Goal: Task Accomplishment & Management: Manage account settings

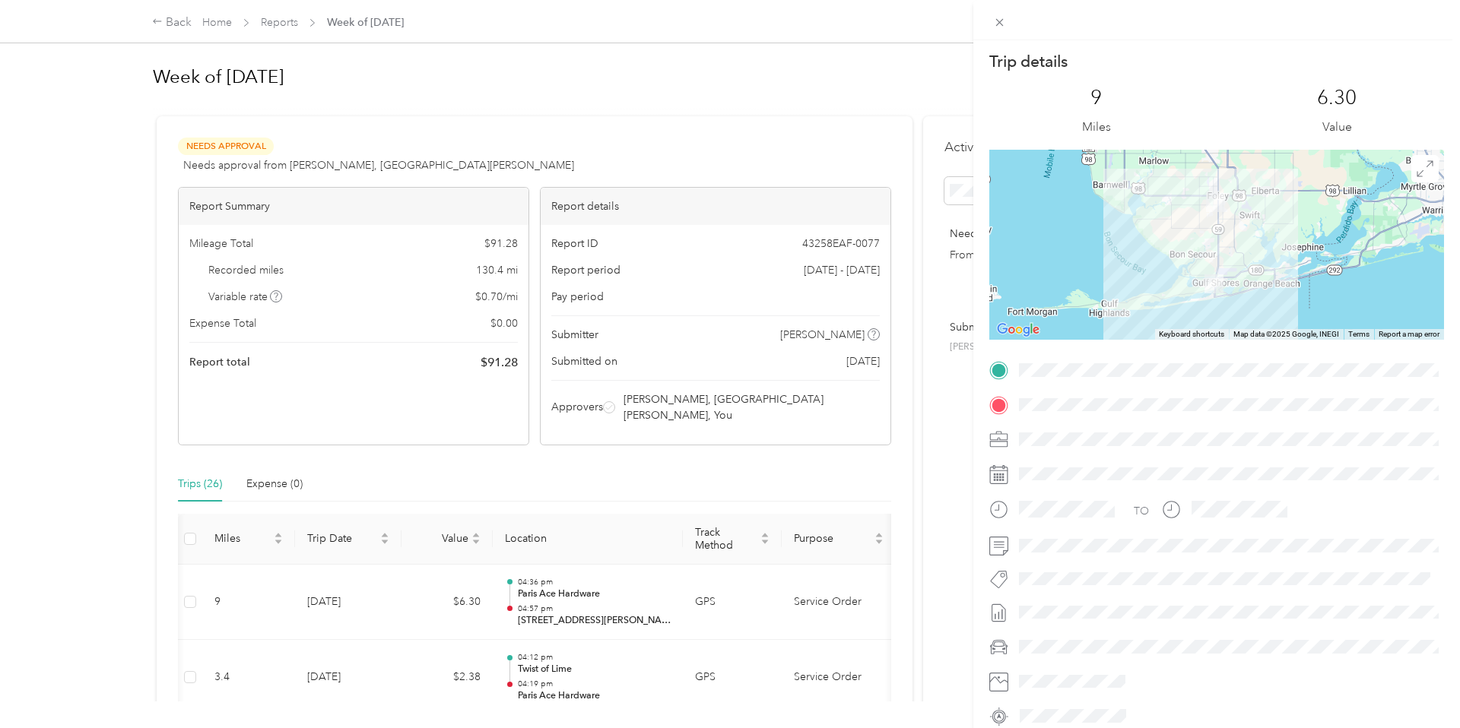
scroll to position [0, 2]
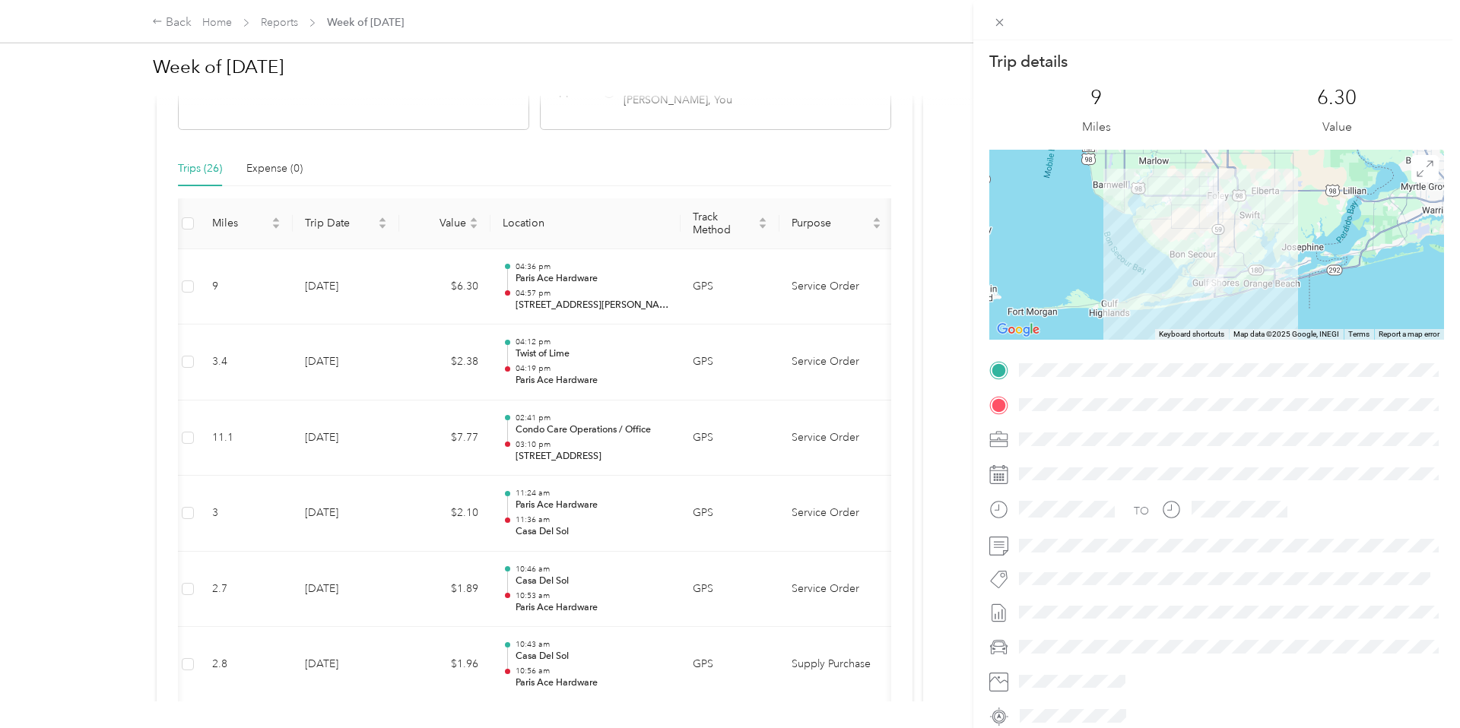
click at [433, 258] on div "Trip details This trip cannot be edited because it is either under review, appr…" at bounding box center [730, 364] width 1460 height 728
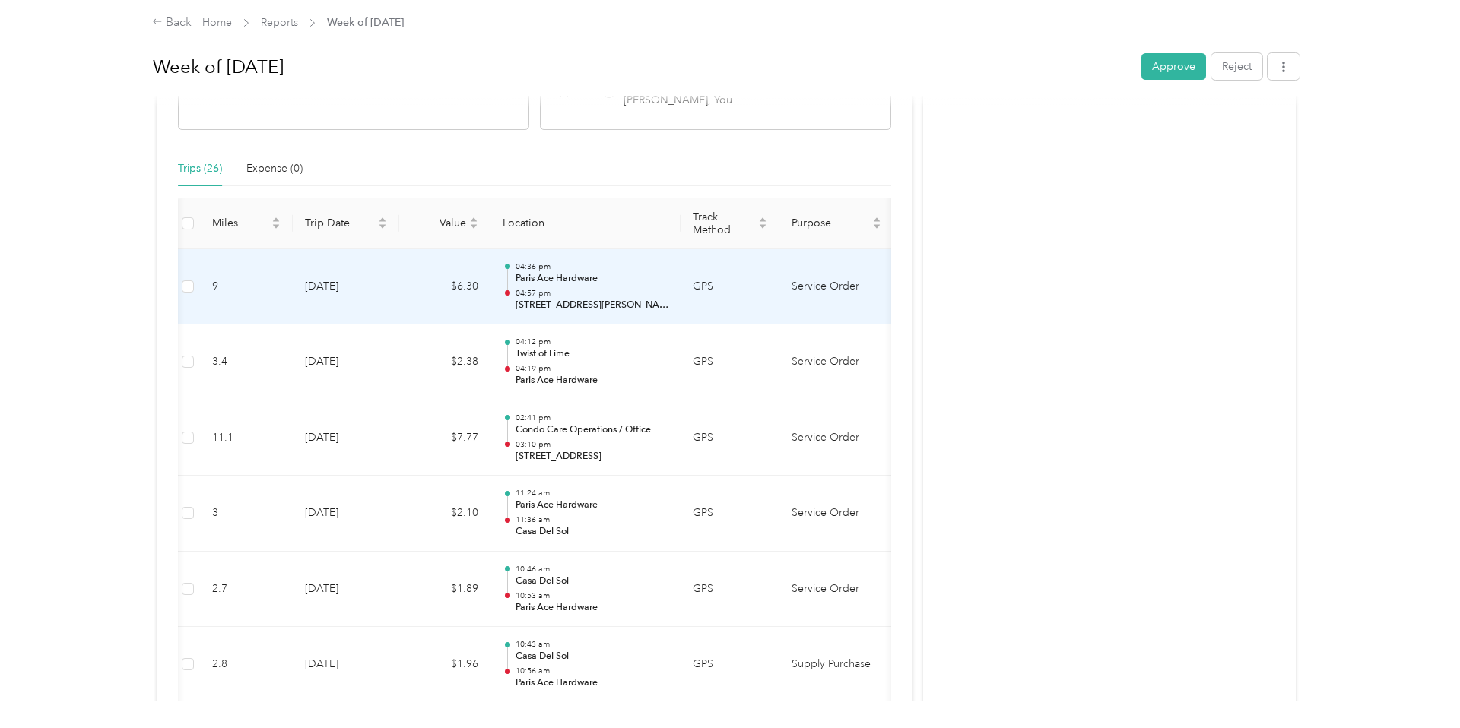
click at [425, 265] on td "$6.30" at bounding box center [444, 287] width 91 height 76
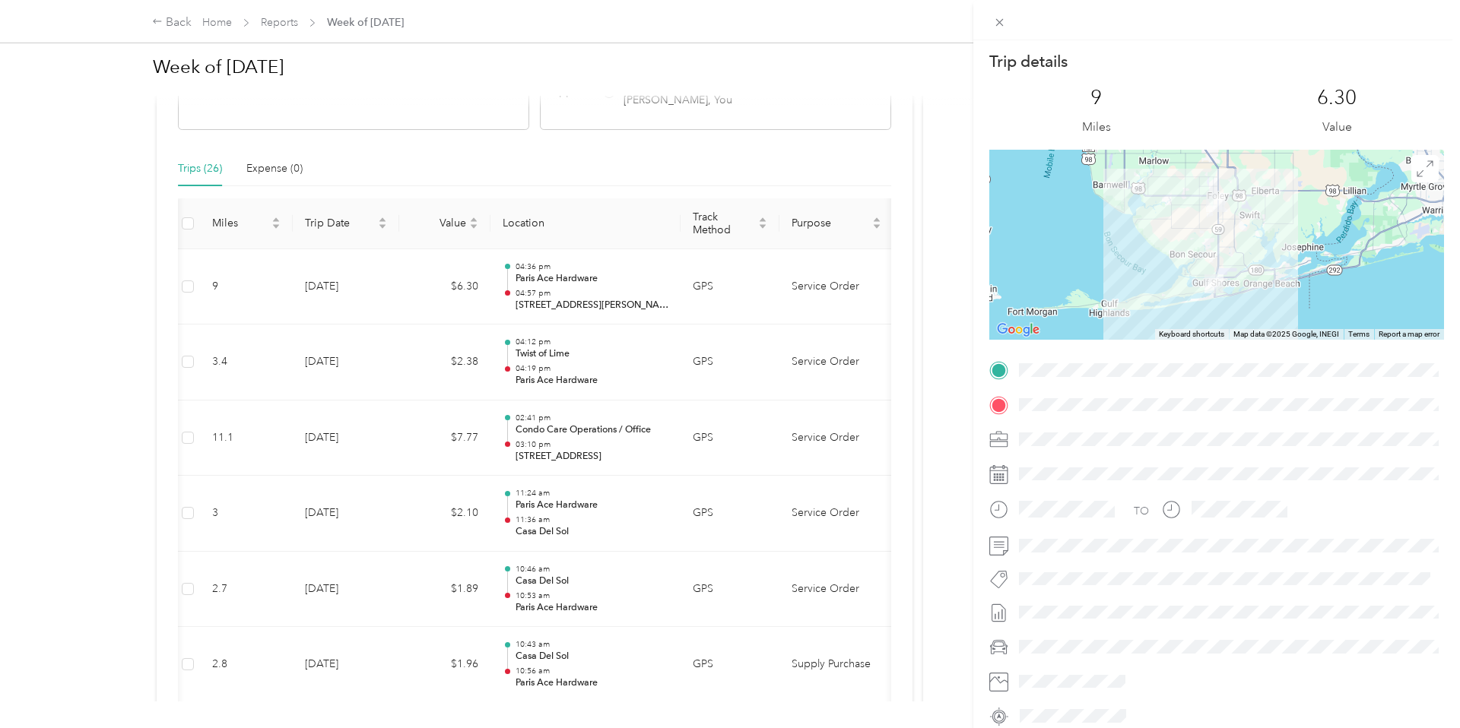
click at [430, 269] on div "Trip details This trip cannot be edited because it is either under review, appr…" at bounding box center [730, 364] width 1460 height 728
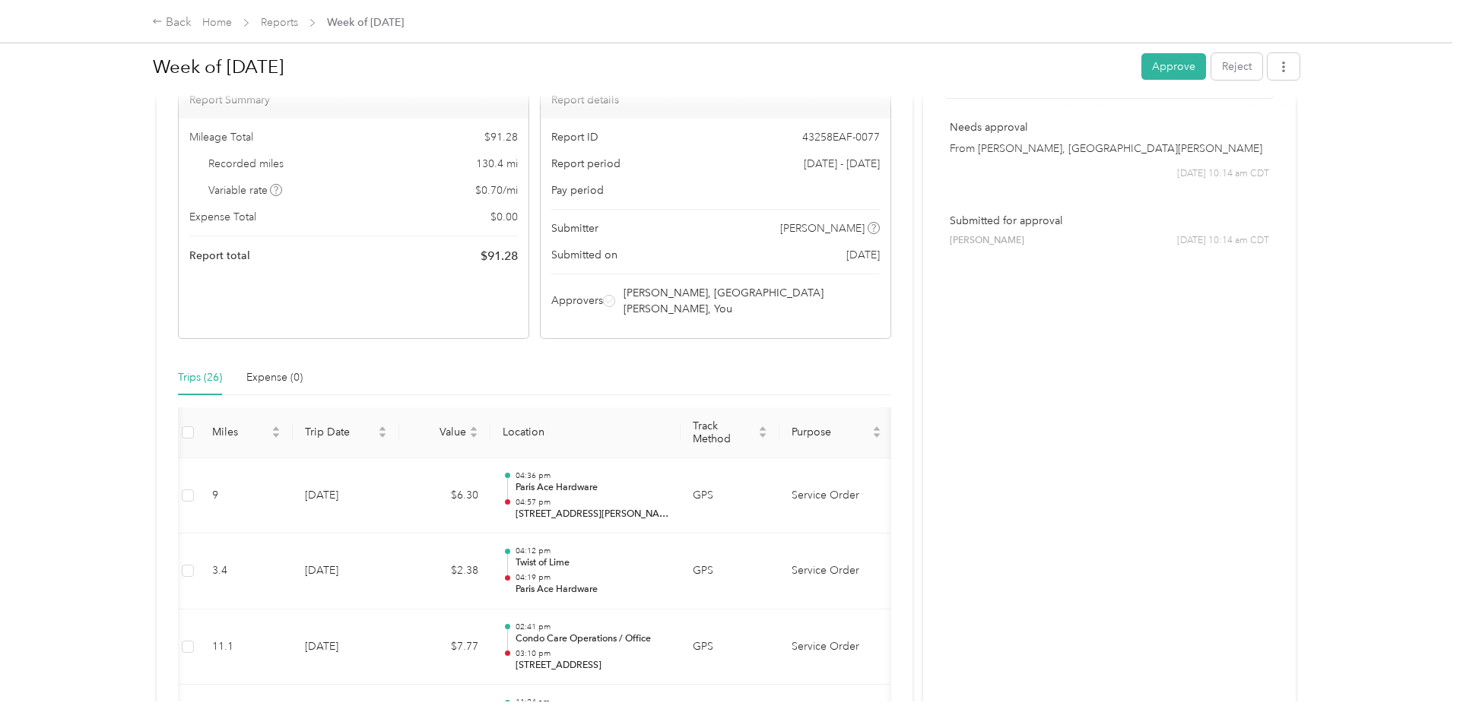
scroll to position [0, 0]
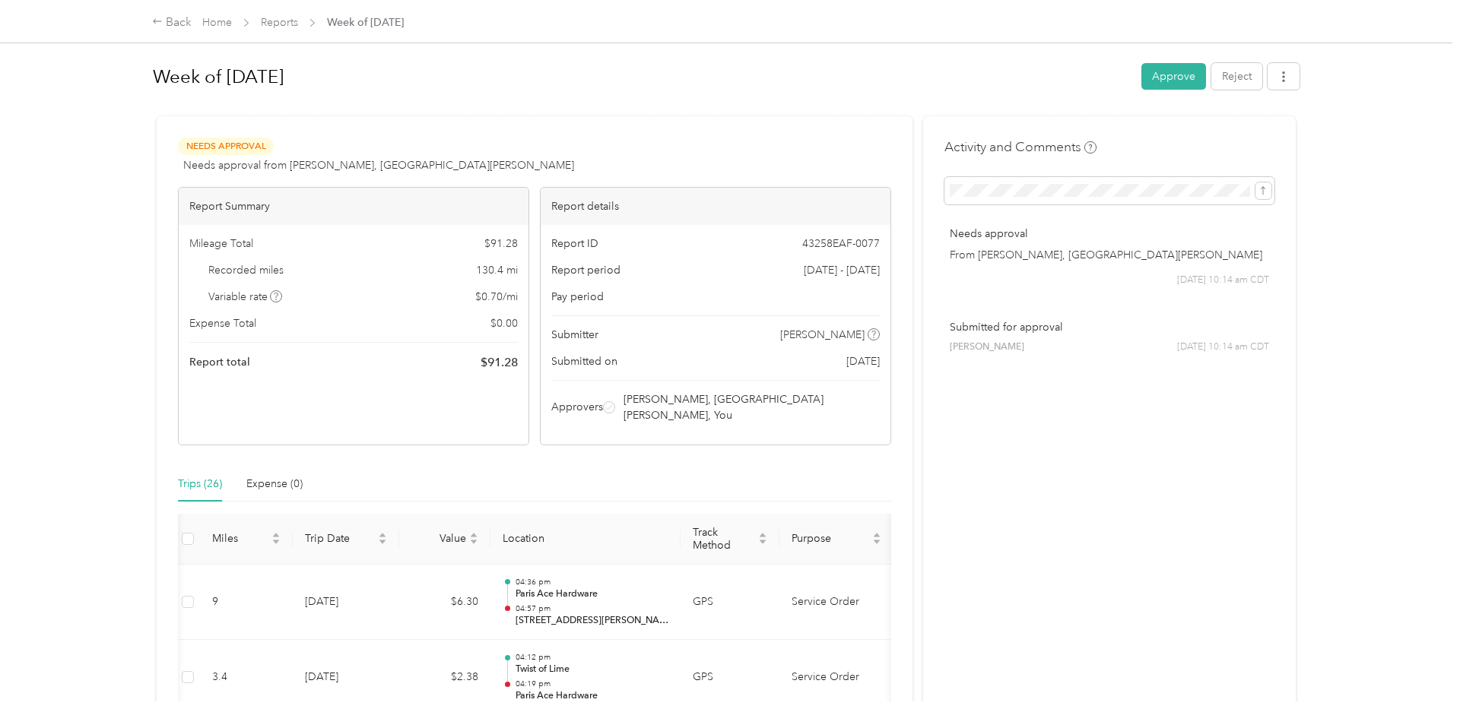
click at [1162, 73] on button "Approve" at bounding box center [1173, 76] width 65 height 27
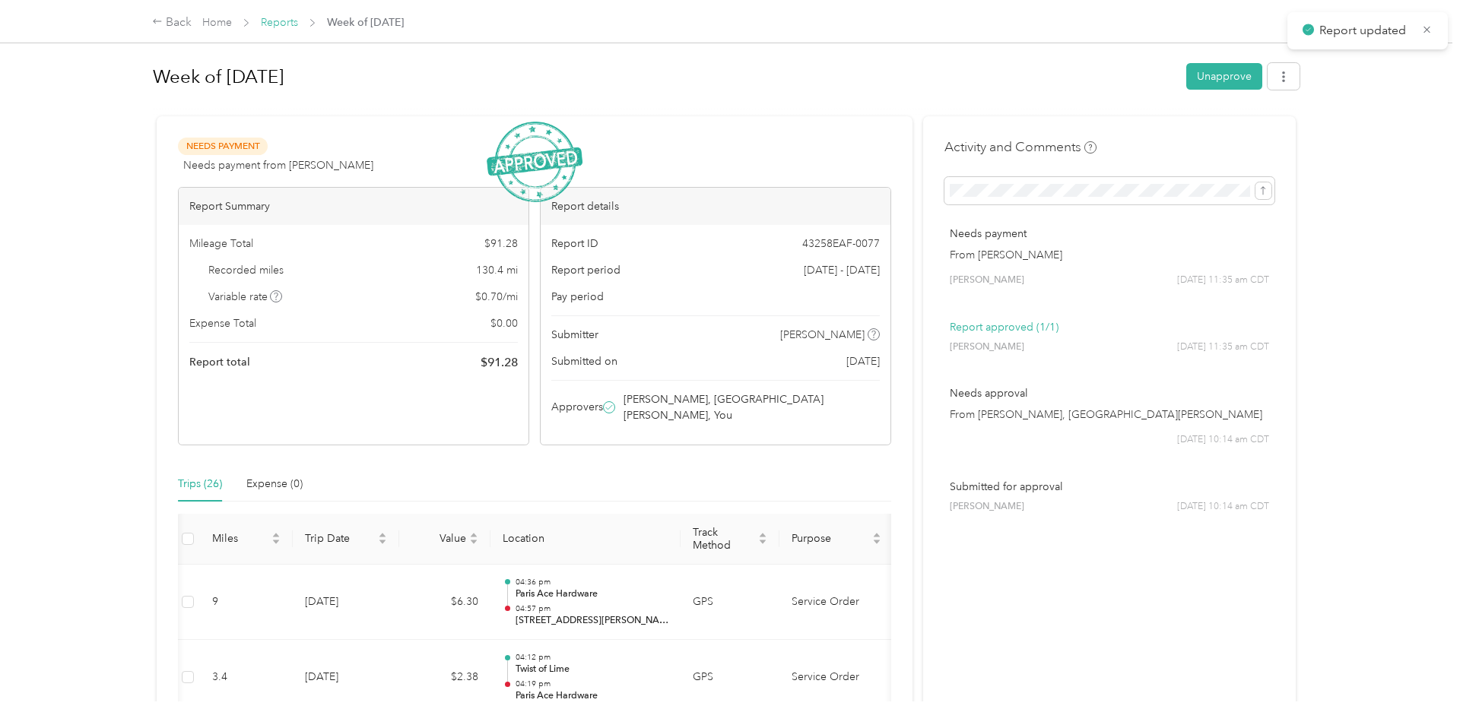
click at [284, 24] on link "Reports" at bounding box center [279, 22] width 37 height 13
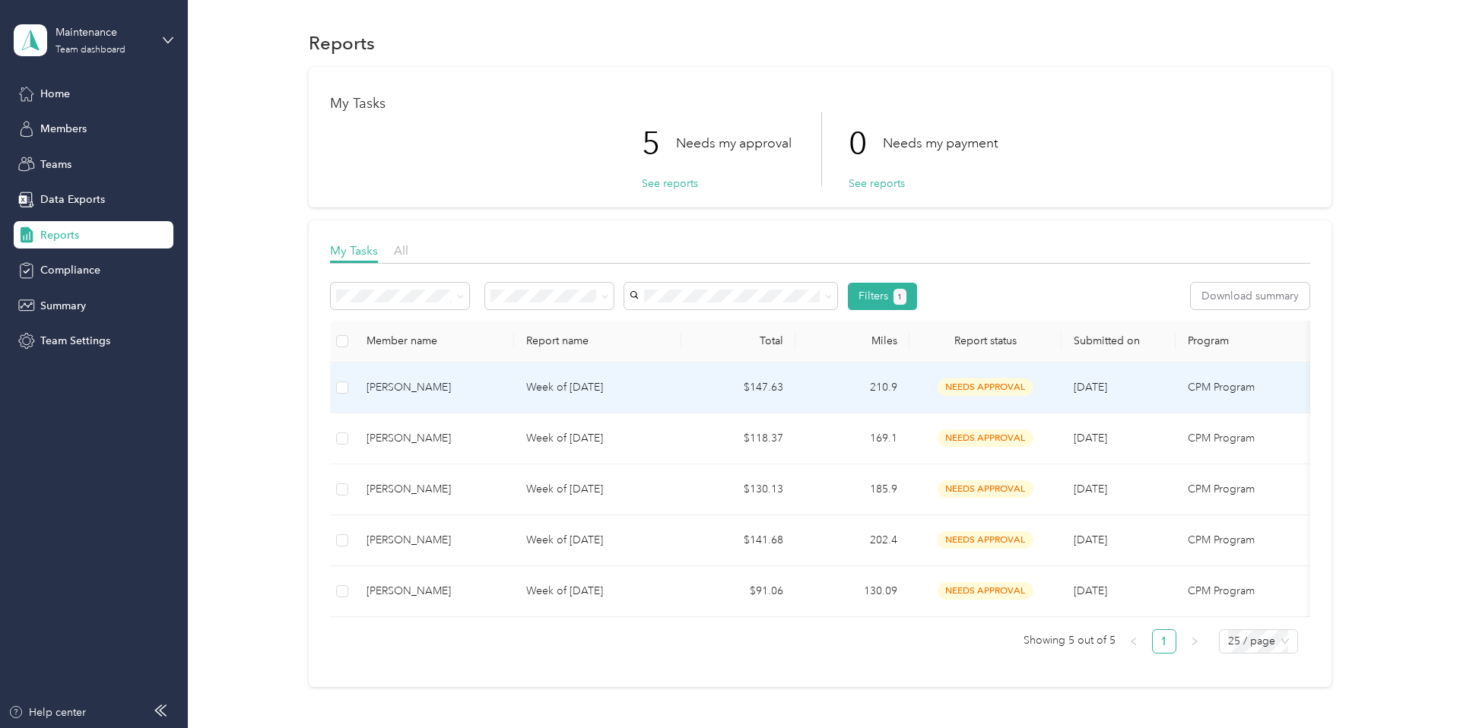
click at [575, 382] on p "Week of [DATE]" at bounding box center [597, 387] width 143 height 17
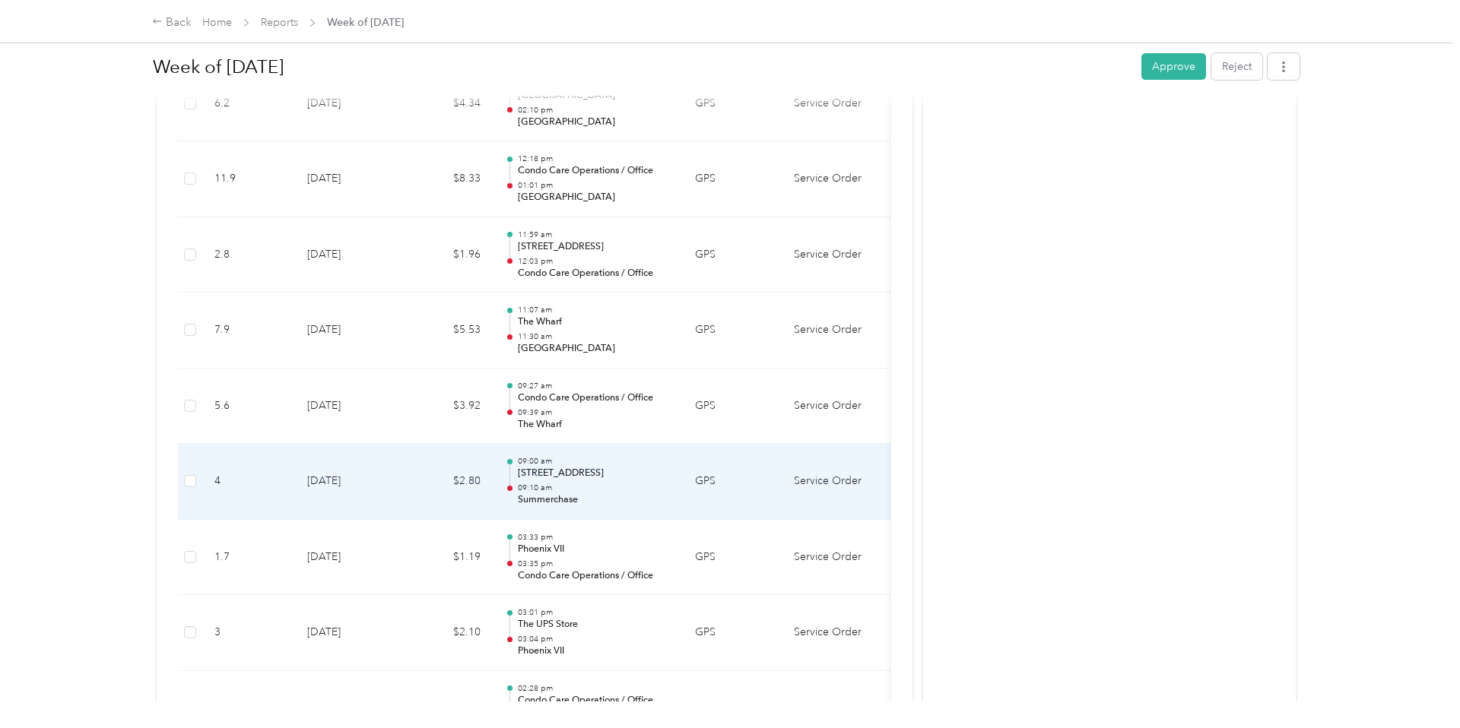
scroll to position [3070, 0]
click at [427, 467] on td "$2.80" at bounding box center [446, 483] width 91 height 76
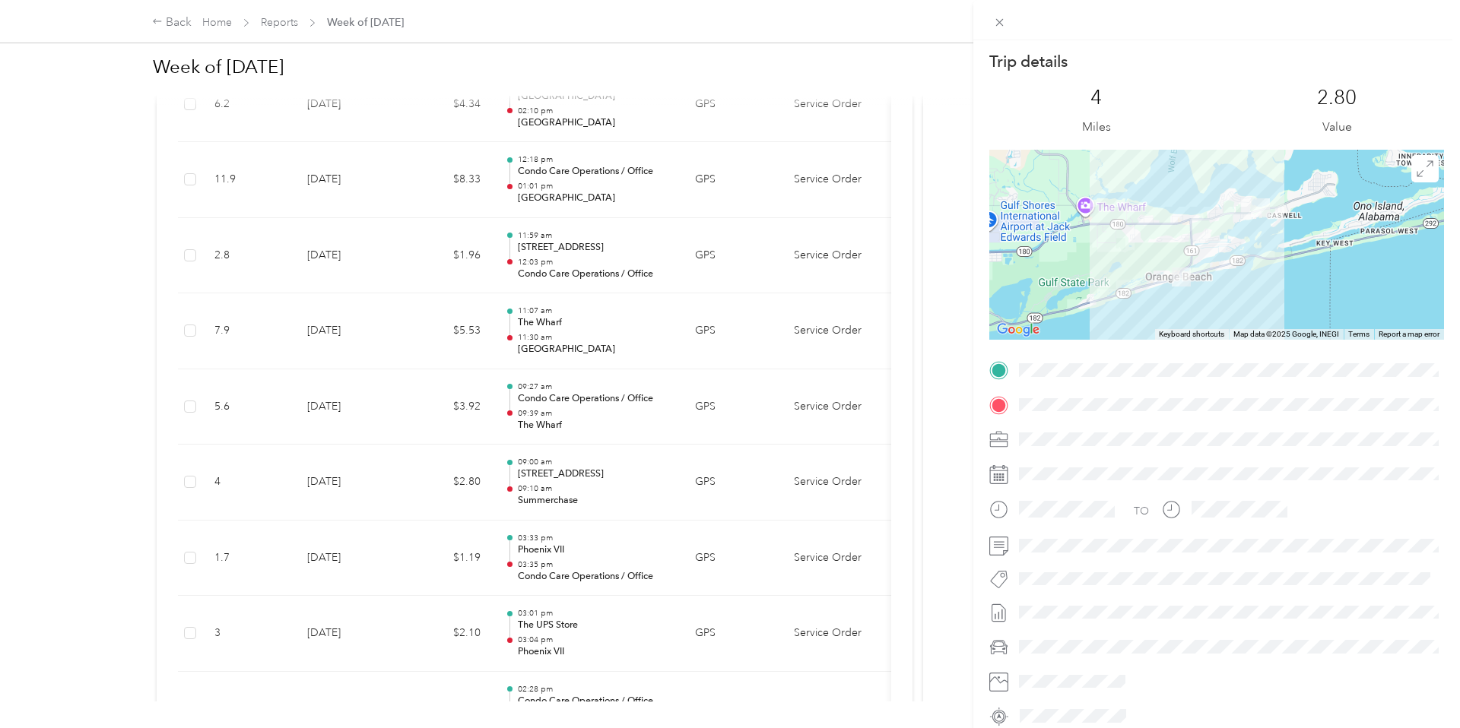
click at [407, 396] on div "Trip details This trip cannot be edited because it is either under review, appr…" at bounding box center [730, 364] width 1460 height 728
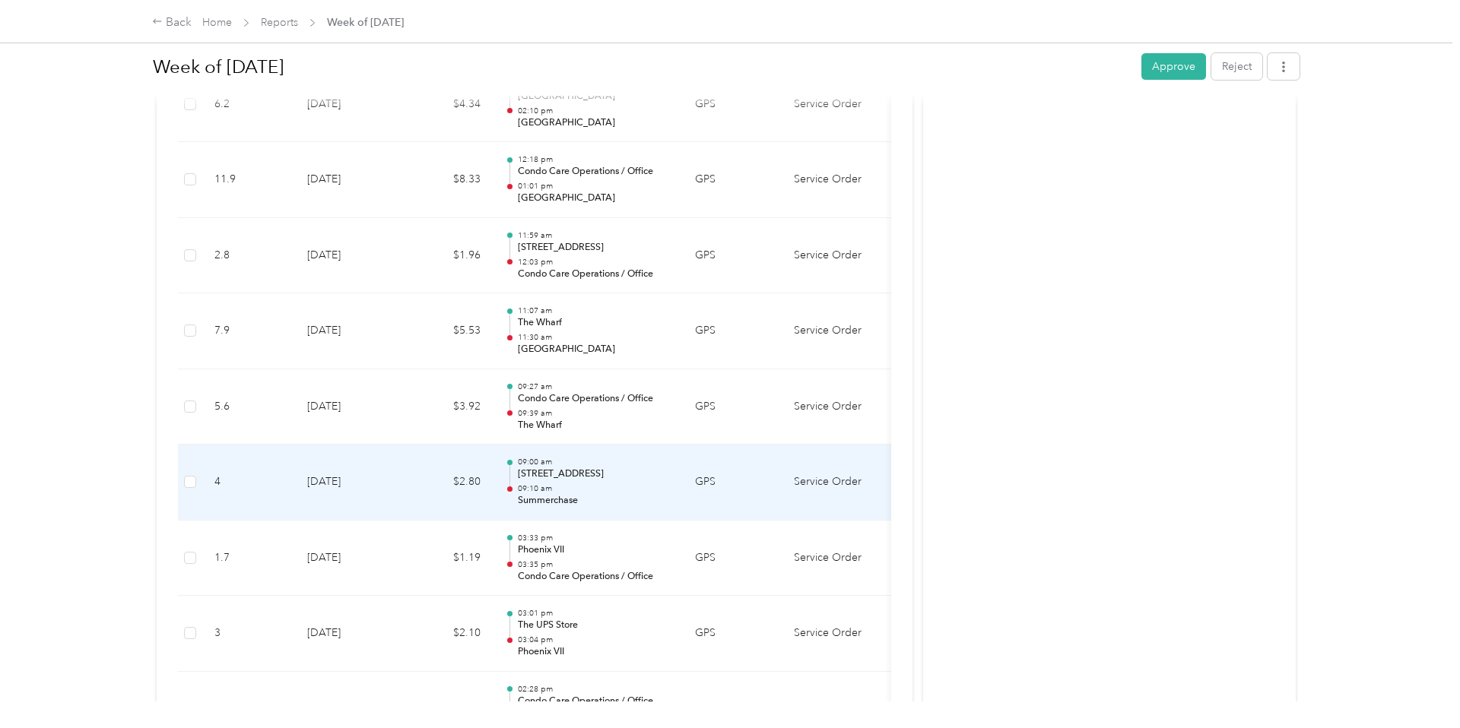
scroll to position [3033, 0]
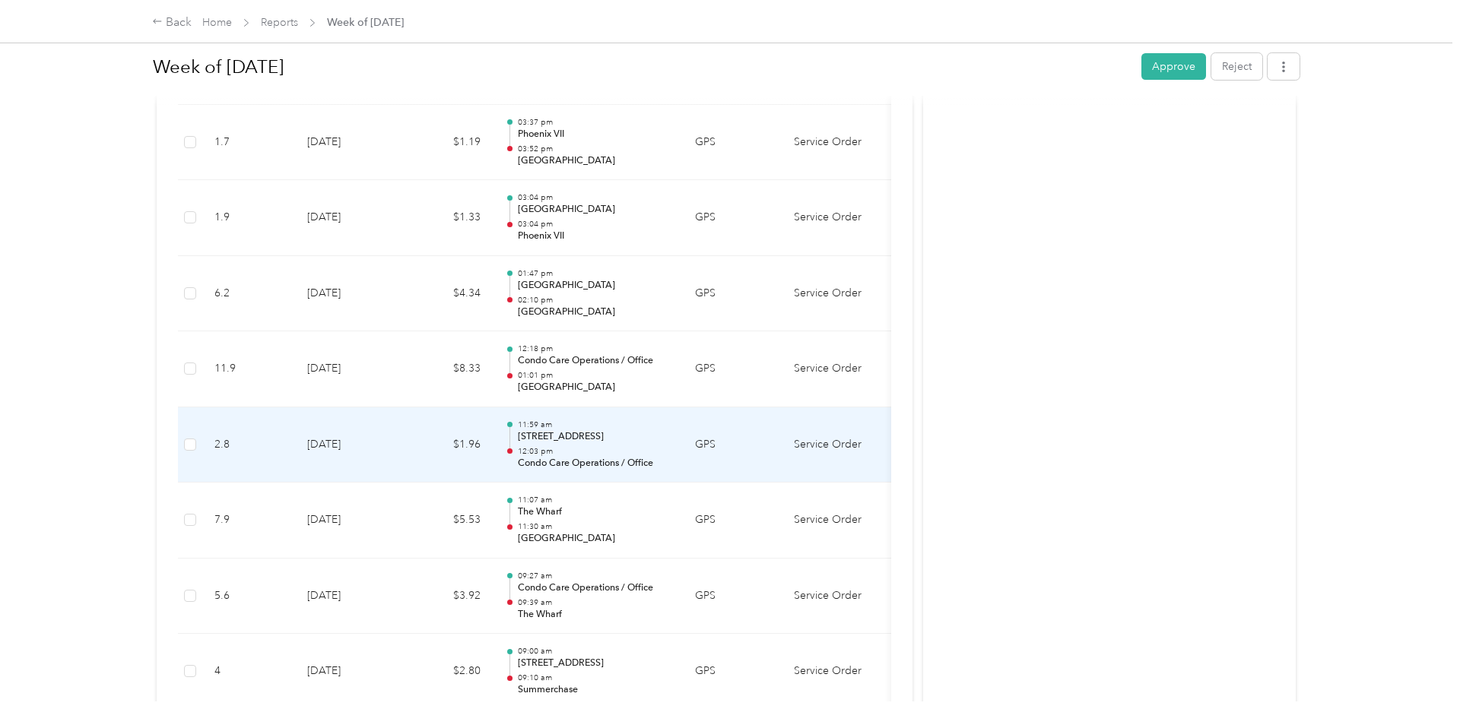
click at [404, 428] on td "$1.96" at bounding box center [446, 445] width 91 height 76
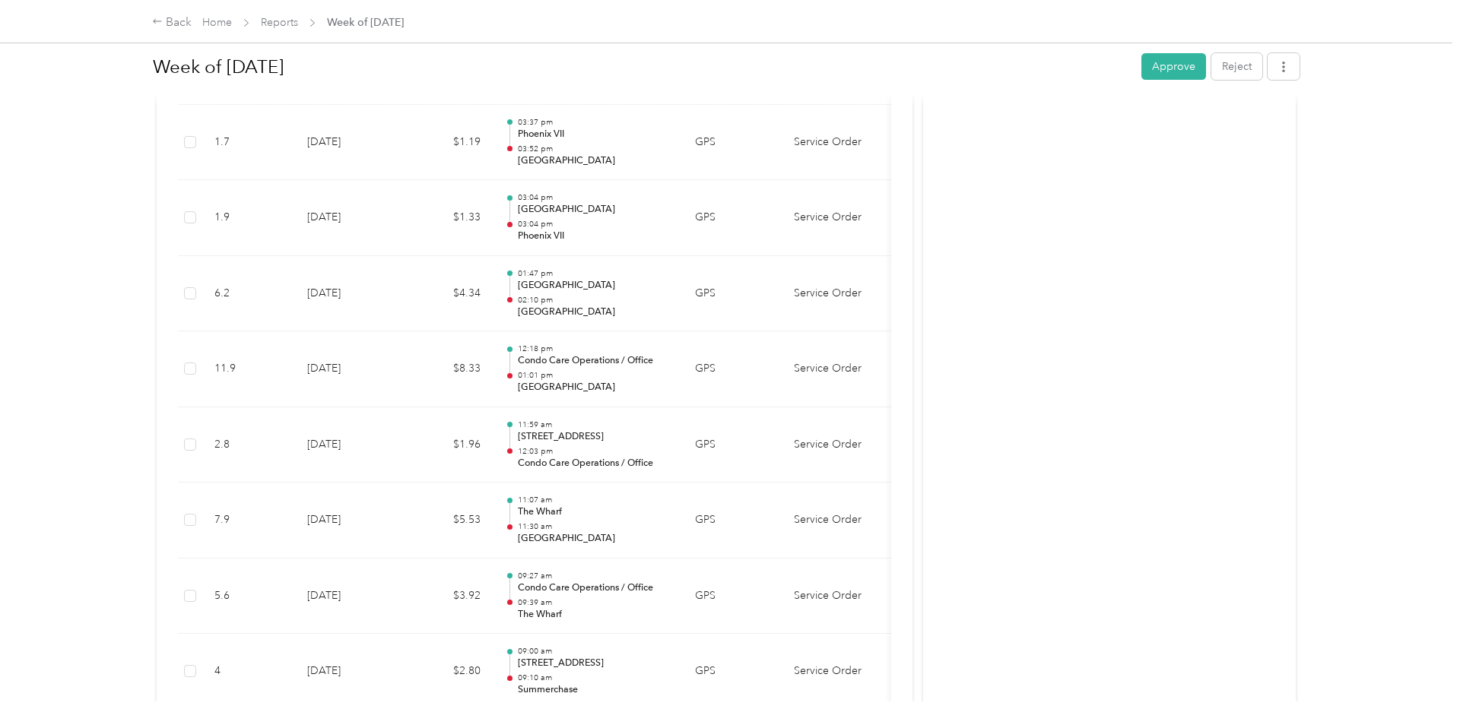
scroll to position [2880, 0]
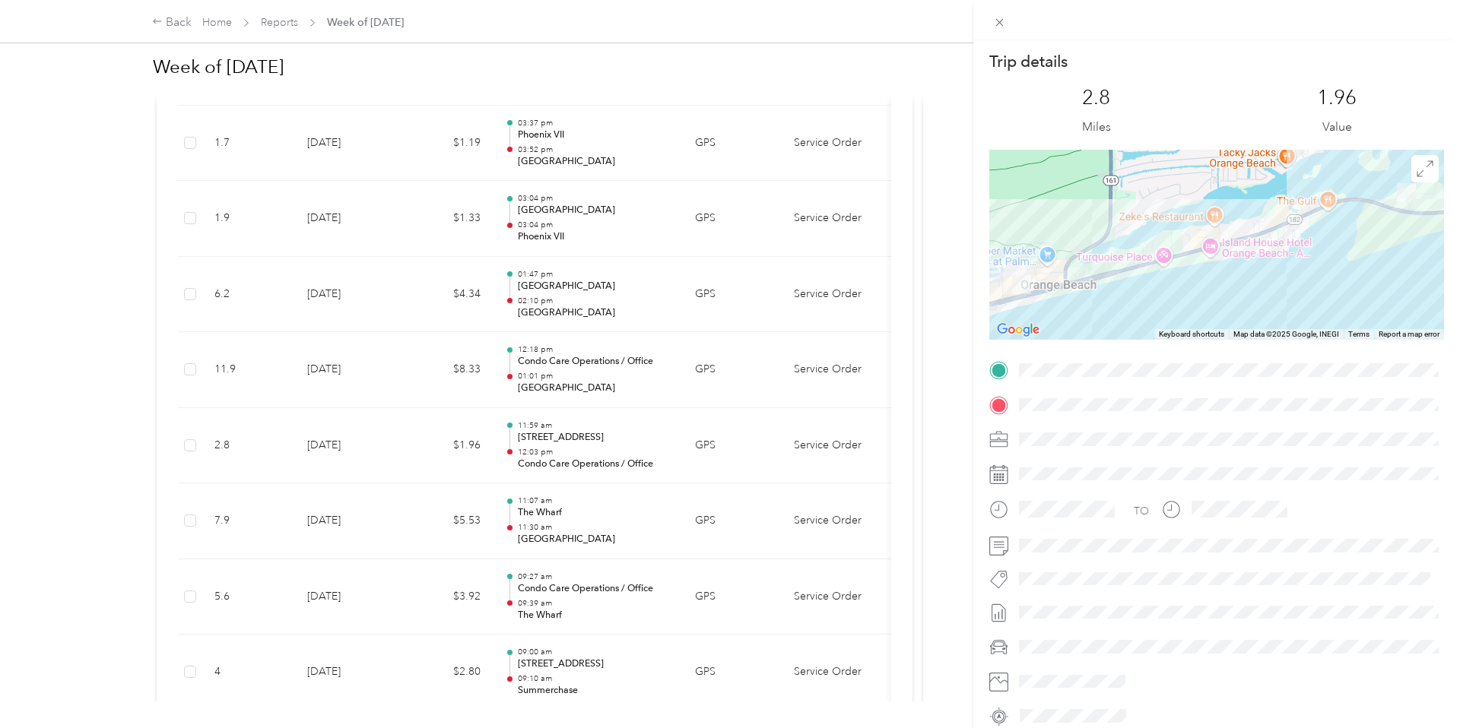
click at [435, 434] on div "Trip details This trip cannot be edited because it is either under review, appr…" at bounding box center [730, 364] width 1460 height 728
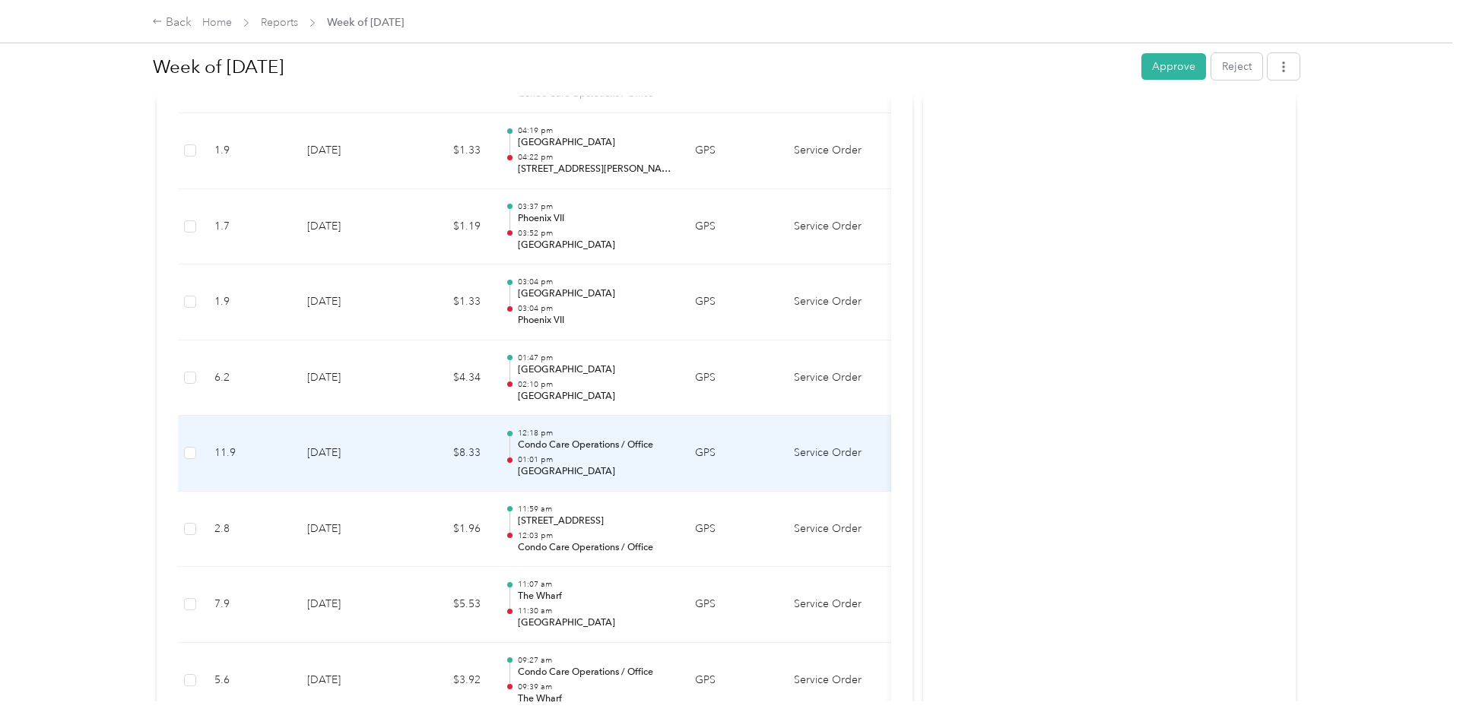
scroll to position [2795, 0]
click at [438, 458] on td "$8.33" at bounding box center [446, 455] width 91 height 76
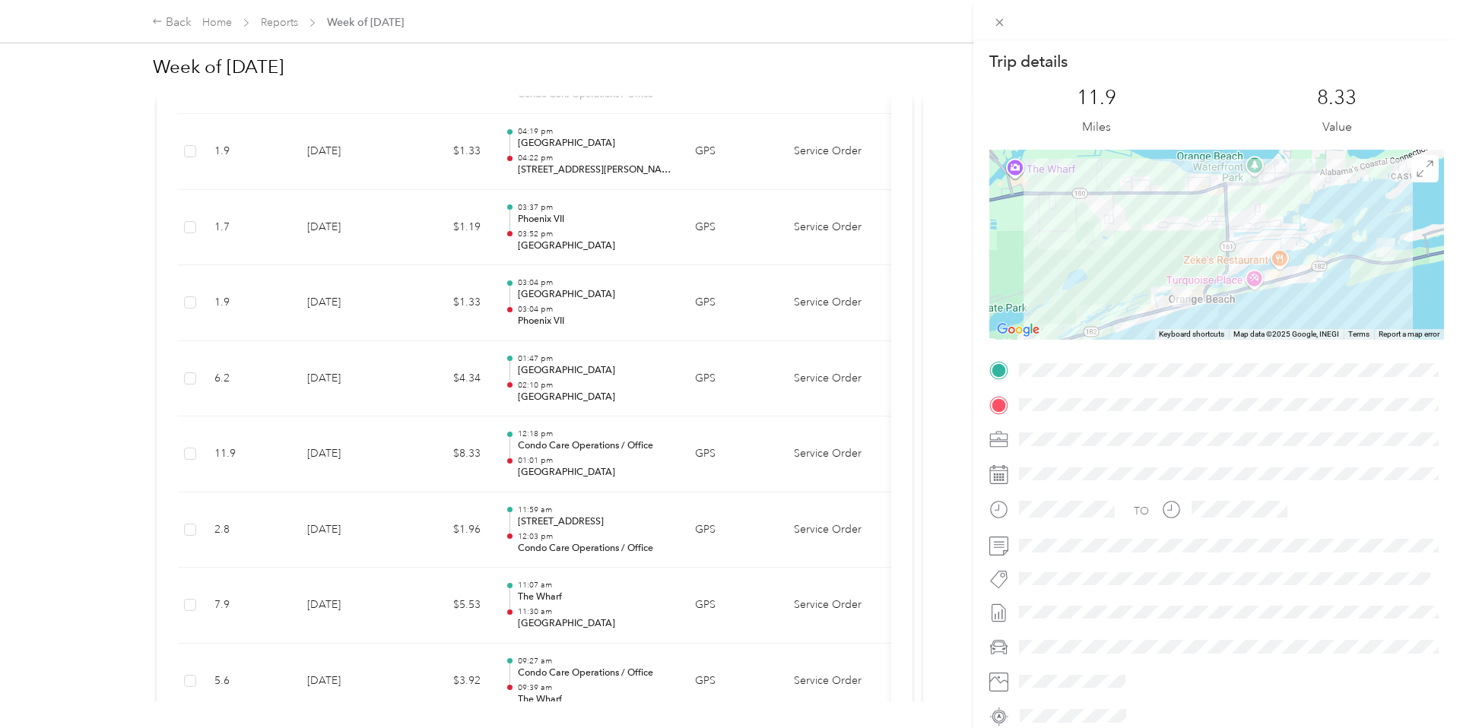
click at [438, 458] on div "Trip details This trip cannot be edited because it is either under review, appr…" at bounding box center [730, 364] width 1460 height 728
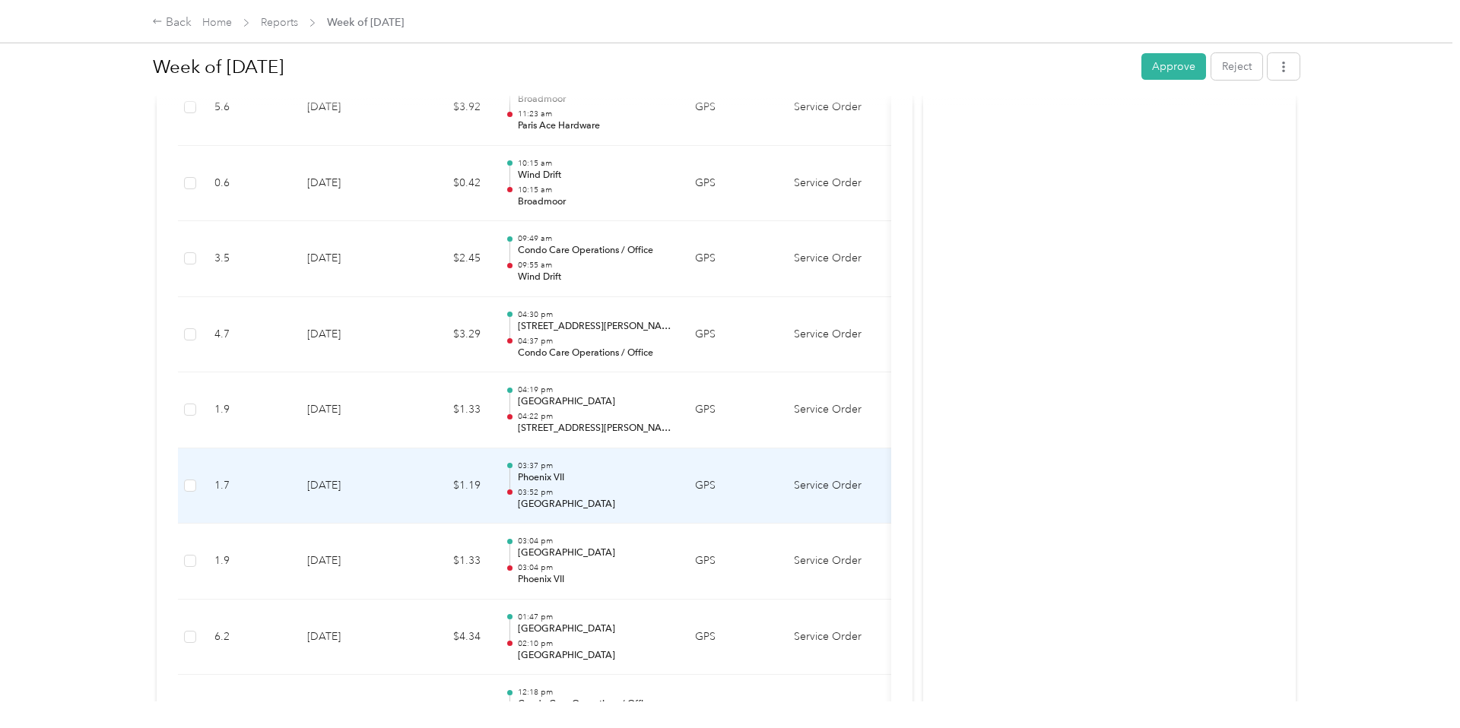
scroll to position [2528, 0]
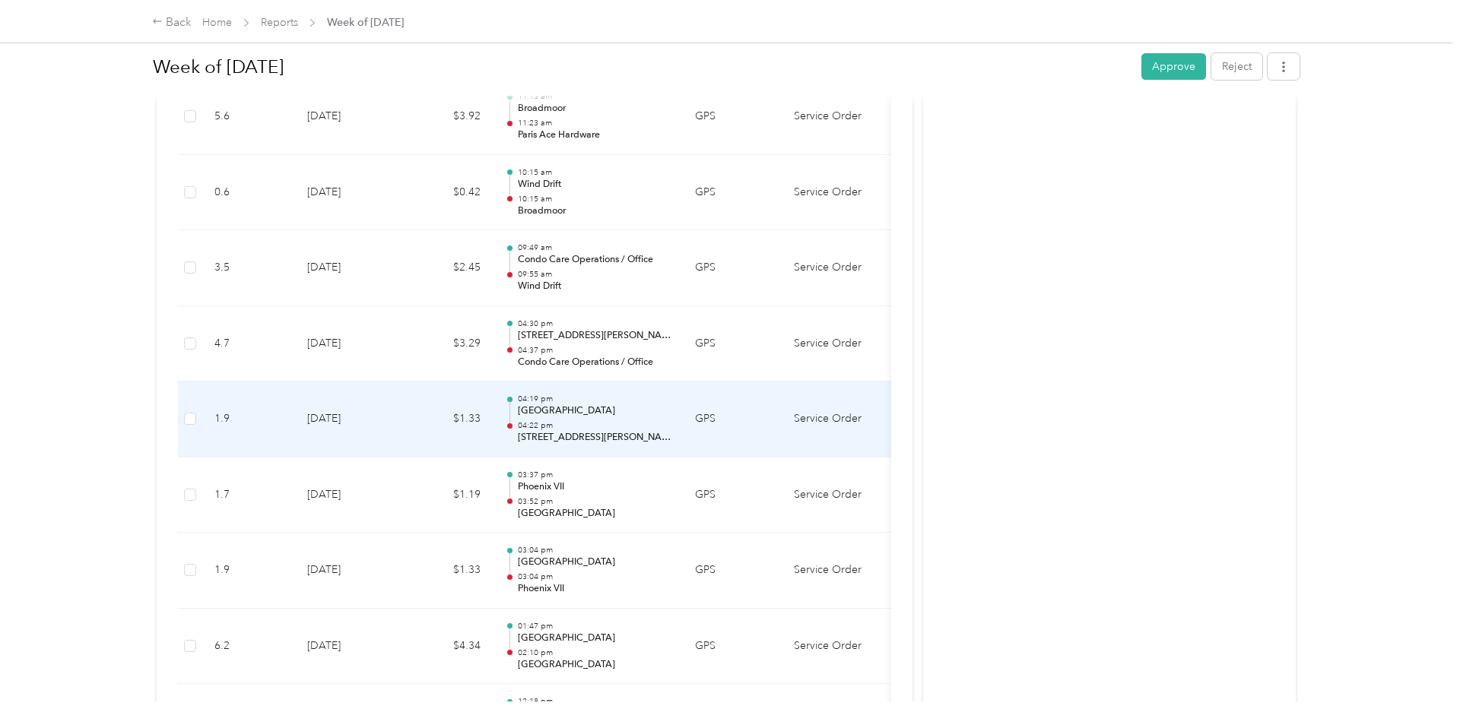
click at [402, 413] on td "$1.33" at bounding box center [446, 420] width 91 height 76
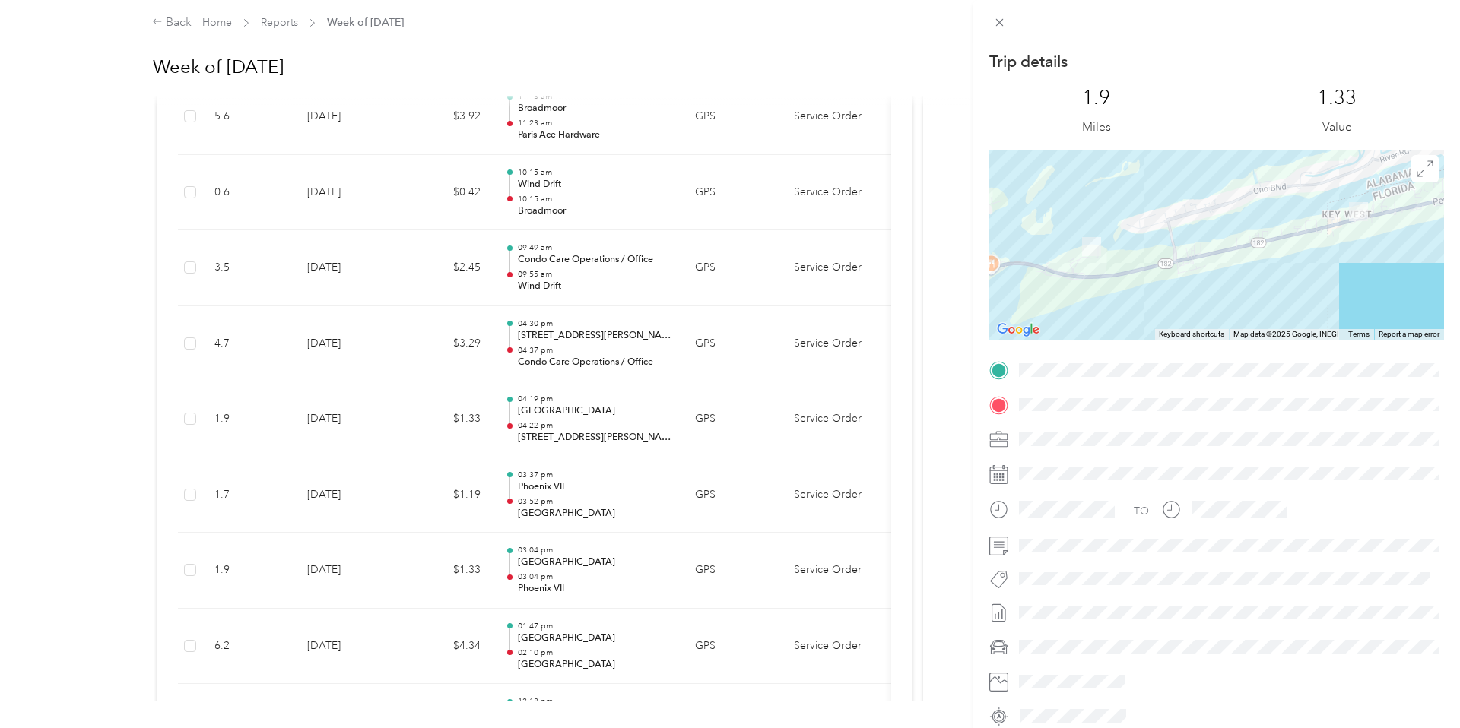
click at [402, 413] on div "Trip details This trip cannot be edited because it is either under review, appr…" at bounding box center [730, 364] width 1460 height 728
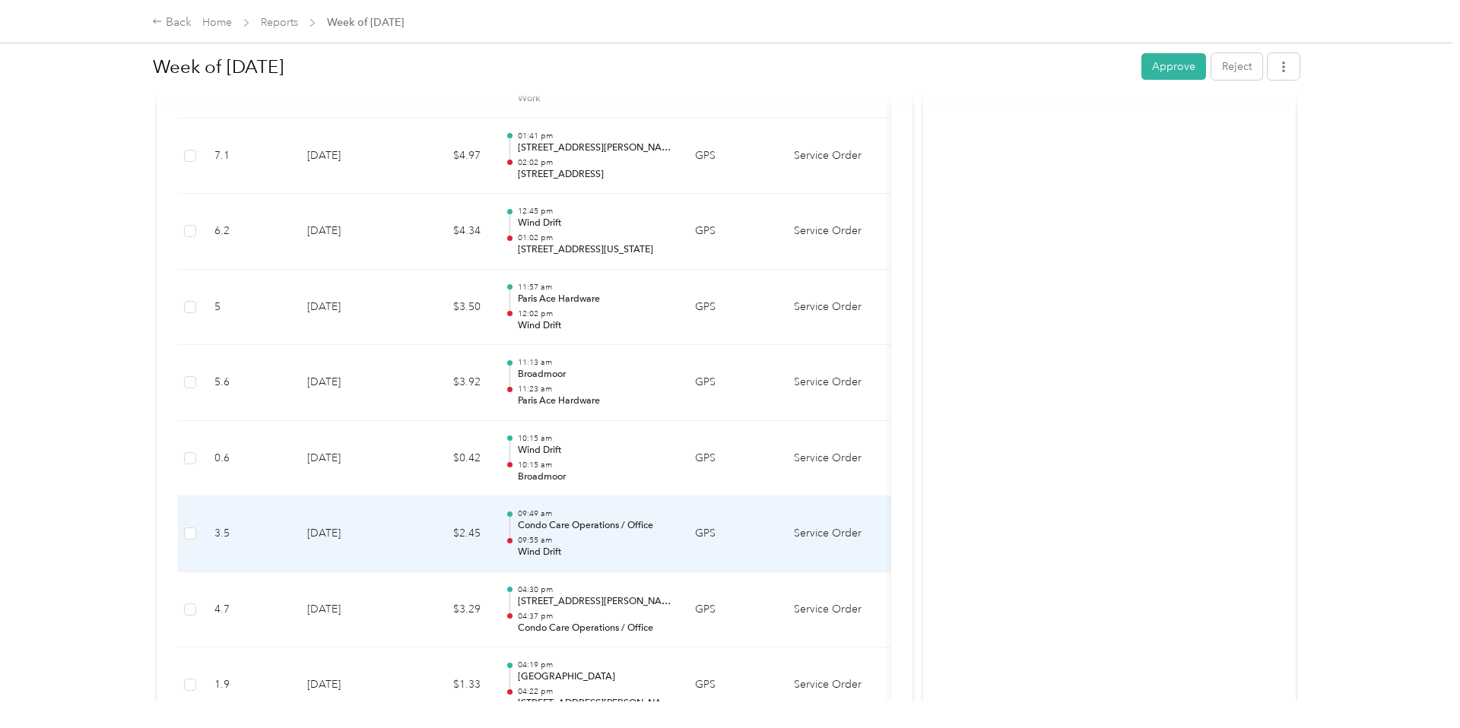
scroll to position [2261, 0]
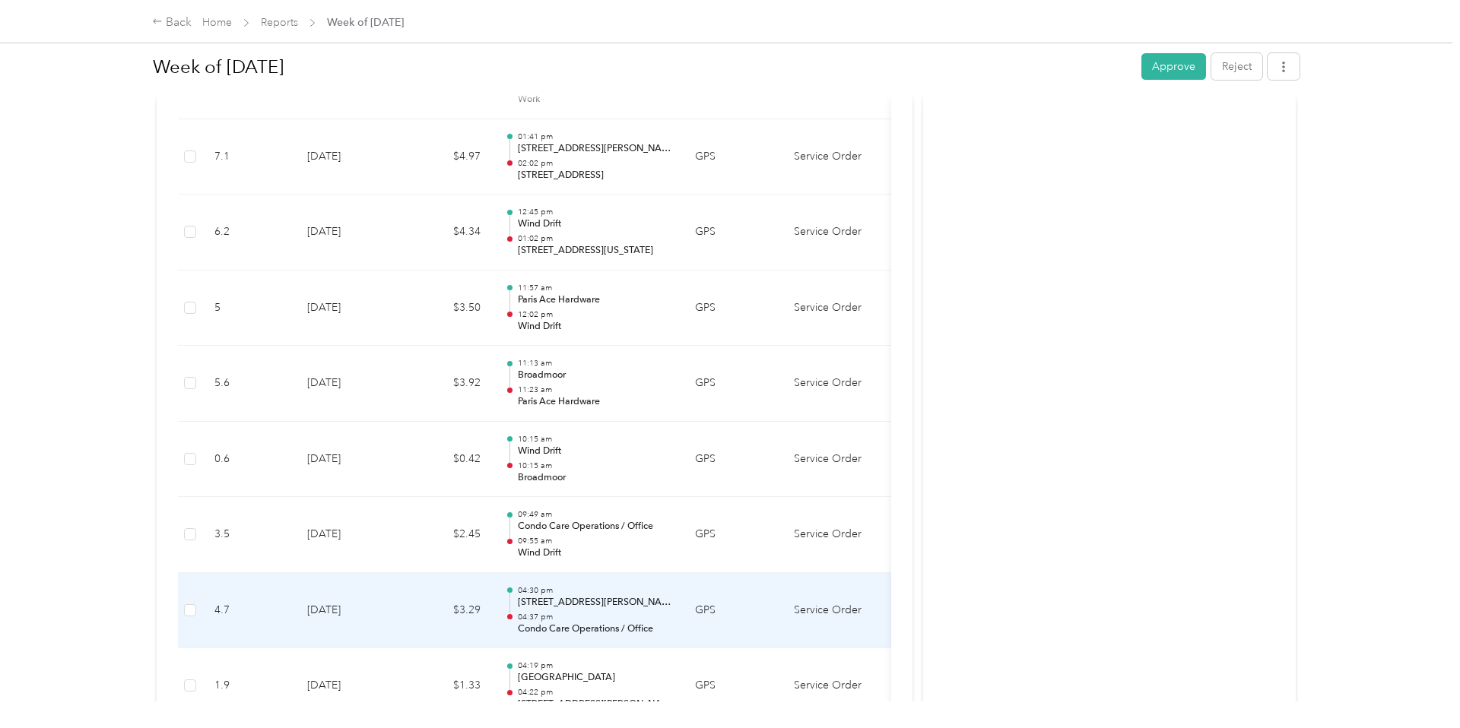
click at [410, 589] on td "$3.29" at bounding box center [446, 611] width 91 height 76
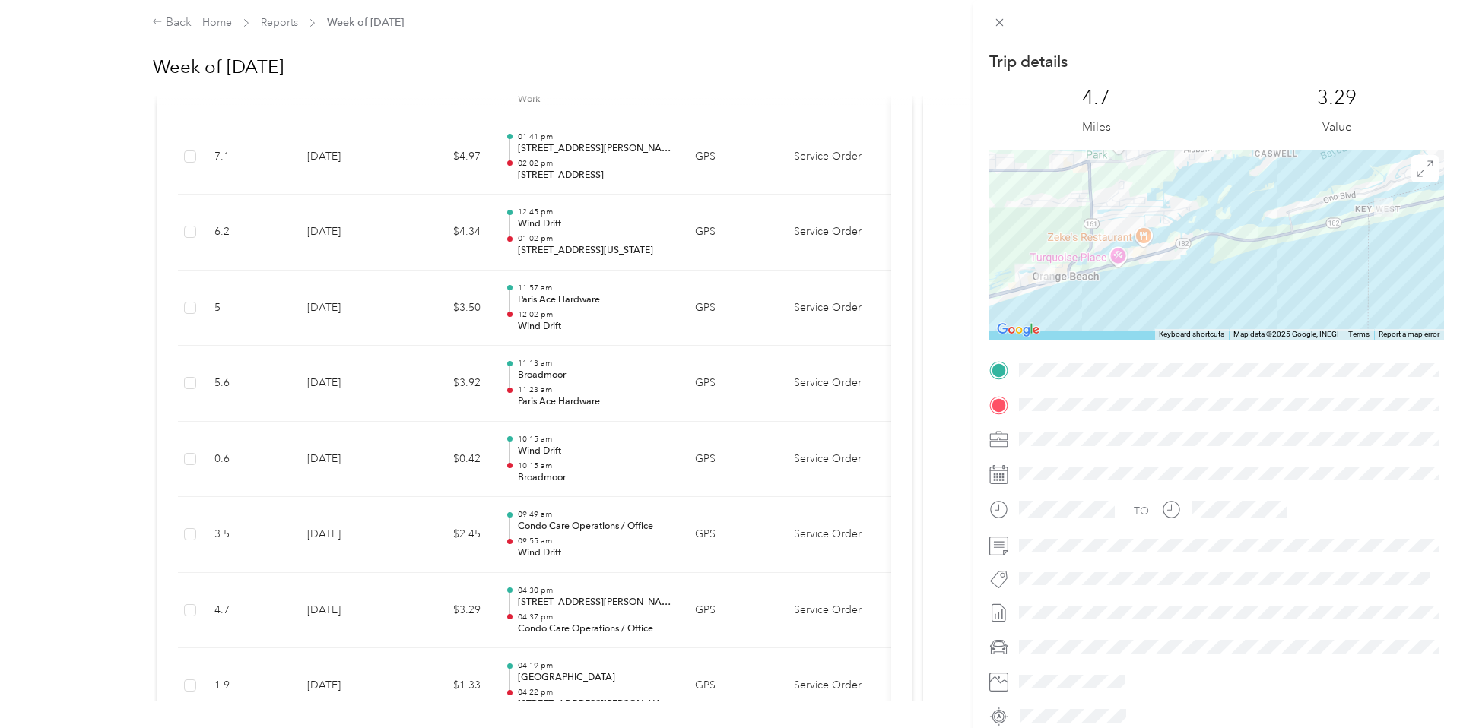
click at [410, 589] on div "Trip details This trip cannot be edited because it is either under review, appr…" at bounding box center [730, 364] width 1460 height 728
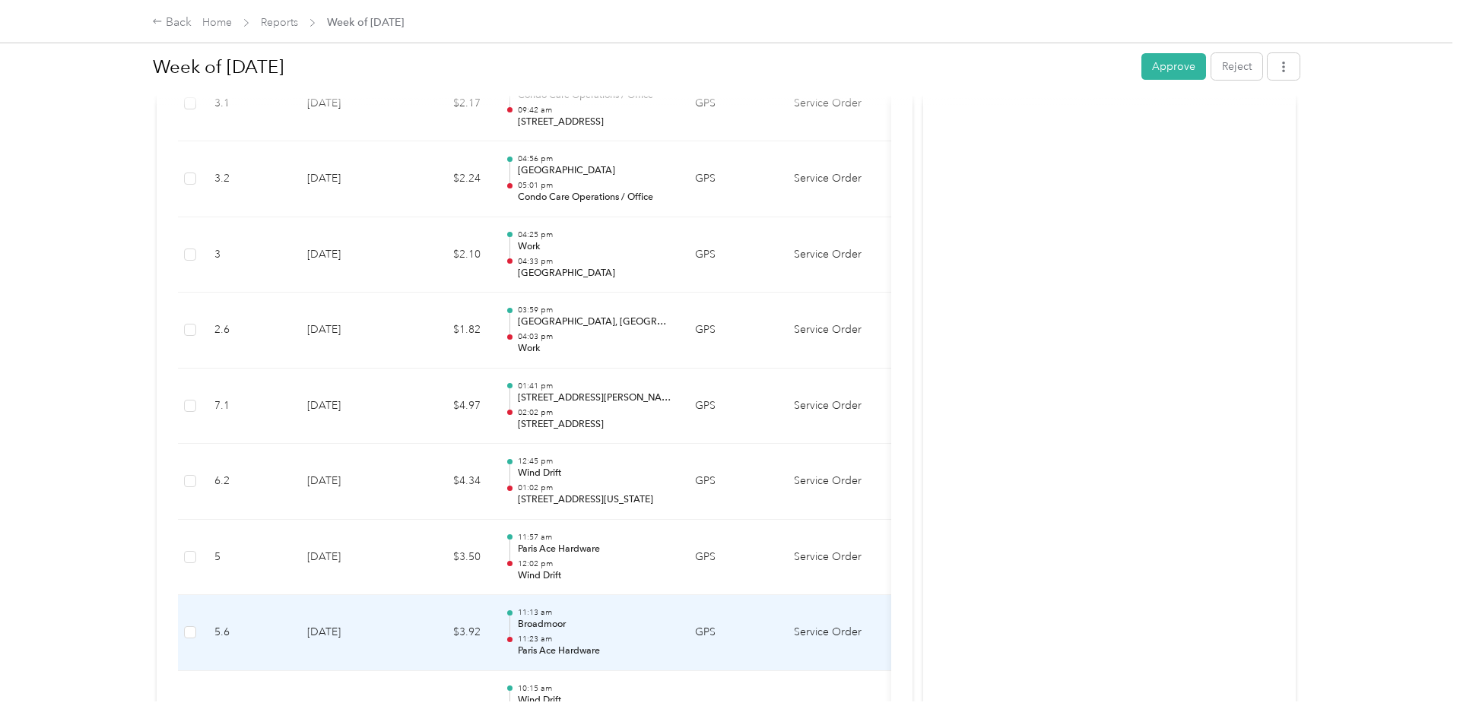
scroll to position [2006, 0]
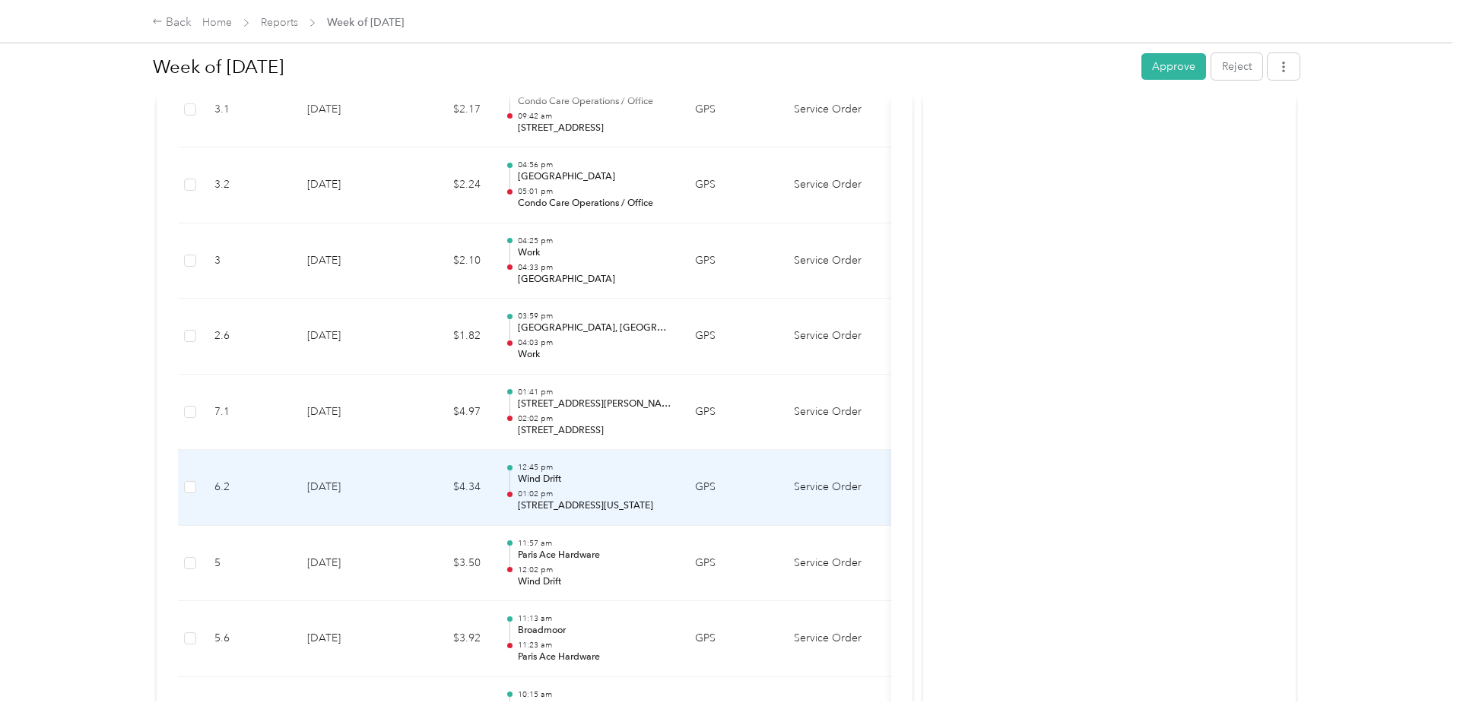
click at [400, 473] on td "[DATE]" at bounding box center [348, 488] width 106 height 76
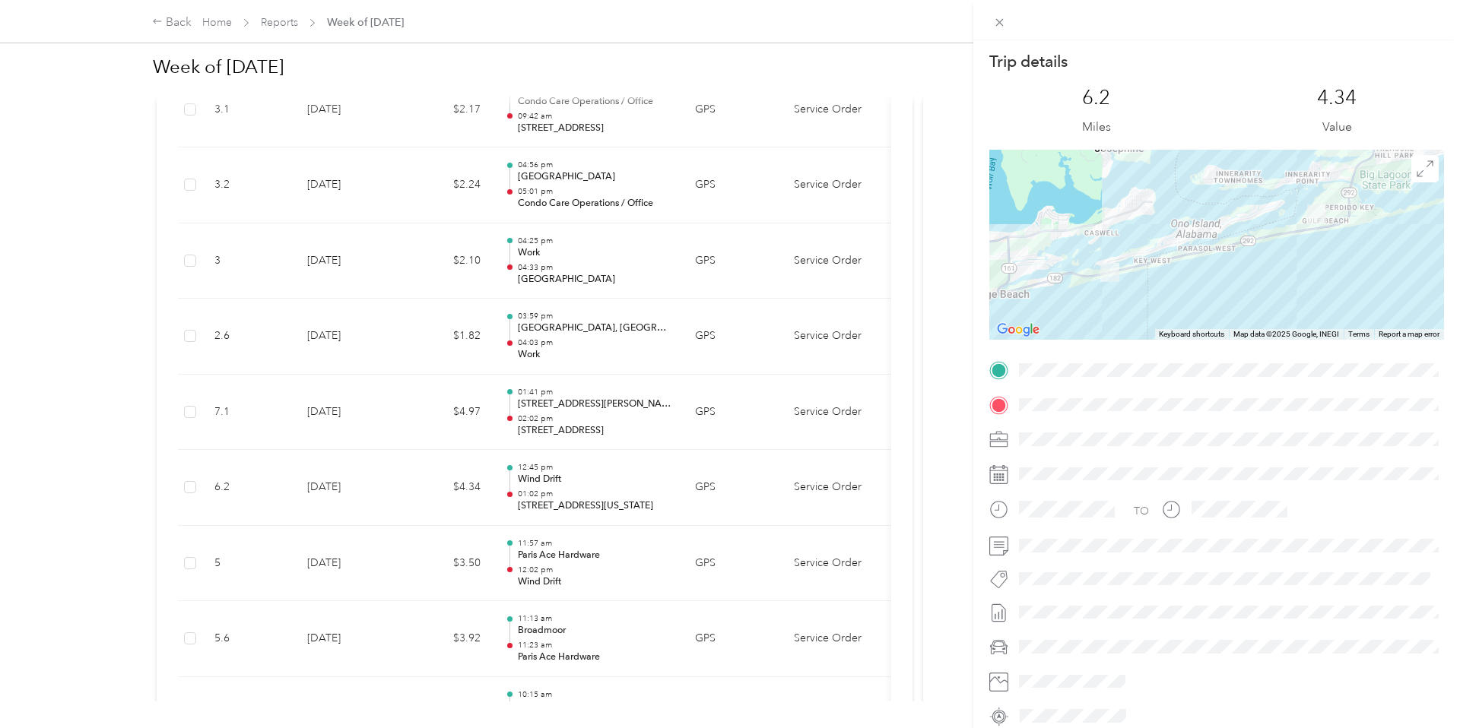
click at [400, 473] on div "Trip details This trip cannot be edited because it is either under review, appr…" at bounding box center [730, 364] width 1460 height 728
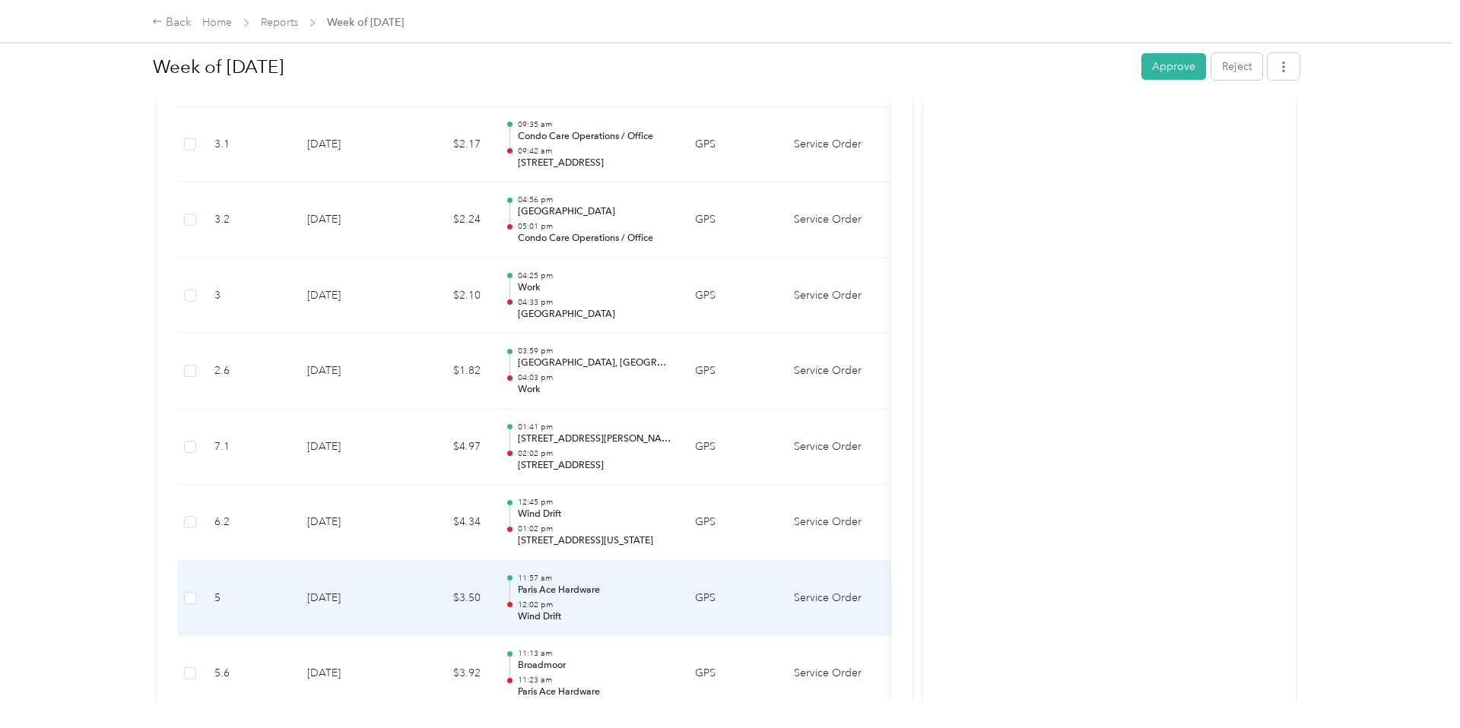
scroll to position [1969, 0]
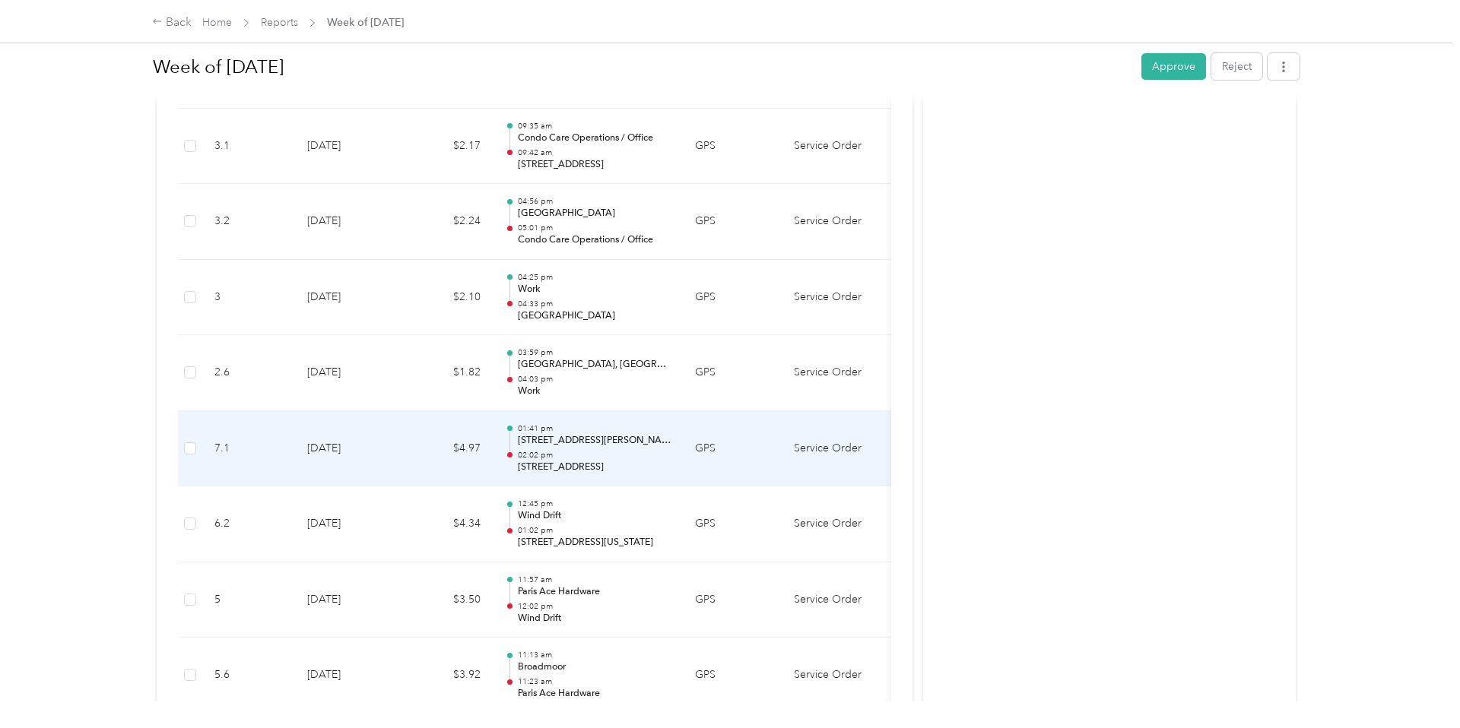
click at [420, 454] on td "$4.97" at bounding box center [446, 449] width 91 height 76
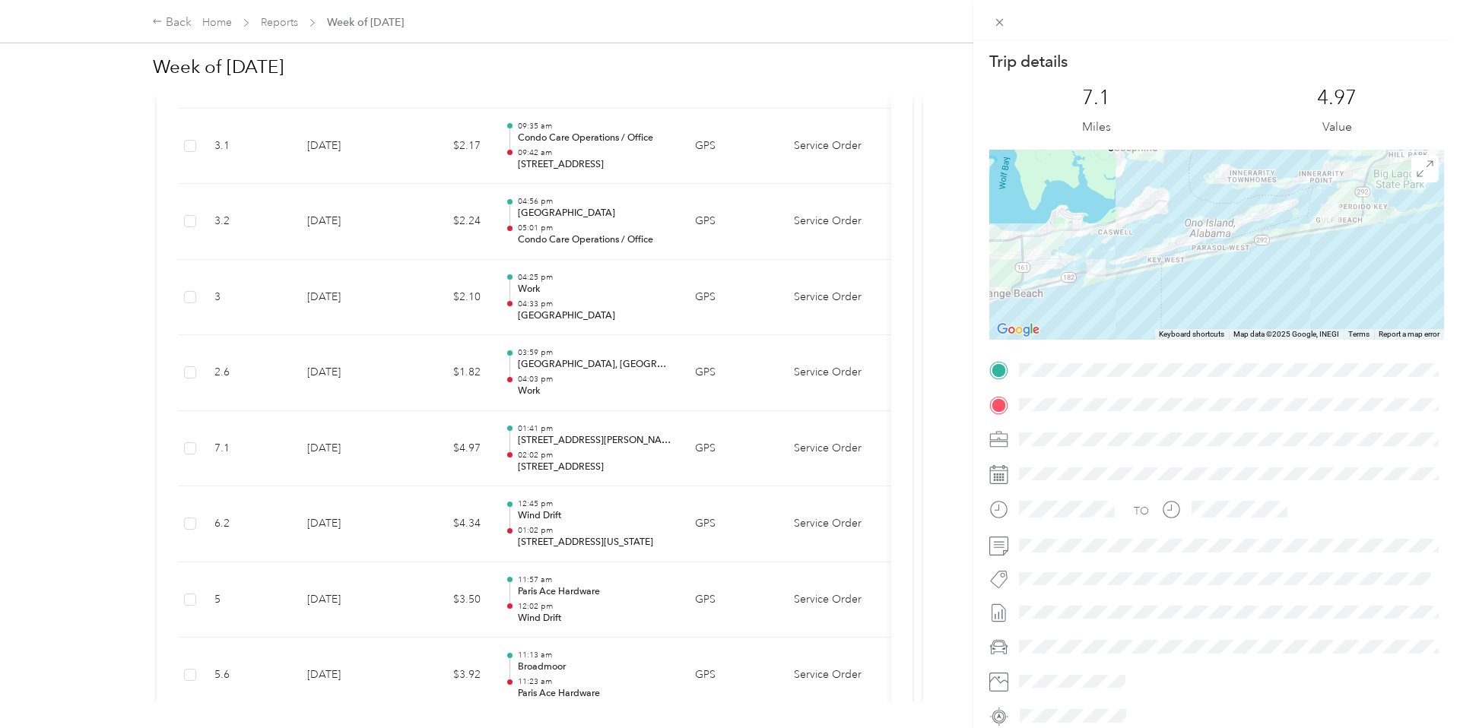
click at [420, 454] on div "Trip details This trip cannot be edited because it is either under review, appr…" at bounding box center [730, 364] width 1460 height 728
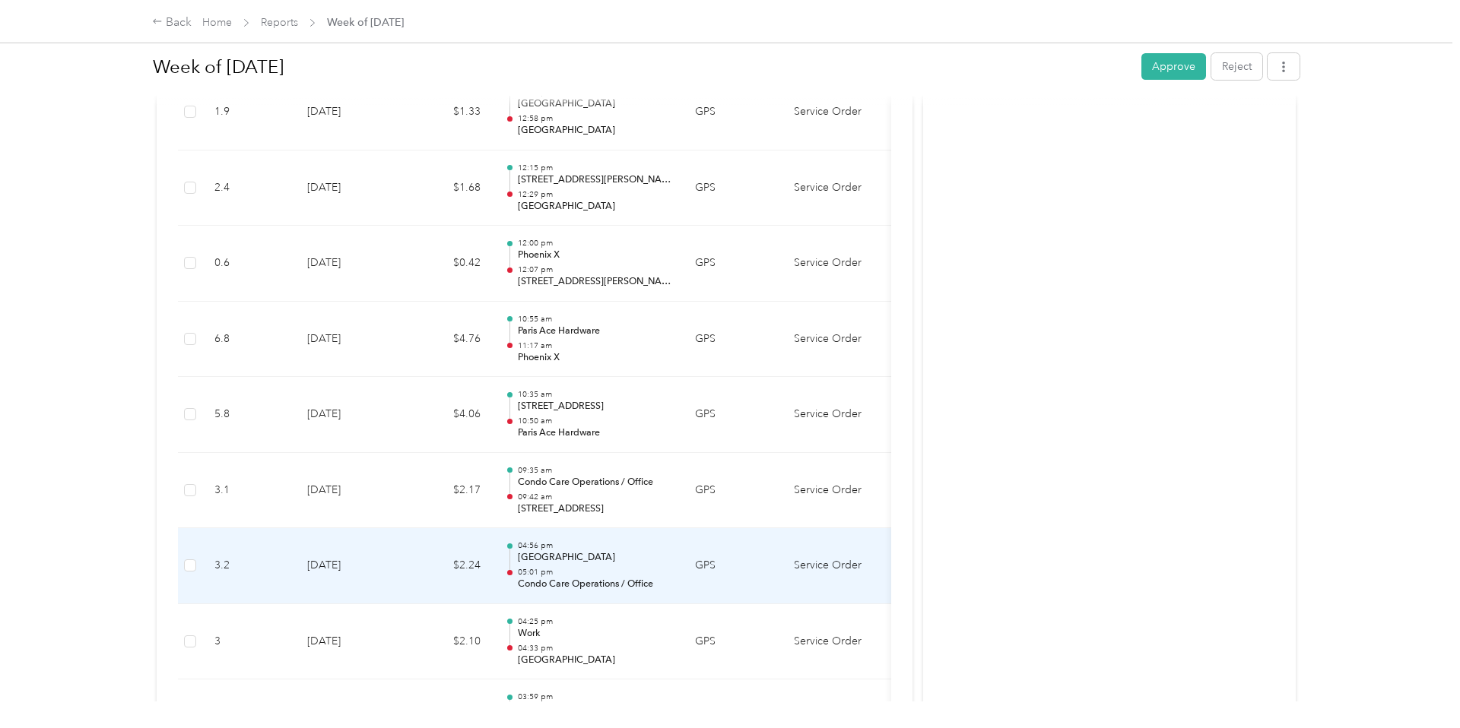
scroll to position [1613, 0]
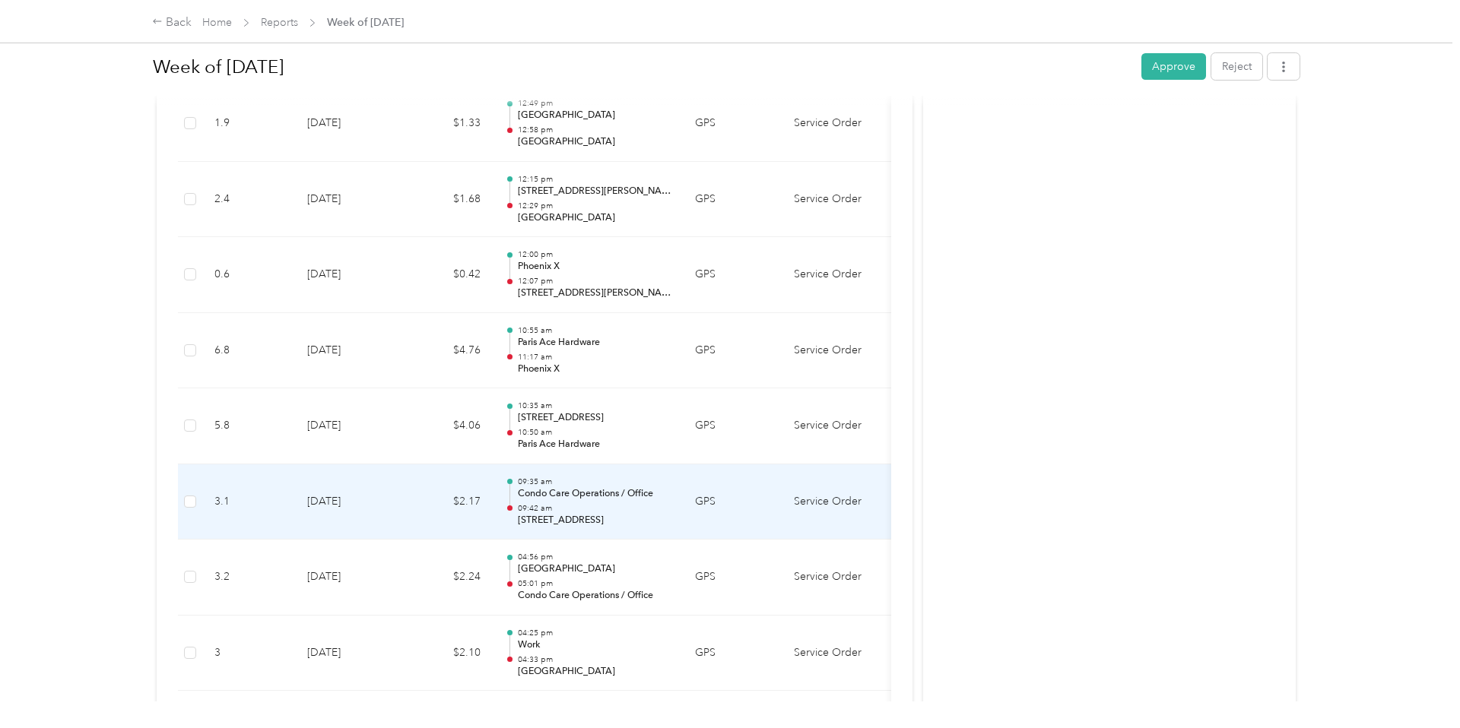
click at [439, 490] on td "$2.17" at bounding box center [446, 503] width 91 height 76
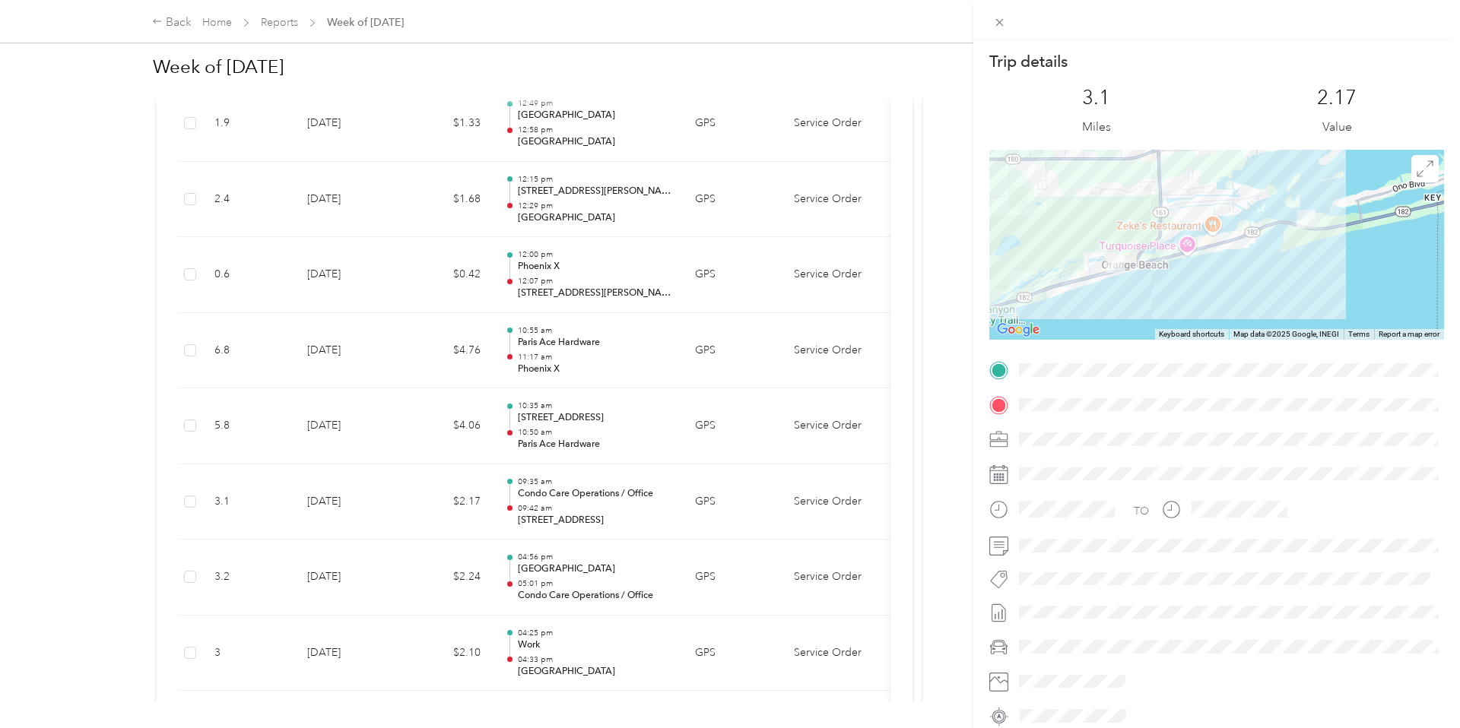
click at [440, 490] on div "Trip details This trip cannot be edited because it is either under review, appr…" at bounding box center [730, 364] width 1460 height 728
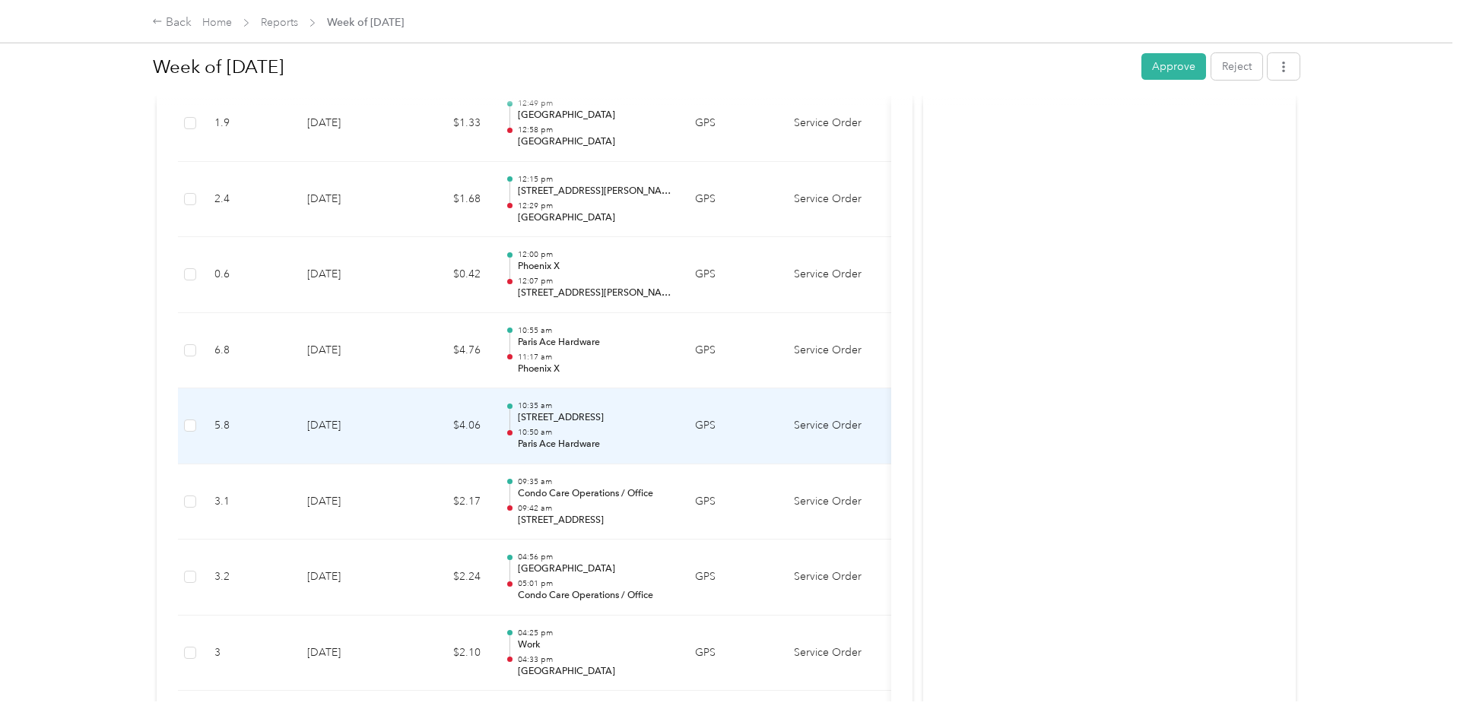
click at [406, 413] on td "$4.06" at bounding box center [446, 426] width 91 height 76
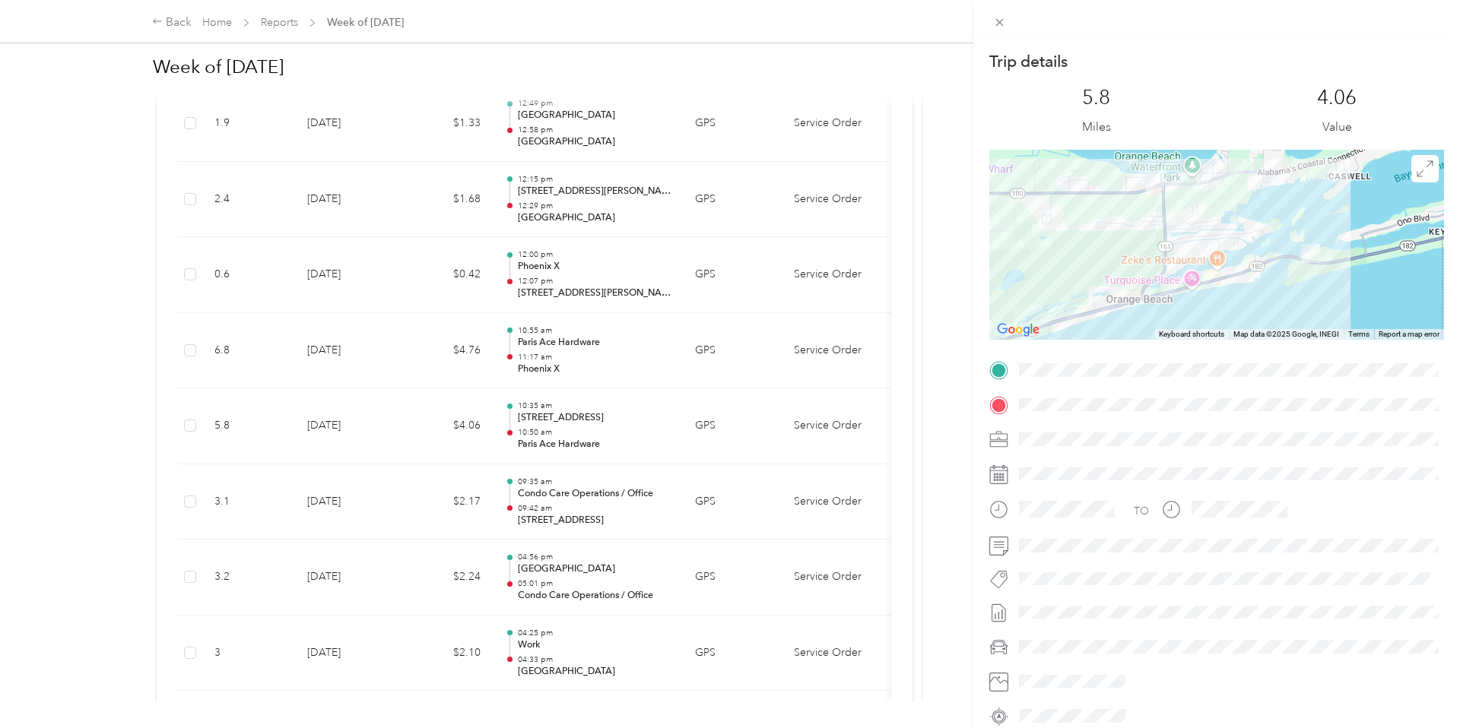
click at [406, 413] on div "Trip details This trip cannot be edited because it is either under review, appr…" at bounding box center [730, 364] width 1460 height 728
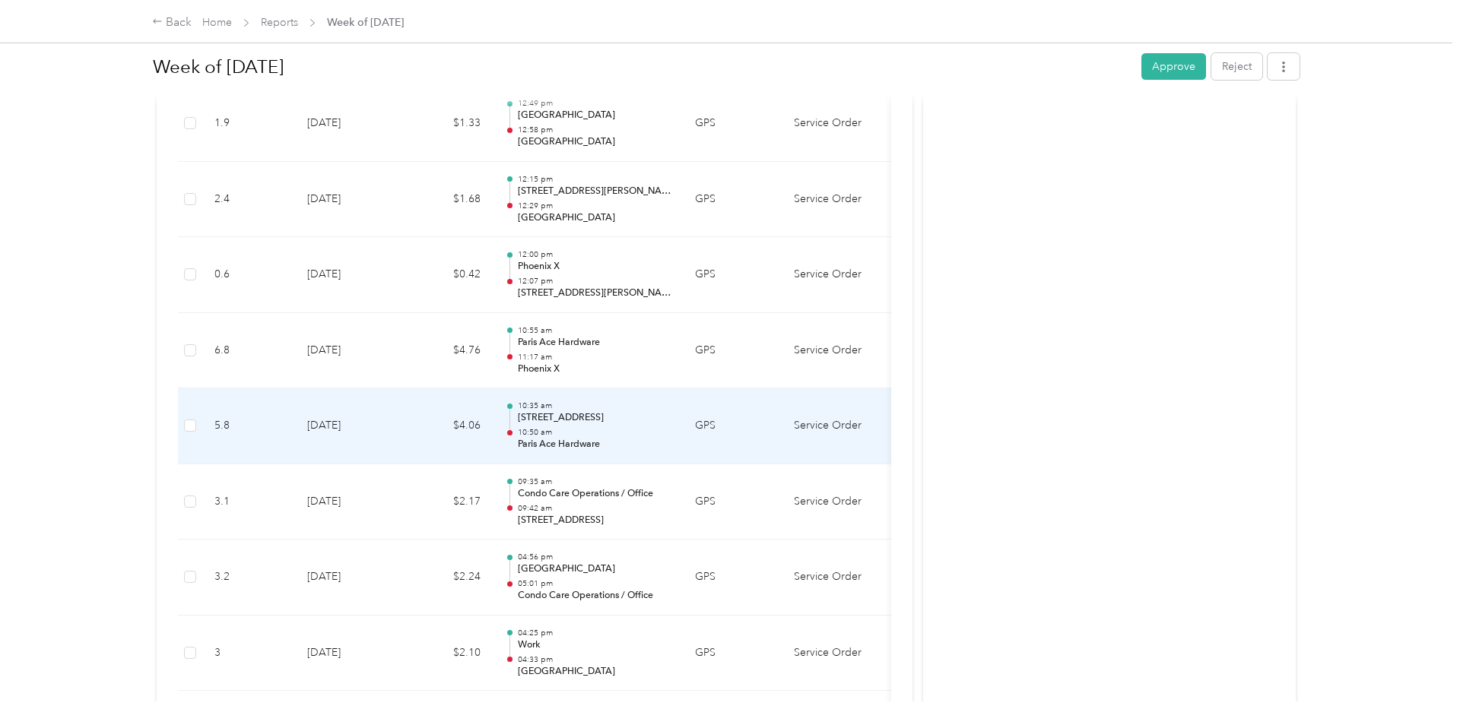
click at [406, 413] on td "$4.06" at bounding box center [446, 426] width 91 height 76
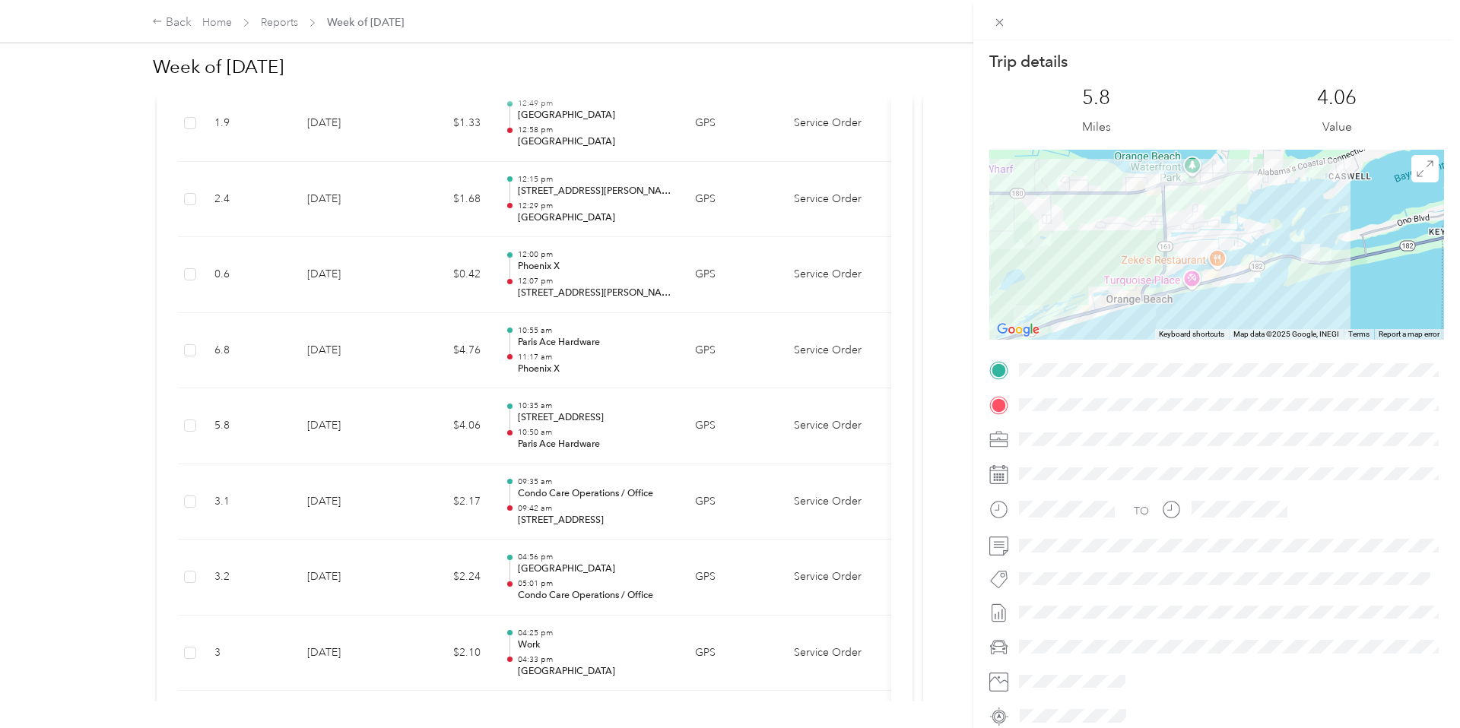
click at [406, 413] on div "Trip details This trip cannot be edited because it is either under review, appr…" at bounding box center [730, 364] width 1460 height 728
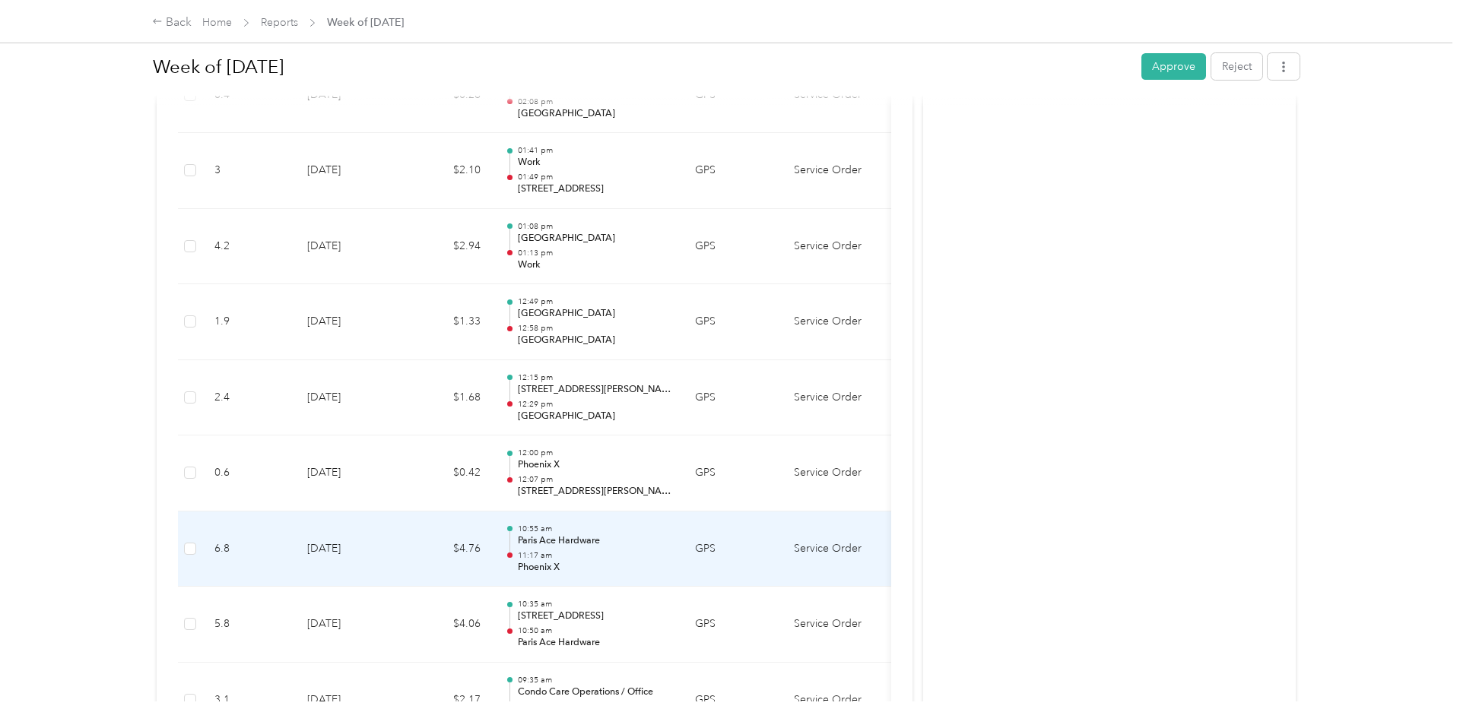
scroll to position [1400, 0]
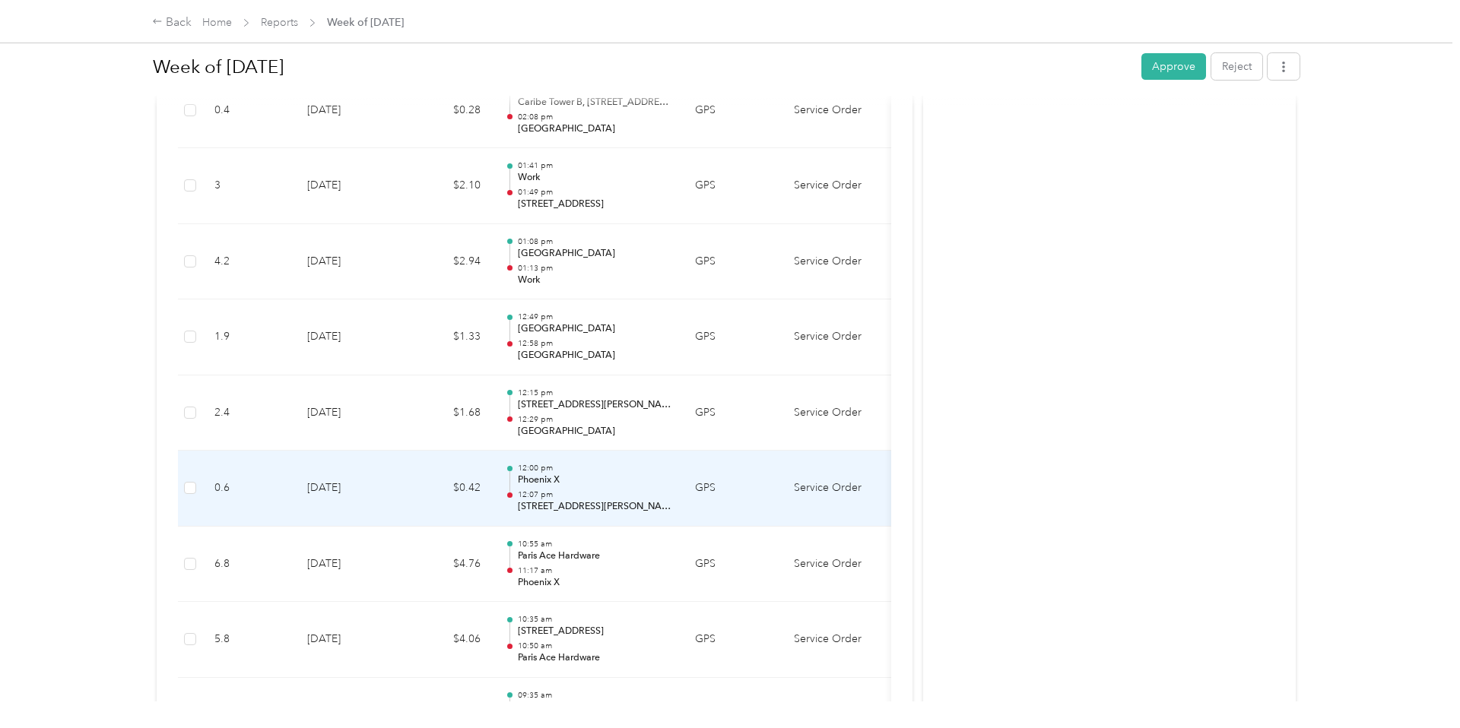
click at [422, 481] on td "$0.42" at bounding box center [446, 489] width 91 height 76
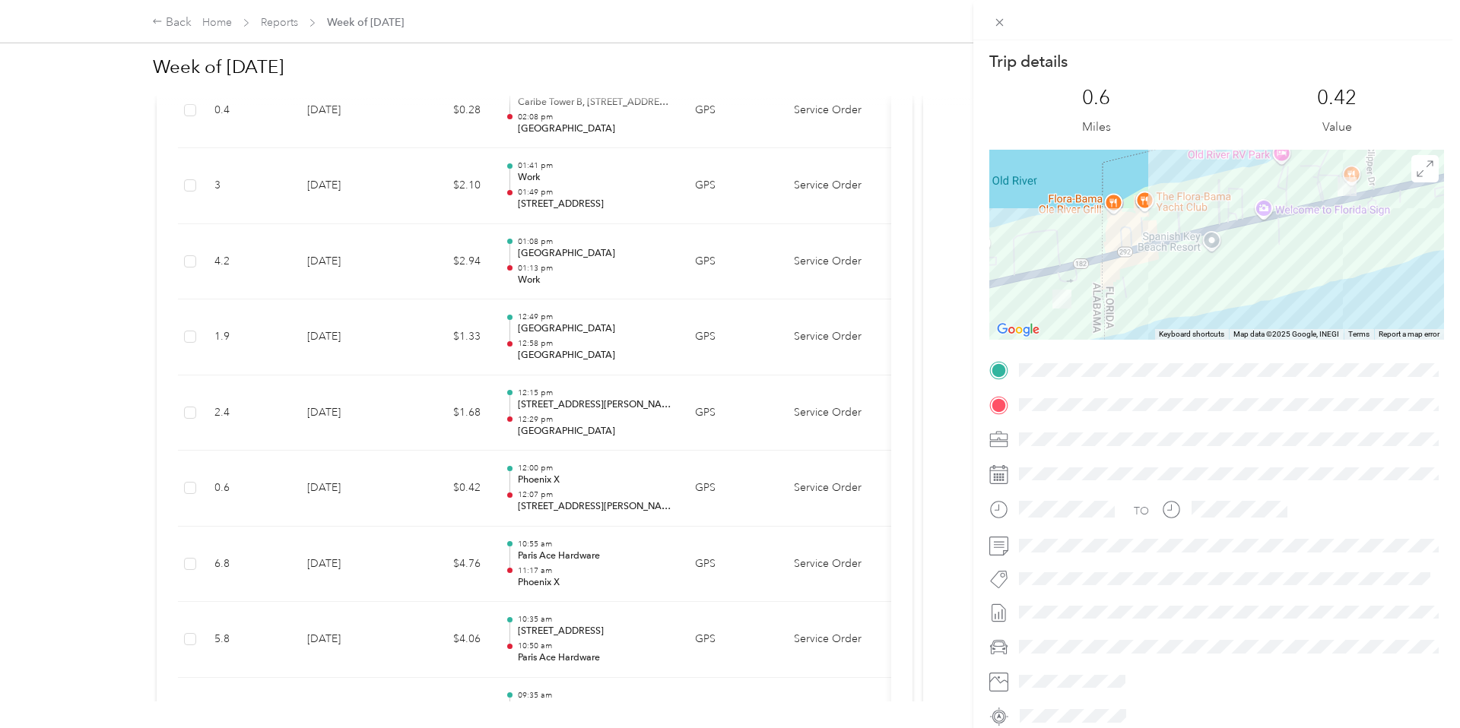
click at [422, 481] on div "Trip details This trip cannot be edited because it is either under review, appr…" at bounding box center [730, 364] width 1460 height 728
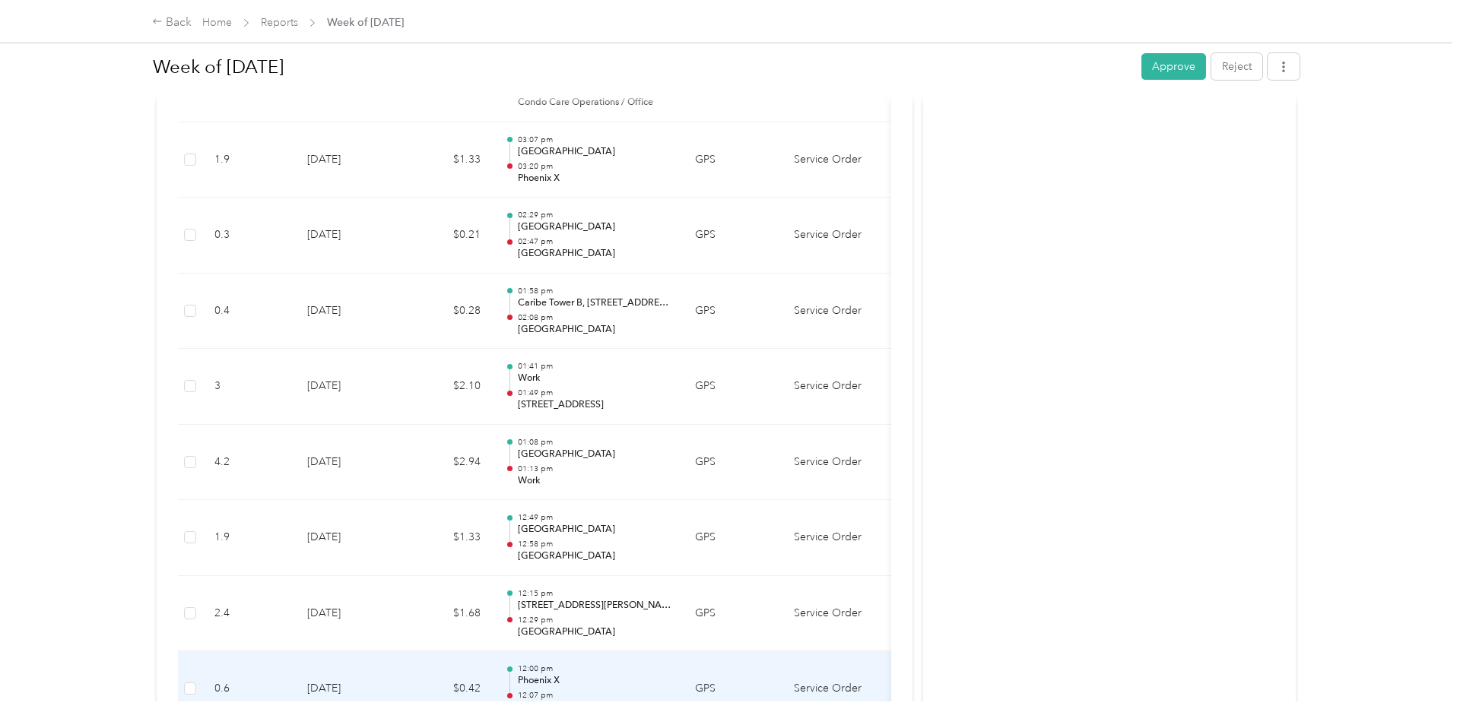
scroll to position [1188, 0]
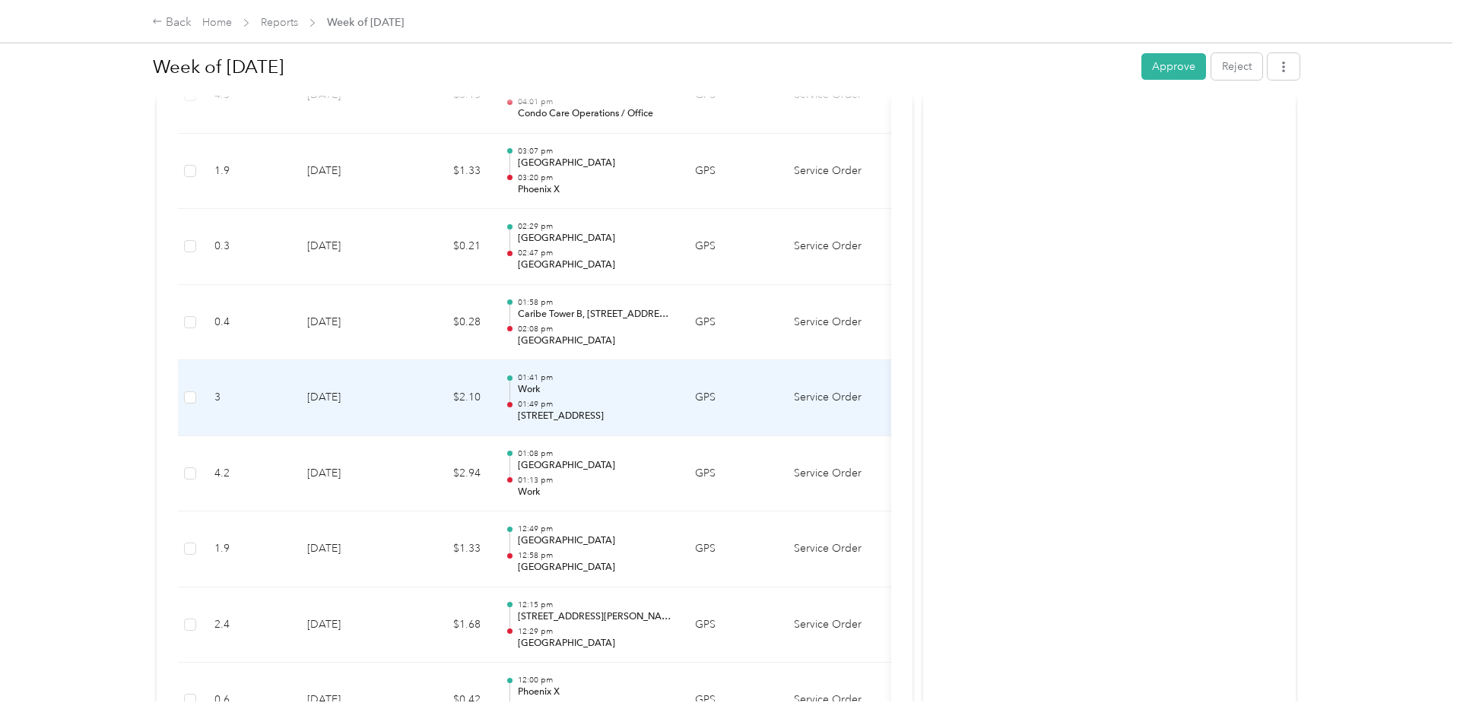
click at [398, 395] on td "[DATE]" at bounding box center [348, 398] width 106 height 76
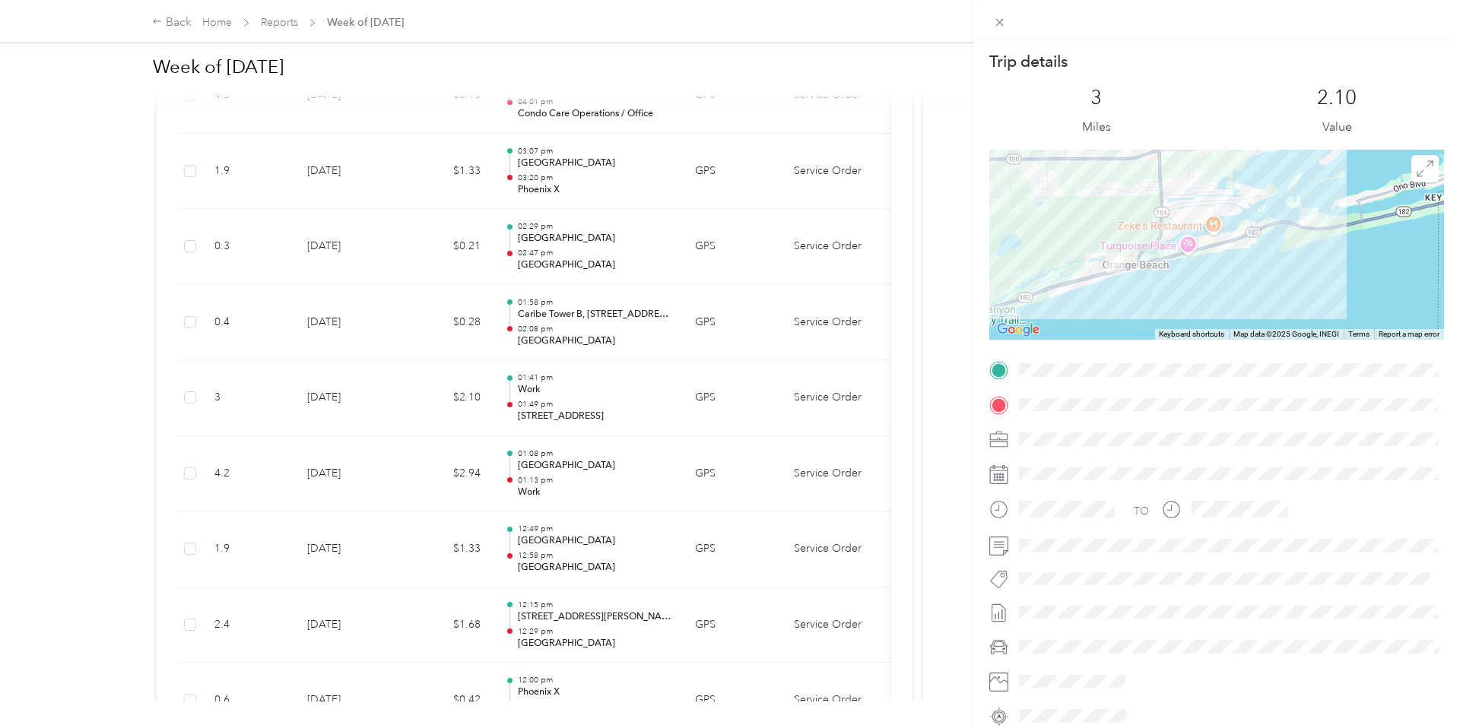
click at [398, 395] on div "Trip details This trip cannot be edited because it is either under review, appr…" at bounding box center [730, 364] width 1460 height 728
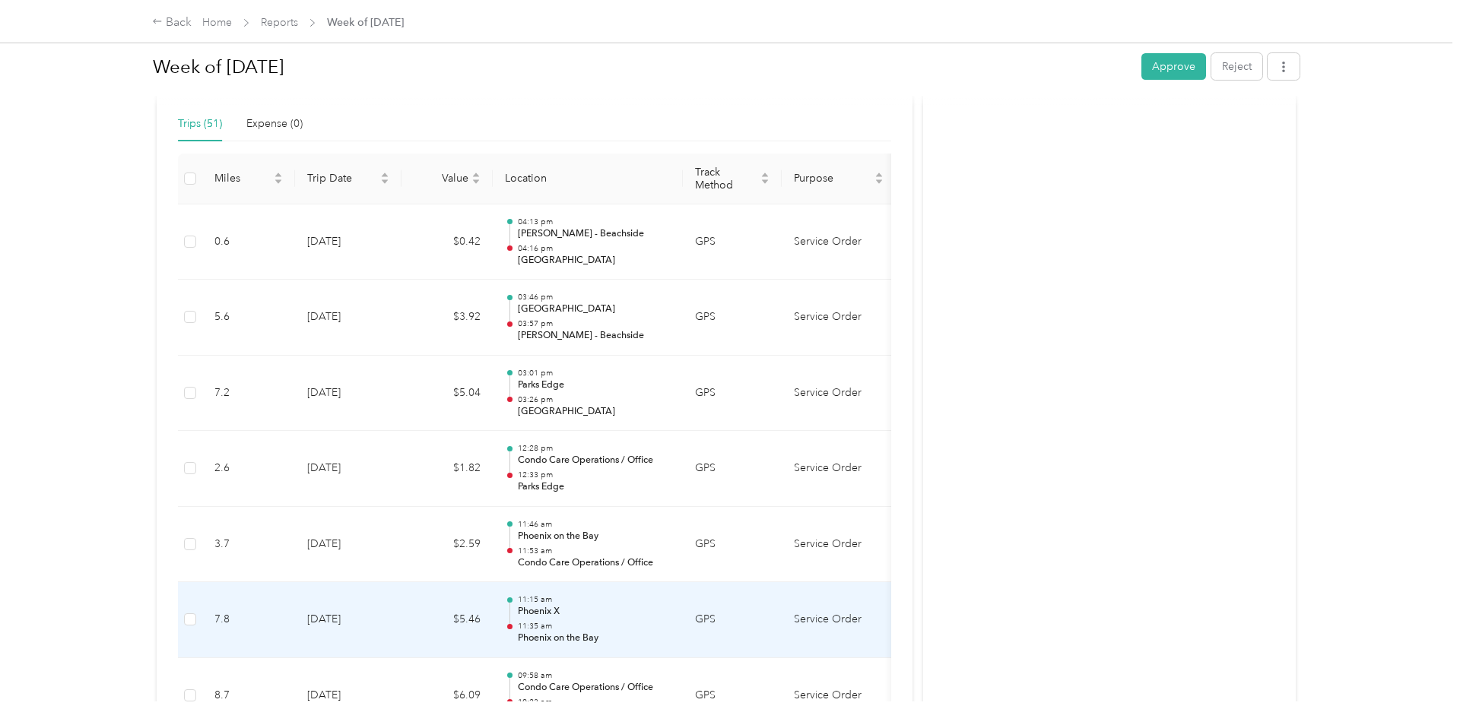
scroll to position [282, 0]
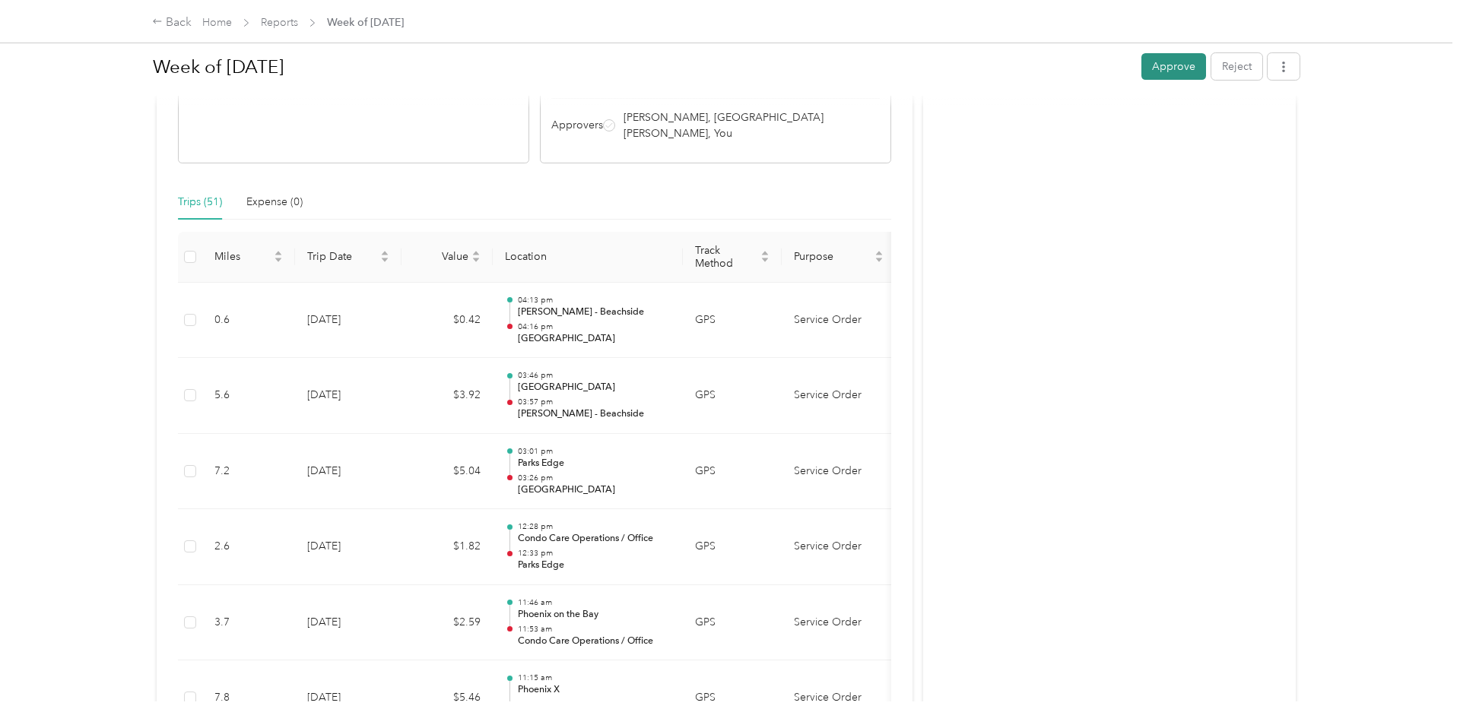
click at [1164, 64] on button "Approve" at bounding box center [1173, 66] width 65 height 27
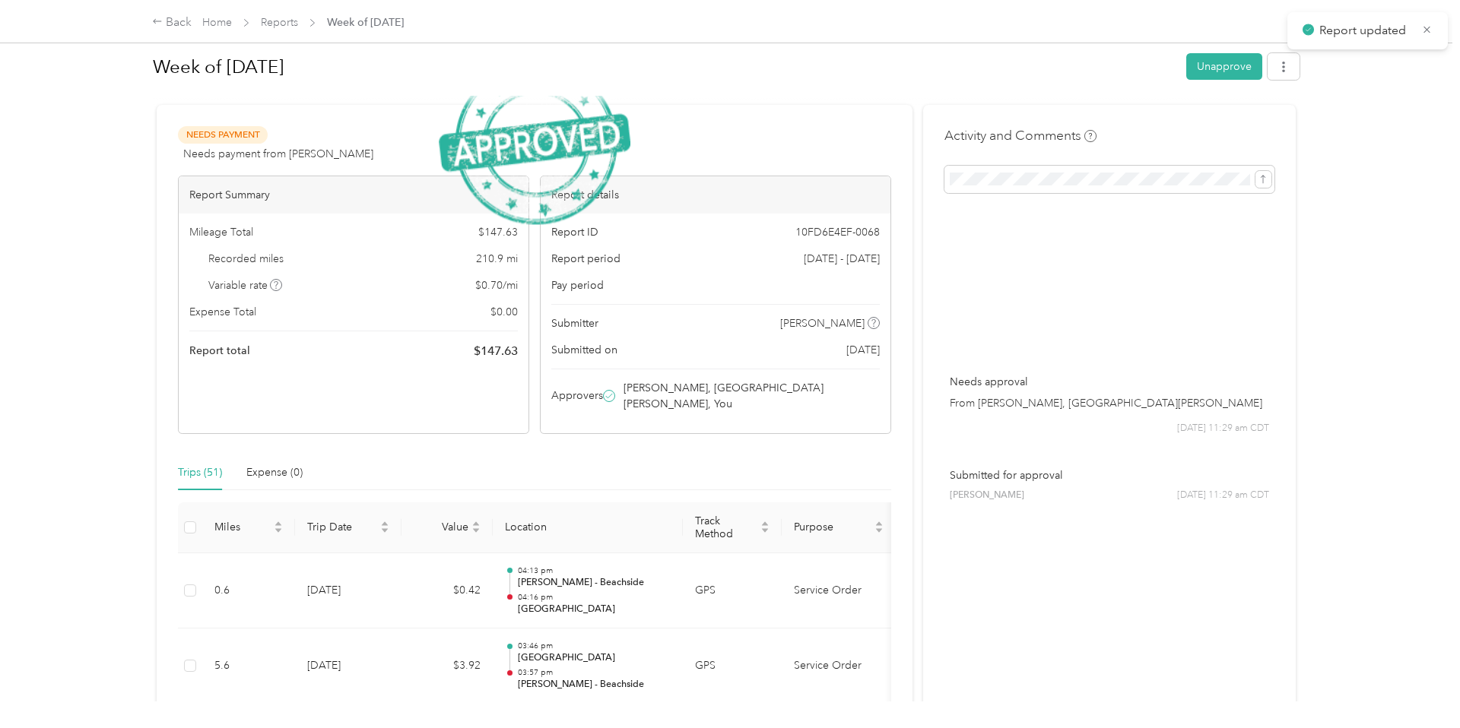
scroll to position [0, 0]
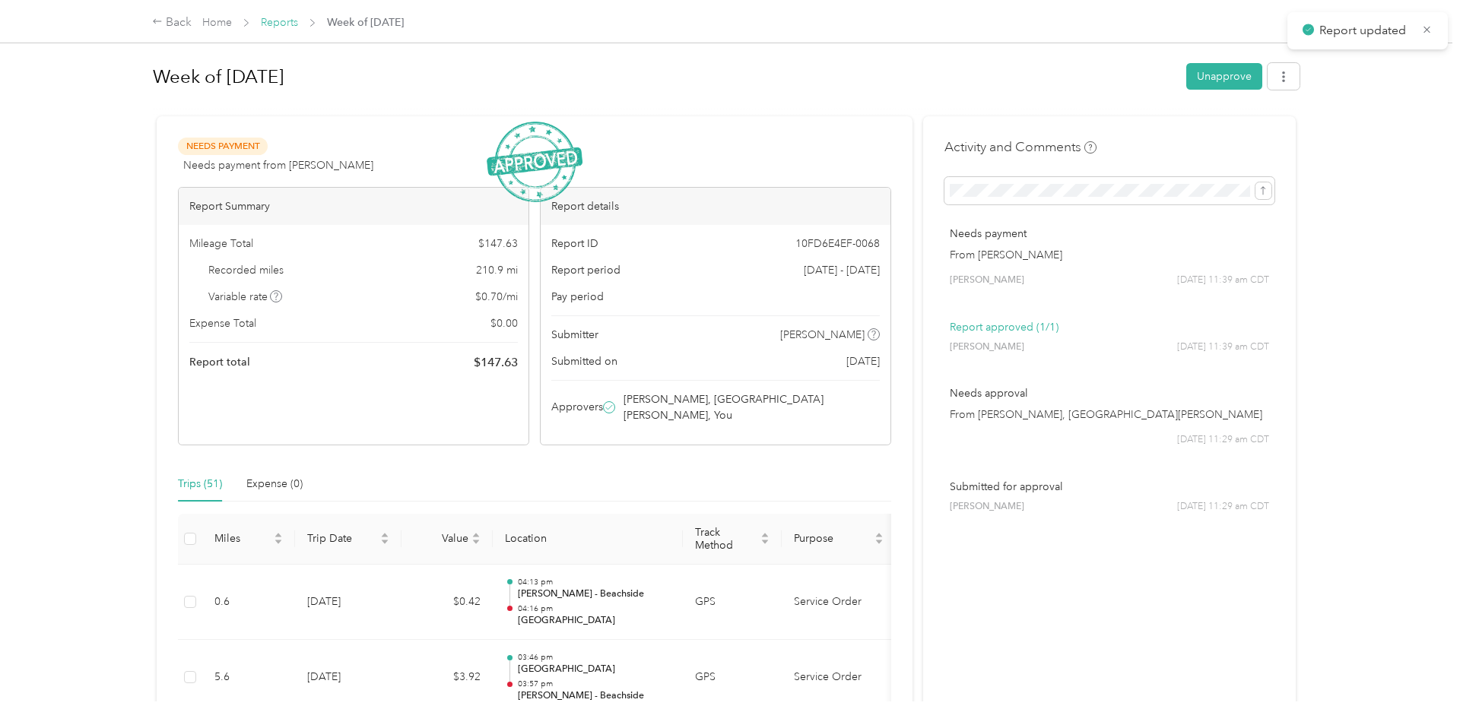
click at [282, 21] on link "Reports" at bounding box center [279, 22] width 37 height 13
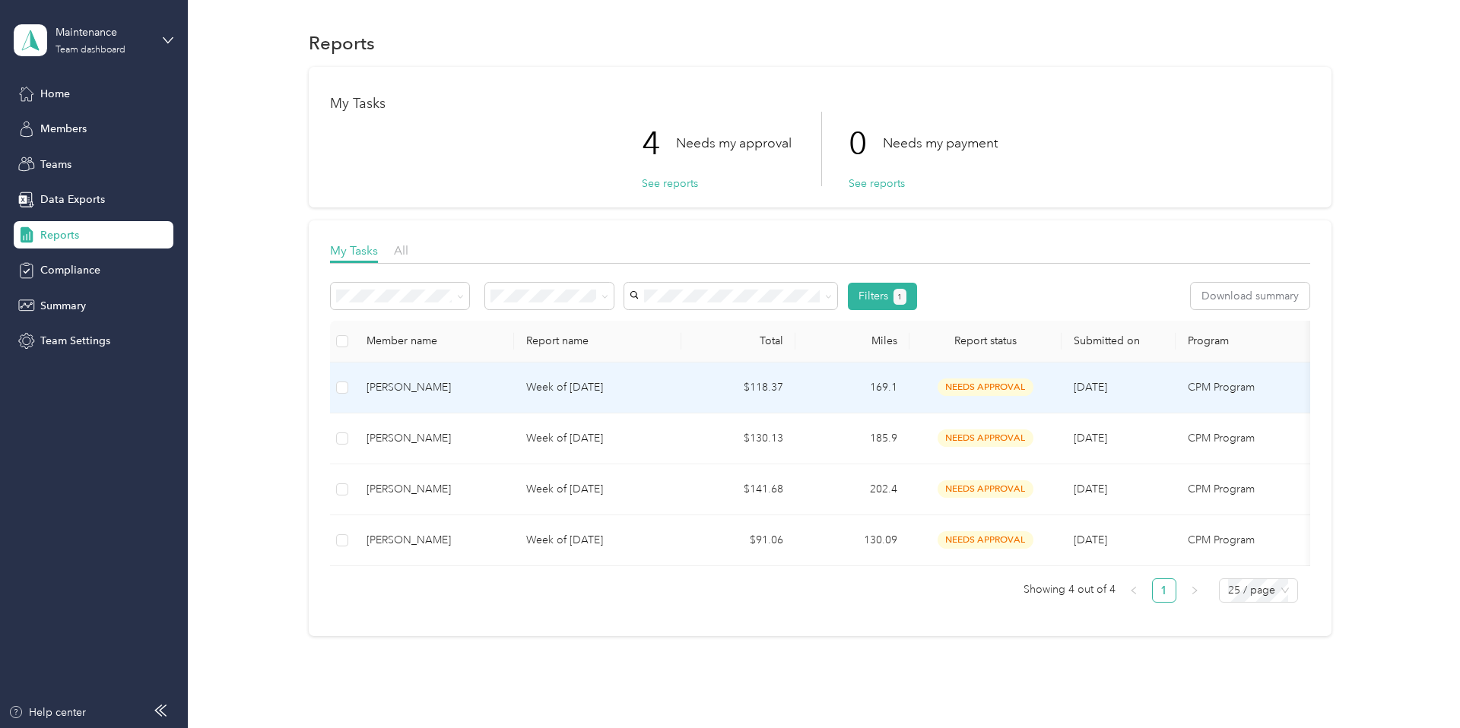
scroll to position [0, 1]
click at [550, 382] on p "Week of [DATE]" at bounding box center [596, 387] width 143 height 17
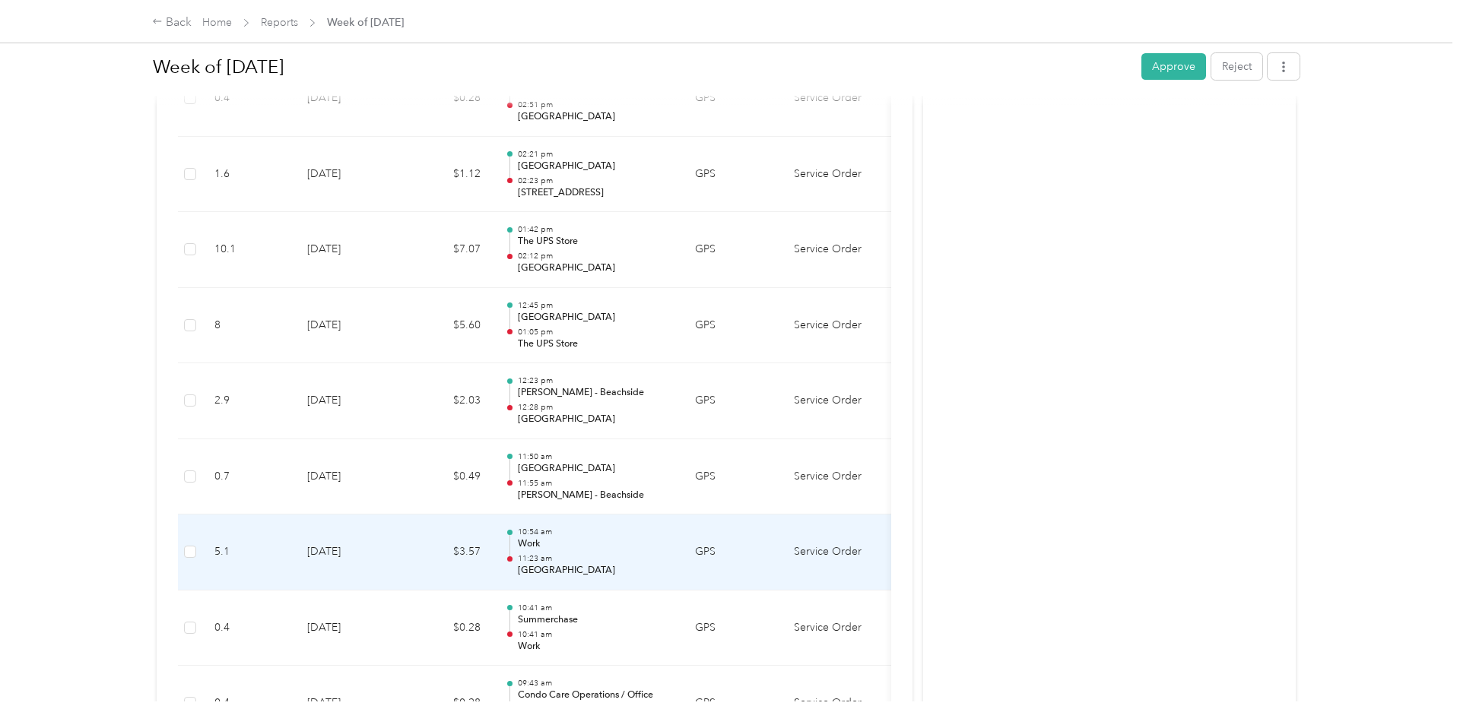
scroll to position [3603, 0]
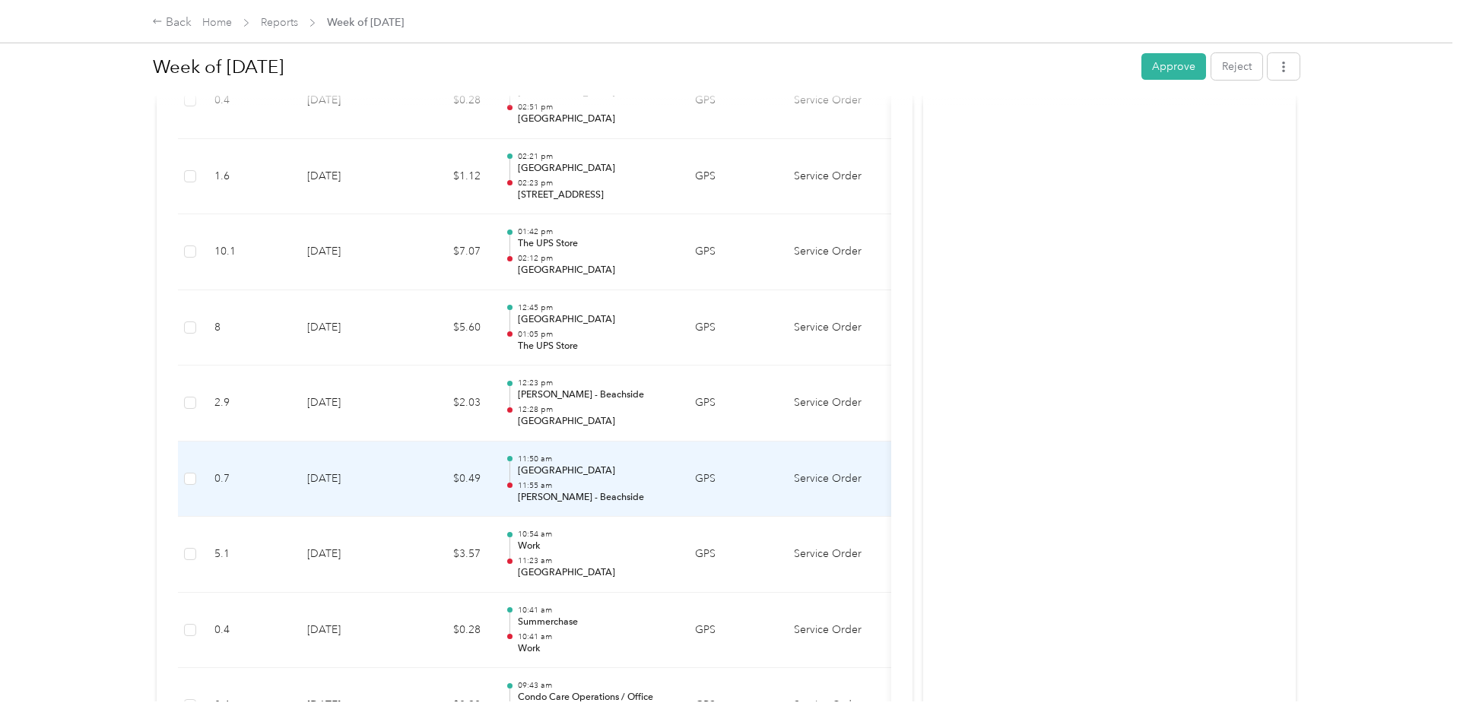
click at [563, 491] on td "11:50 am [GEOGRAPHIC_DATA] 11:55 am [PERSON_NAME][GEOGRAPHIC_DATA]" at bounding box center [588, 480] width 190 height 76
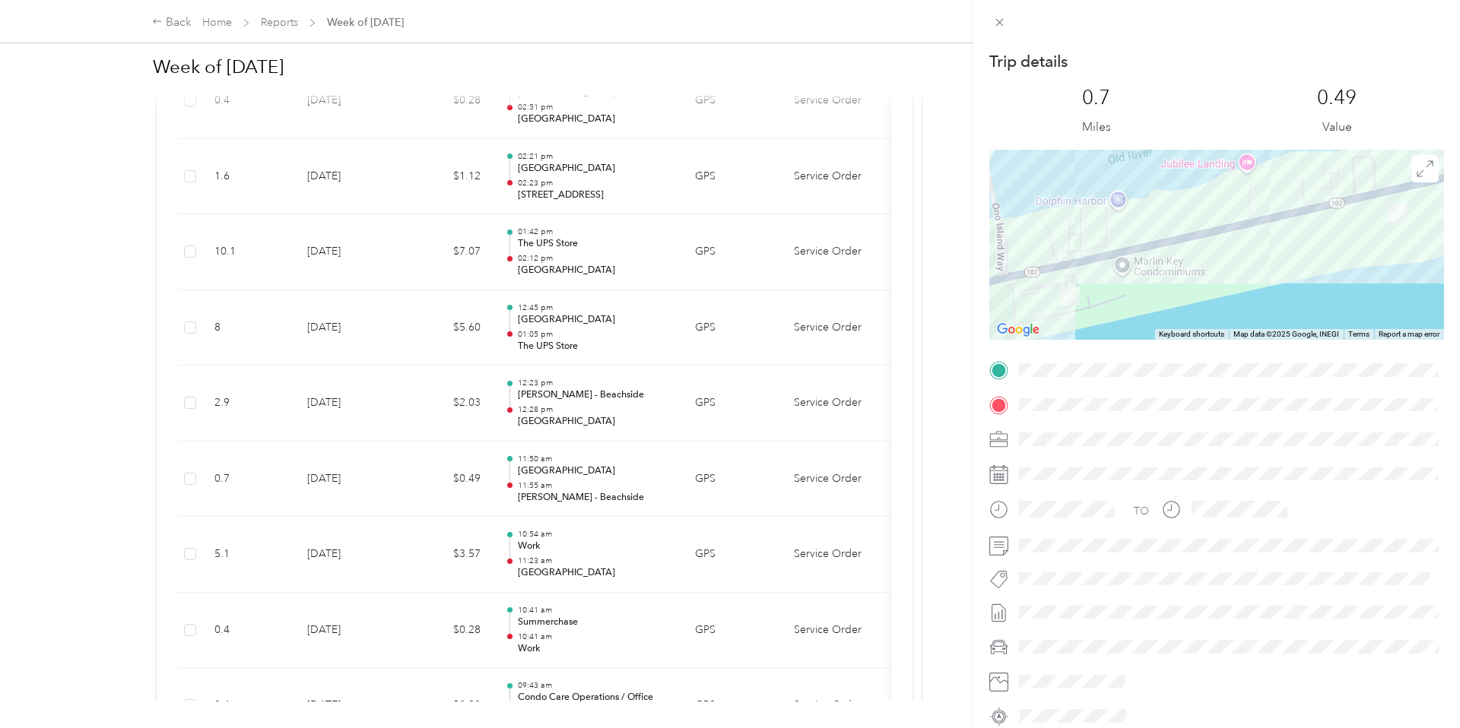
click at [563, 491] on div "Trip details This trip cannot be edited because it is either under review, appr…" at bounding box center [730, 364] width 1460 height 728
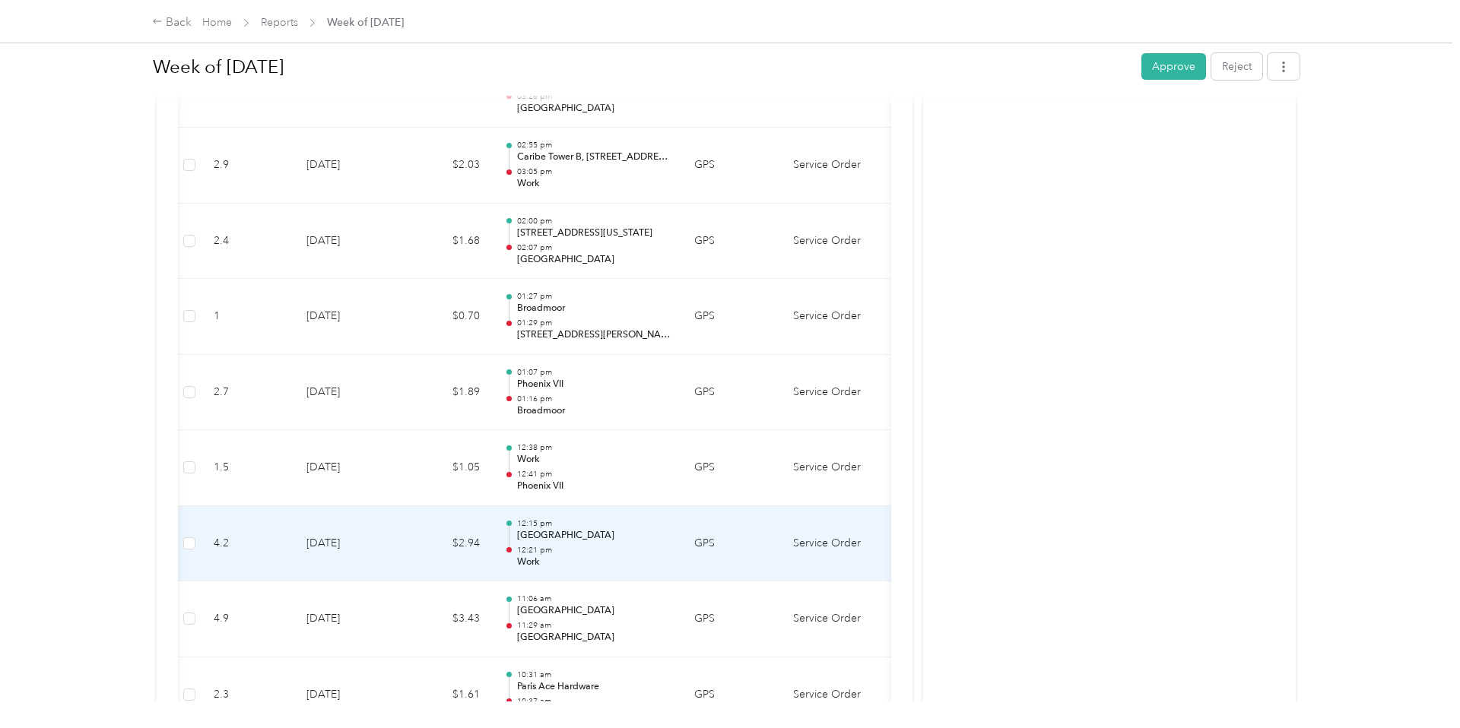
scroll to position [1873, 0]
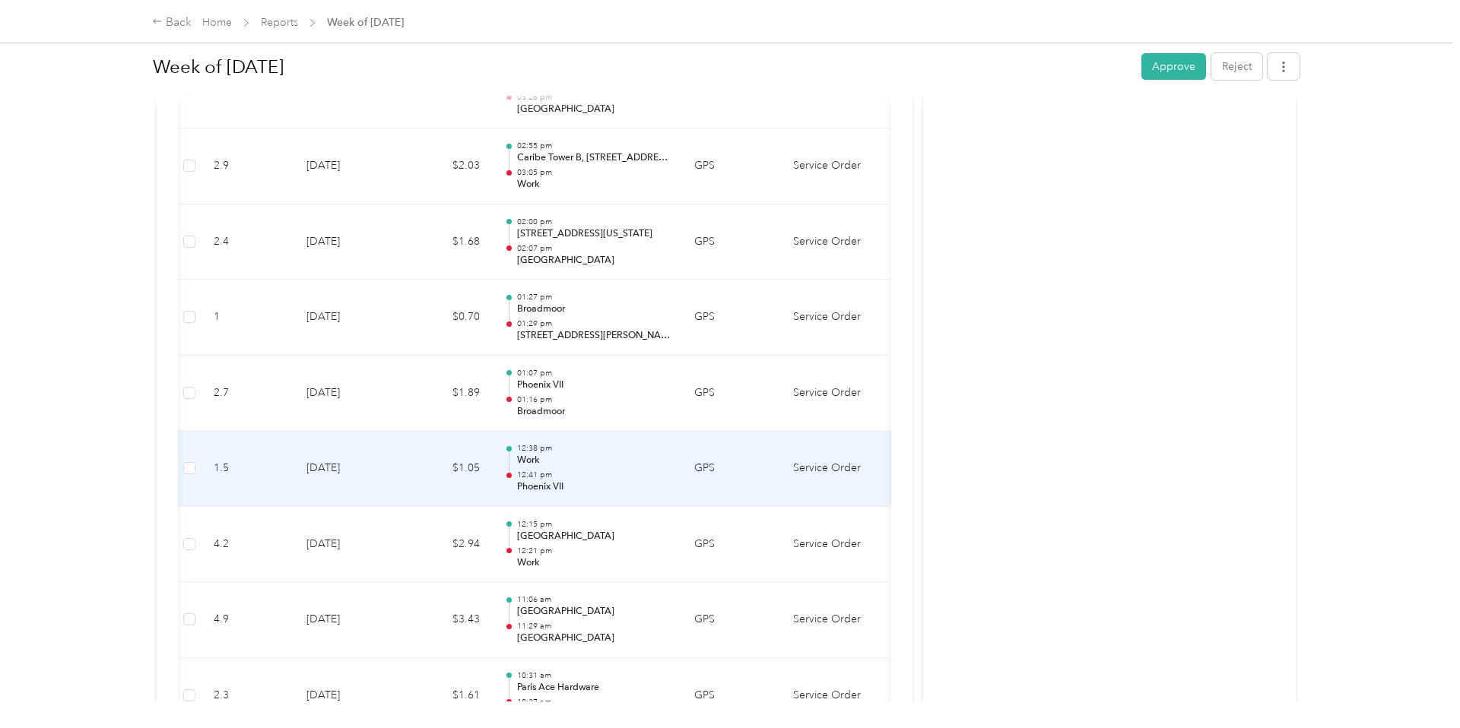
click at [582, 480] on td "12:38 pm Work 12:41 pm Phoenix VII" at bounding box center [587, 469] width 190 height 76
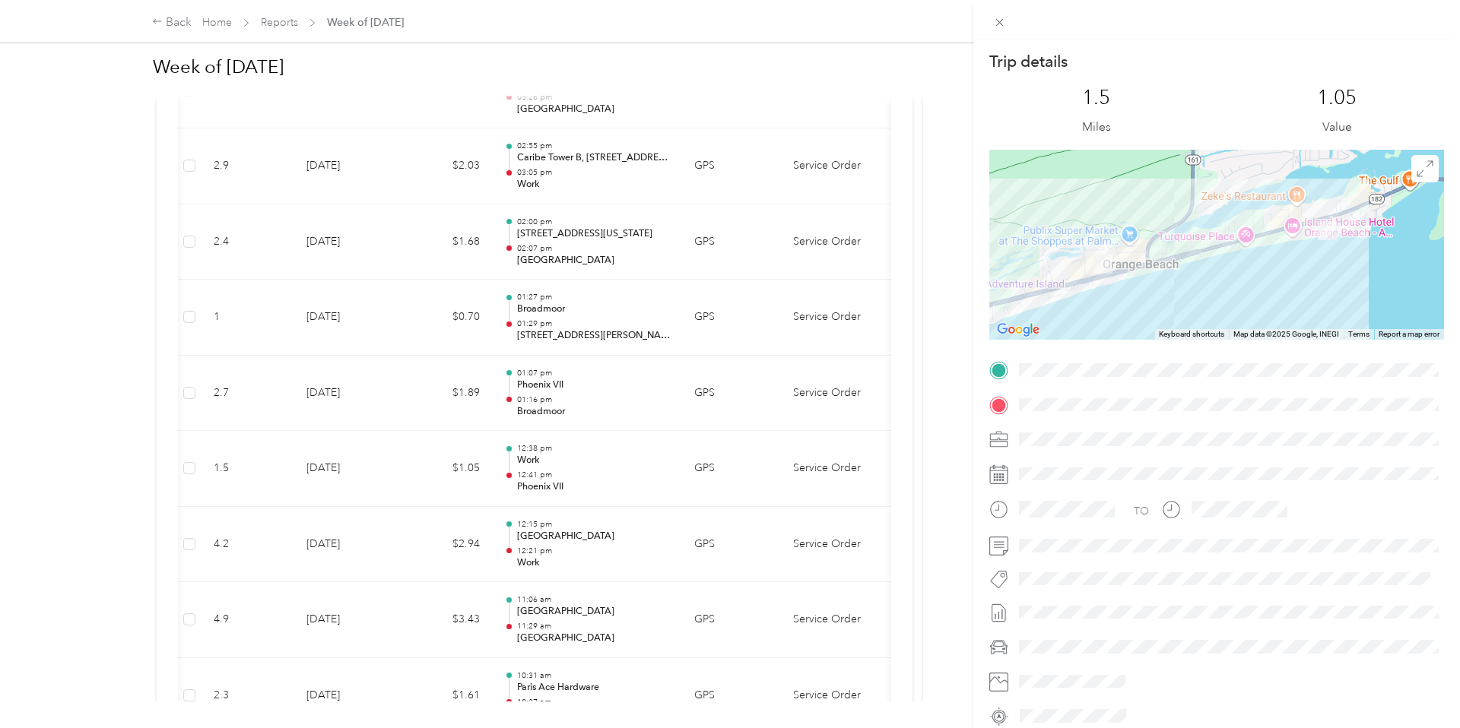
click at [585, 474] on div "Trip details This trip cannot be edited because it is either under review, appr…" at bounding box center [730, 364] width 1460 height 728
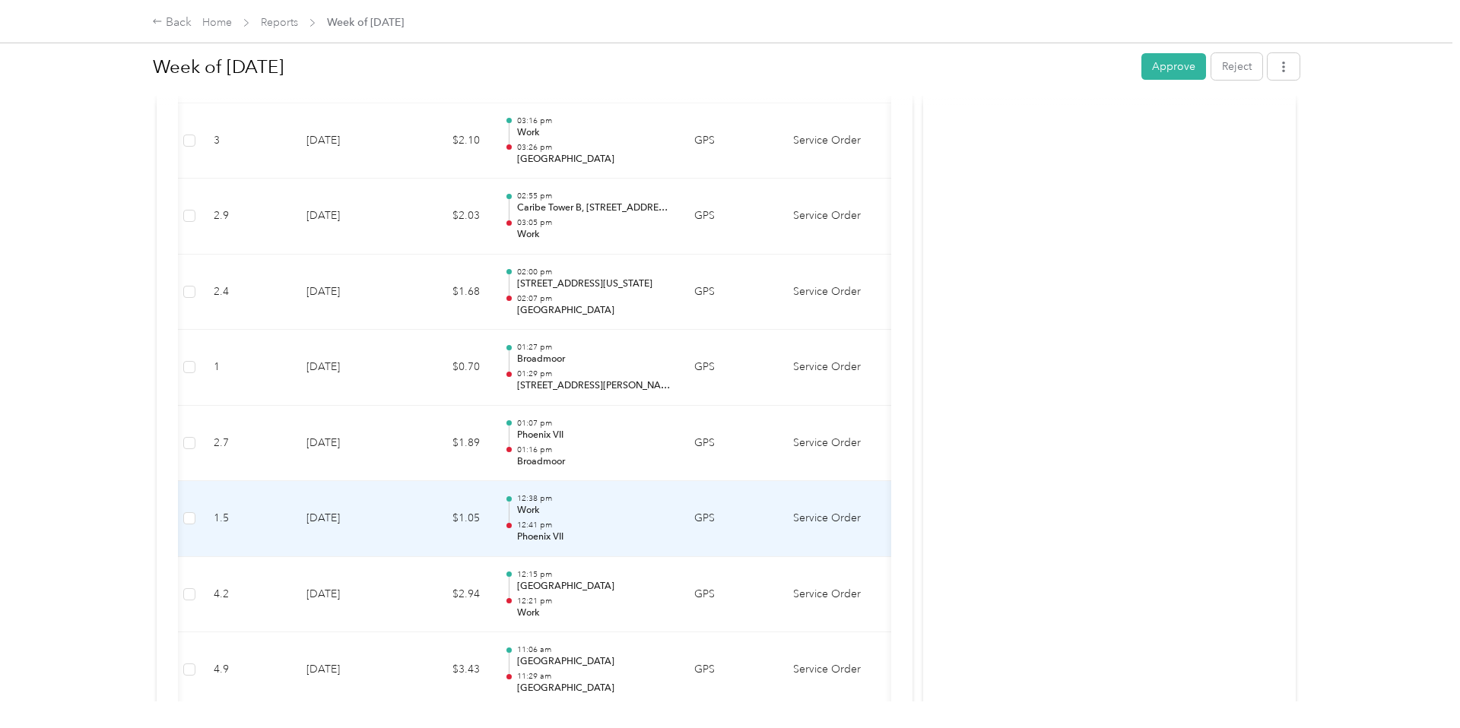
scroll to position [1765, 0]
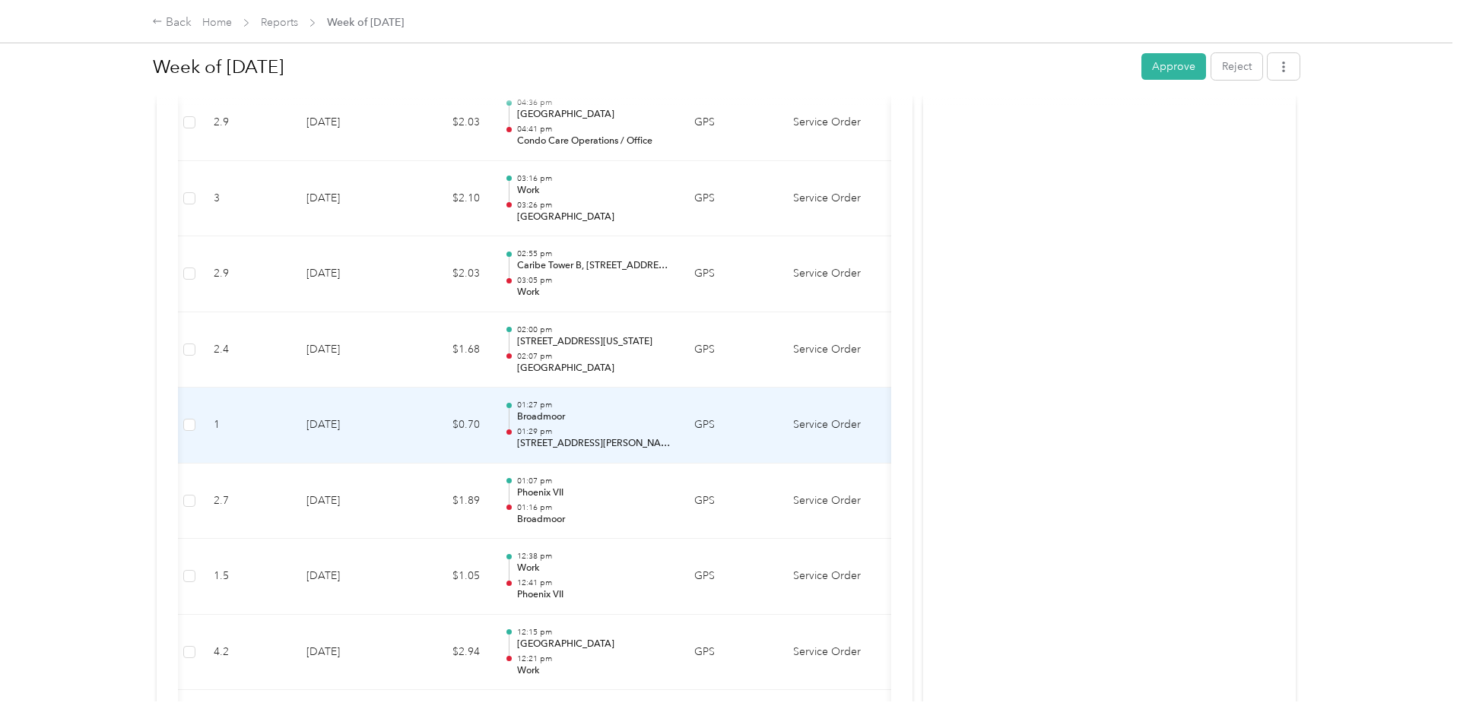
click at [572, 437] on p "[STREET_ADDRESS][PERSON_NAME]" at bounding box center [594, 444] width 154 height 14
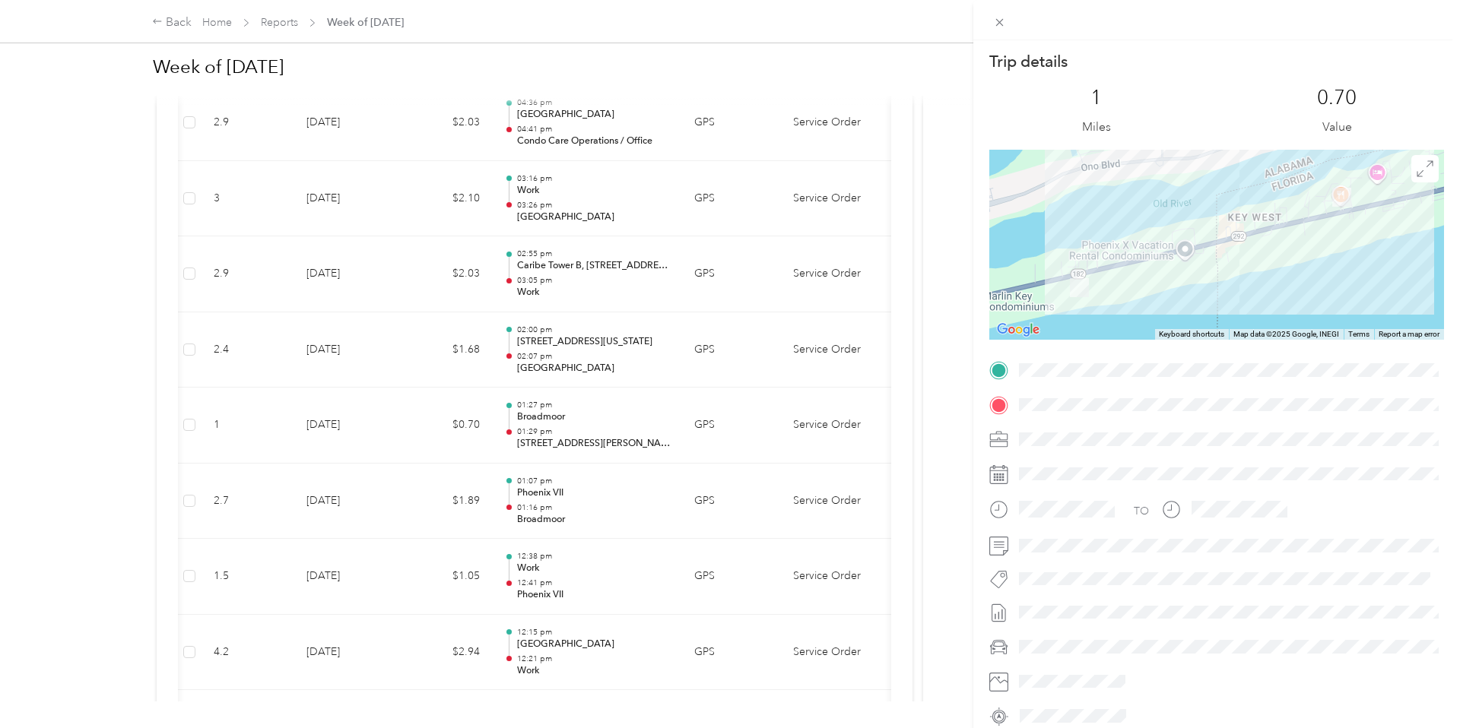
click at [572, 425] on div "Trip details This trip cannot be edited because it is either under review, appr…" at bounding box center [730, 364] width 1460 height 728
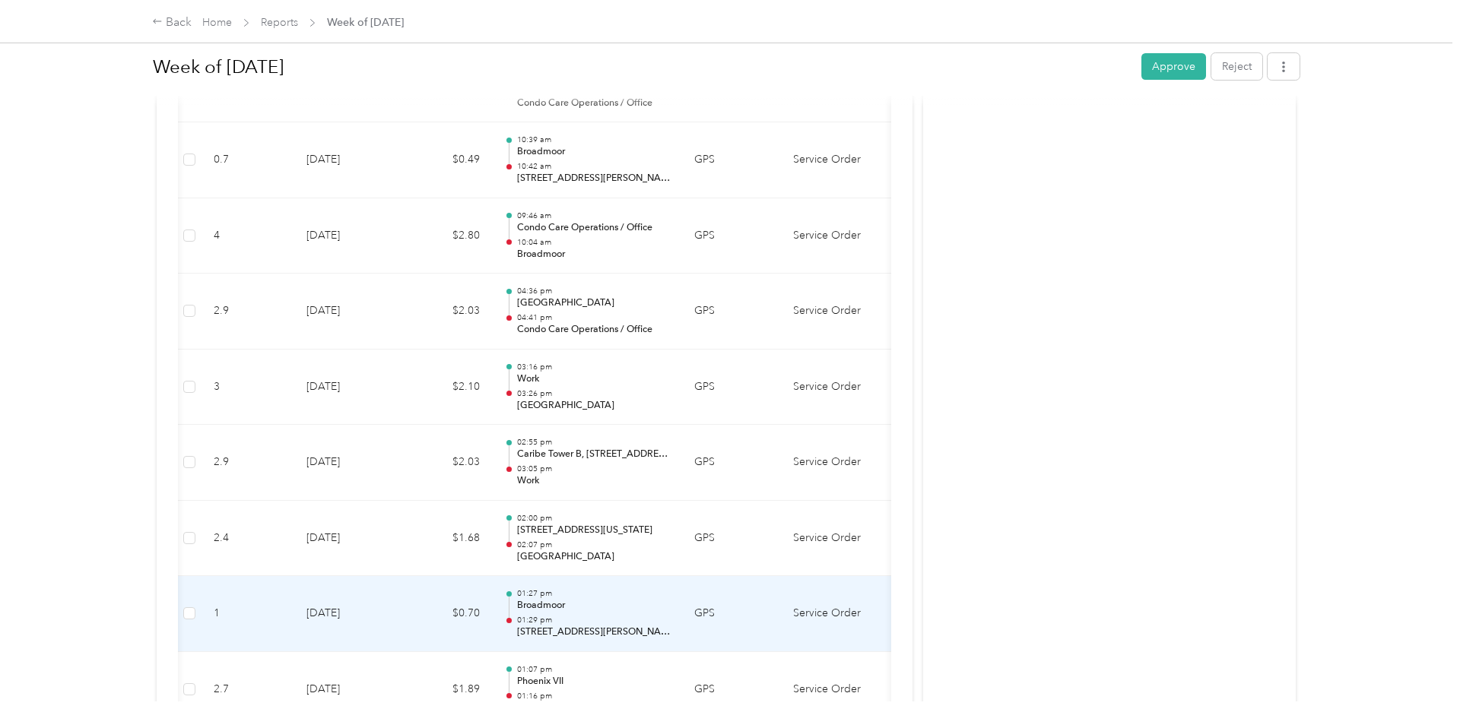
scroll to position [1566, 0]
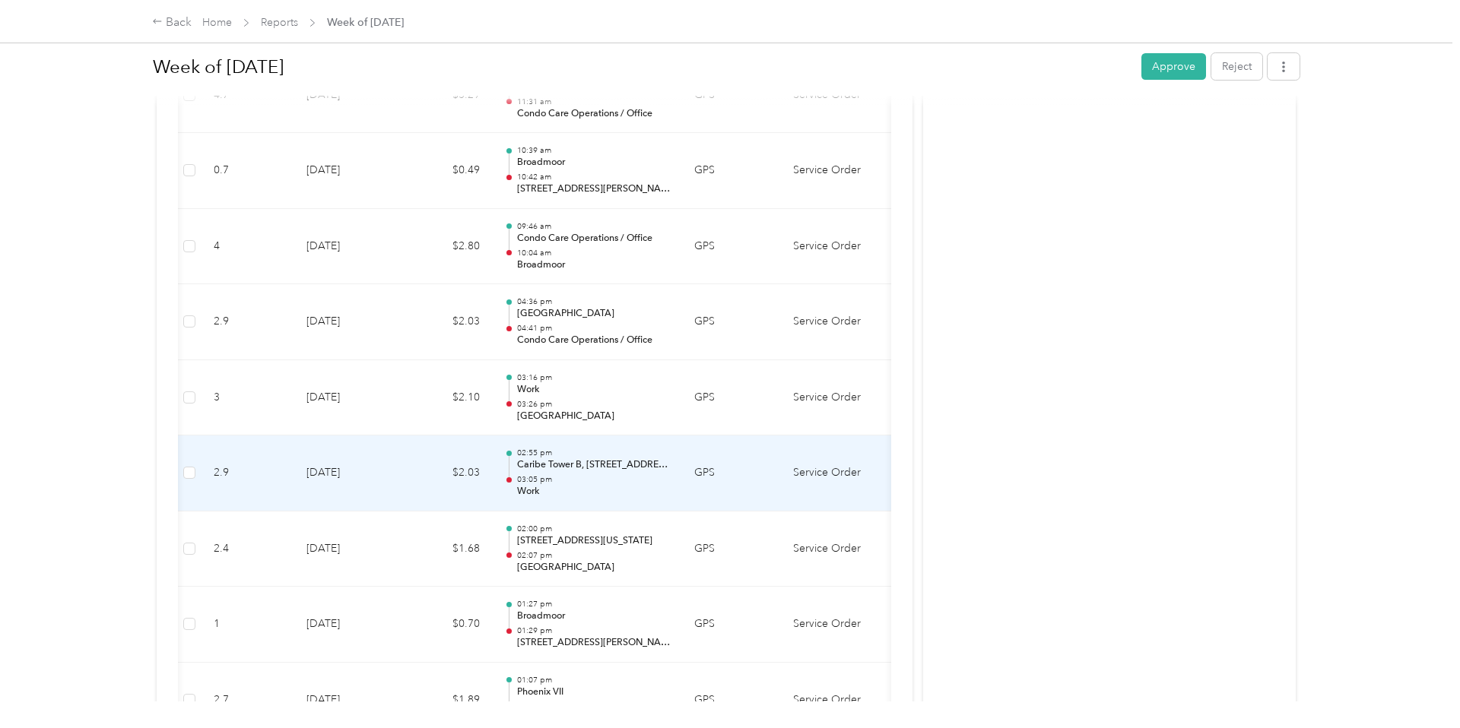
click at [583, 485] on p "Work" at bounding box center [594, 492] width 154 height 14
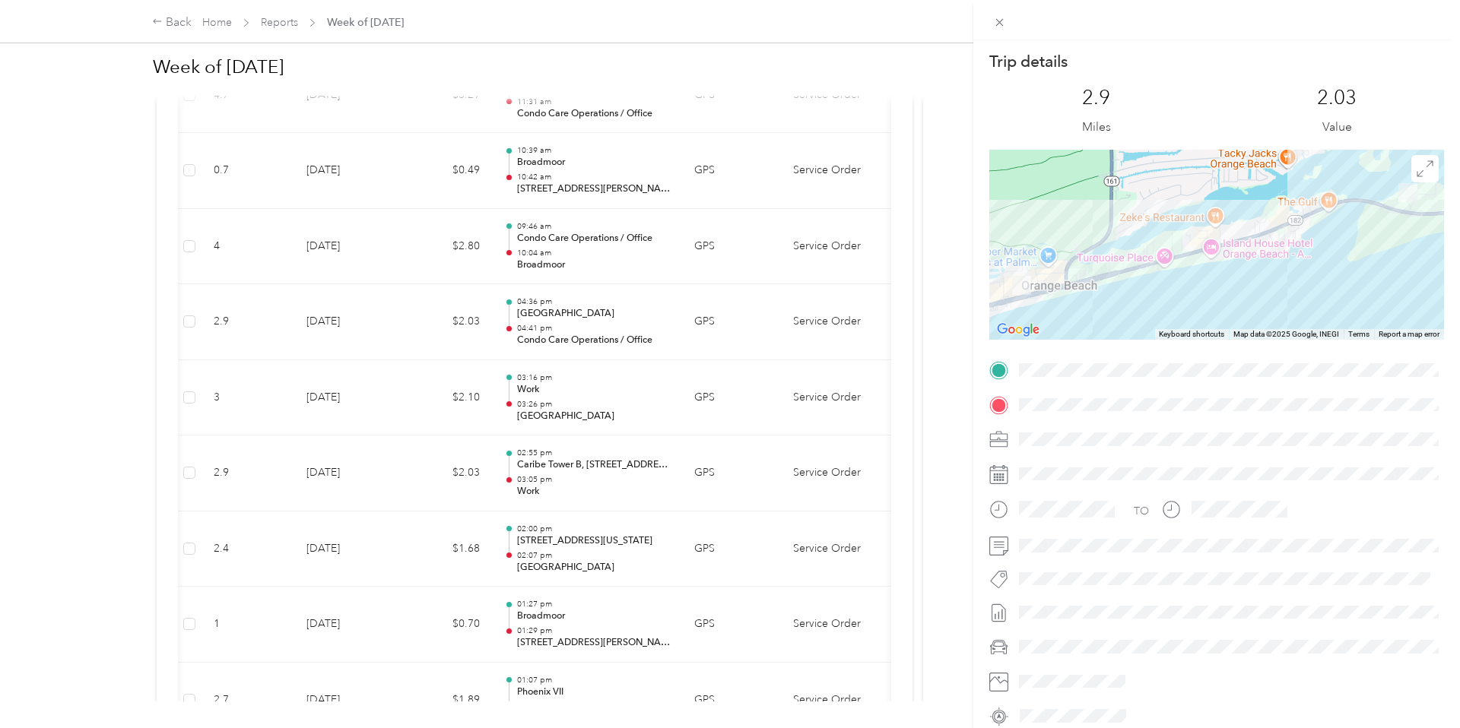
click at [583, 477] on div "Trip details This trip cannot be edited because it is either under review, appr…" at bounding box center [730, 364] width 1460 height 728
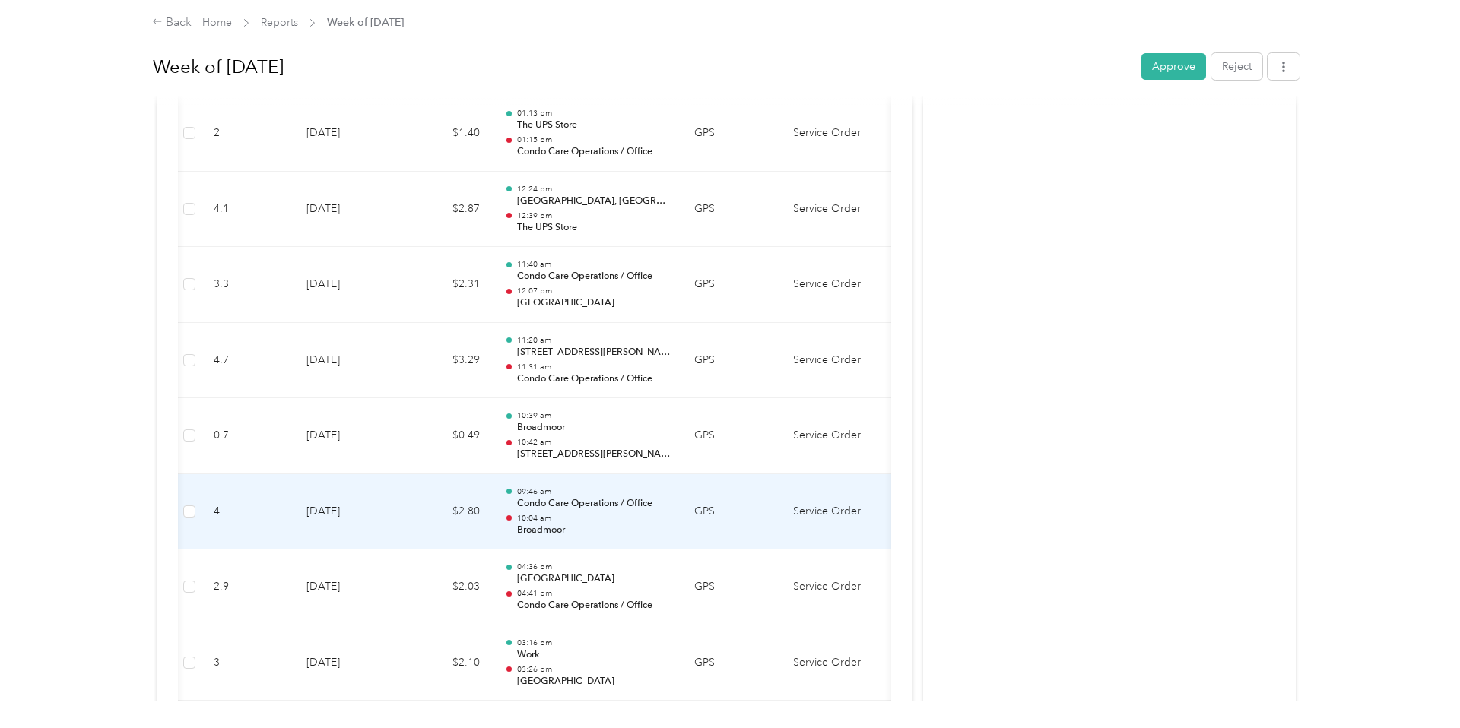
scroll to position [1294, 0]
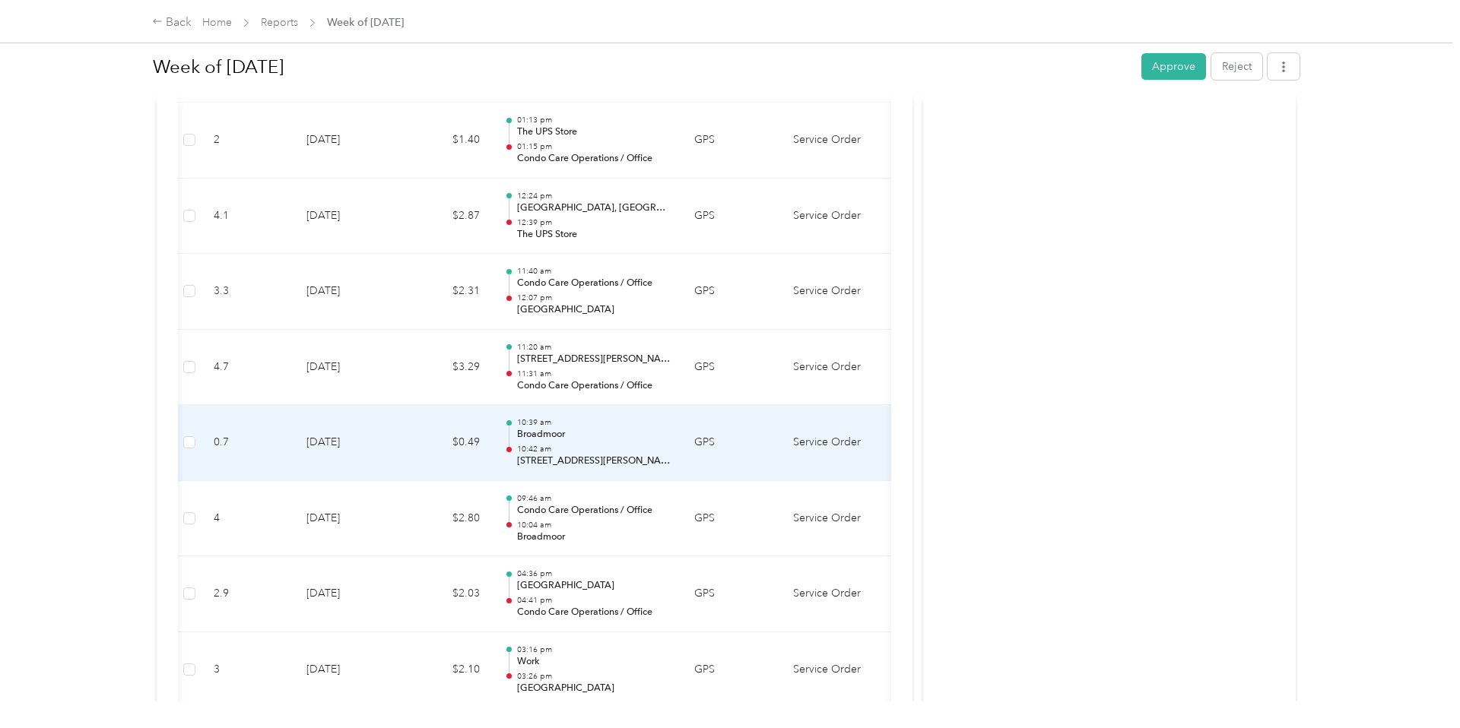
click at [572, 458] on td "10:39 am Broadmoor 10:42 am [STREET_ADDRESS][PERSON_NAME]" at bounding box center [587, 443] width 190 height 76
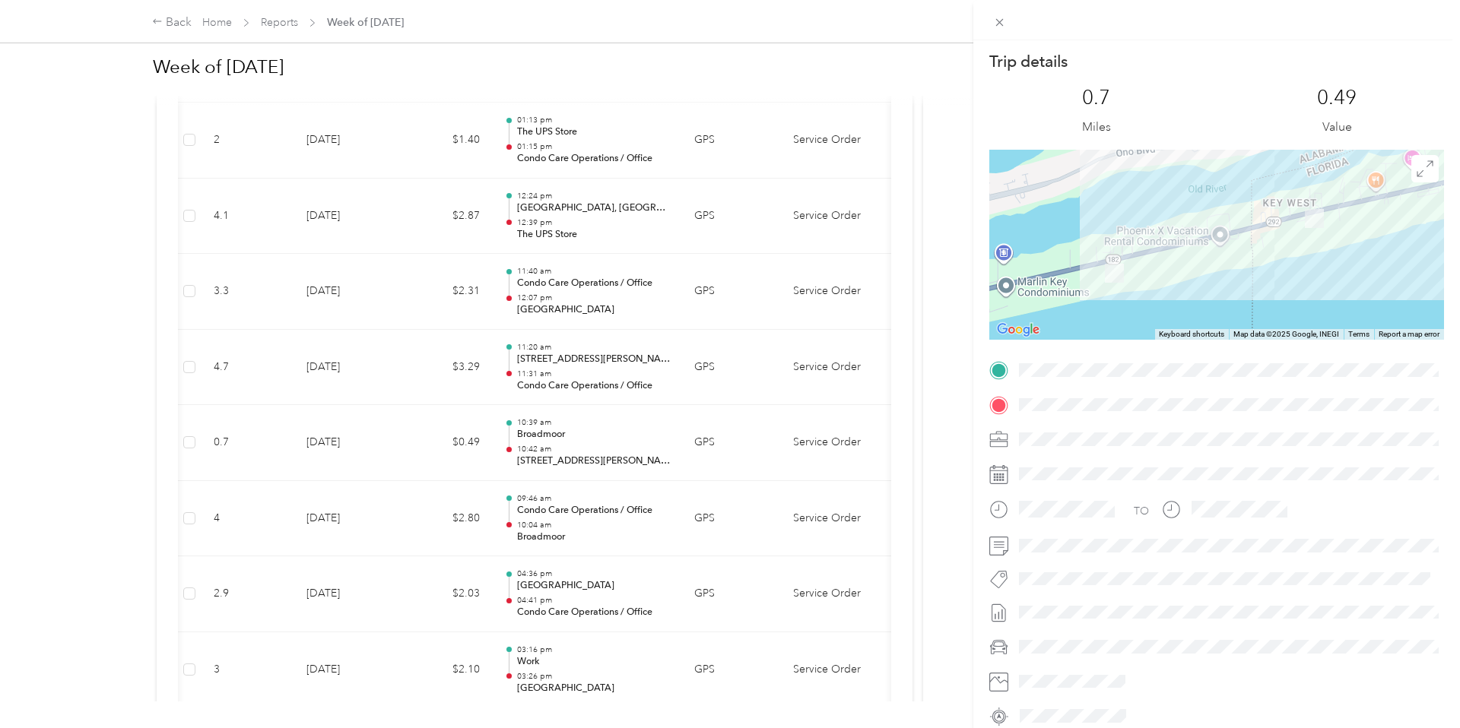
click at [567, 436] on div "Trip details This trip cannot be edited because it is either under review, appr…" at bounding box center [730, 364] width 1460 height 728
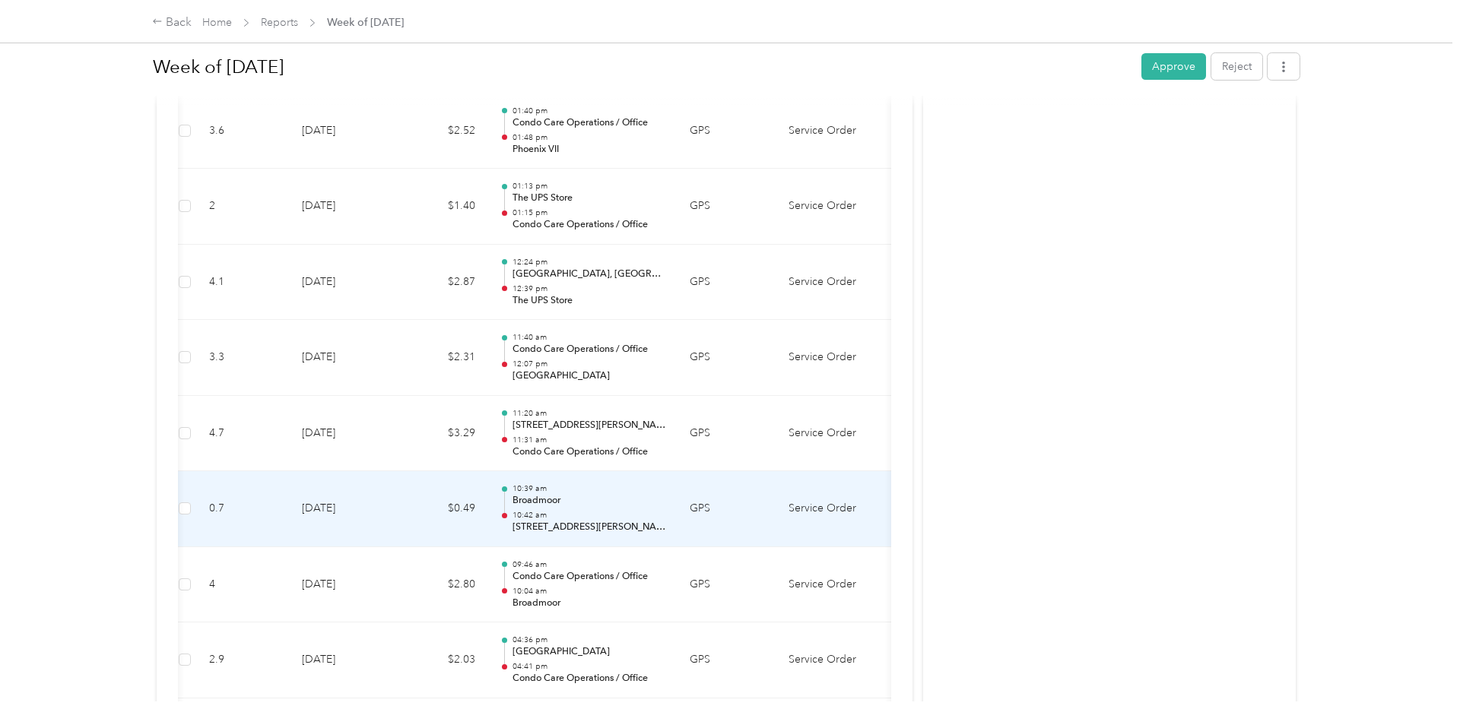
scroll to position [1220, 0]
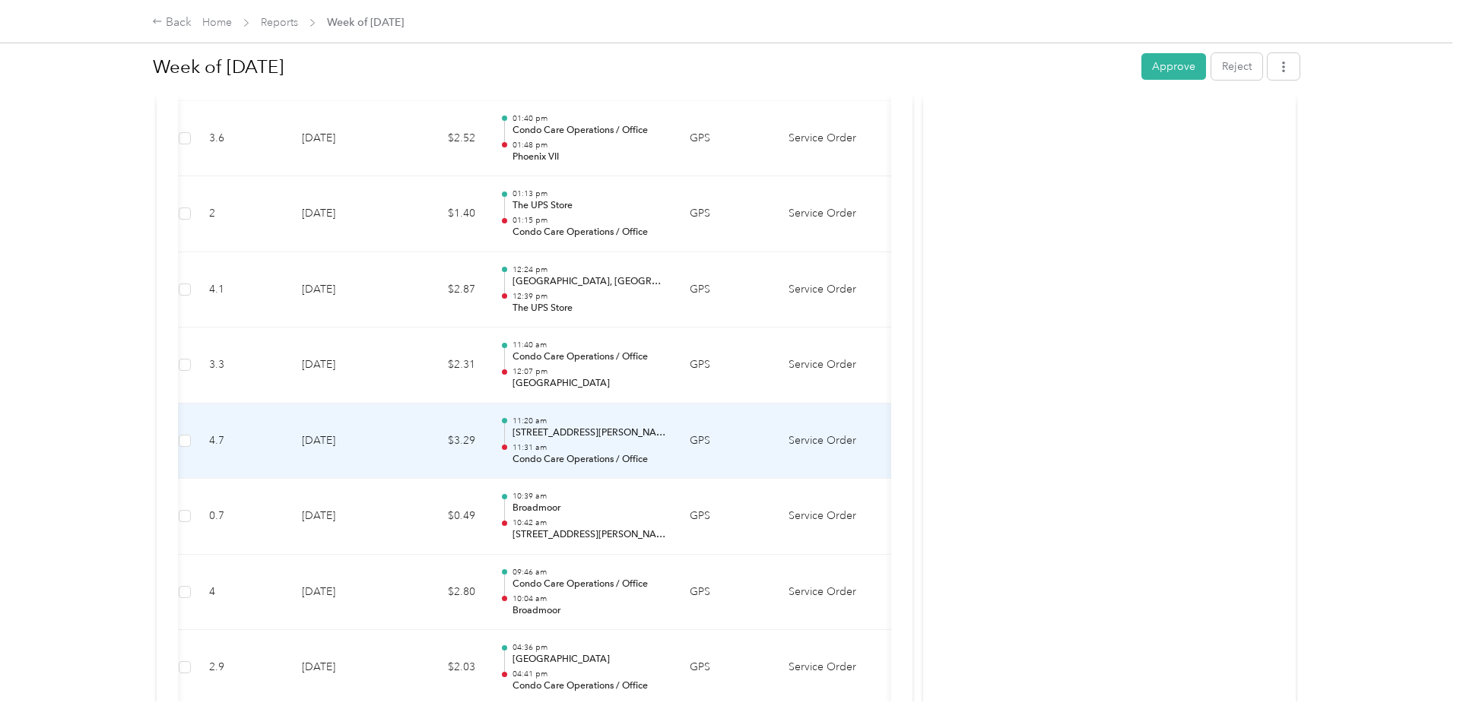
click at [584, 442] on p "11:31 am" at bounding box center [589, 447] width 154 height 11
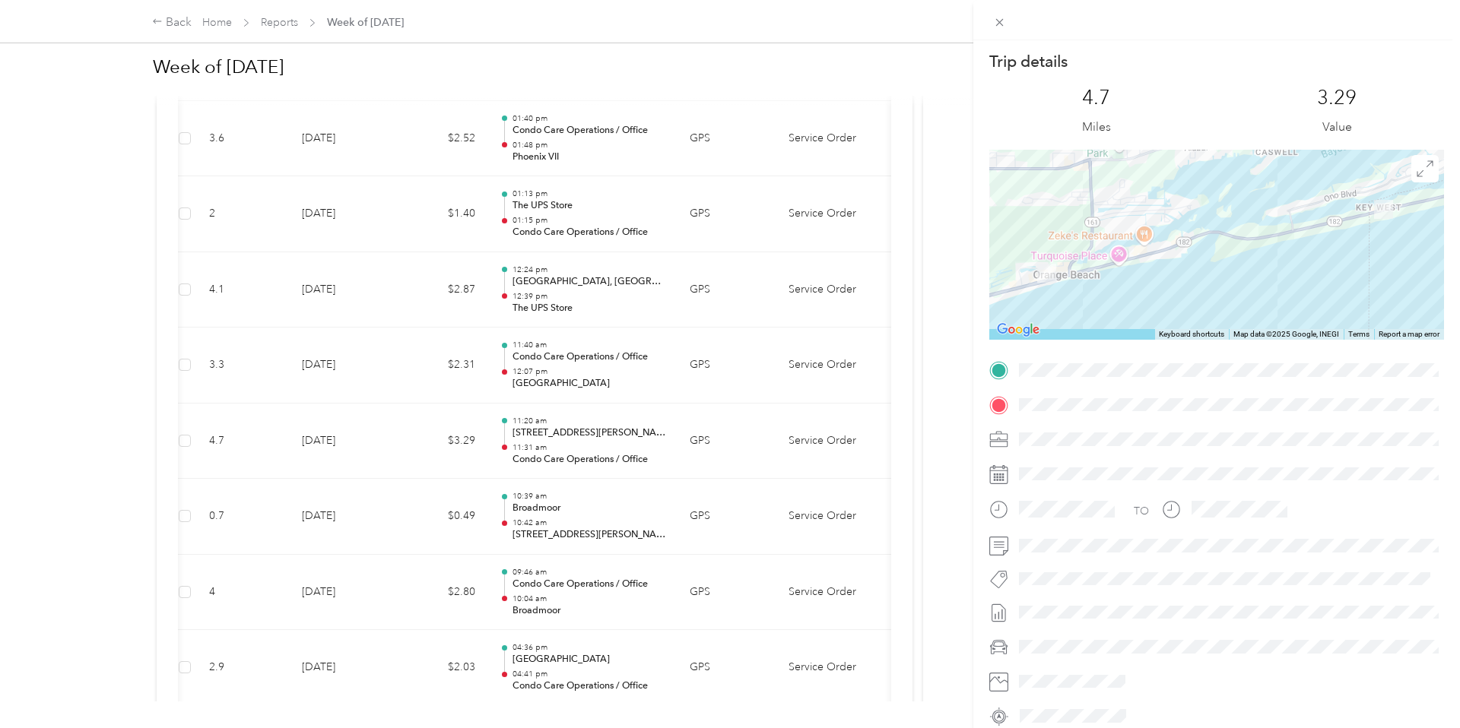
click at [584, 434] on div "Trip details This trip cannot be edited because it is either under review, appr…" at bounding box center [730, 364] width 1460 height 728
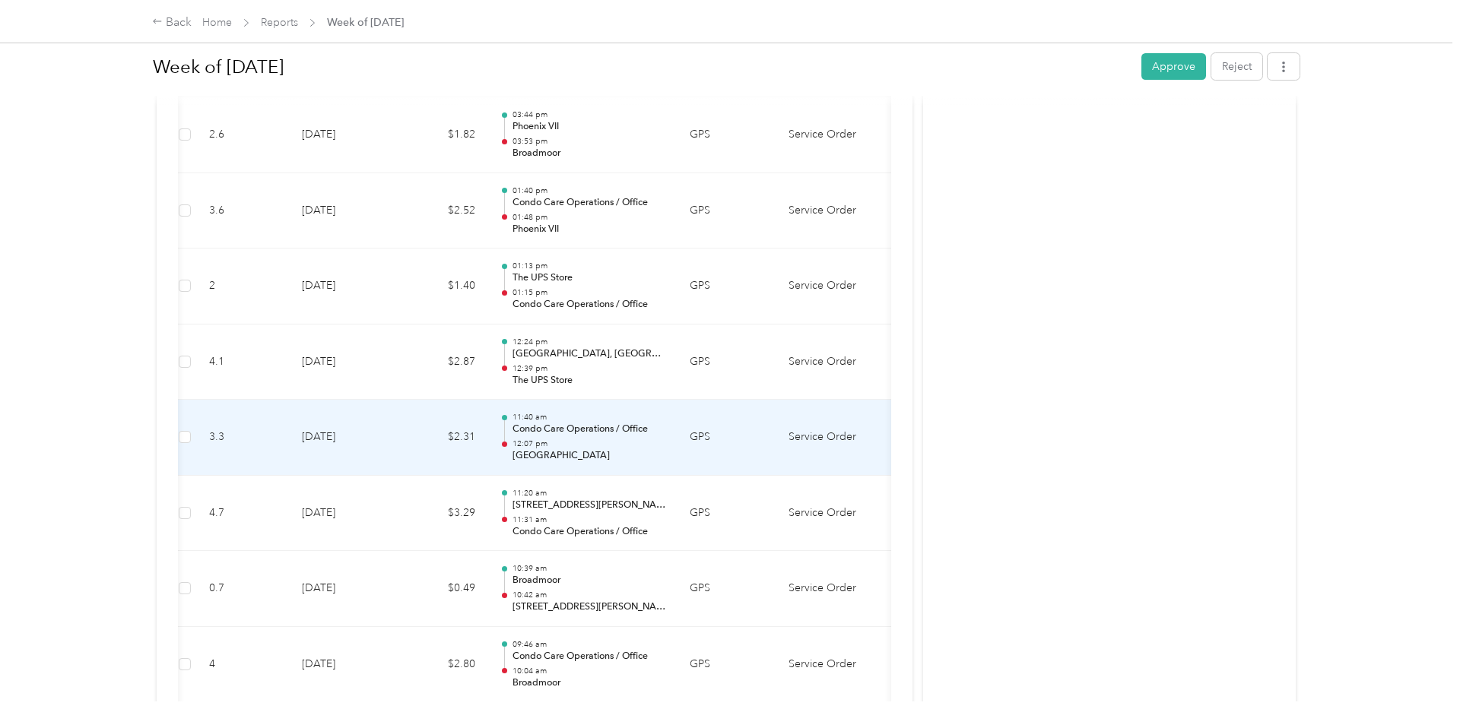
scroll to position [1146, 0]
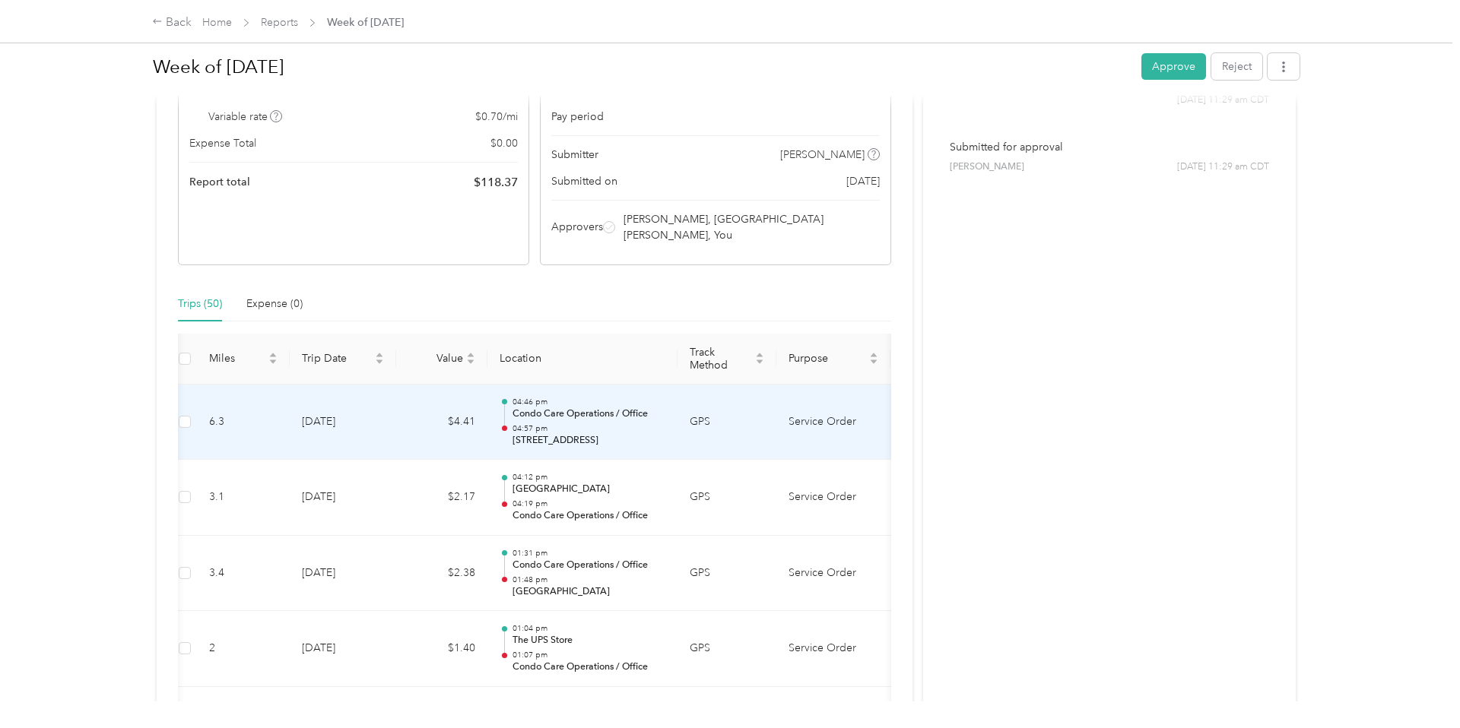
click at [585, 432] on td "04:46 pm Condo Care Operations / Office 04:57 pm [STREET_ADDRESS]" at bounding box center [582, 423] width 190 height 76
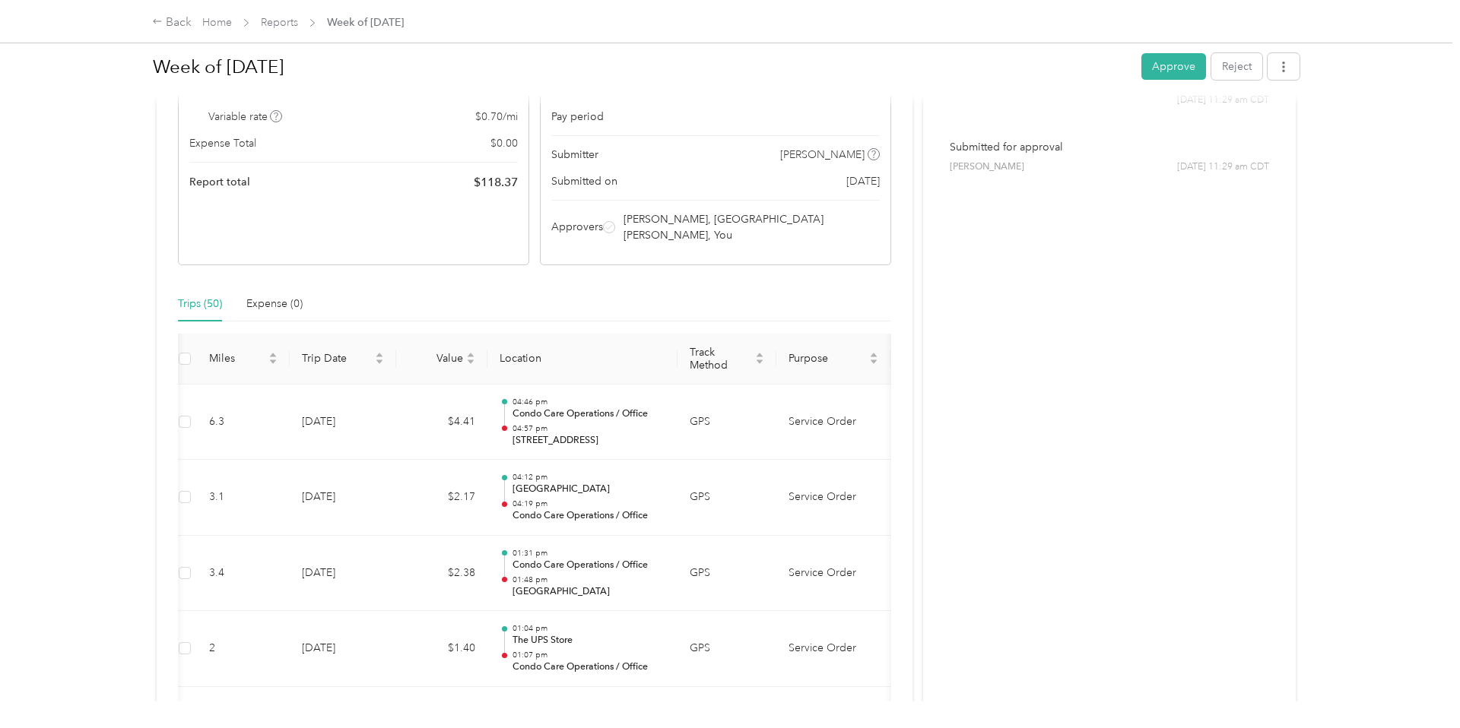
scroll to position [181, 0]
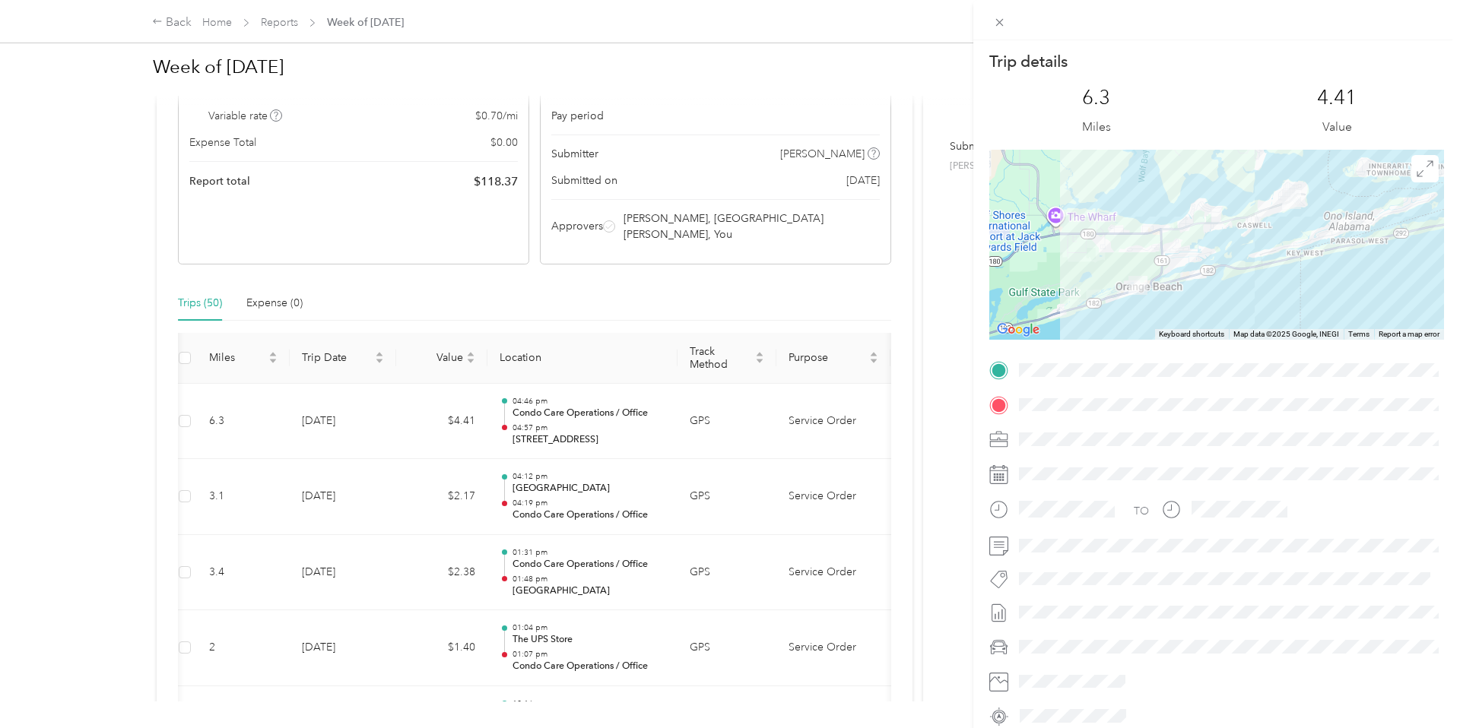
click at [613, 442] on div "Trip details This trip cannot be edited because it is either under review, appr…" at bounding box center [730, 364] width 1460 height 728
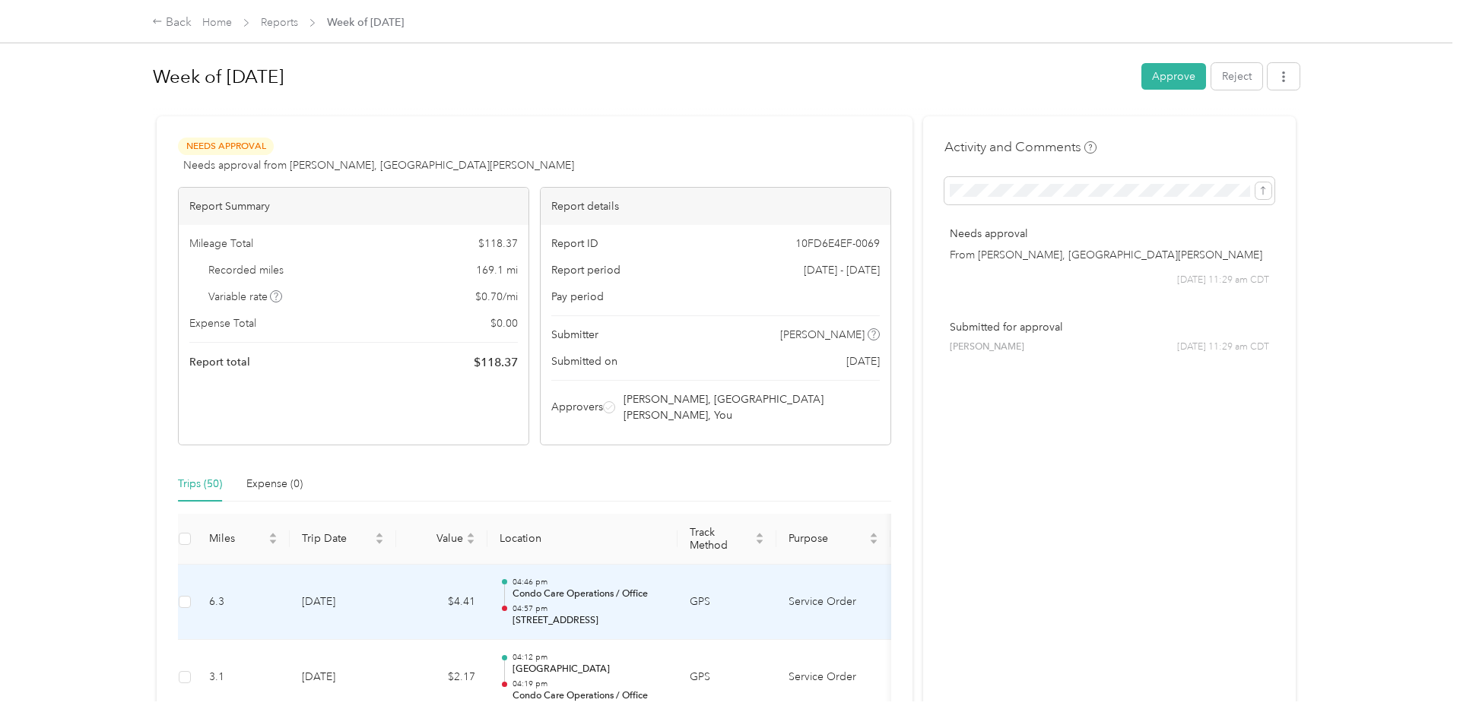
scroll to position [0, 0]
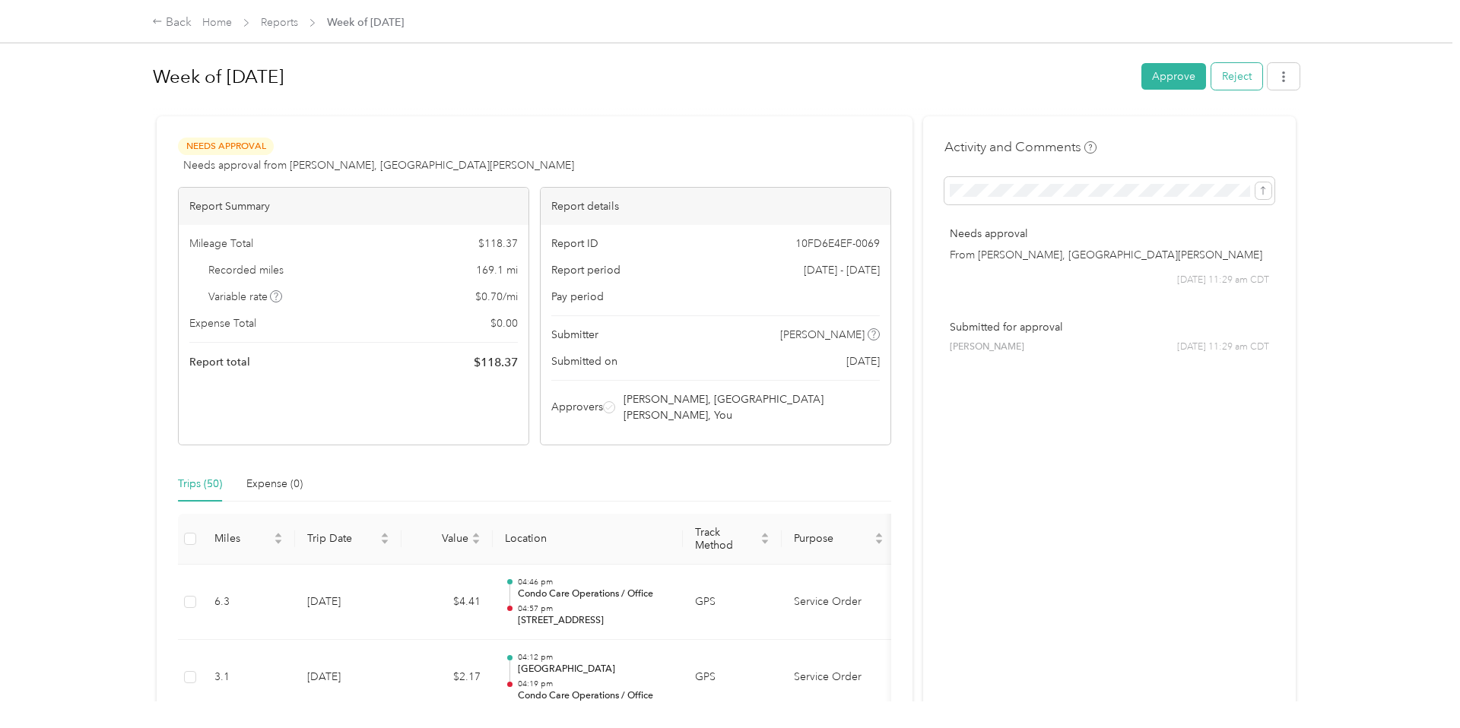
click at [1239, 82] on button "Reject" at bounding box center [1236, 76] width 51 height 27
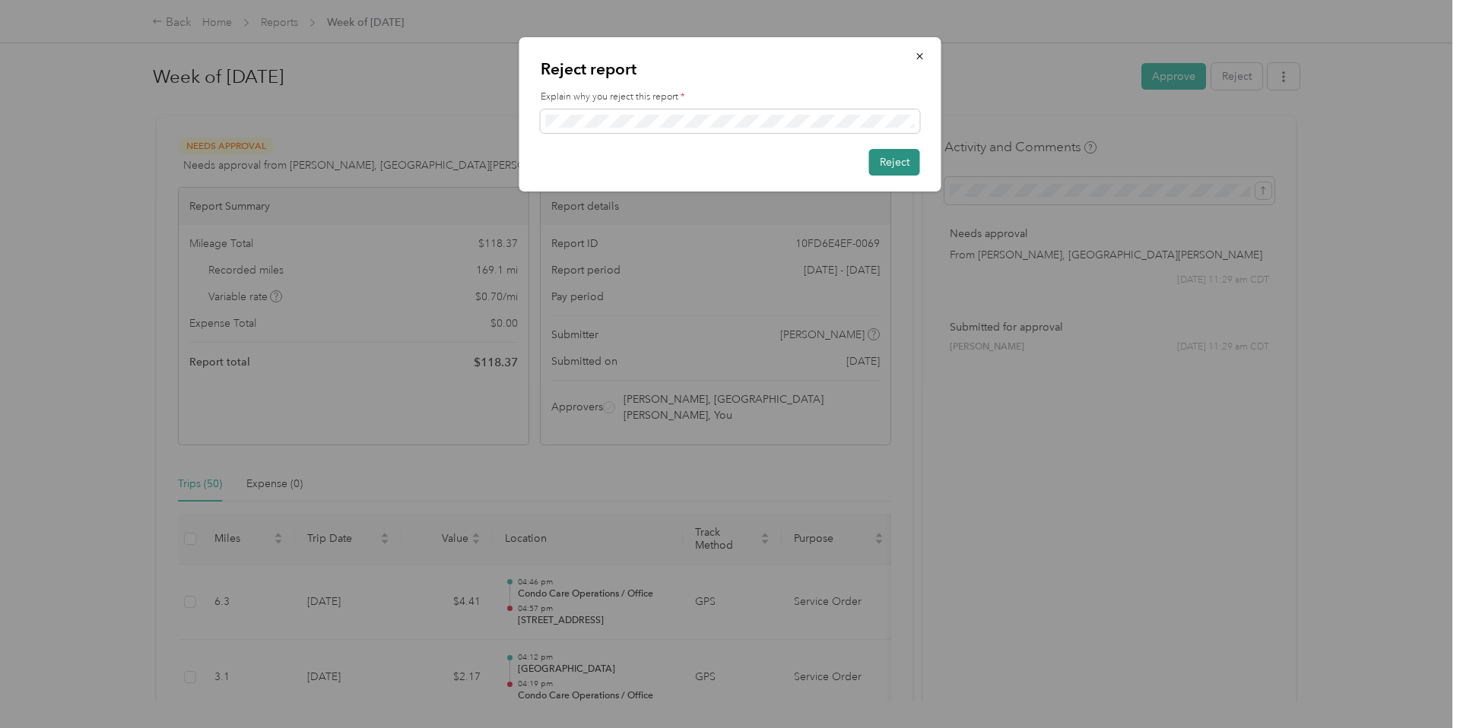
click at [874, 158] on button "Reject" at bounding box center [894, 162] width 51 height 27
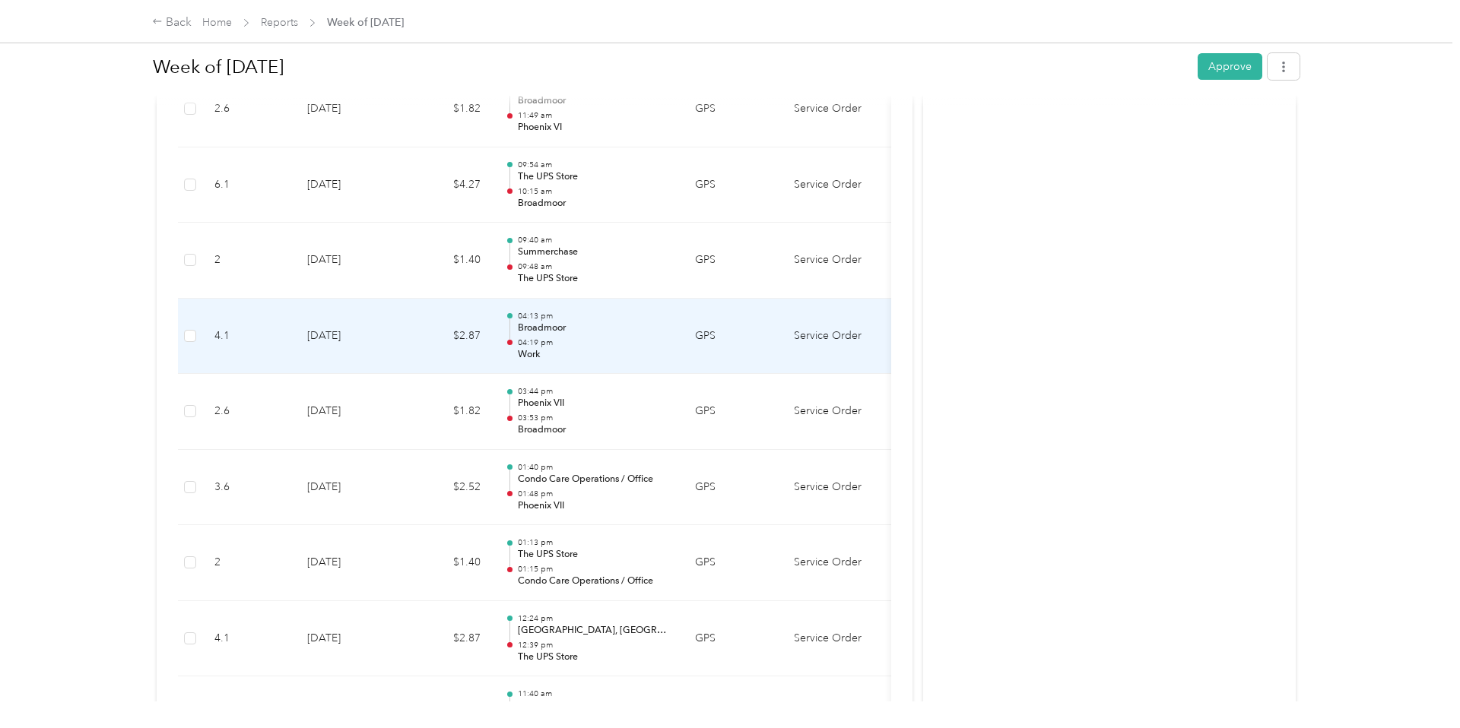
scroll to position [872, 0]
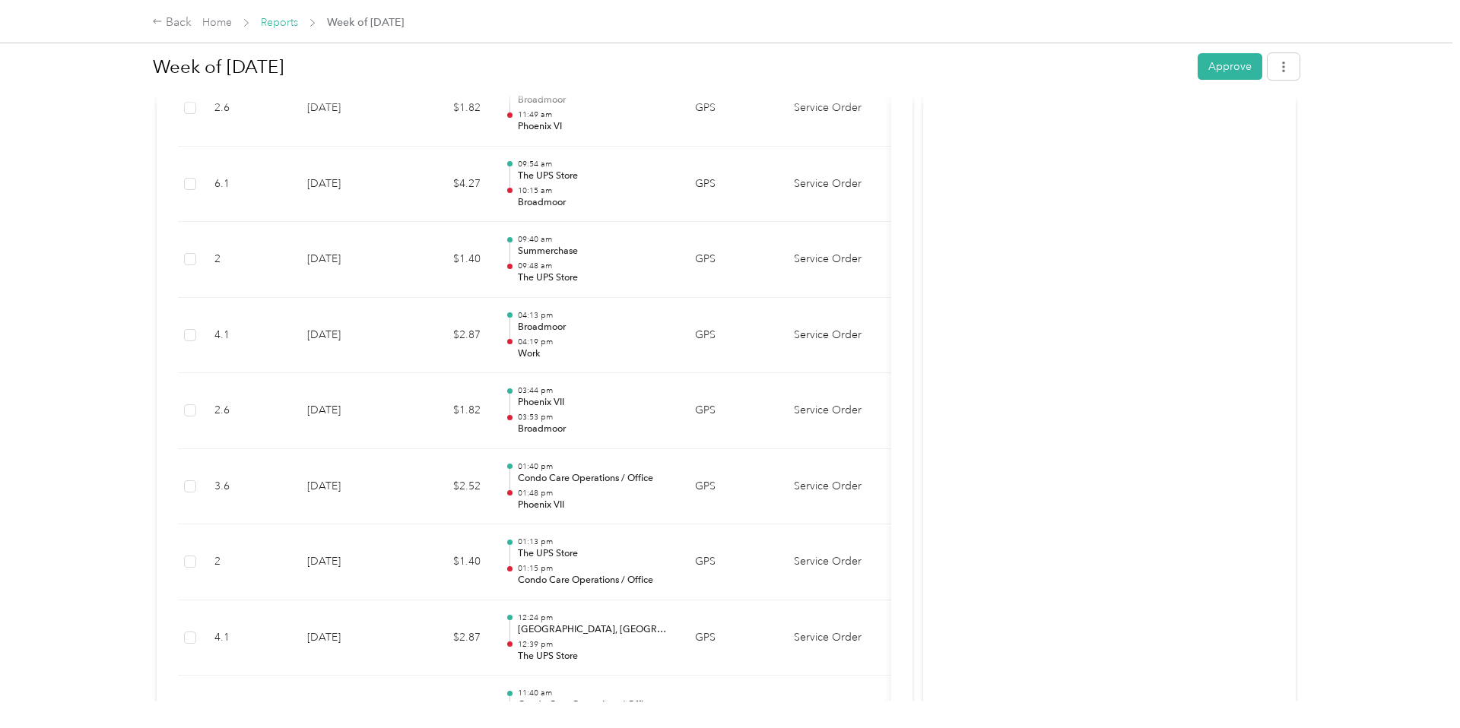
click at [282, 21] on link "Reports" at bounding box center [279, 22] width 37 height 13
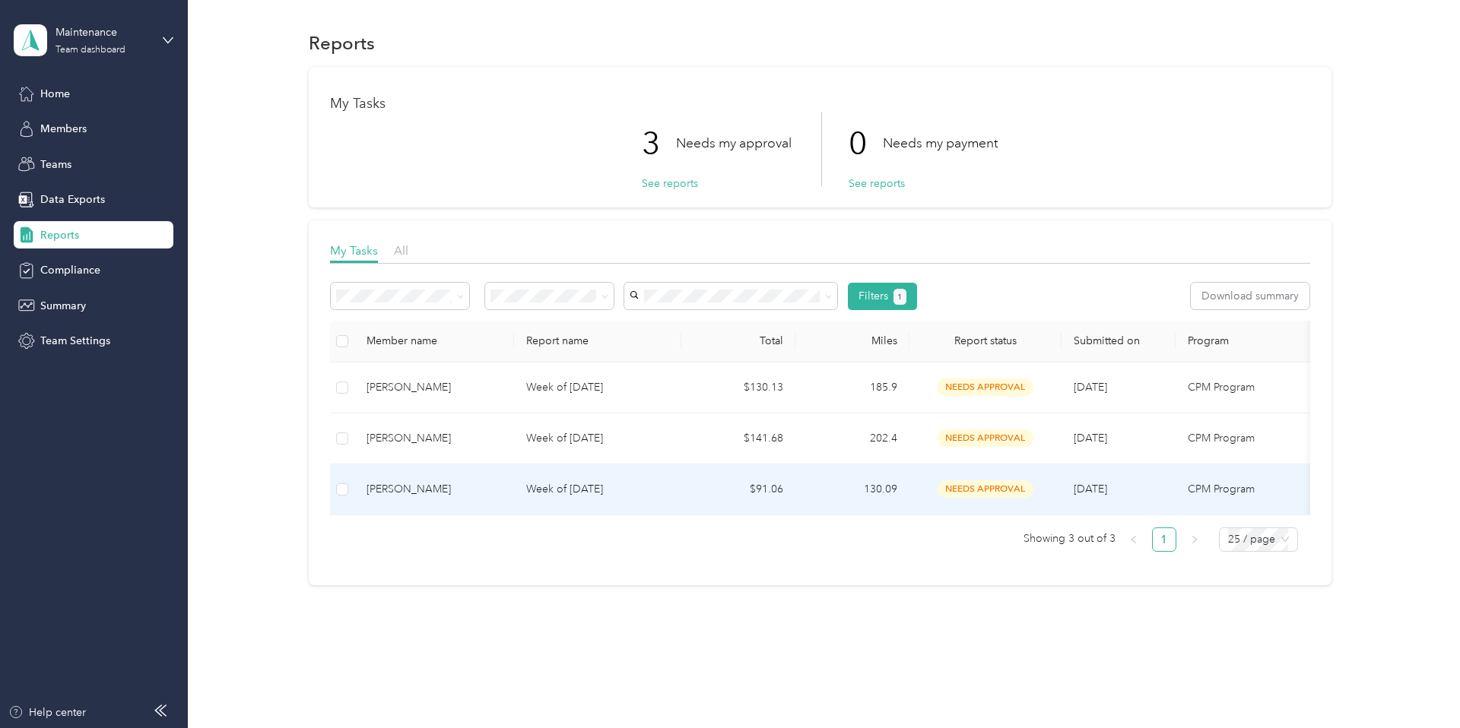
click at [573, 484] on p "Week of [DATE]" at bounding box center [597, 489] width 143 height 17
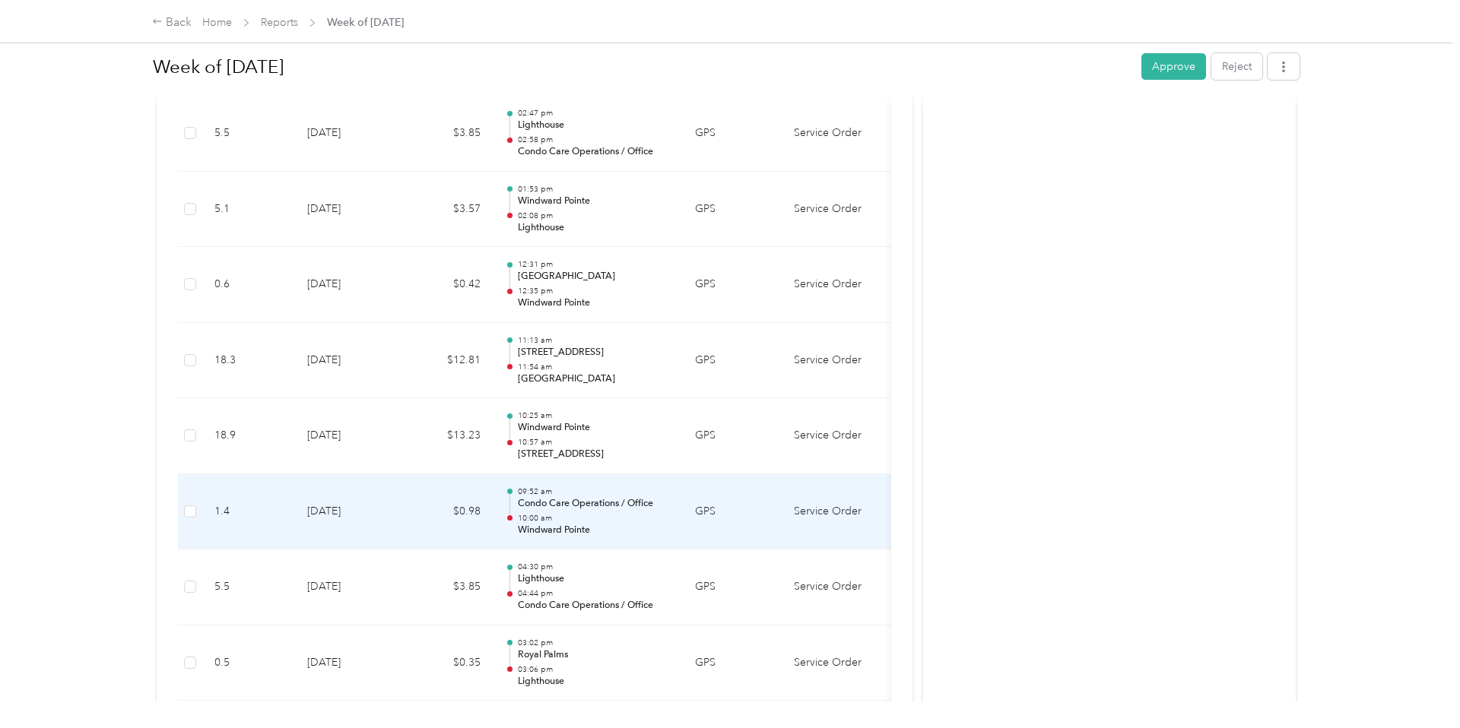
scroll to position [1288, 0]
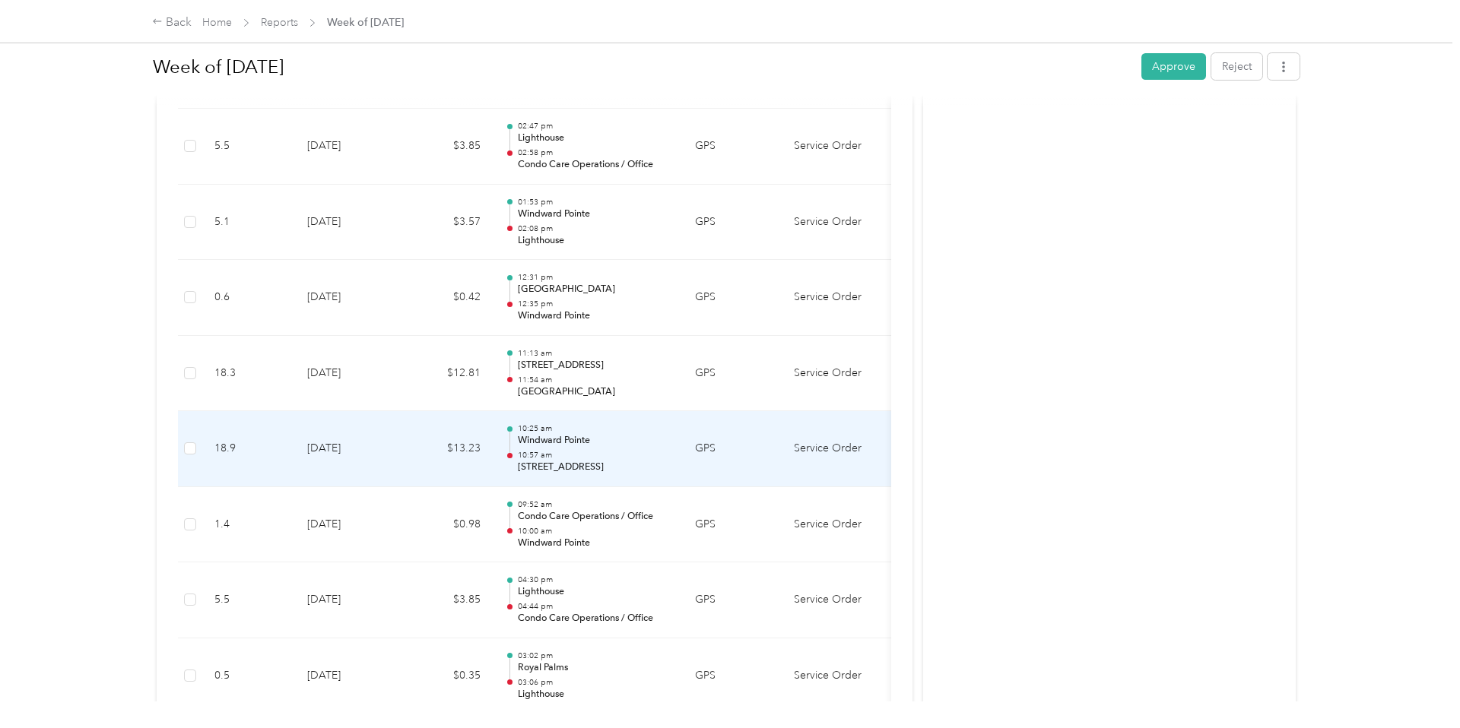
click at [427, 453] on td "$13.23" at bounding box center [446, 449] width 91 height 76
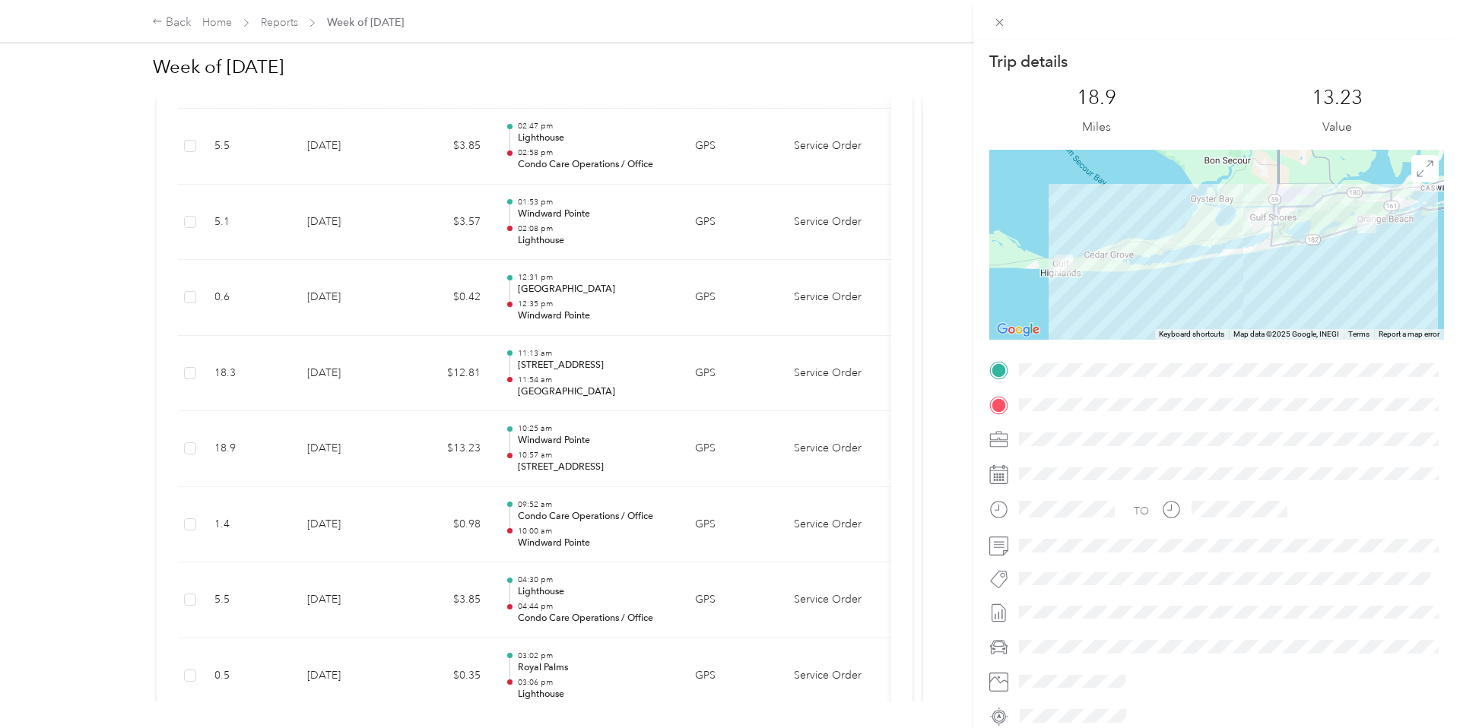
click at [429, 449] on div "Trip details This trip cannot be edited because it is either under review, appr…" at bounding box center [730, 364] width 1460 height 728
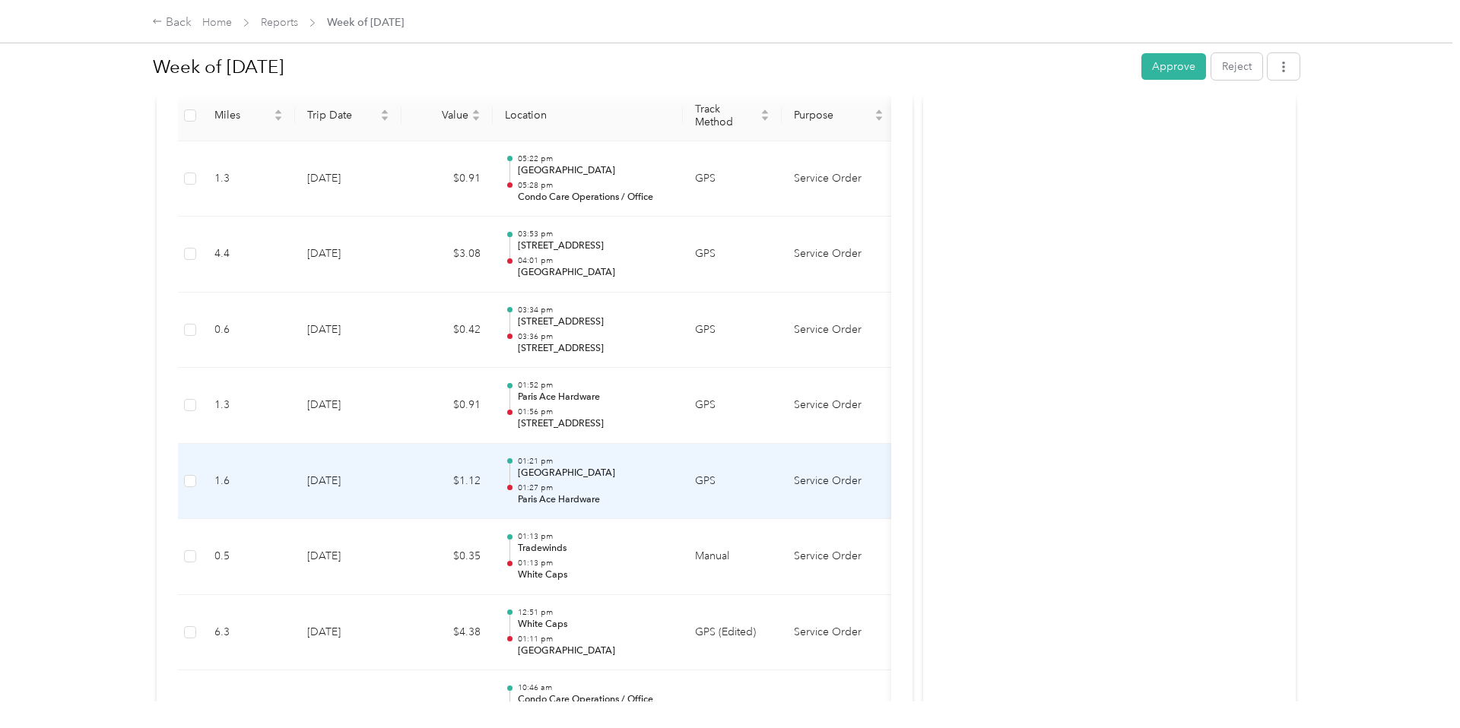
scroll to position [421, 0]
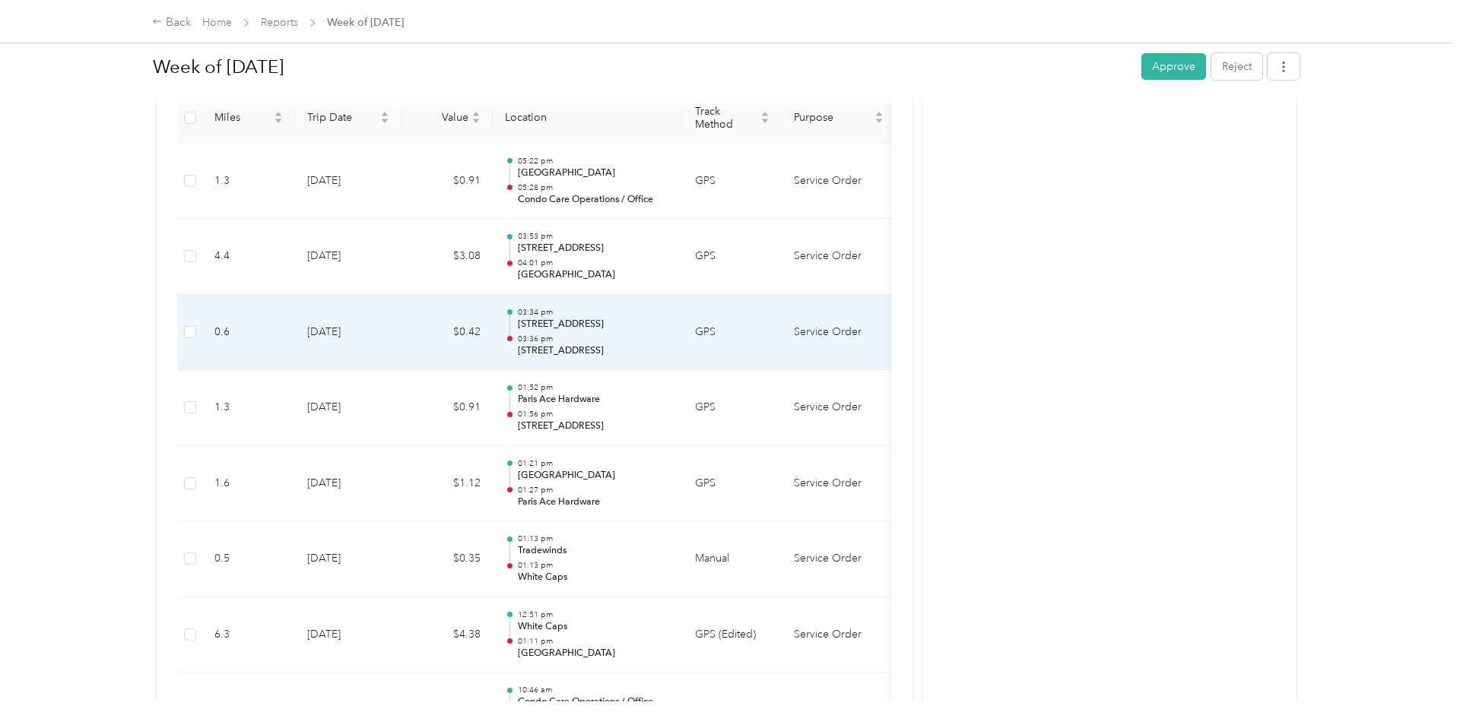
click at [398, 342] on td "[DATE]" at bounding box center [348, 333] width 106 height 76
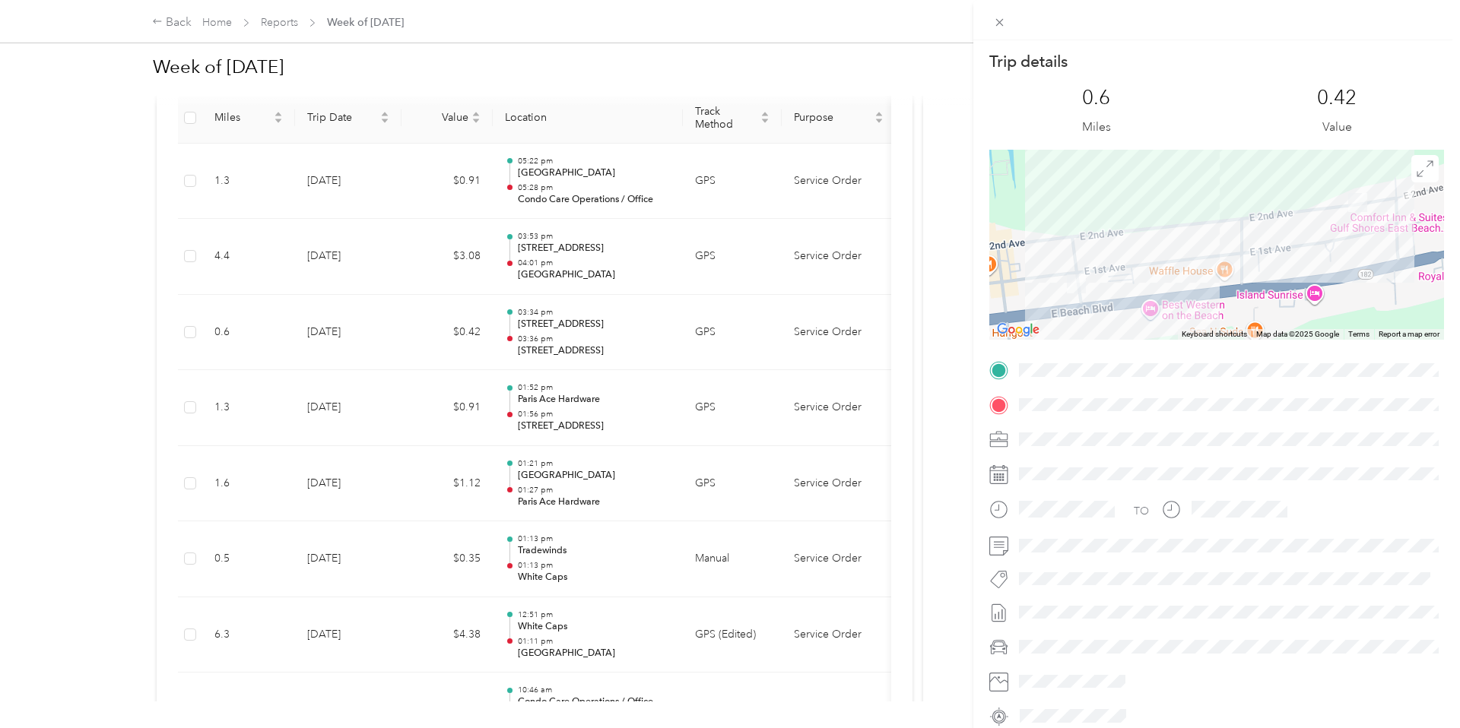
click at [401, 323] on div "Trip details This trip cannot be edited because it is either under review, appr…" at bounding box center [730, 364] width 1460 height 728
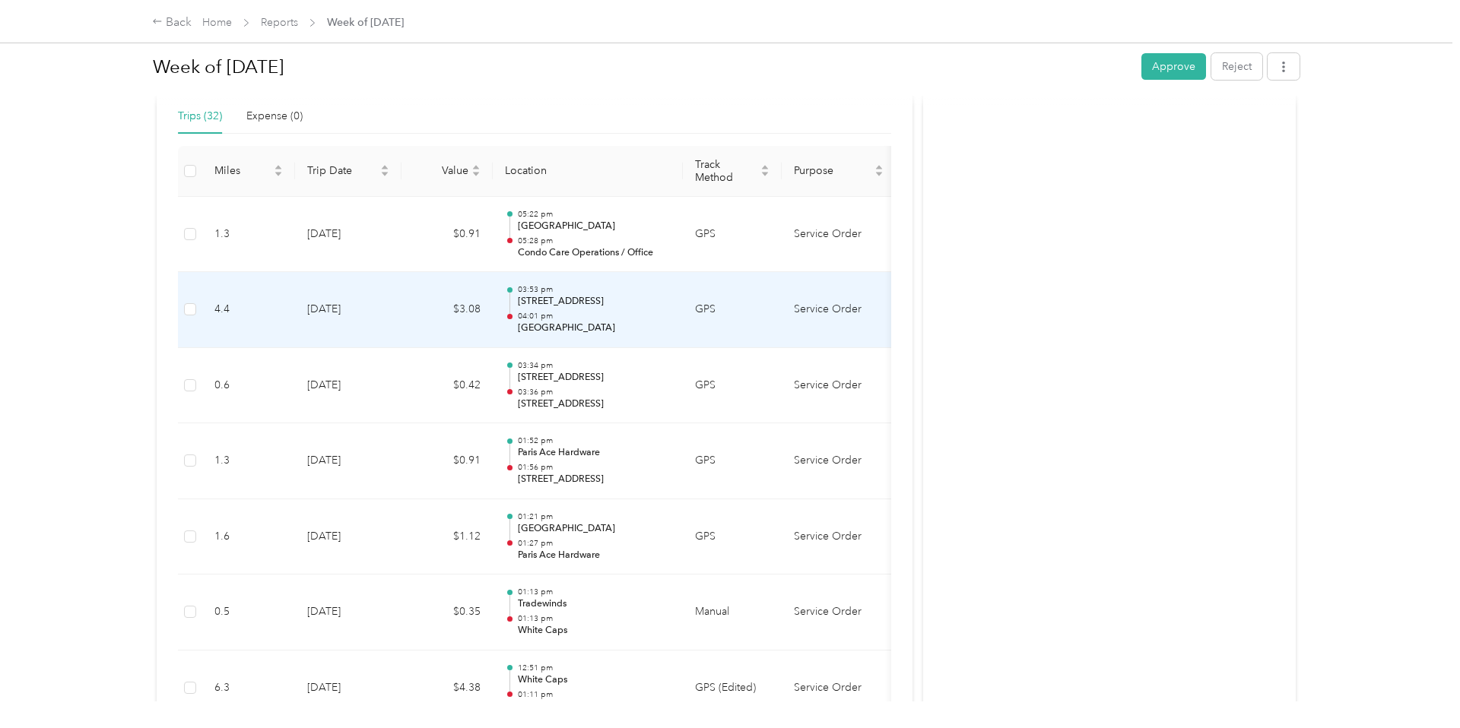
click at [404, 325] on td "$3.08" at bounding box center [446, 310] width 91 height 76
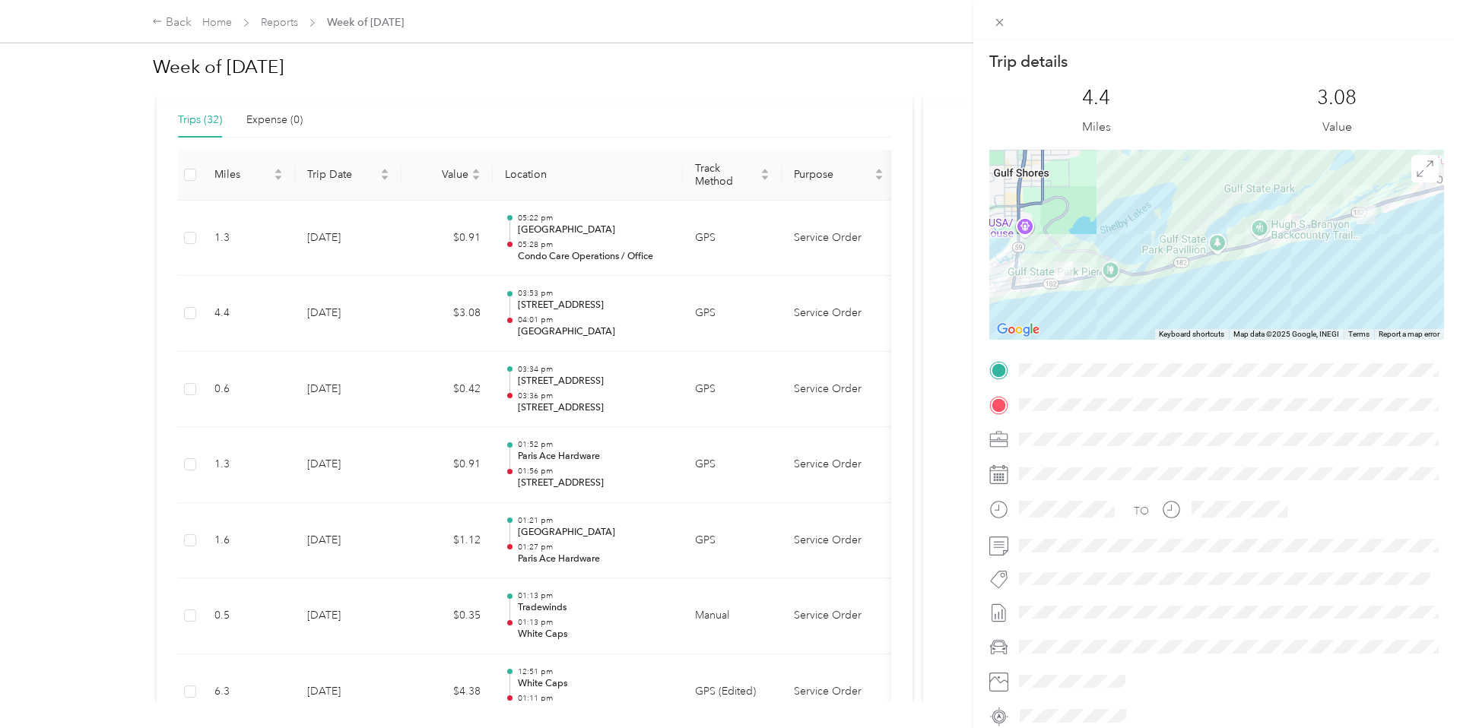
click at [404, 319] on div "Trip details This trip cannot be edited because it is either under review, appr…" at bounding box center [730, 364] width 1460 height 728
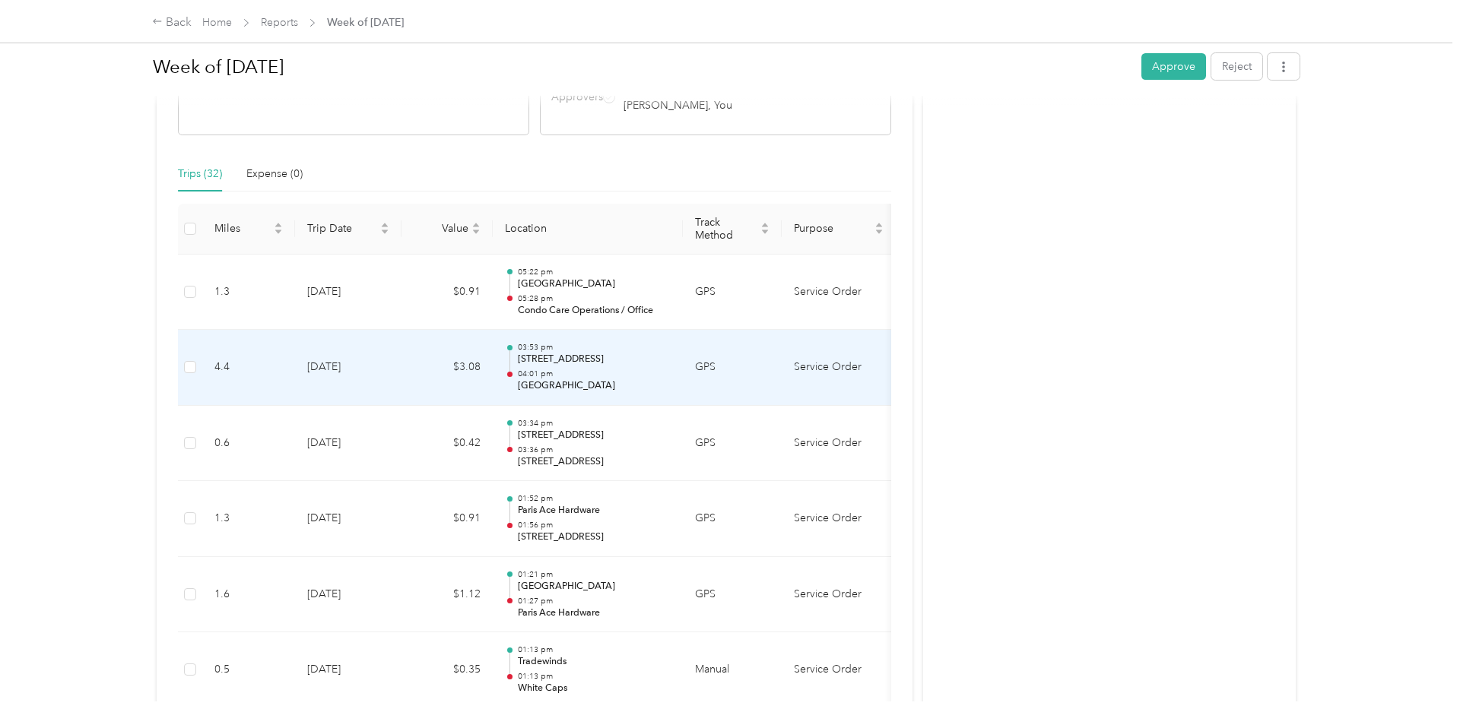
scroll to position [190, 0]
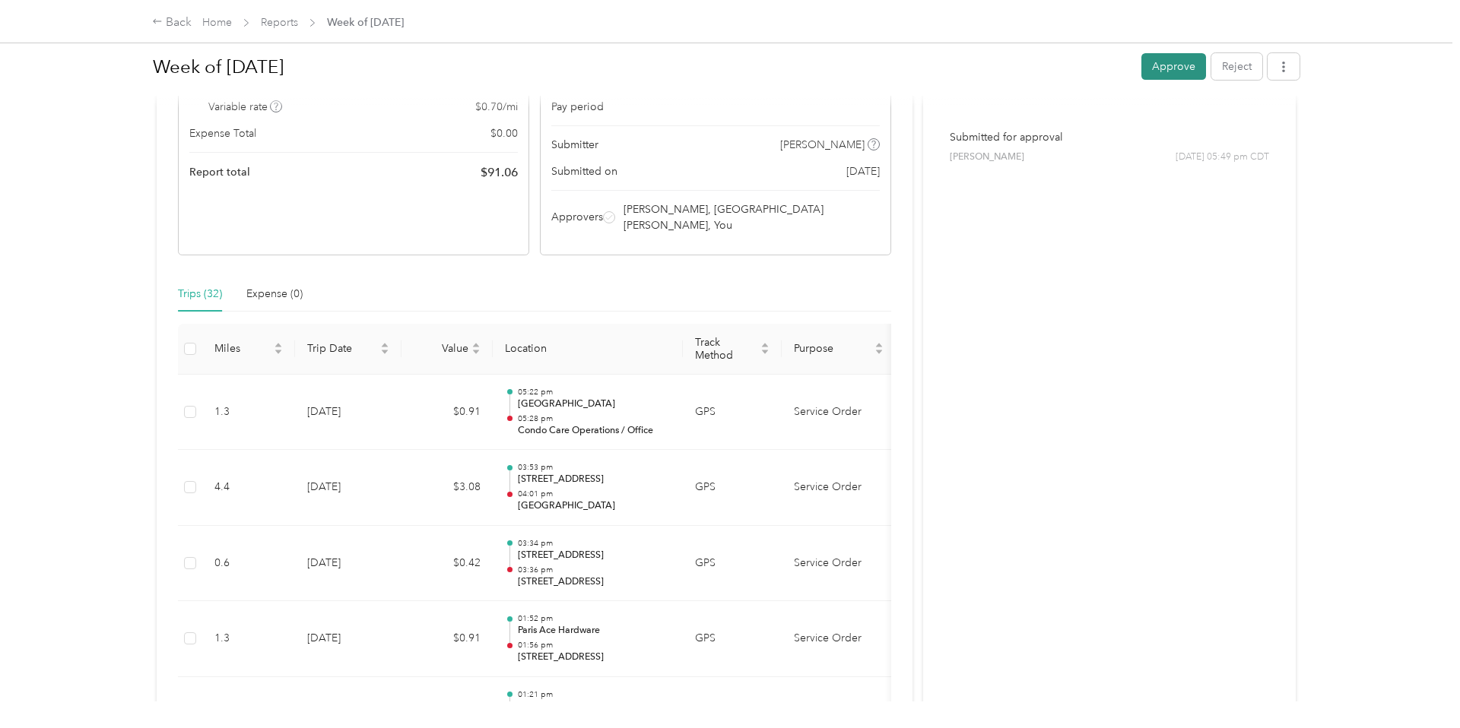
click at [1185, 59] on button "Approve" at bounding box center [1173, 66] width 65 height 27
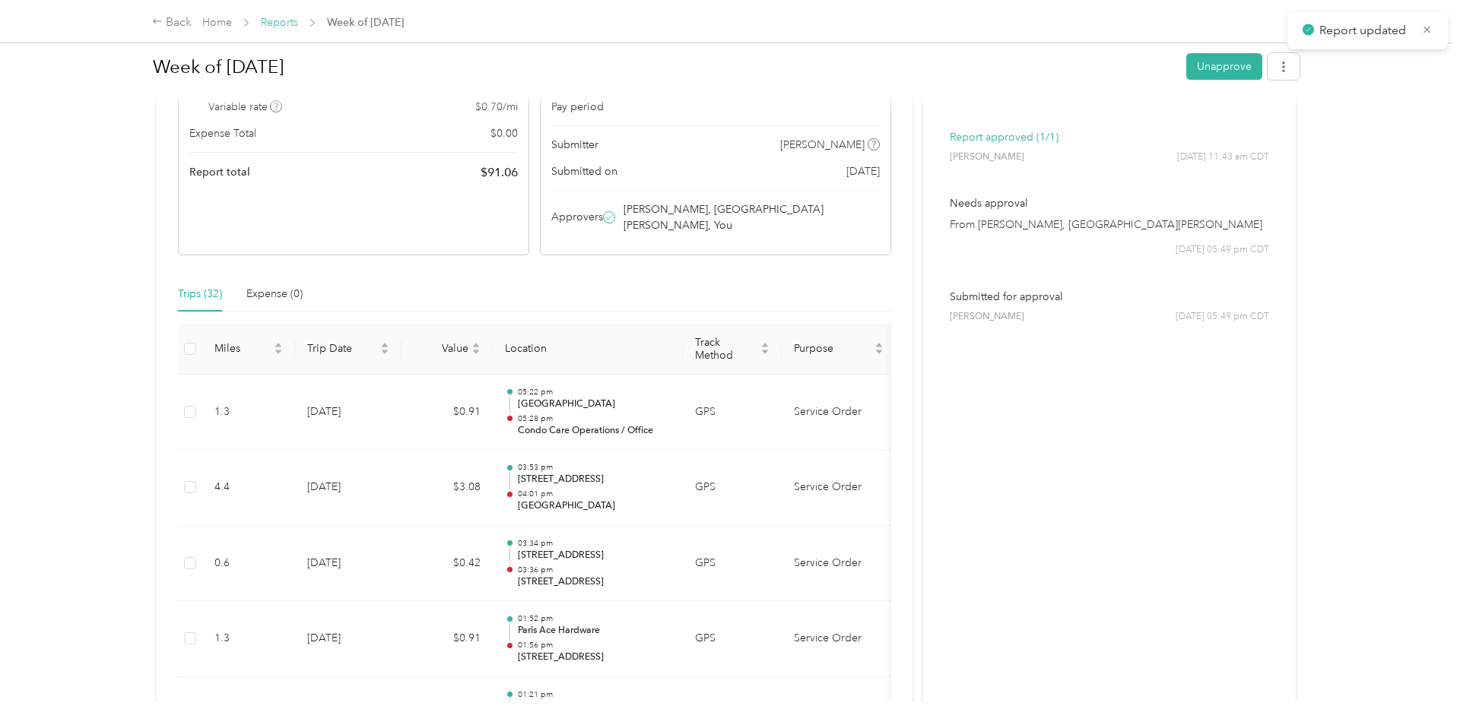
click at [274, 25] on link "Reports" at bounding box center [279, 22] width 37 height 13
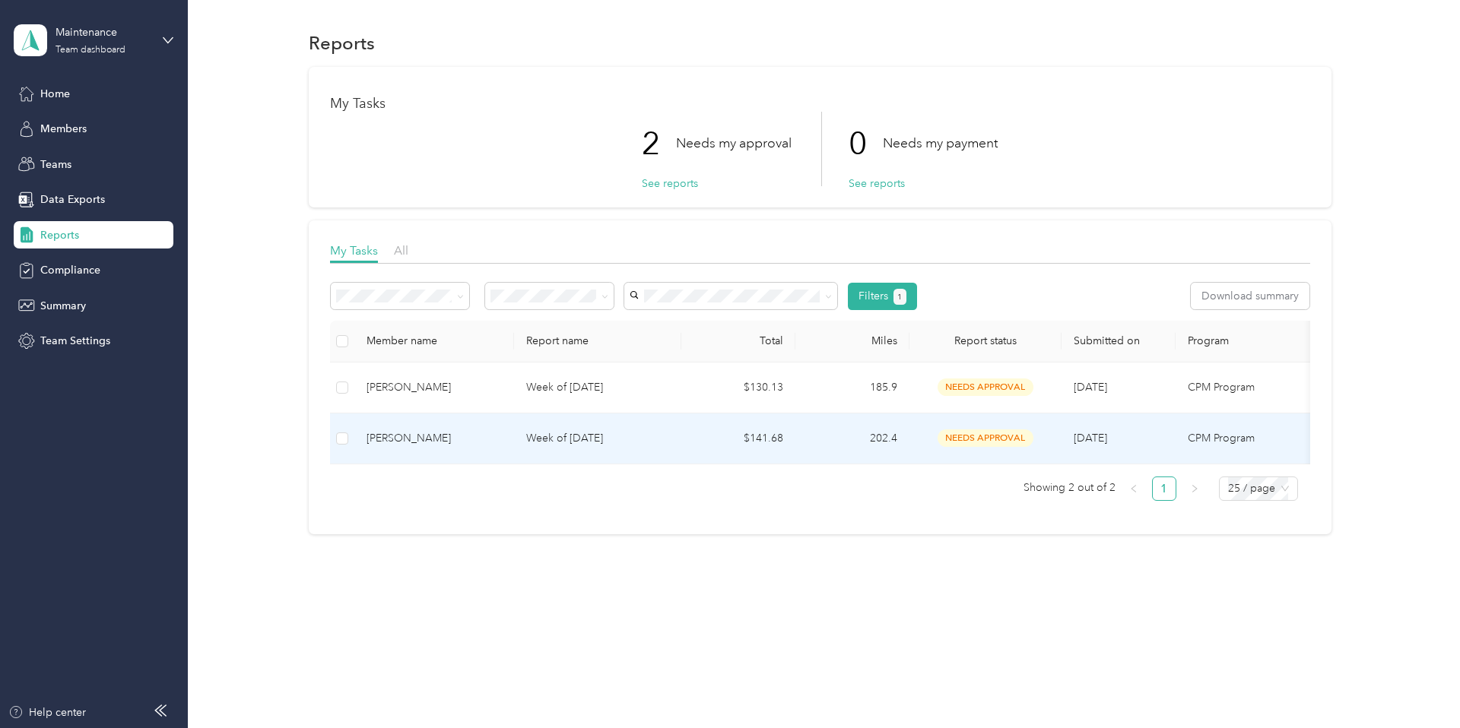
click at [544, 433] on p "Week of [DATE]" at bounding box center [597, 438] width 143 height 17
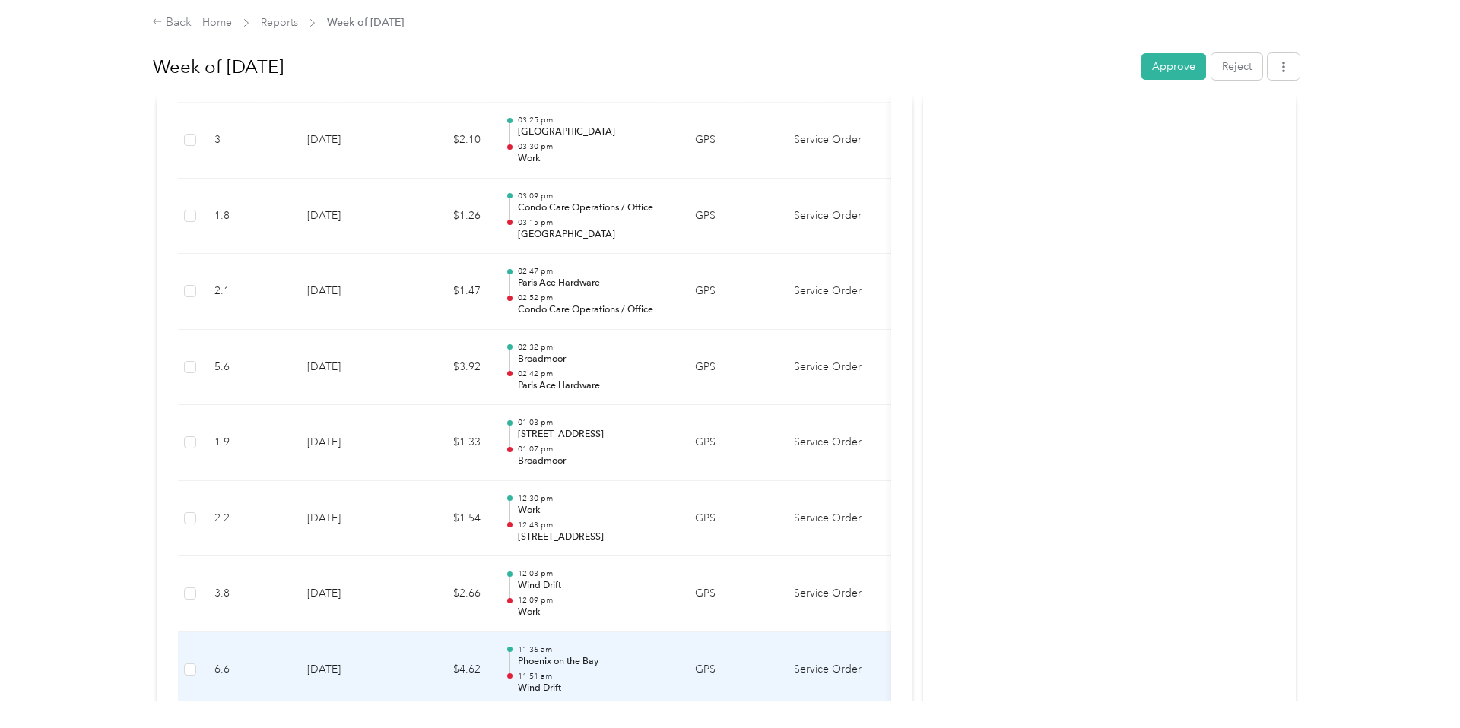
scroll to position [3252, 0]
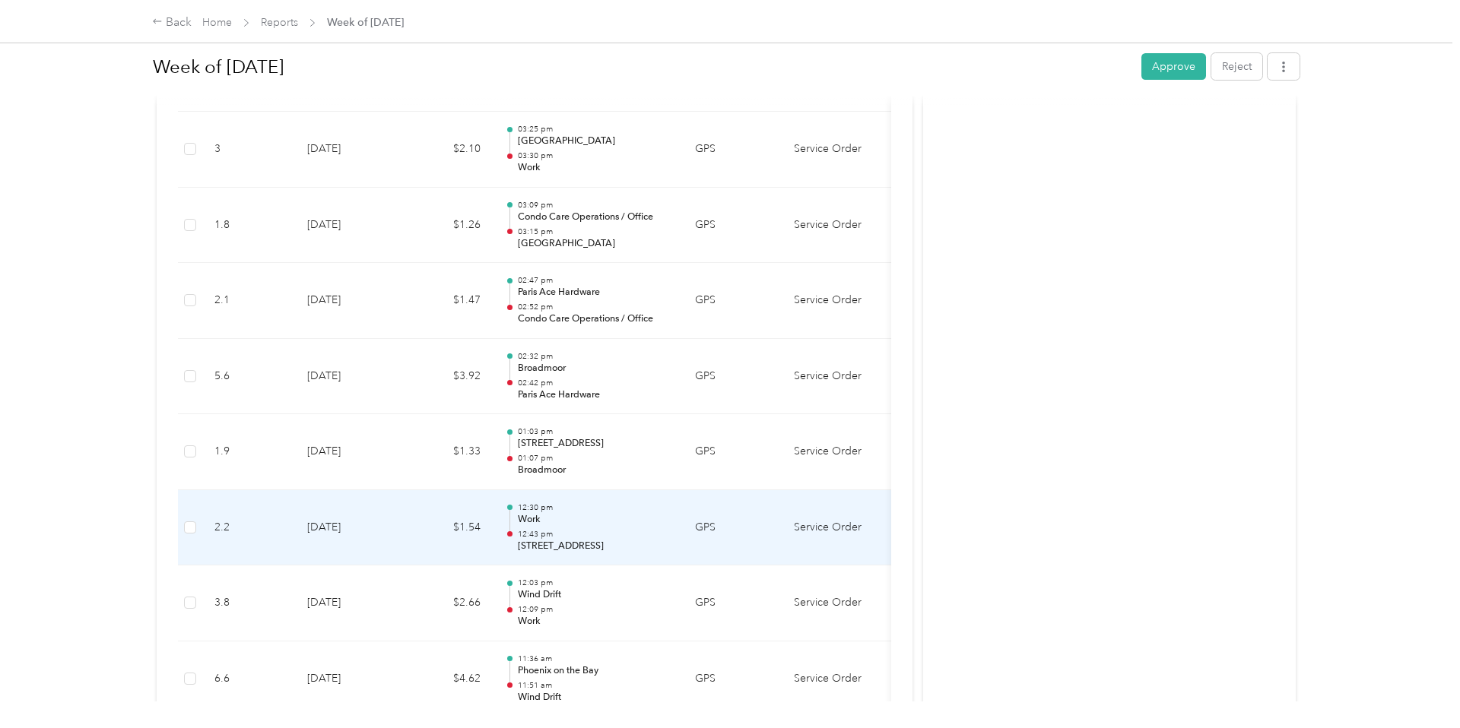
click at [569, 513] on p "Work" at bounding box center [595, 520] width 154 height 14
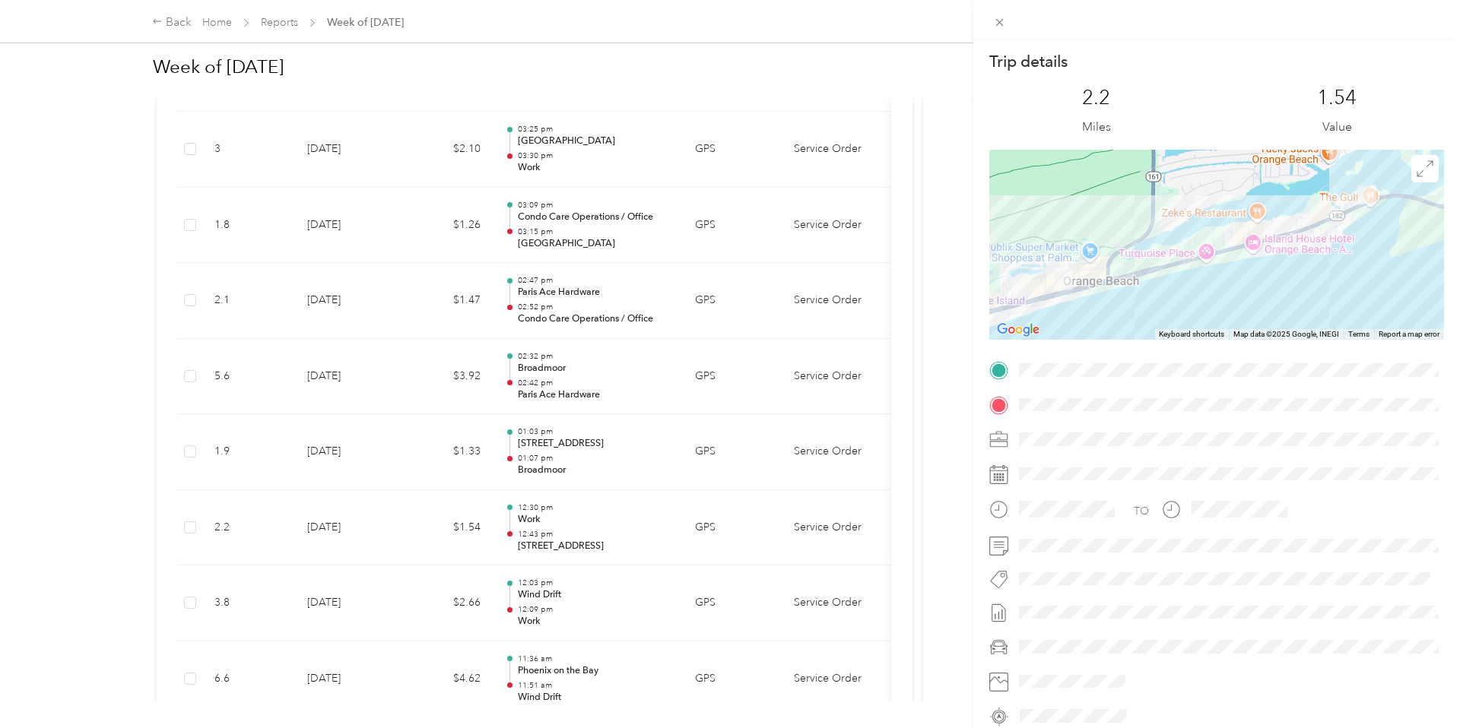
click at [569, 498] on div "Trip details This trip cannot be edited because it is either under review, appr…" at bounding box center [730, 364] width 1460 height 728
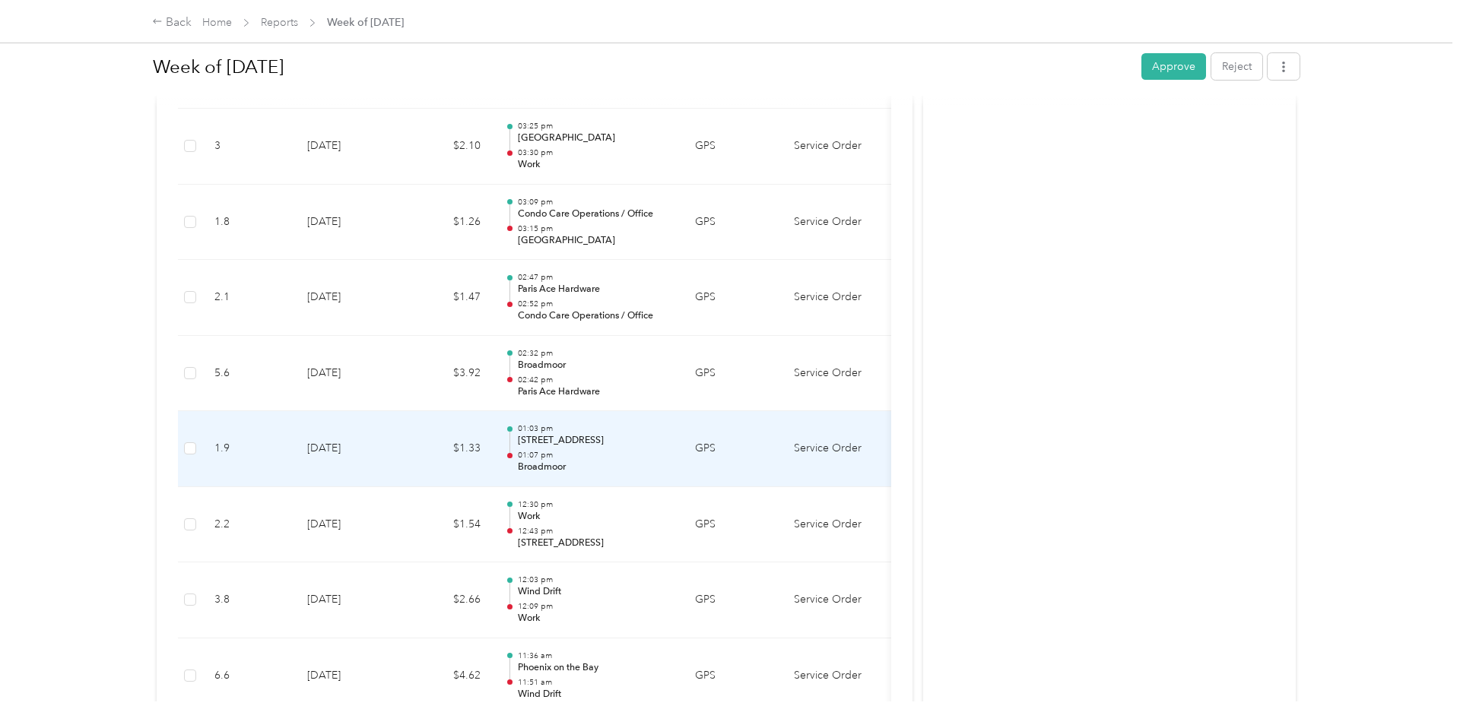
click at [578, 461] on p "Broadmoor" at bounding box center [595, 468] width 154 height 14
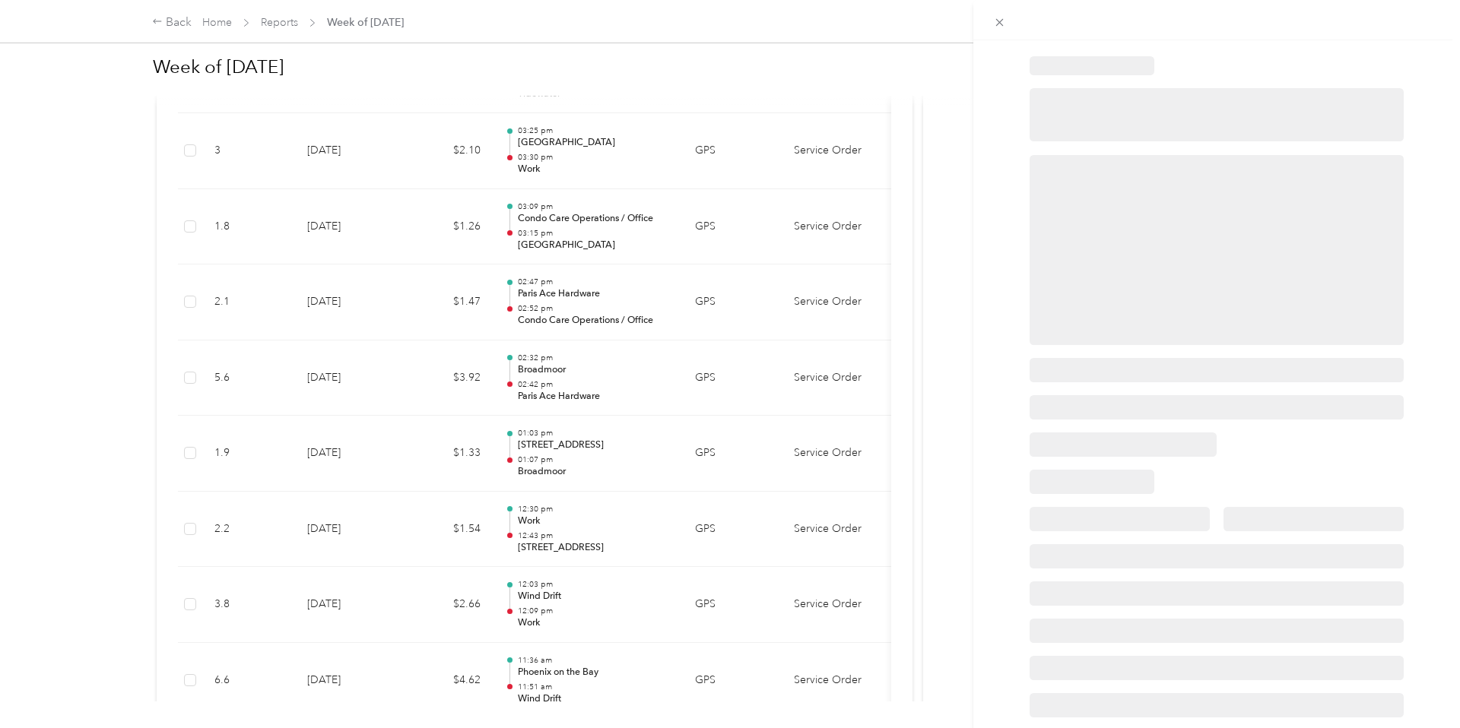
scroll to position [3249, 0]
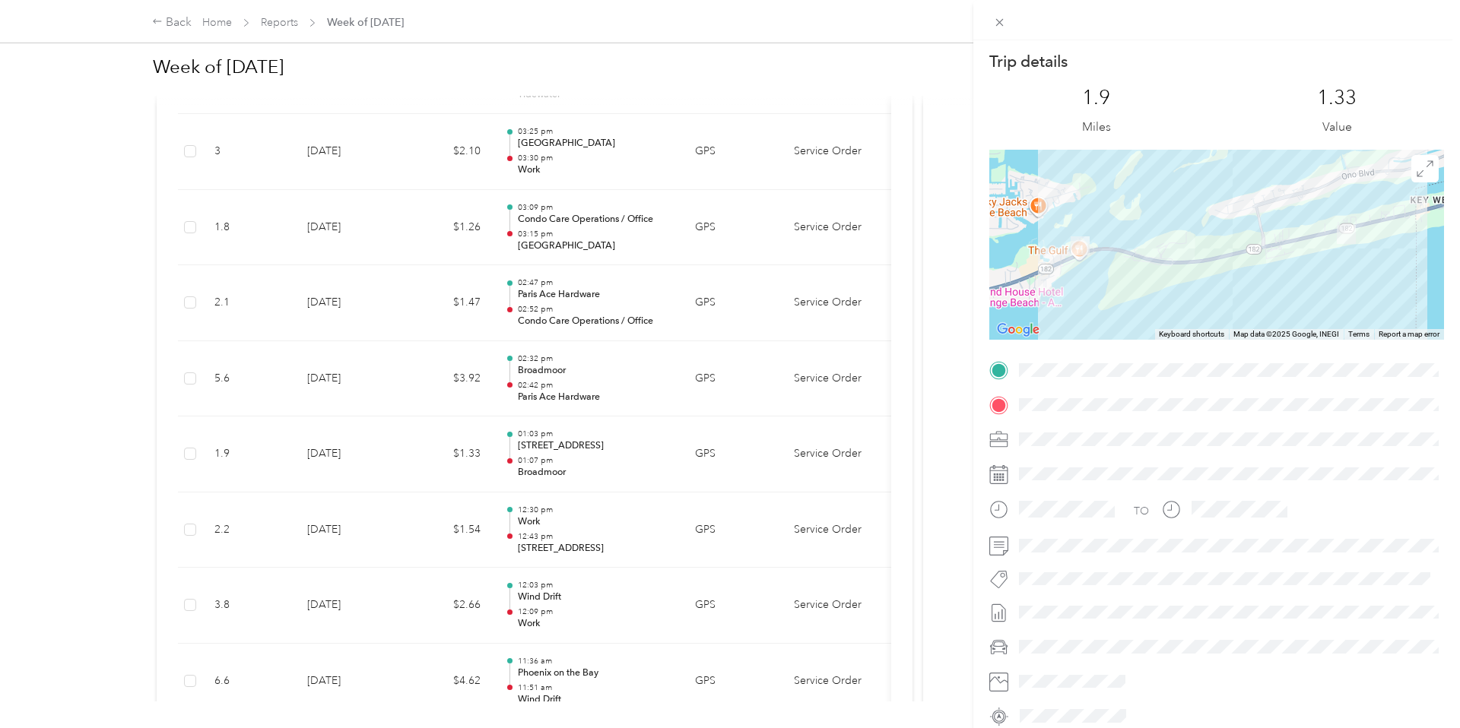
click at [576, 455] on div "Trip details This trip cannot be edited because it is either under review, appr…" at bounding box center [730, 364] width 1460 height 728
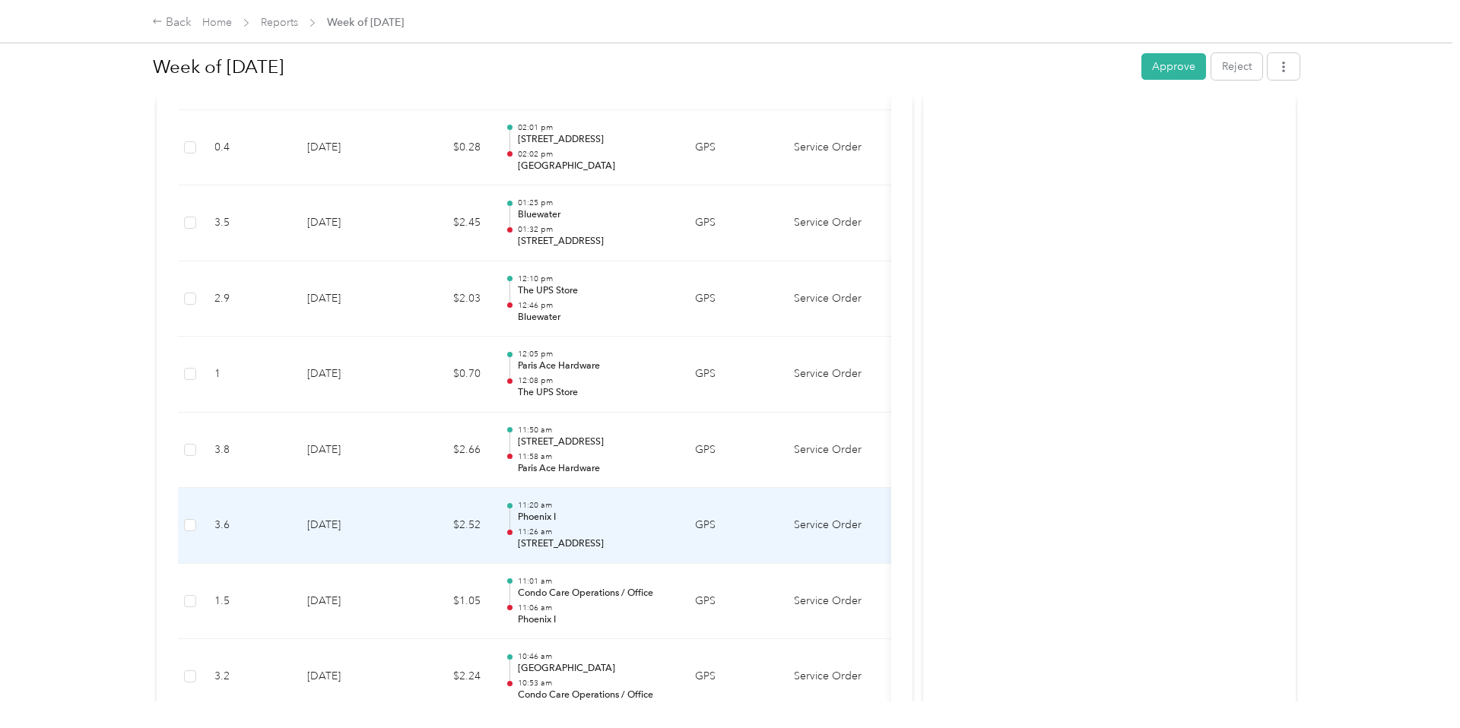
scroll to position [2268, 0]
click at [590, 529] on p "11:26 am" at bounding box center [595, 534] width 154 height 11
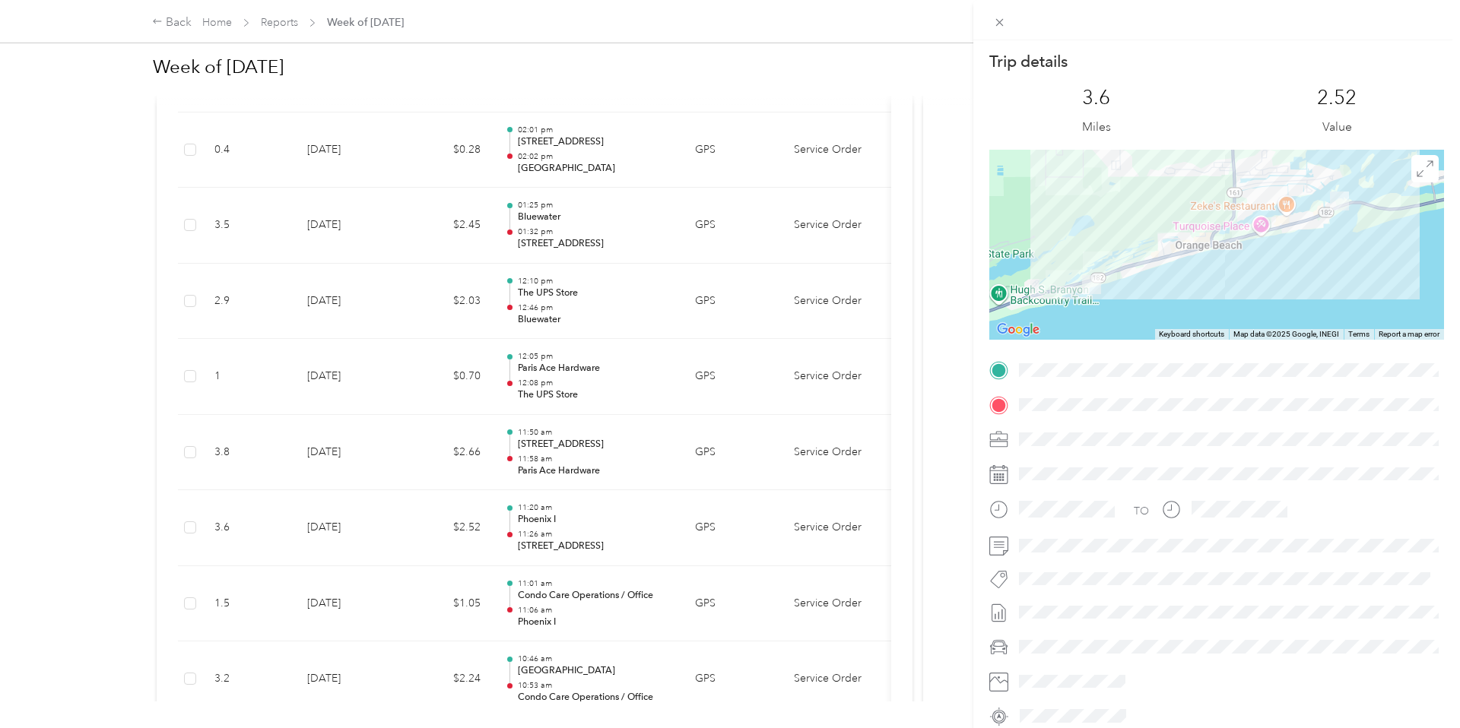
click at [591, 513] on div "Trip details This trip cannot be edited because it is either under review, appr…" at bounding box center [730, 364] width 1460 height 728
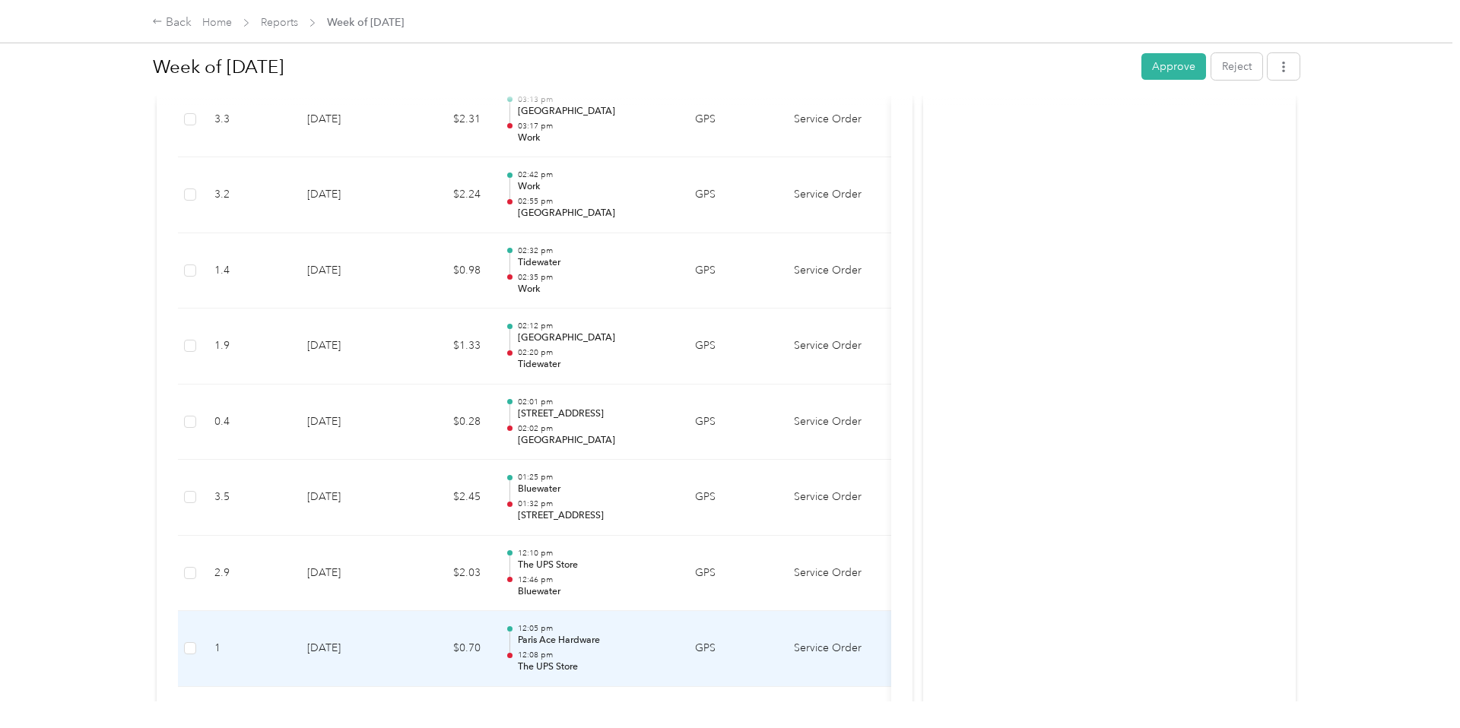
scroll to position [1914, 0]
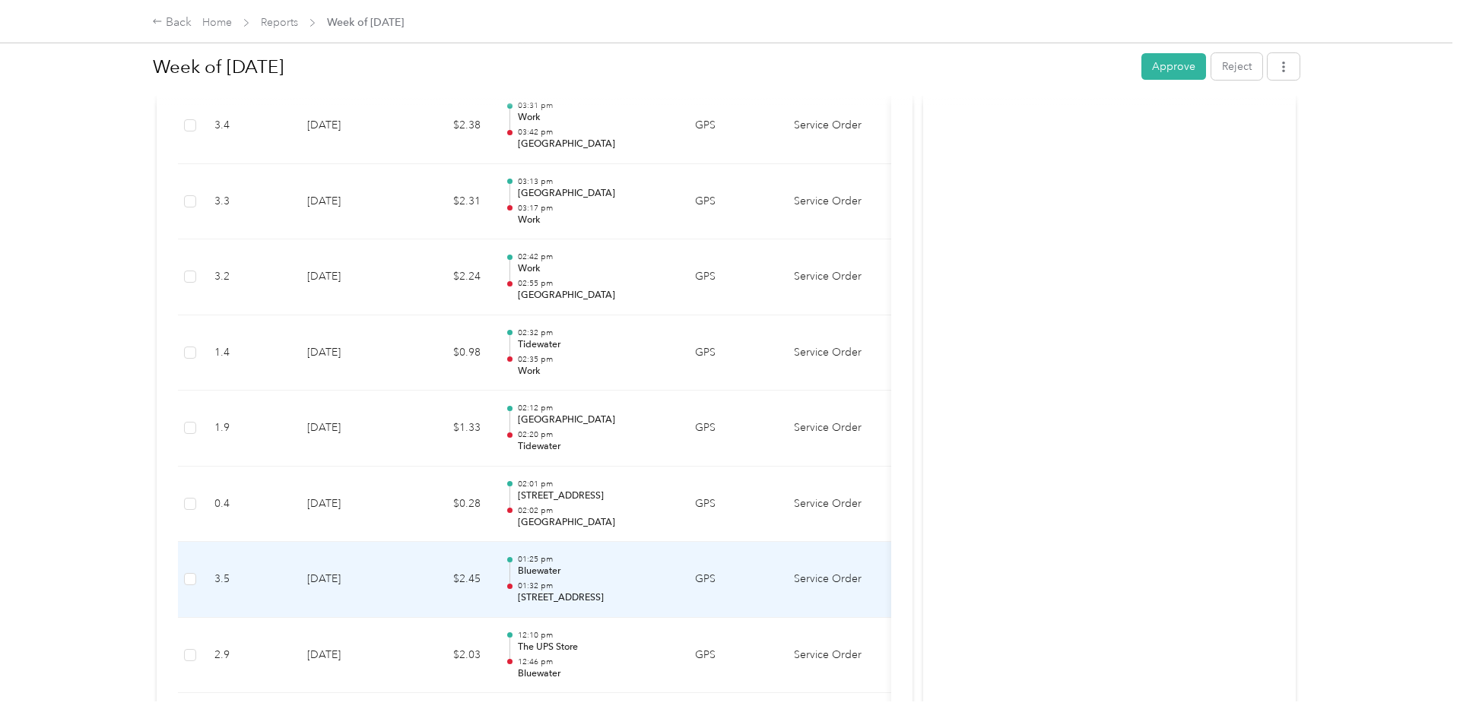
click at [598, 554] on p "01:25 pm" at bounding box center [595, 559] width 154 height 11
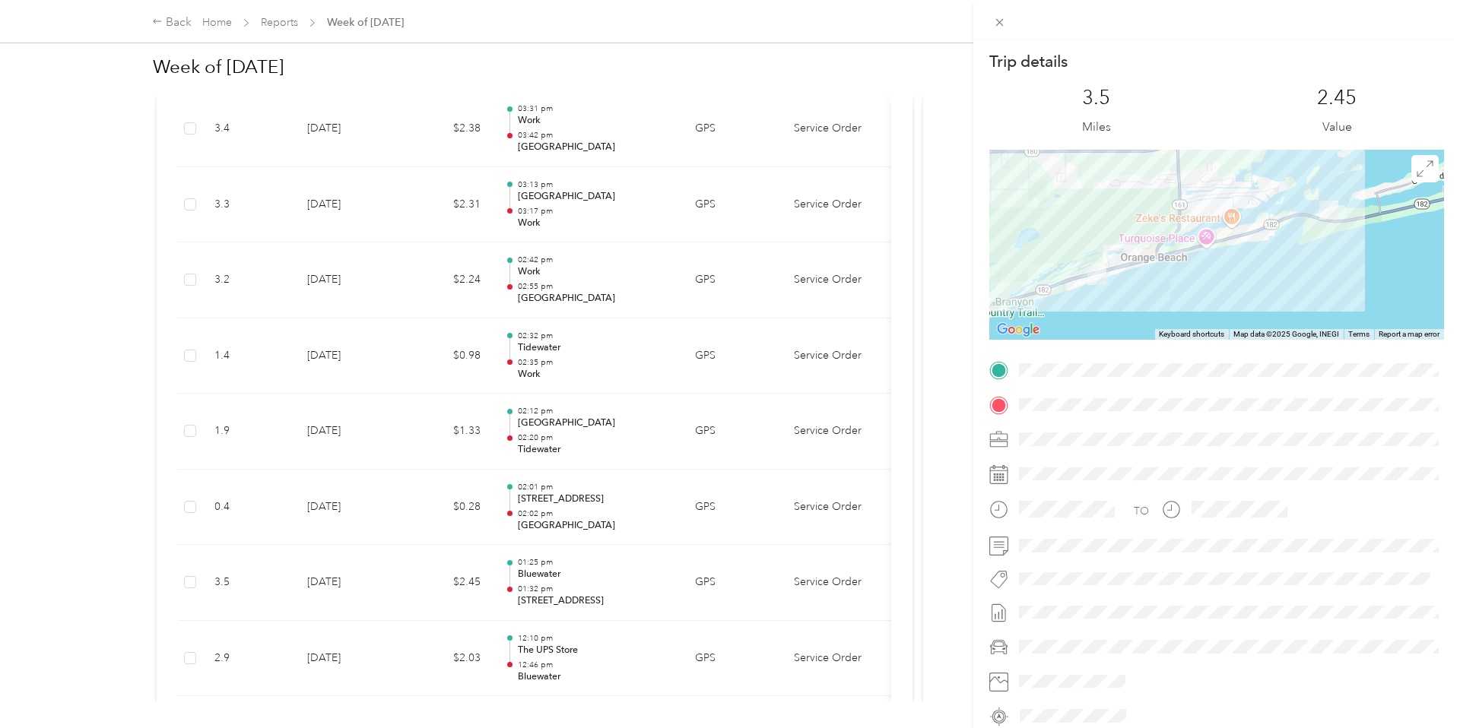
click at [598, 542] on div "Trip details This trip cannot be edited because it is either under review, appr…" at bounding box center [730, 364] width 1460 height 728
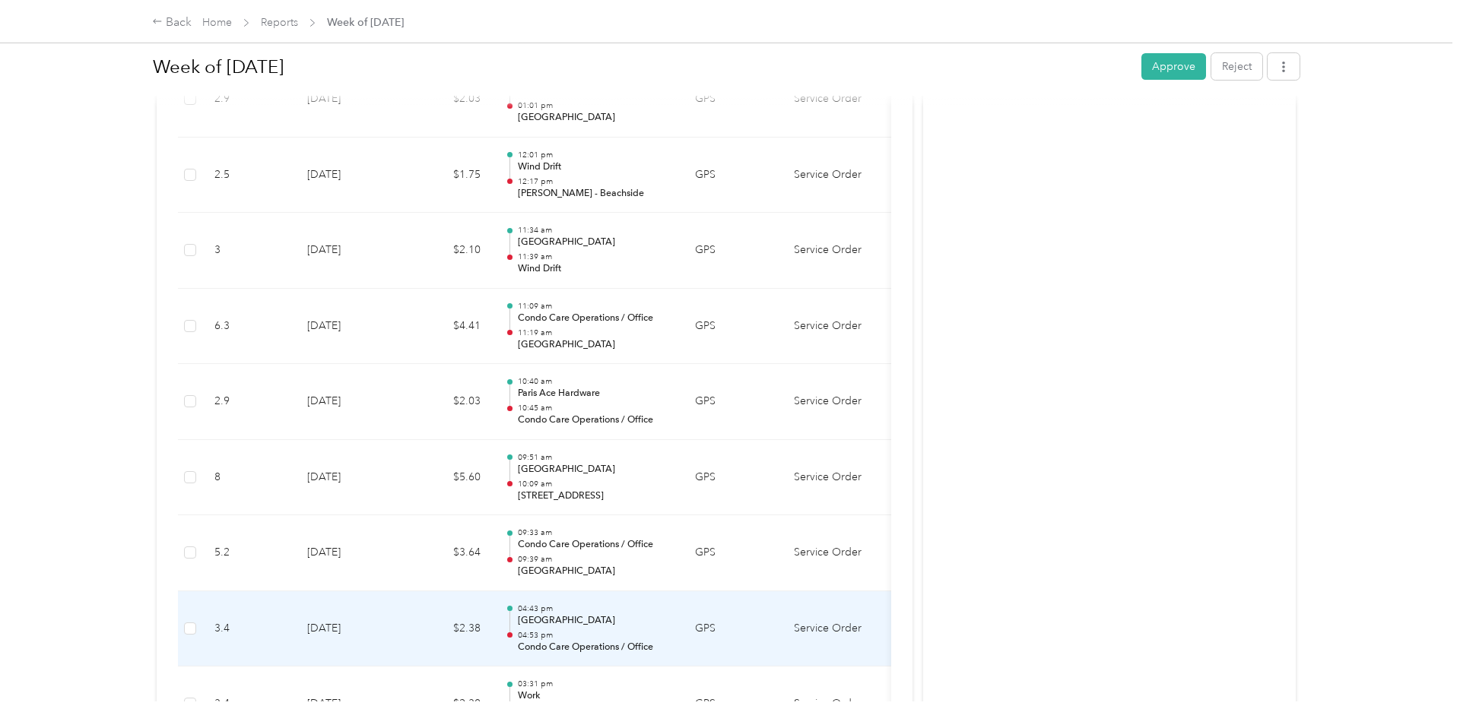
scroll to position [1325, 0]
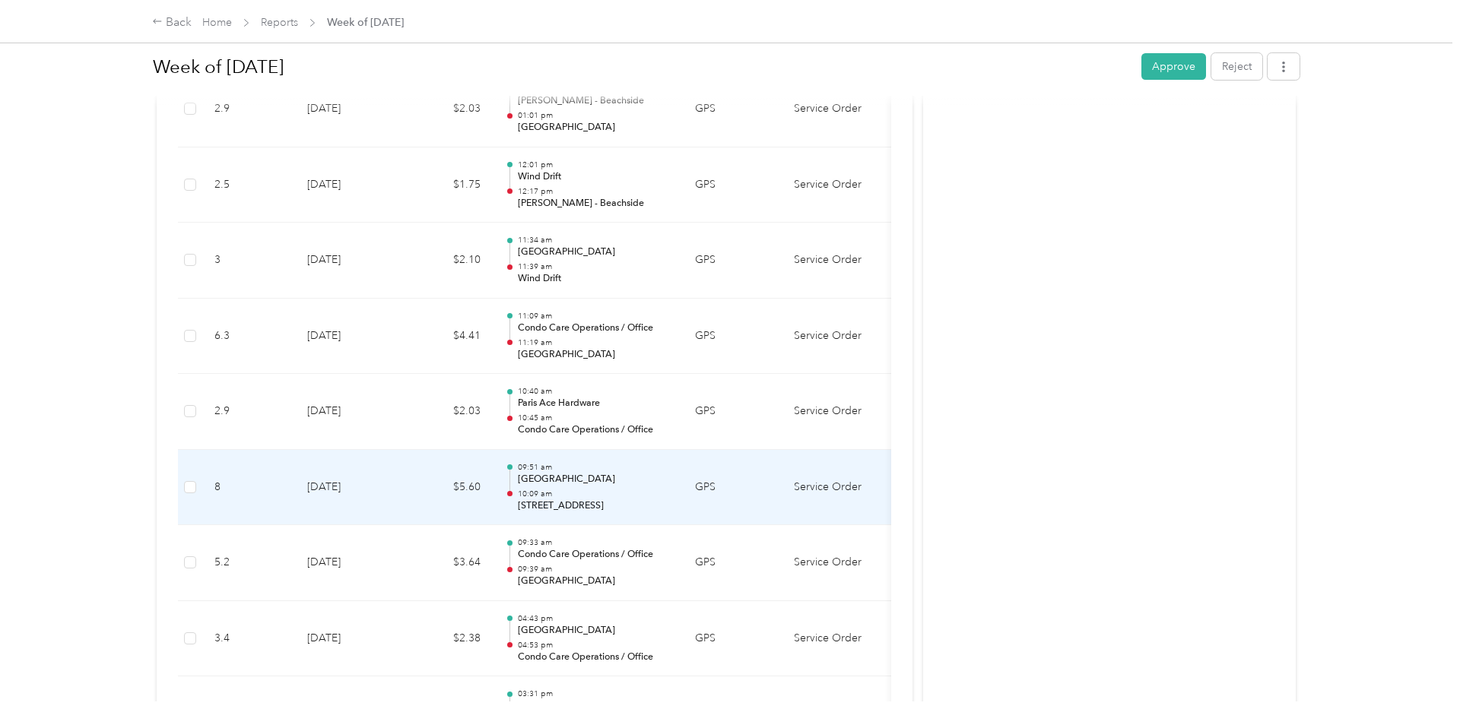
click at [607, 473] on p "[GEOGRAPHIC_DATA]" at bounding box center [595, 480] width 154 height 14
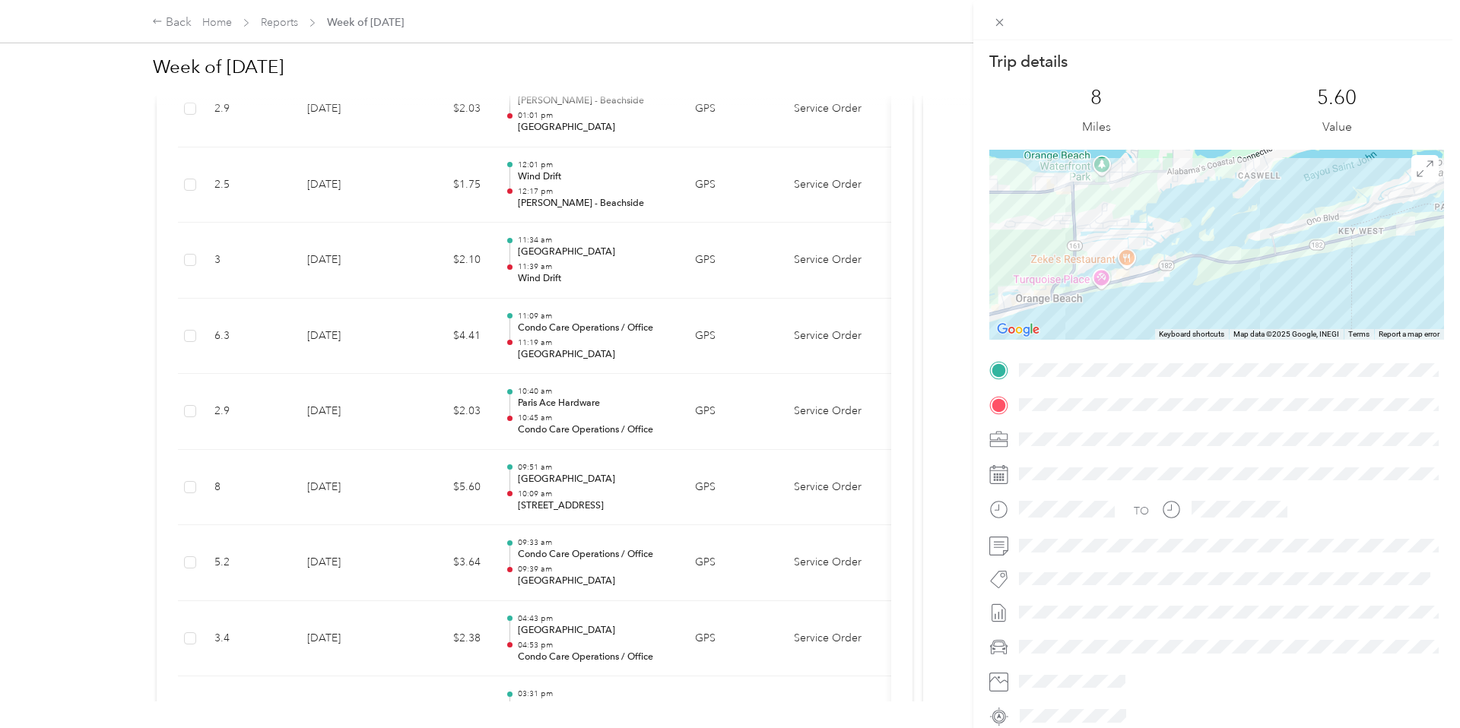
click at [607, 458] on div "Trip details This trip cannot be edited because it is either under review, appr…" at bounding box center [730, 364] width 1460 height 728
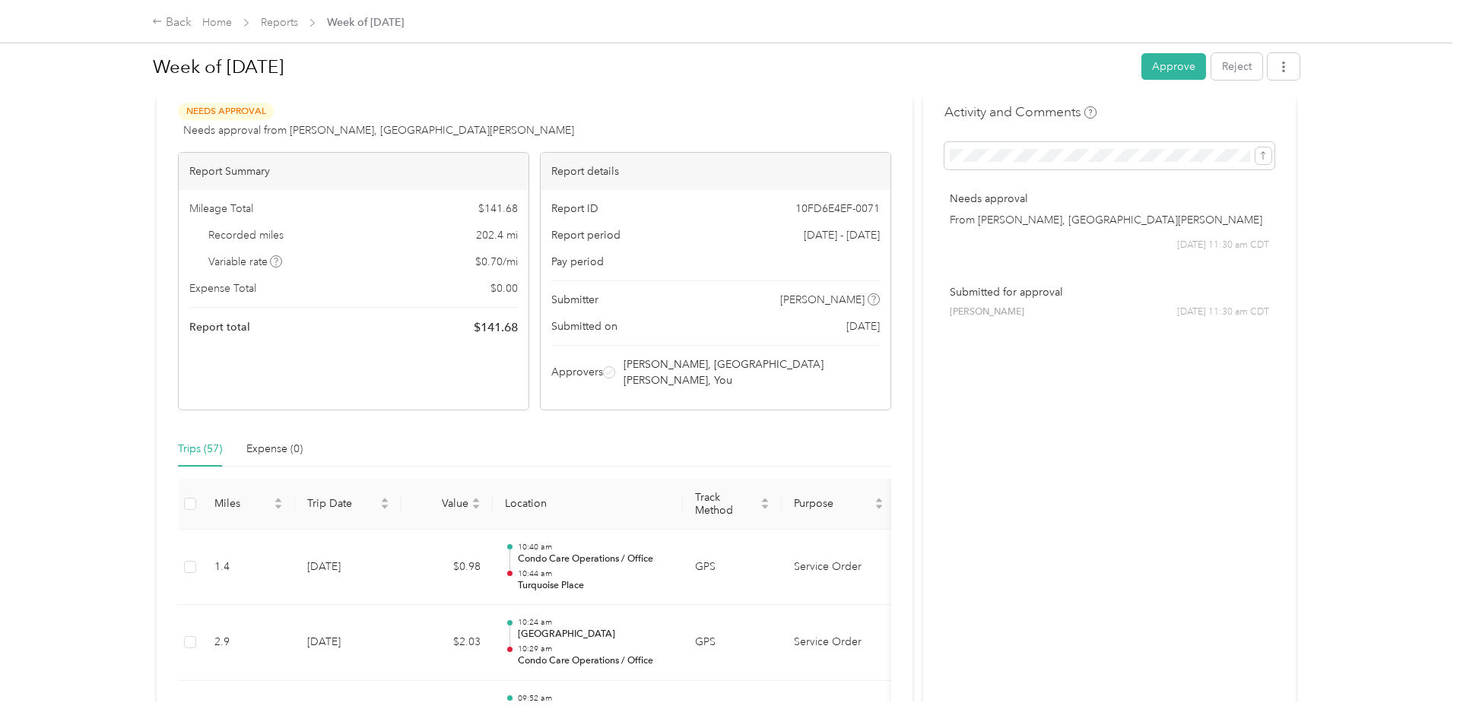
scroll to position [0, 0]
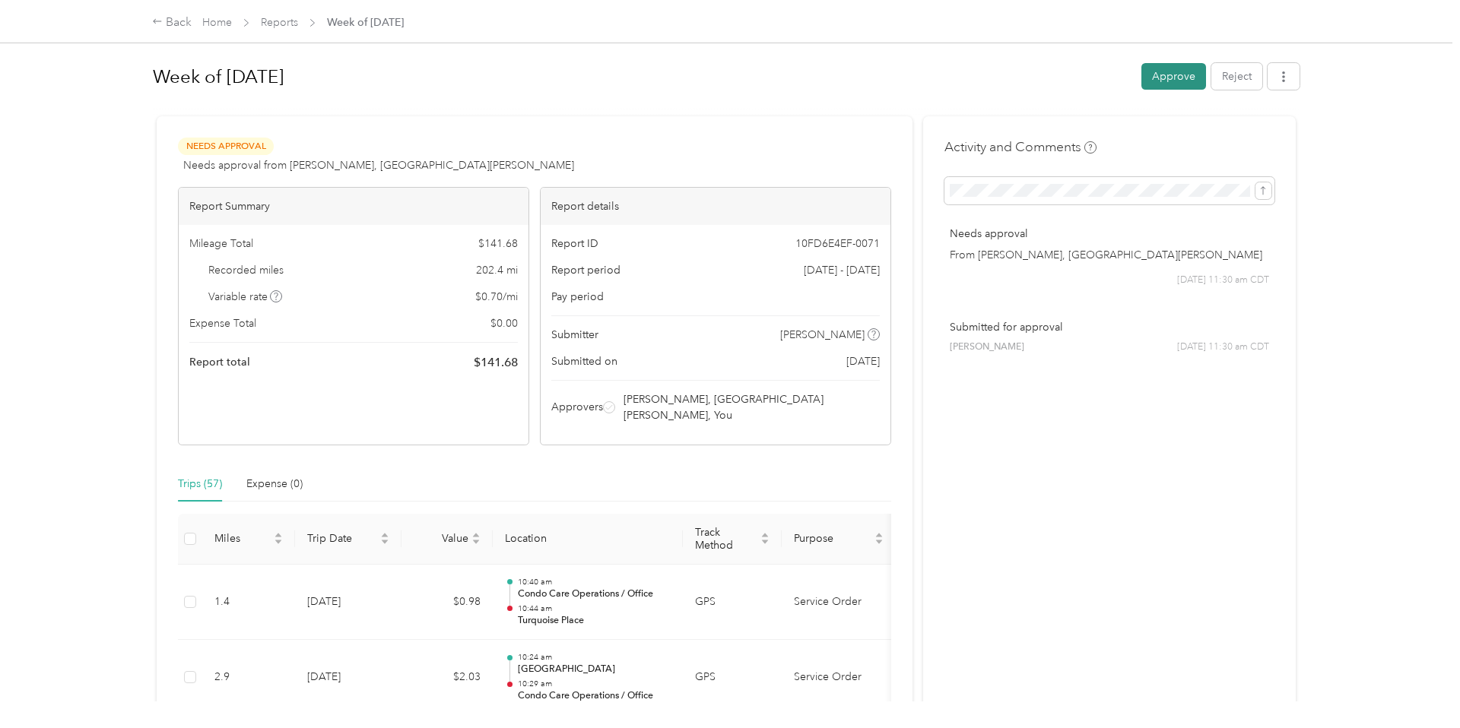
click at [1188, 68] on button "Approve" at bounding box center [1173, 76] width 65 height 27
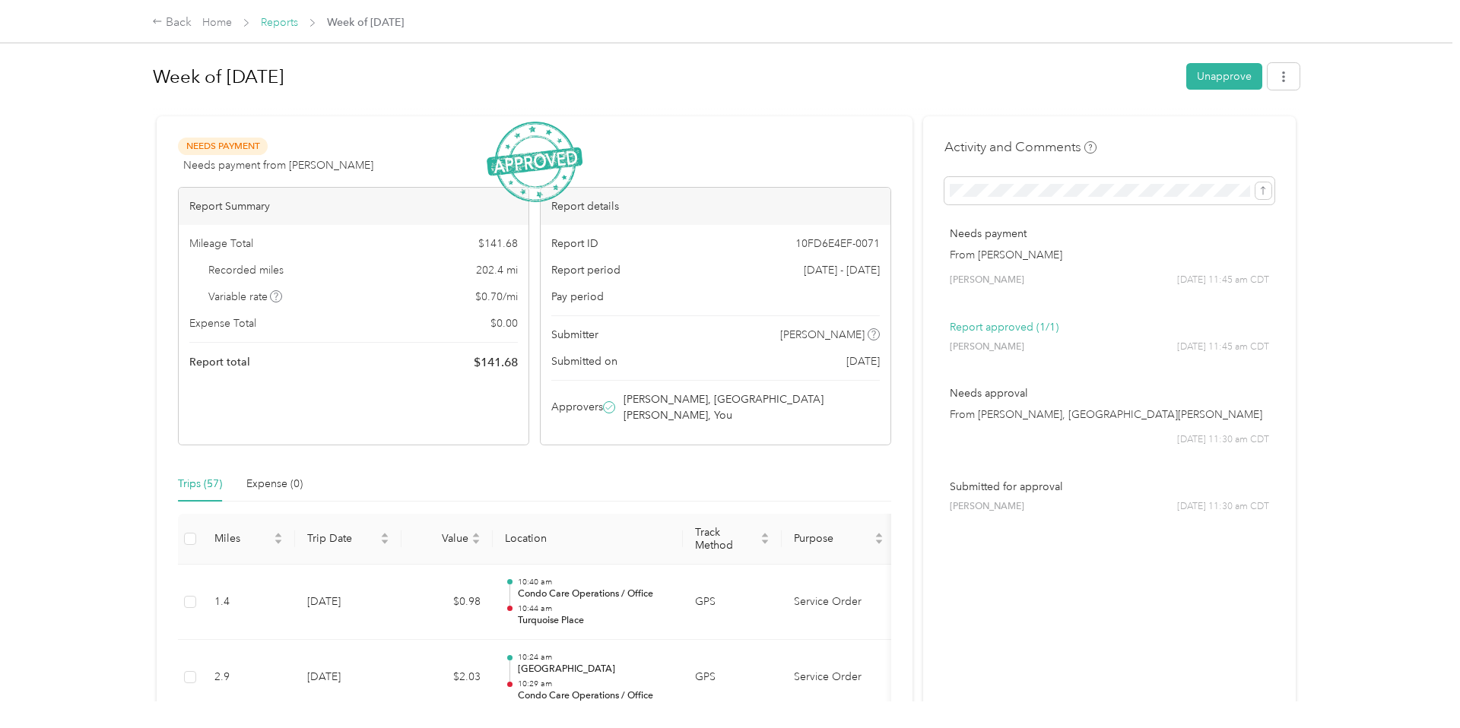
click at [281, 18] on link "Reports" at bounding box center [279, 22] width 37 height 13
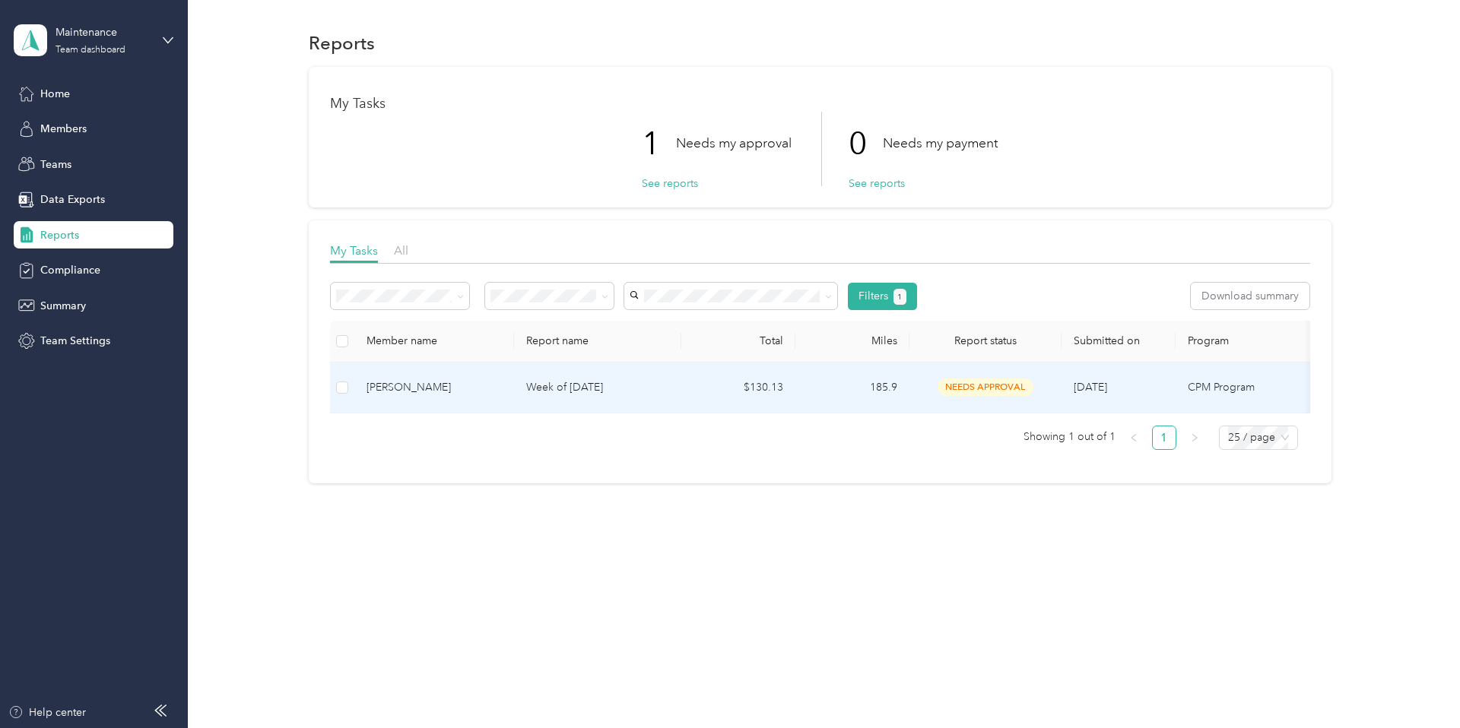
click at [532, 391] on p "Week of [DATE]" at bounding box center [597, 387] width 143 height 17
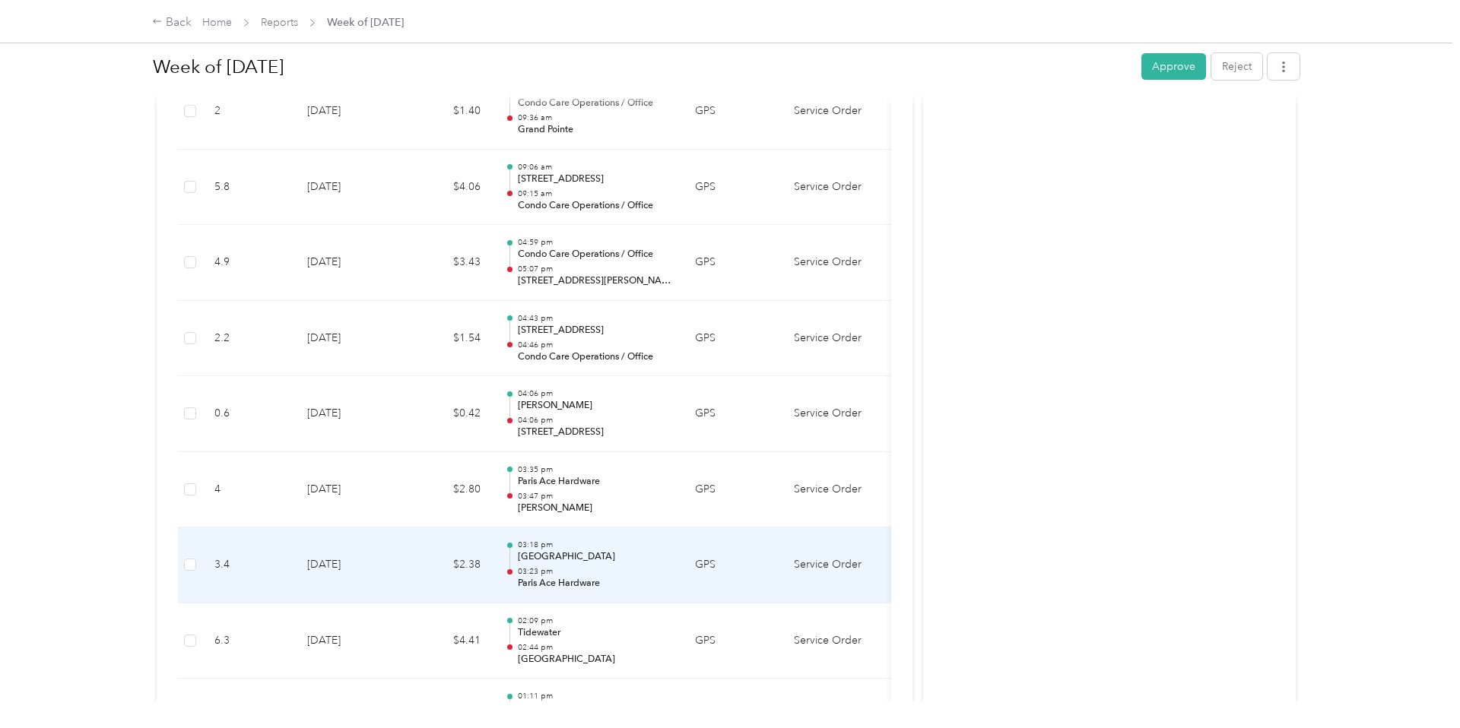
scroll to position [3432, 0]
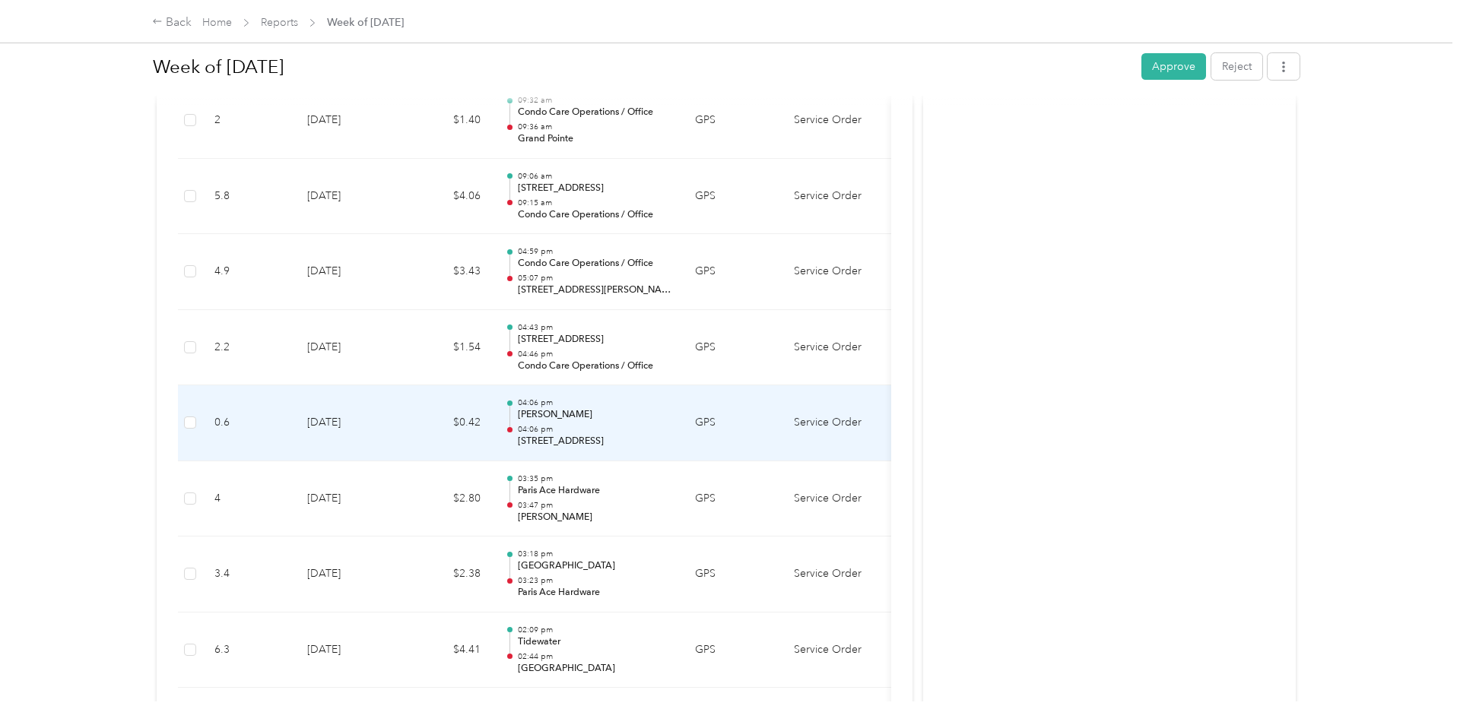
click at [411, 412] on td "$0.42" at bounding box center [446, 423] width 91 height 76
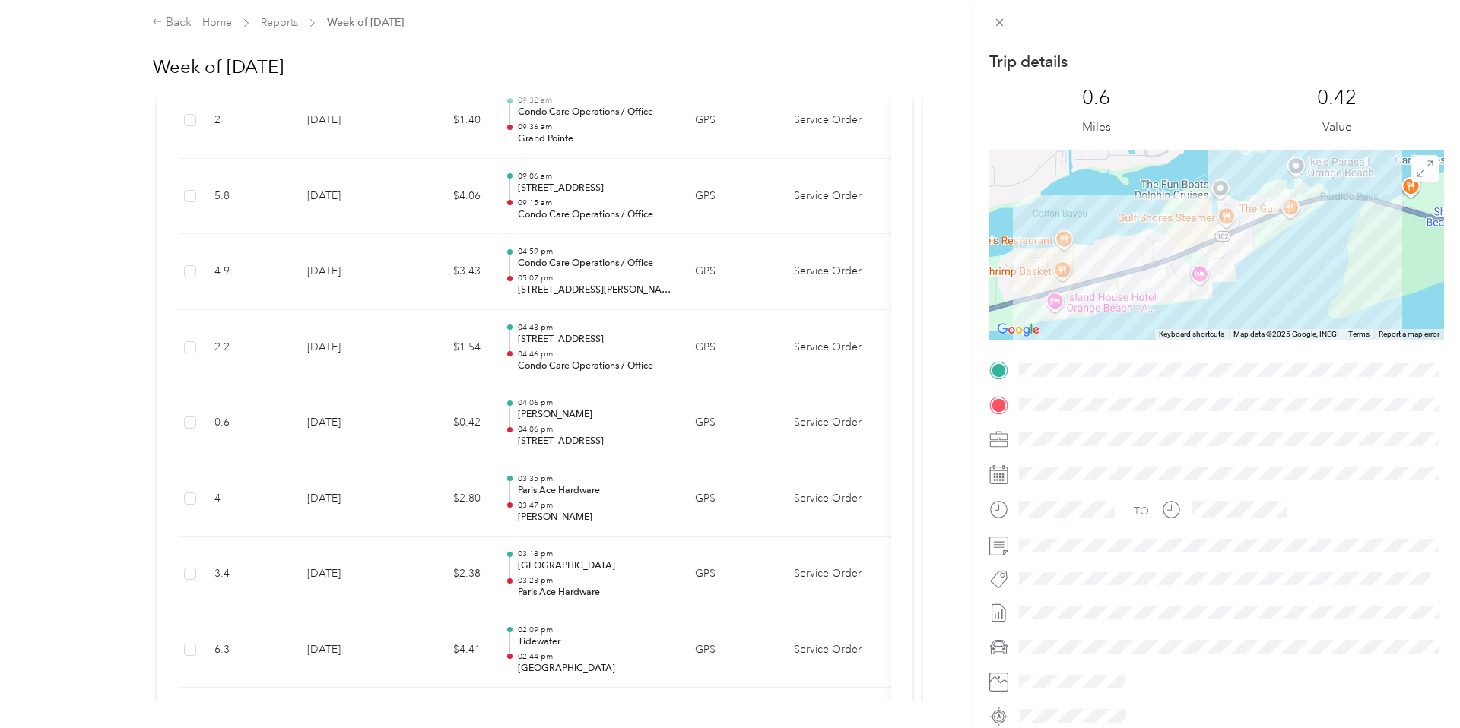
click at [413, 414] on div "Trip details This trip cannot be edited because it is either under review, appr…" at bounding box center [730, 364] width 1460 height 728
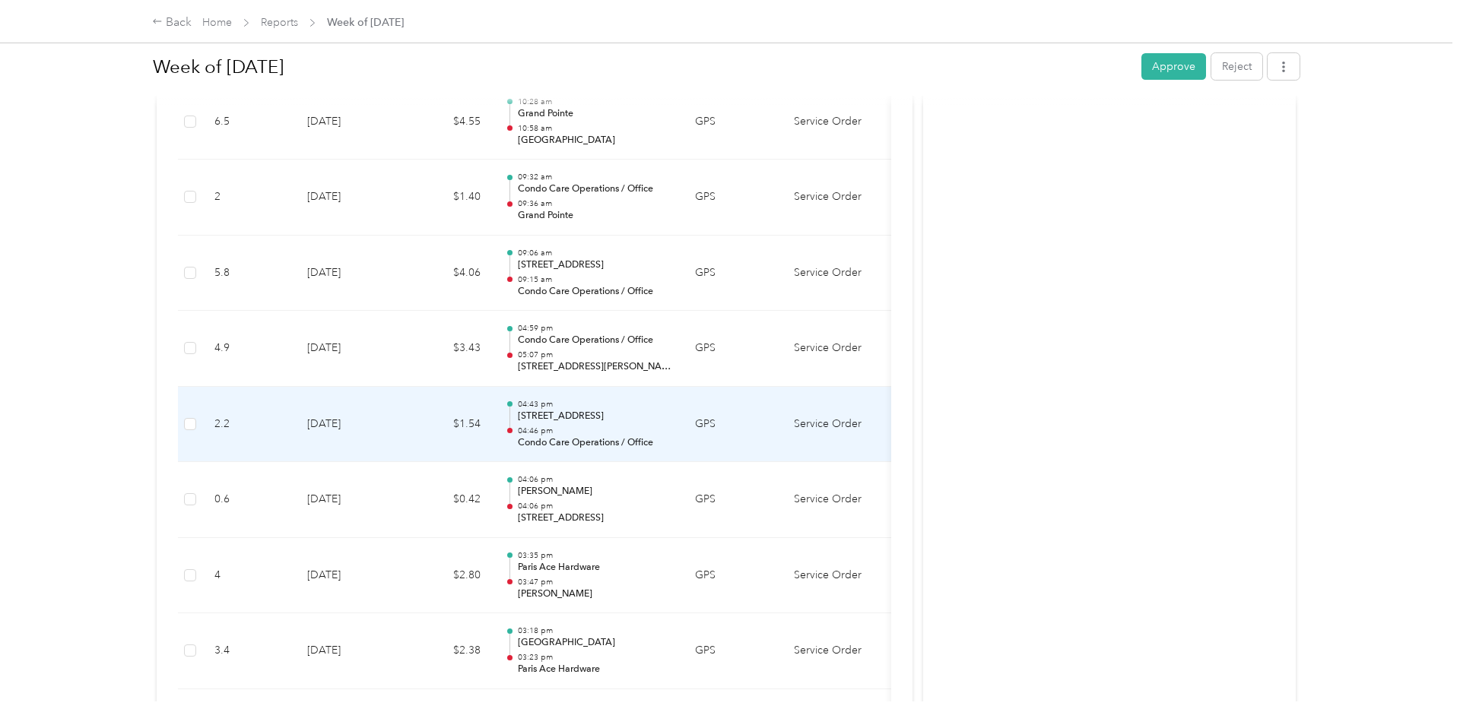
click at [455, 416] on td "$1.54" at bounding box center [446, 425] width 91 height 76
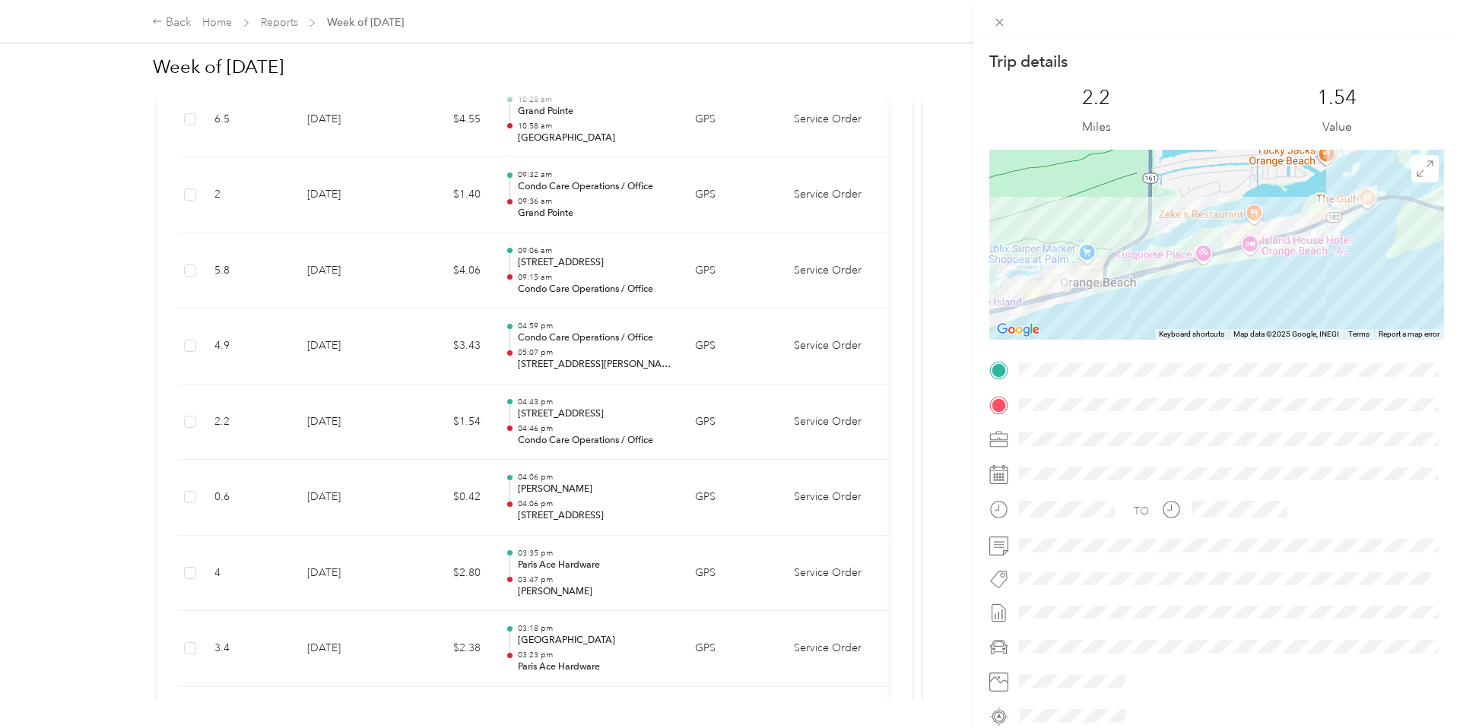
click at [455, 417] on div "Trip details This trip cannot be edited because it is either under review, appr…" at bounding box center [730, 364] width 1460 height 728
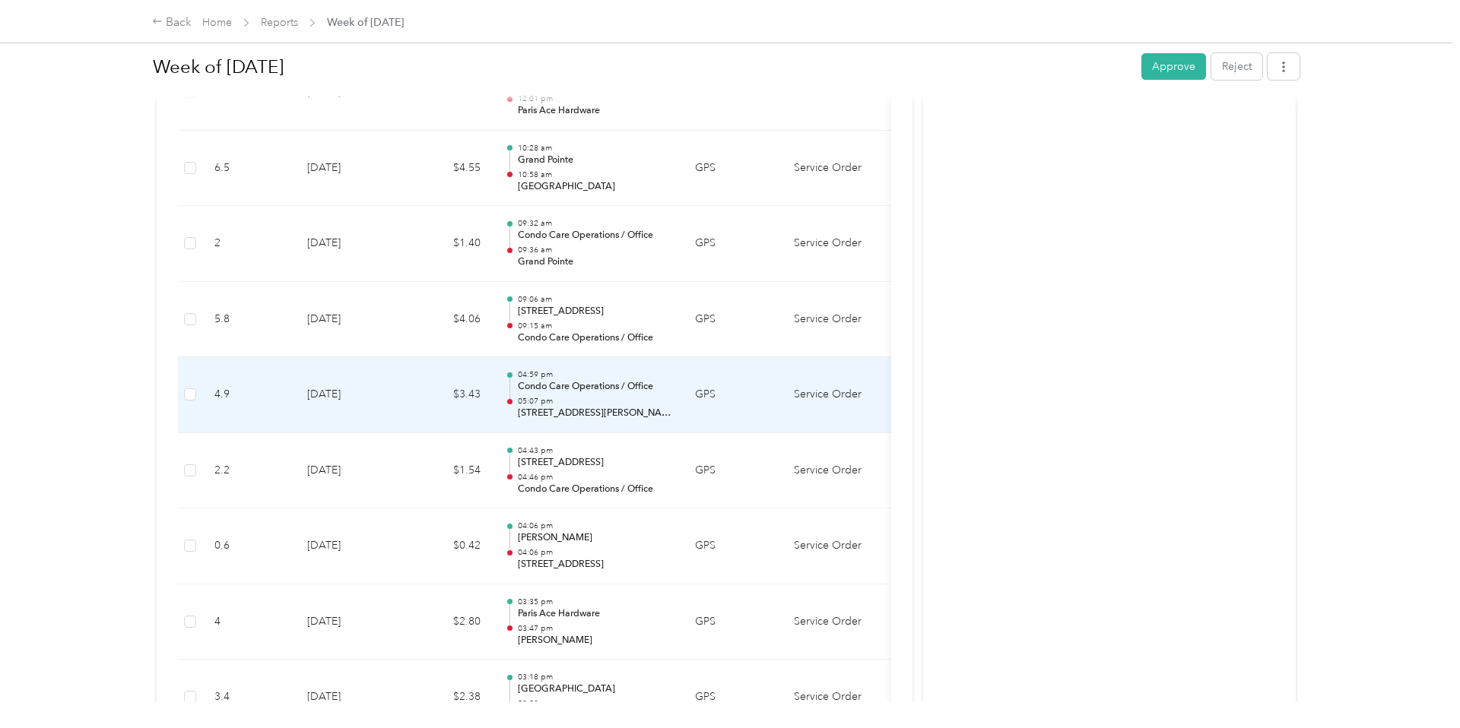
click at [457, 401] on td "$3.43" at bounding box center [446, 395] width 91 height 76
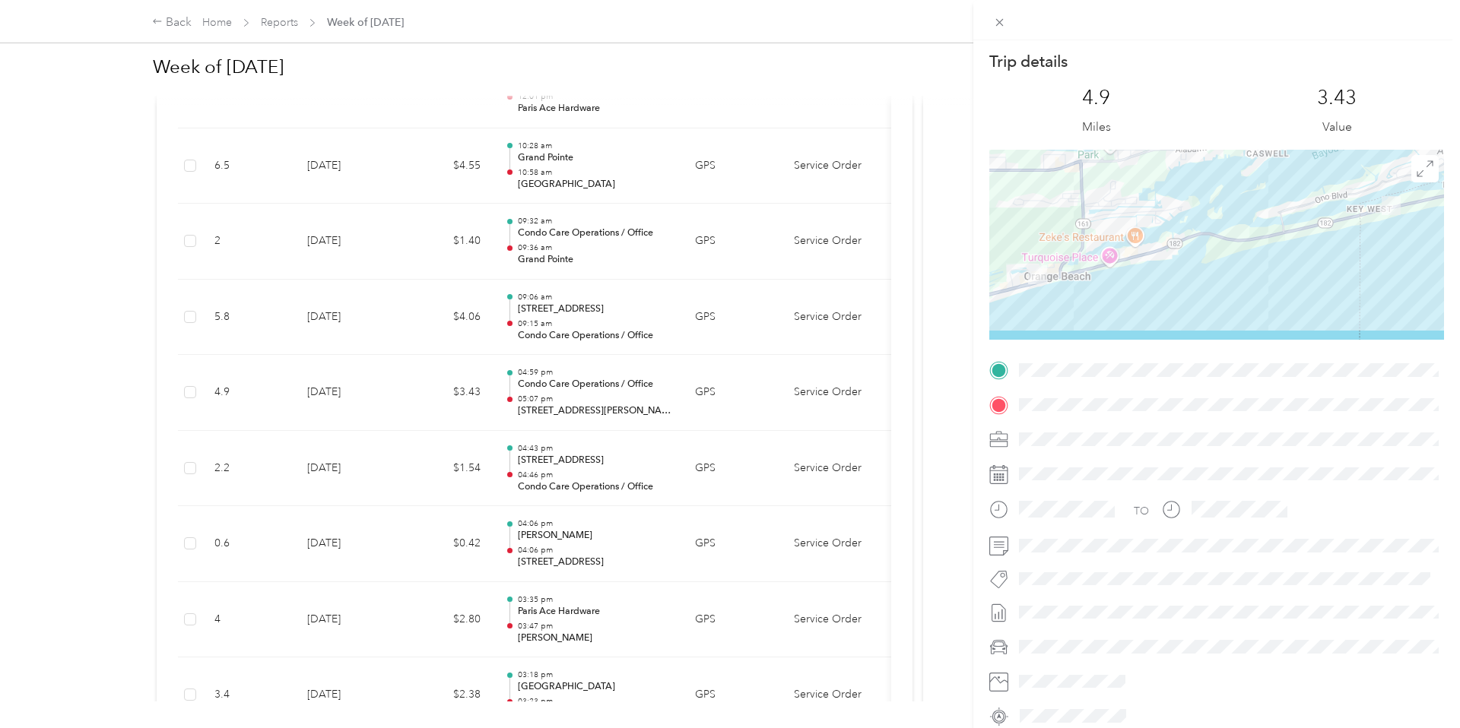
click at [458, 401] on div "Trip details This trip cannot be edited because it is either under review, appr…" at bounding box center [730, 364] width 1460 height 728
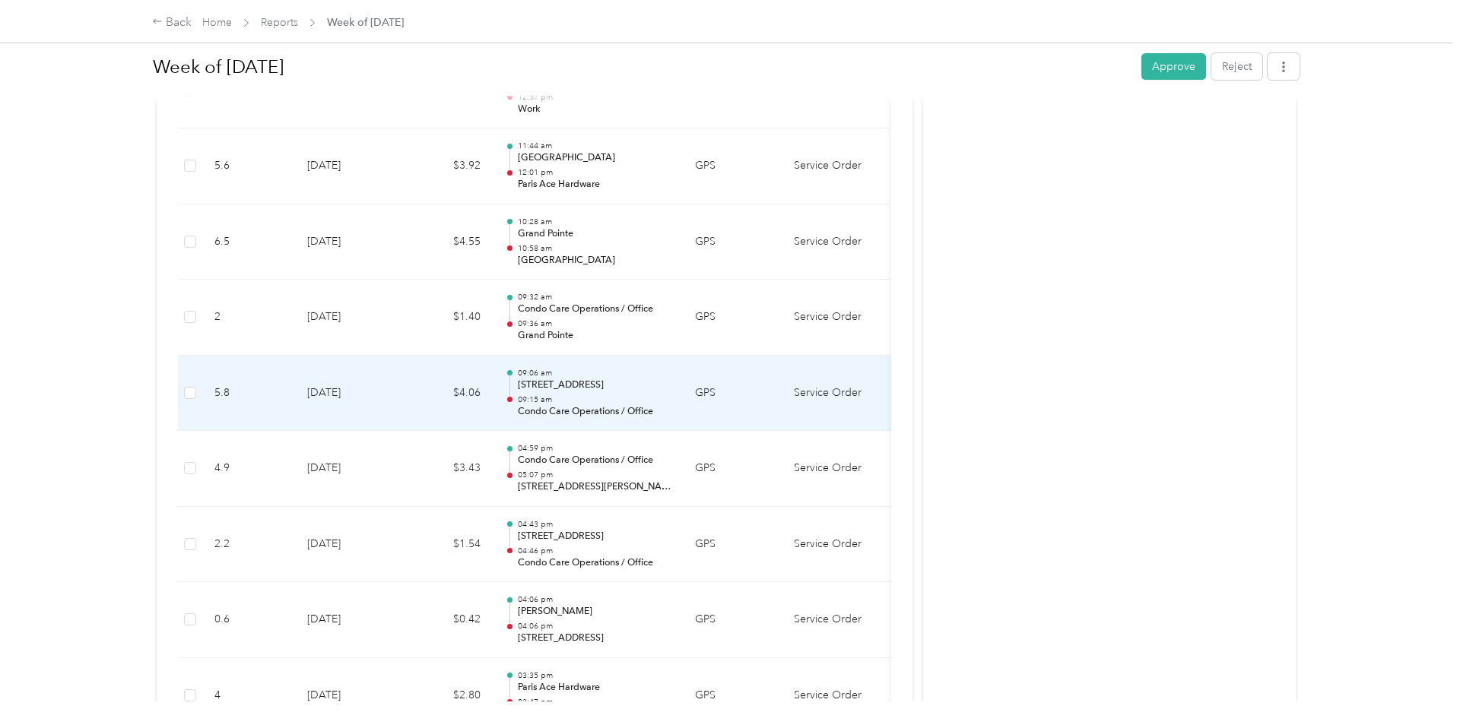
click at [438, 394] on td "$4.06" at bounding box center [446, 394] width 91 height 76
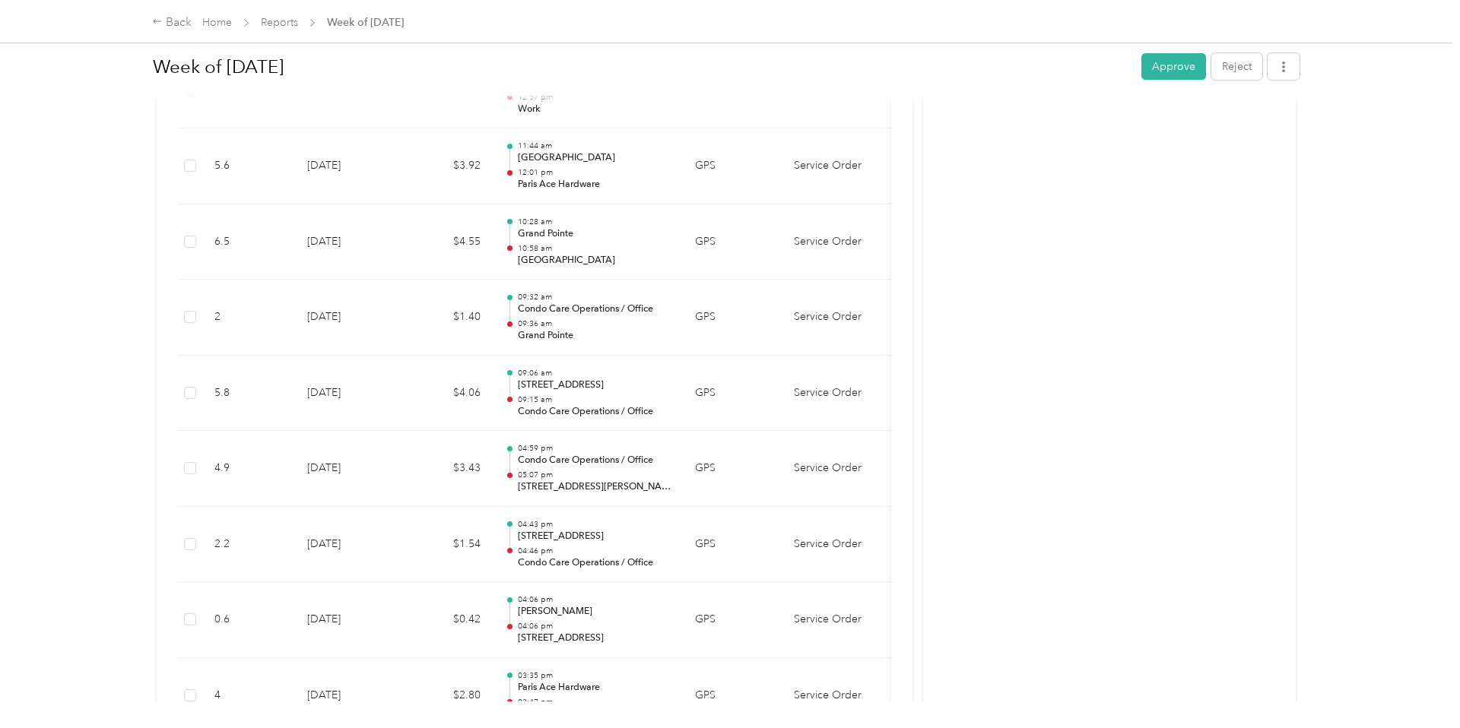
scroll to position [3238, 0]
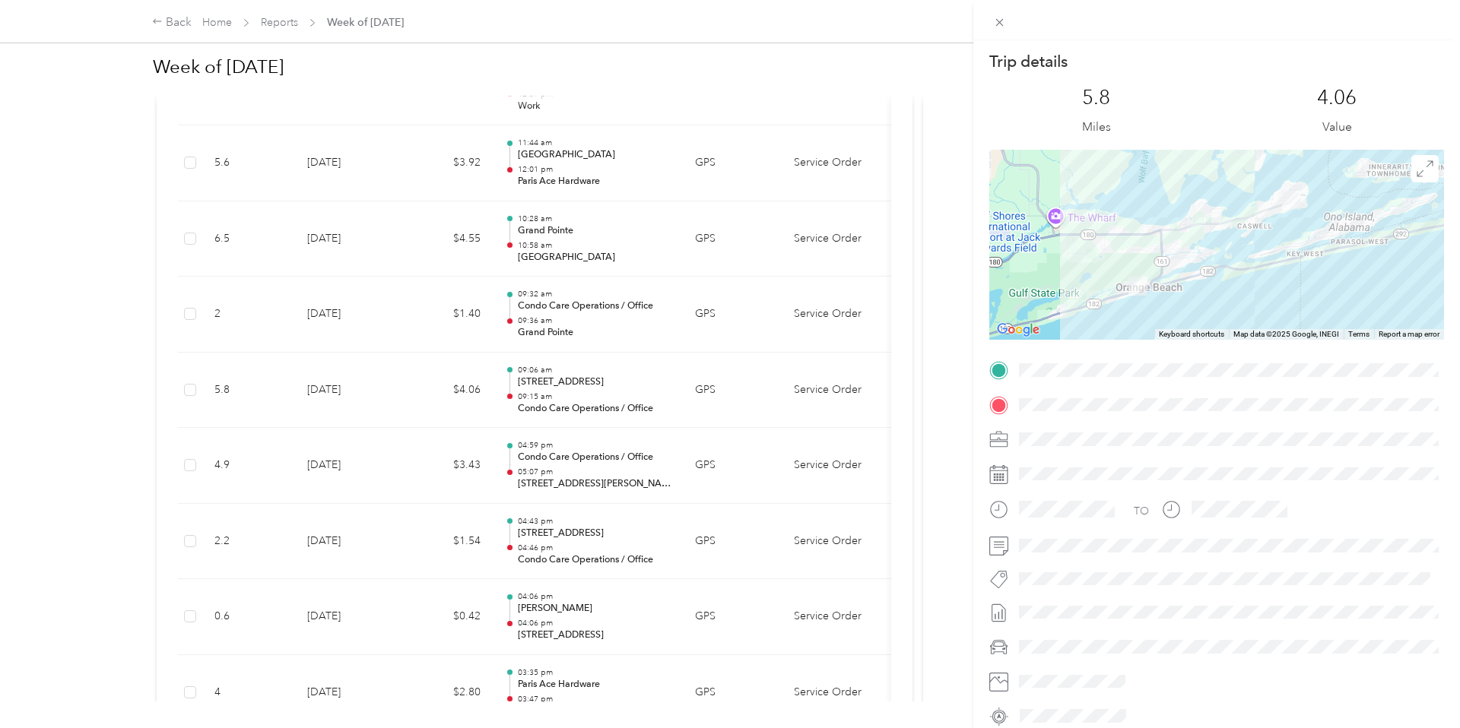
click at [437, 393] on div "Trip details This trip cannot be edited because it is either under review, appr…" at bounding box center [730, 364] width 1460 height 728
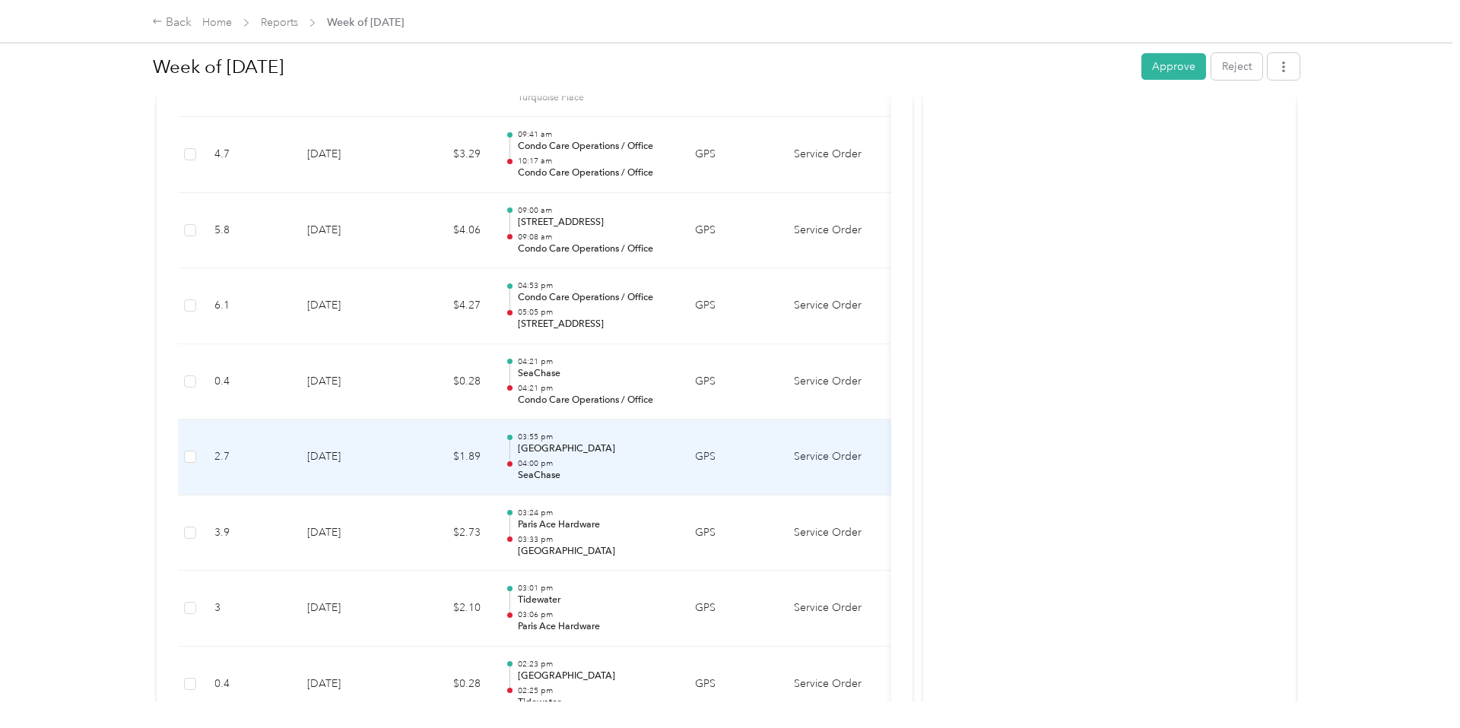
scroll to position [2478, 0]
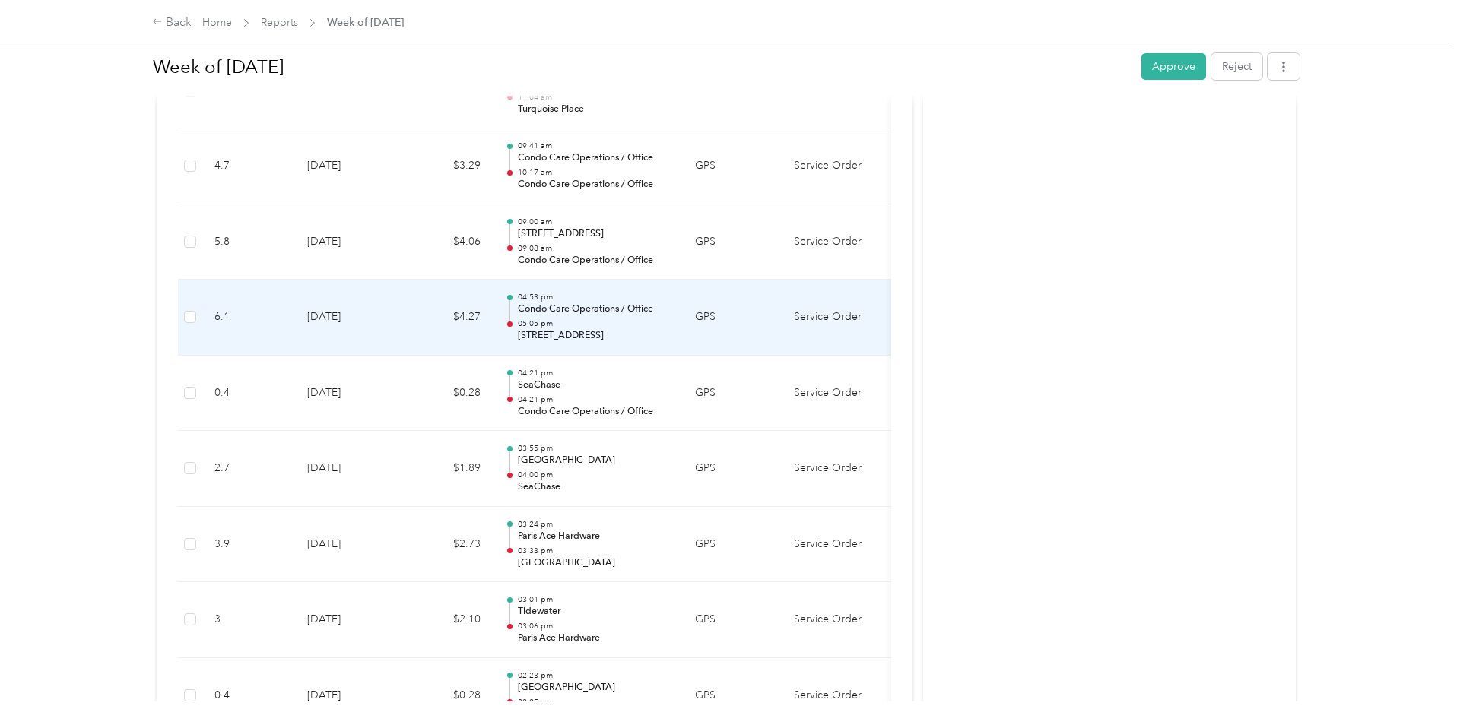
click at [425, 316] on td "$4.27" at bounding box center [446, 318] width 91 height 76
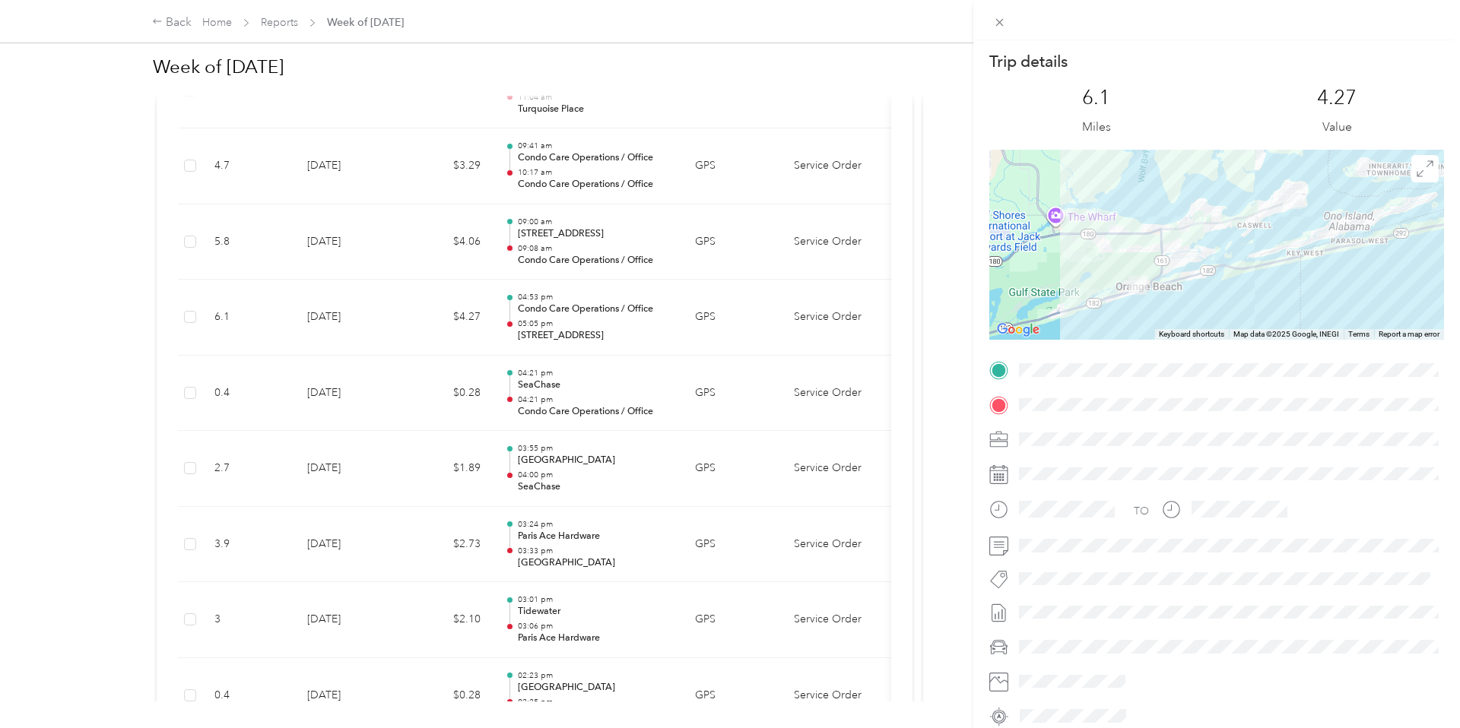
click at [426, 309] on div "Trip details This trip cannot be edited because it is either under review, appr…" at bounding box center [730, 364] width 1460 height 728
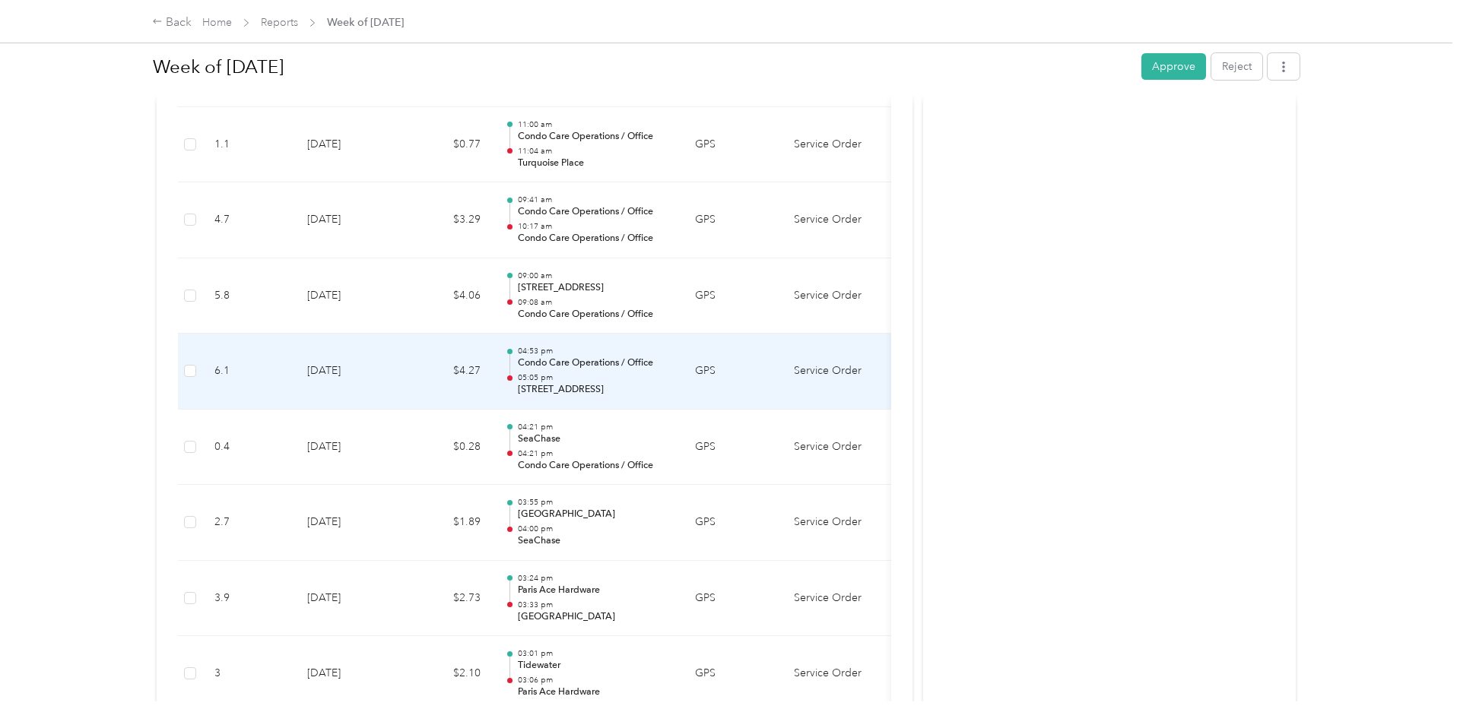
scroll to position [2411, 0]
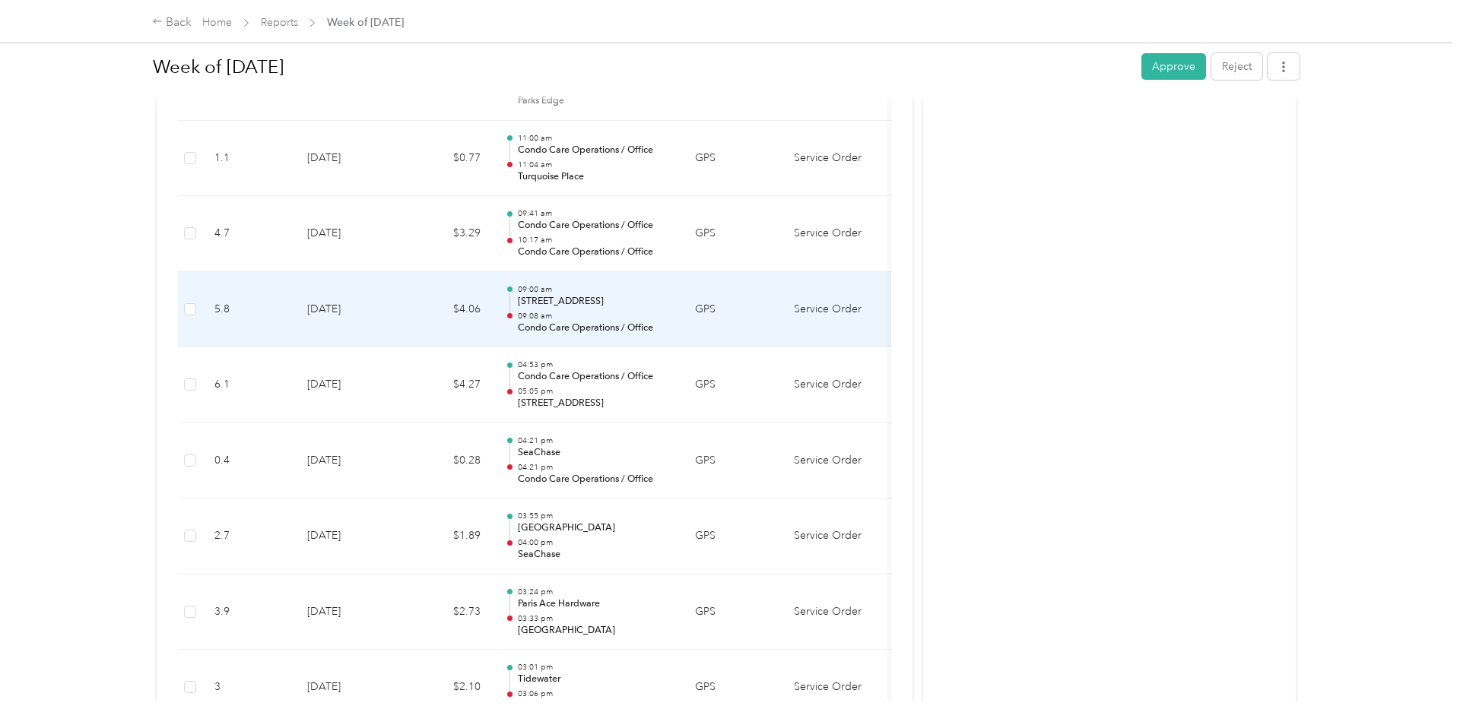
click at [408, 307] on td "$4.06" at bounding box center [446, 310] width 91 height 76
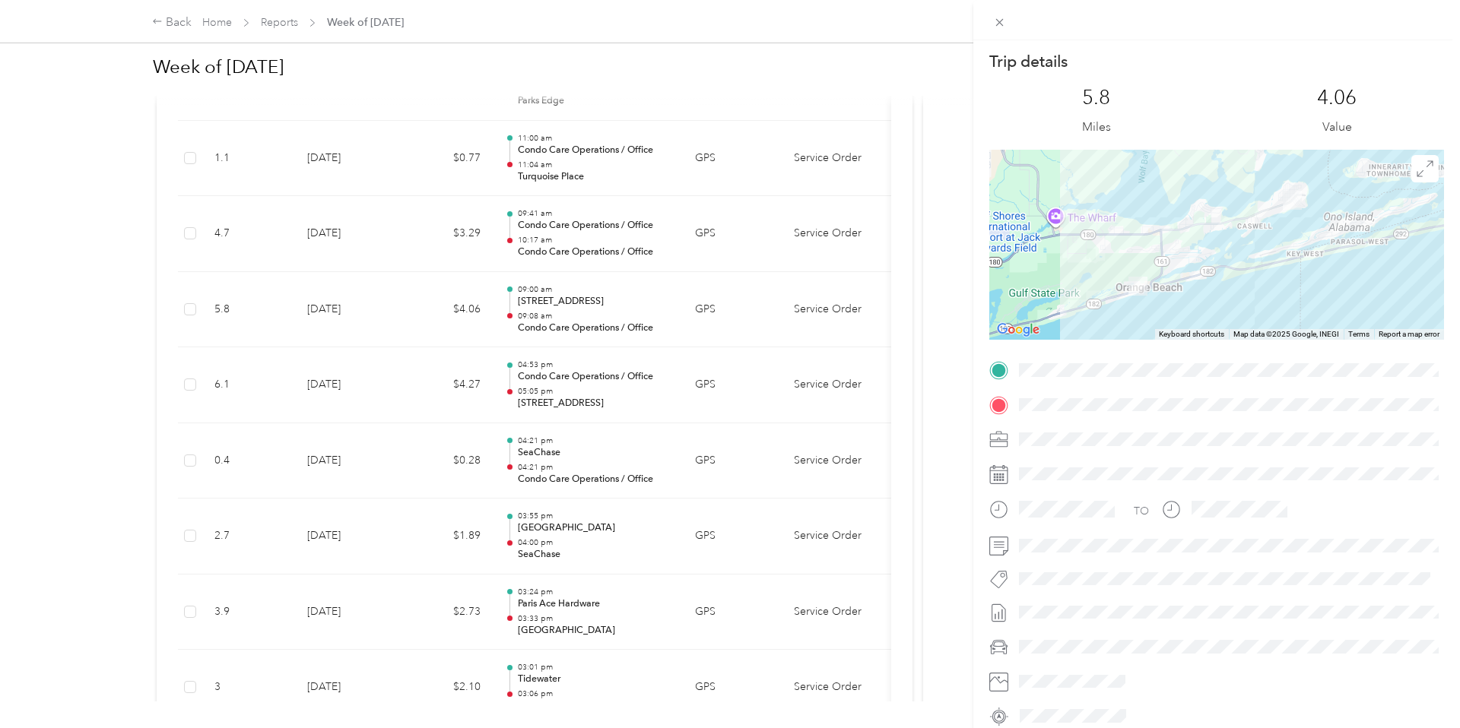
click at [404, 296] on div "Trip details This trip cannot be edited because it is either under review, appr…" at bounding box center [730, 364] width 1460 height 728
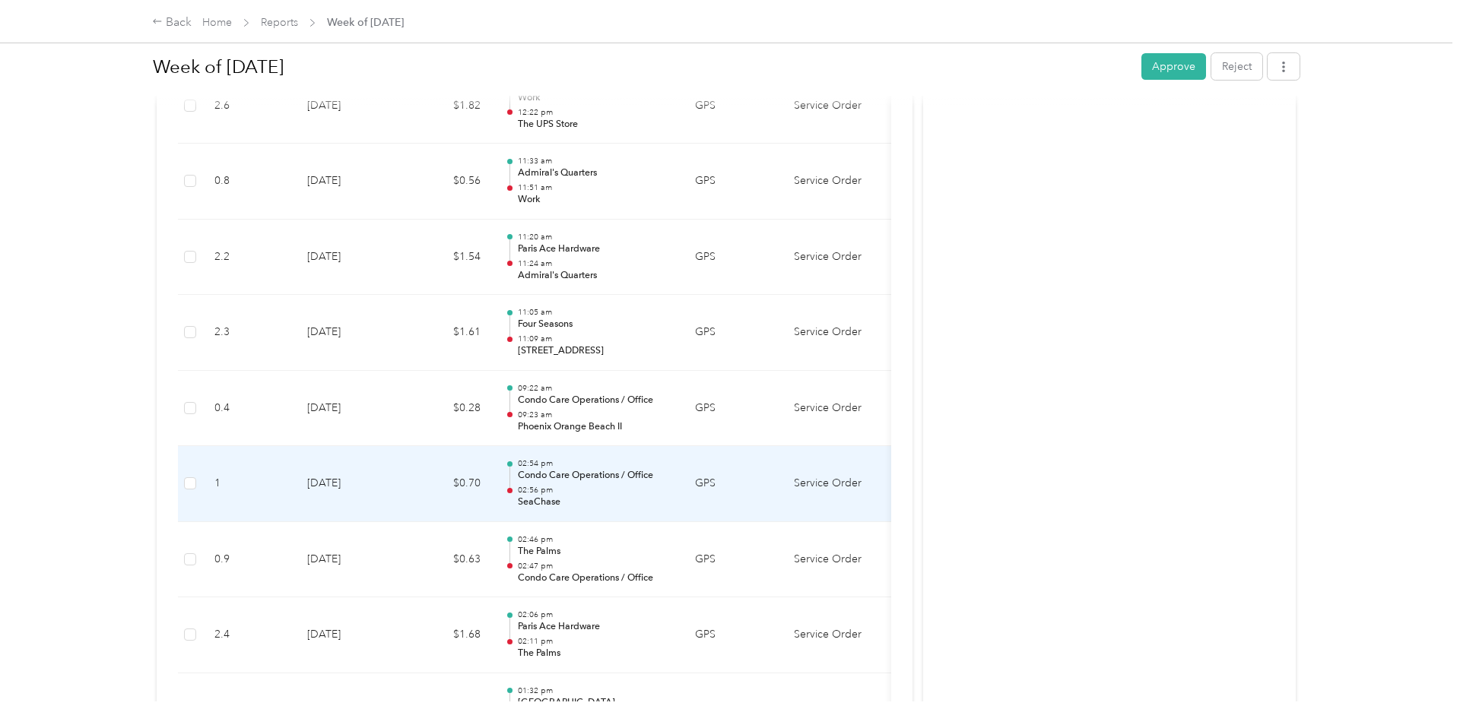
scroll to position [1544, 0]
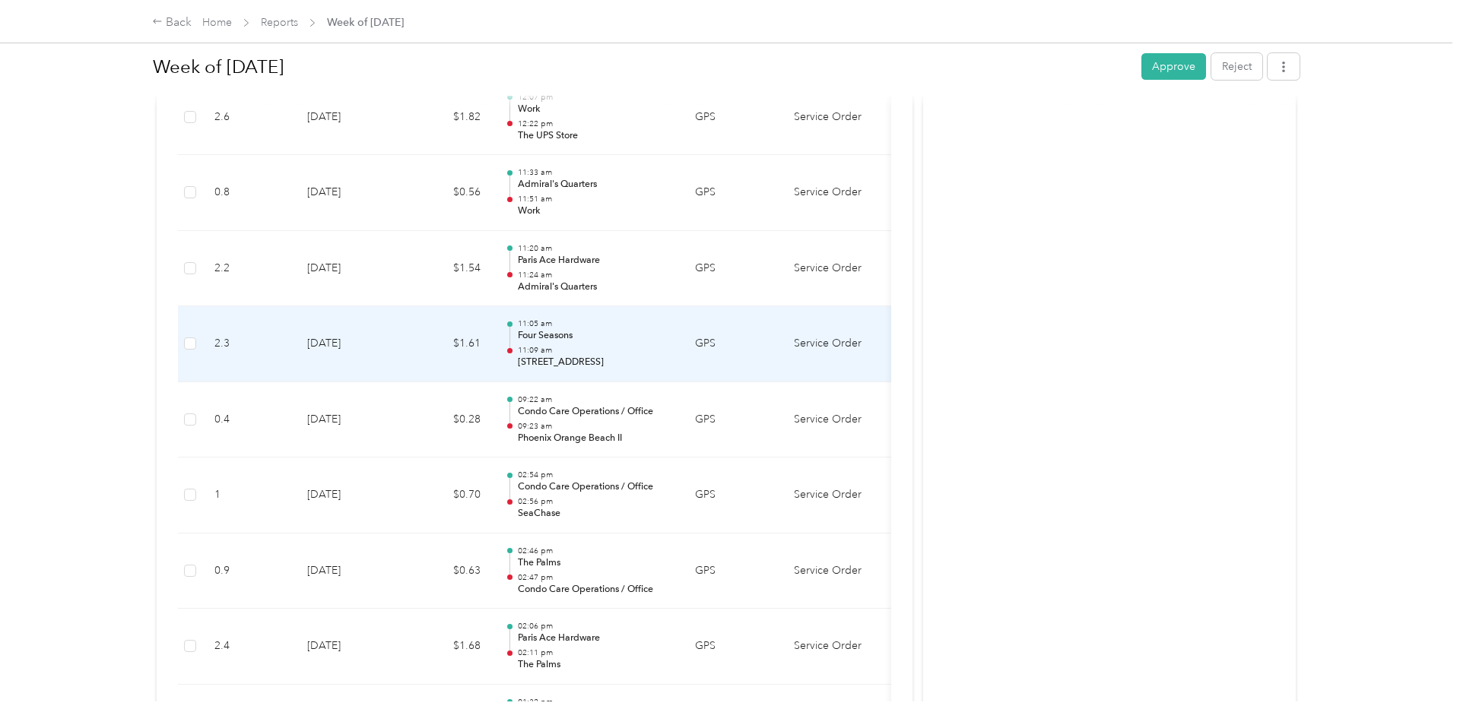
click at [384, 347] on td "[DATE]" at bounding box center [348, 344] width 106 height 76
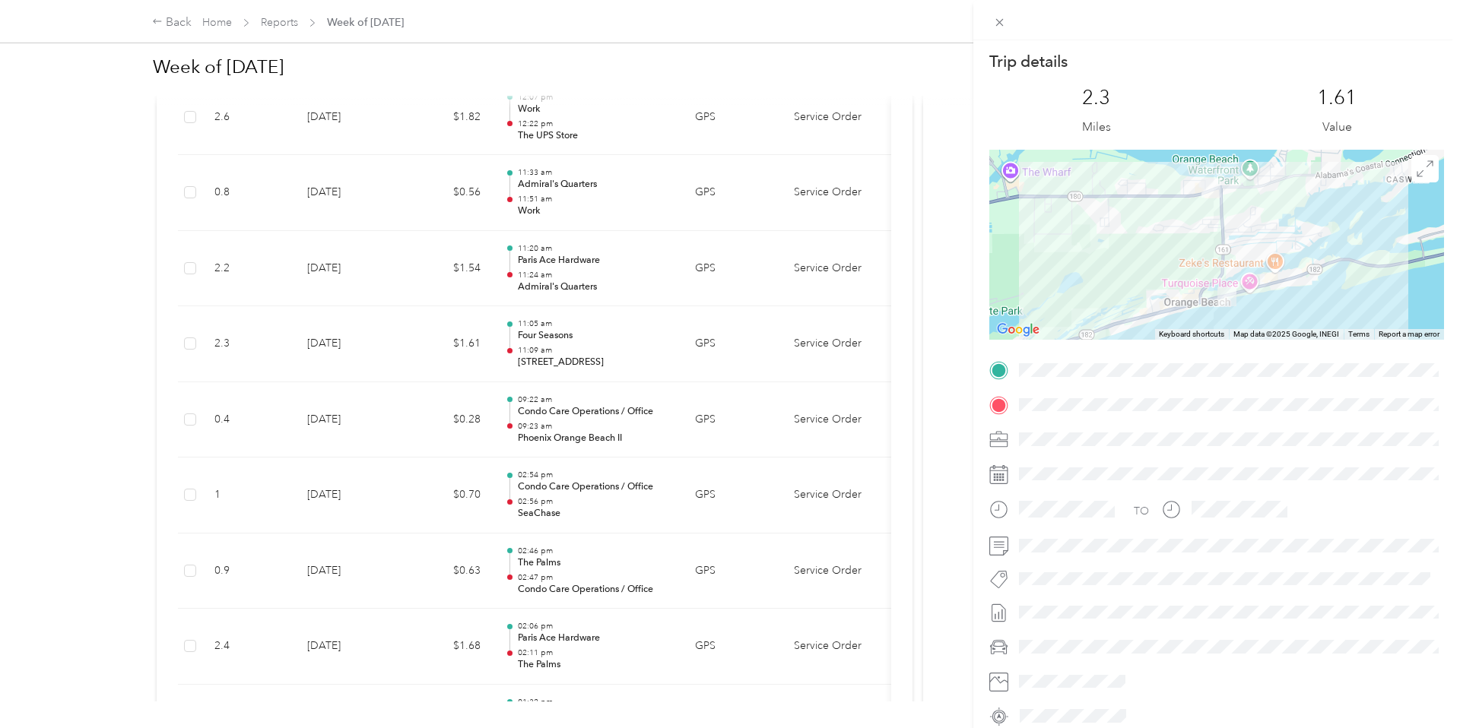
click at [384, 347] on div "Trip details This trip cannot be edited because it is either under review, appr…" at bounding box center [730, 364] width 1460 height 728
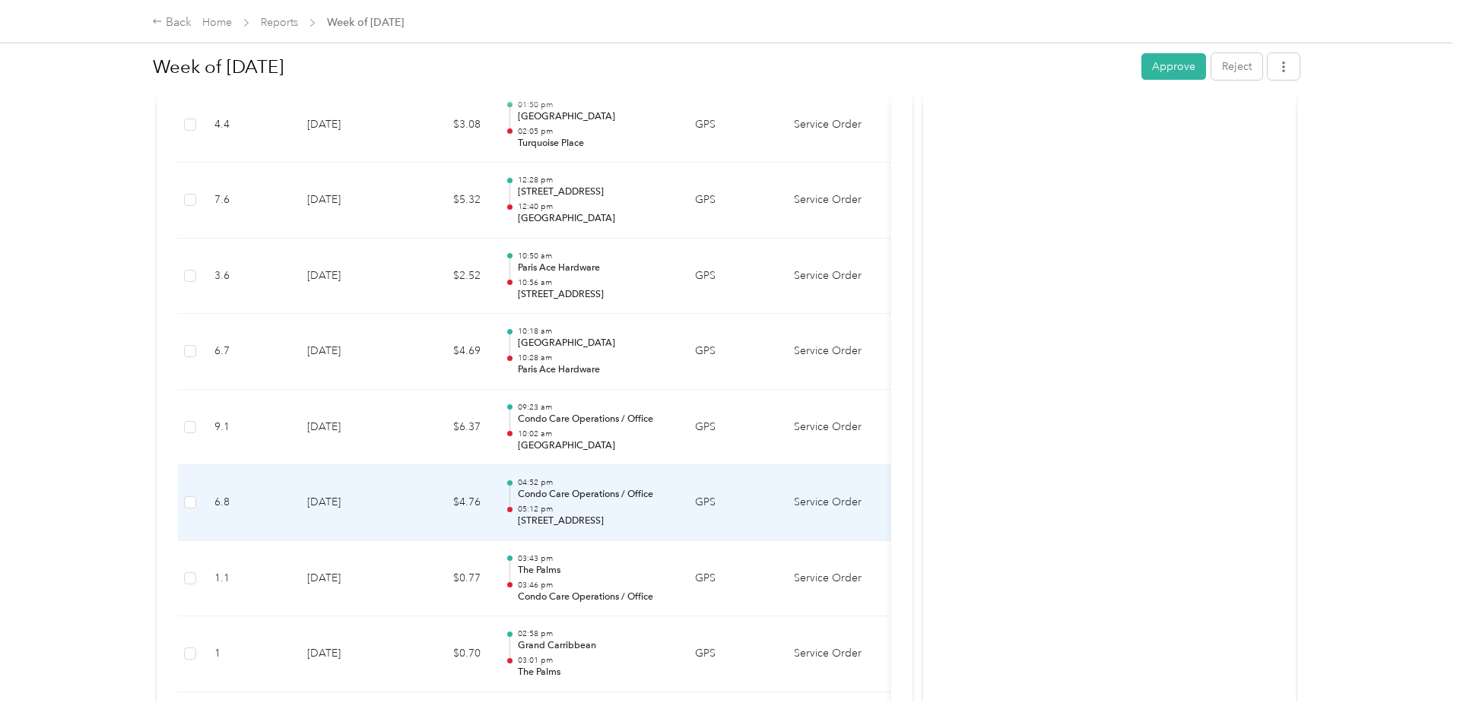
scroll to position [759, 0]
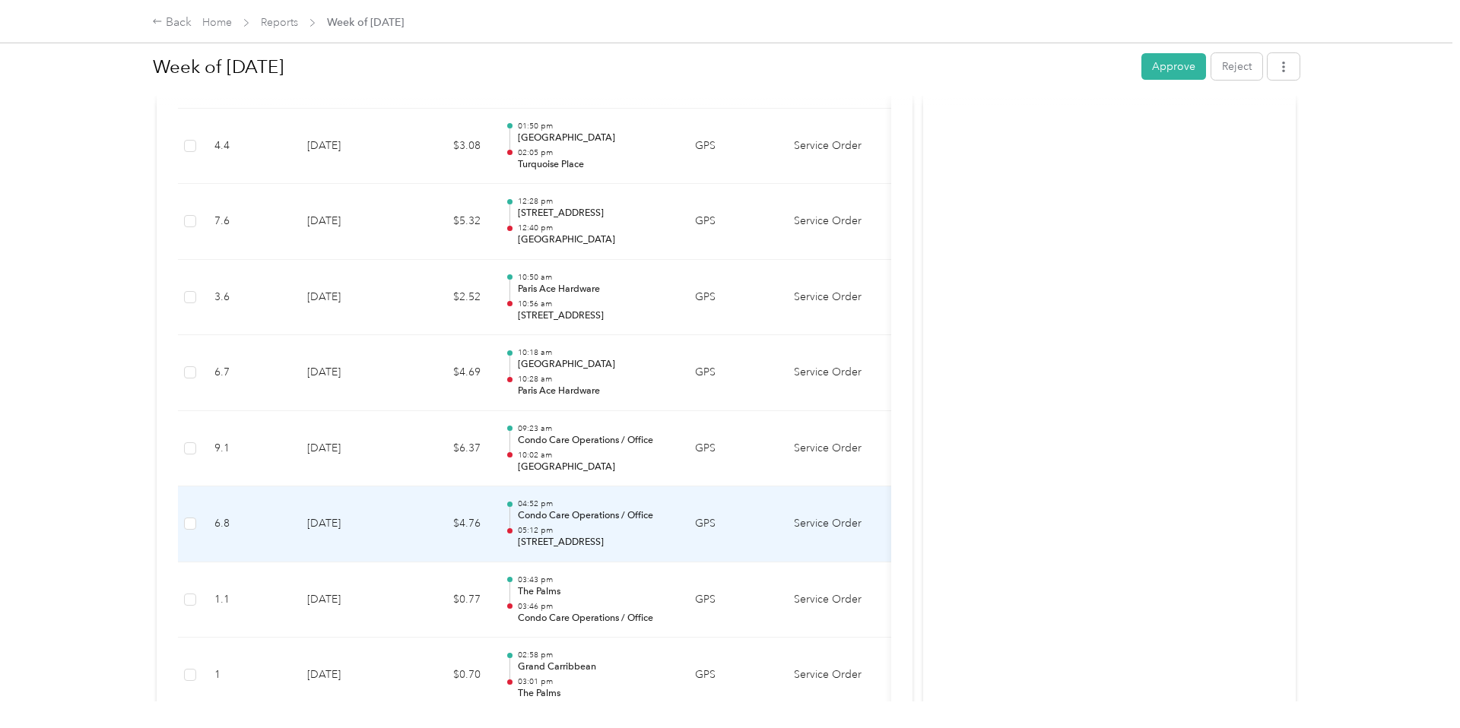
click at [395, 487] on td "[DATE]" at bounding box center [348, 525] width 106 height 76
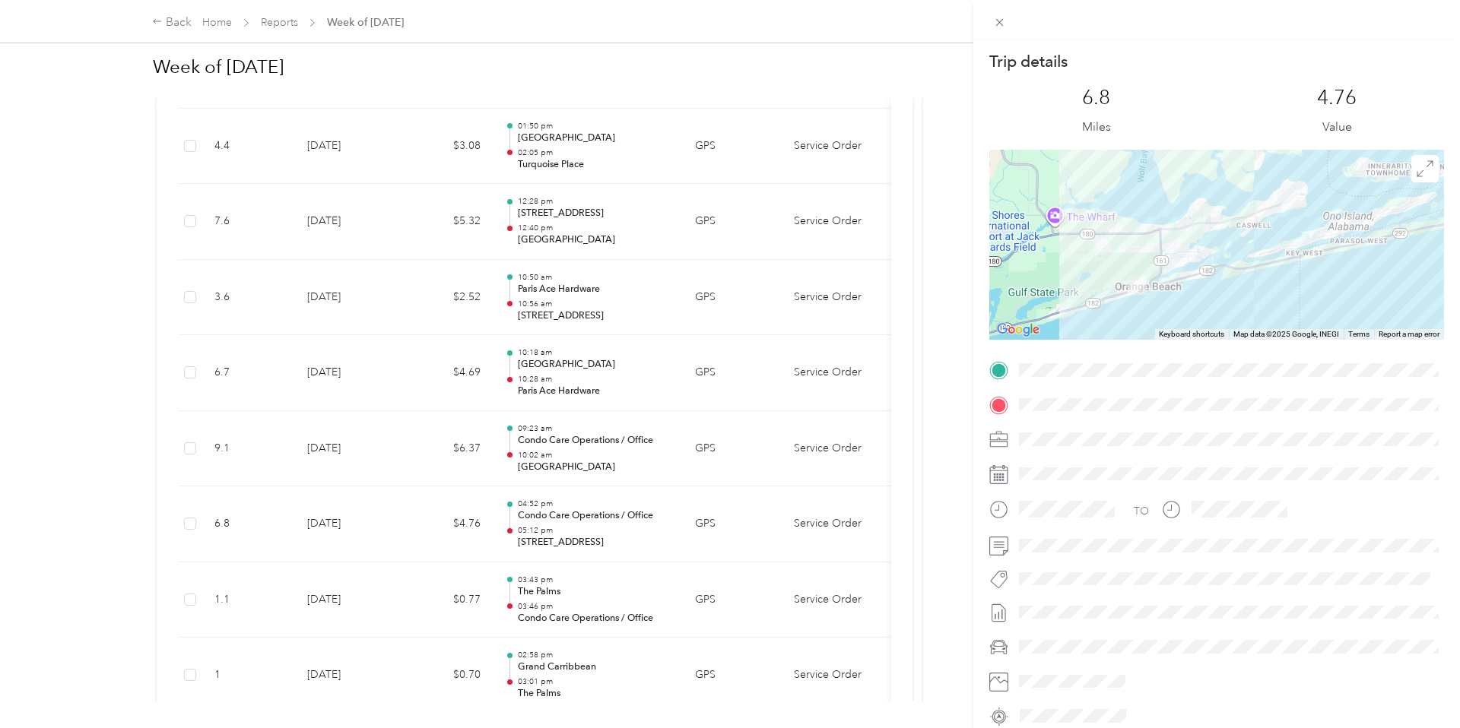
click at [409, 503] on div "Trip details This trip cannot be edited because it is either under review, appr…" at bounding box center [730, 364] width 1460 height 728
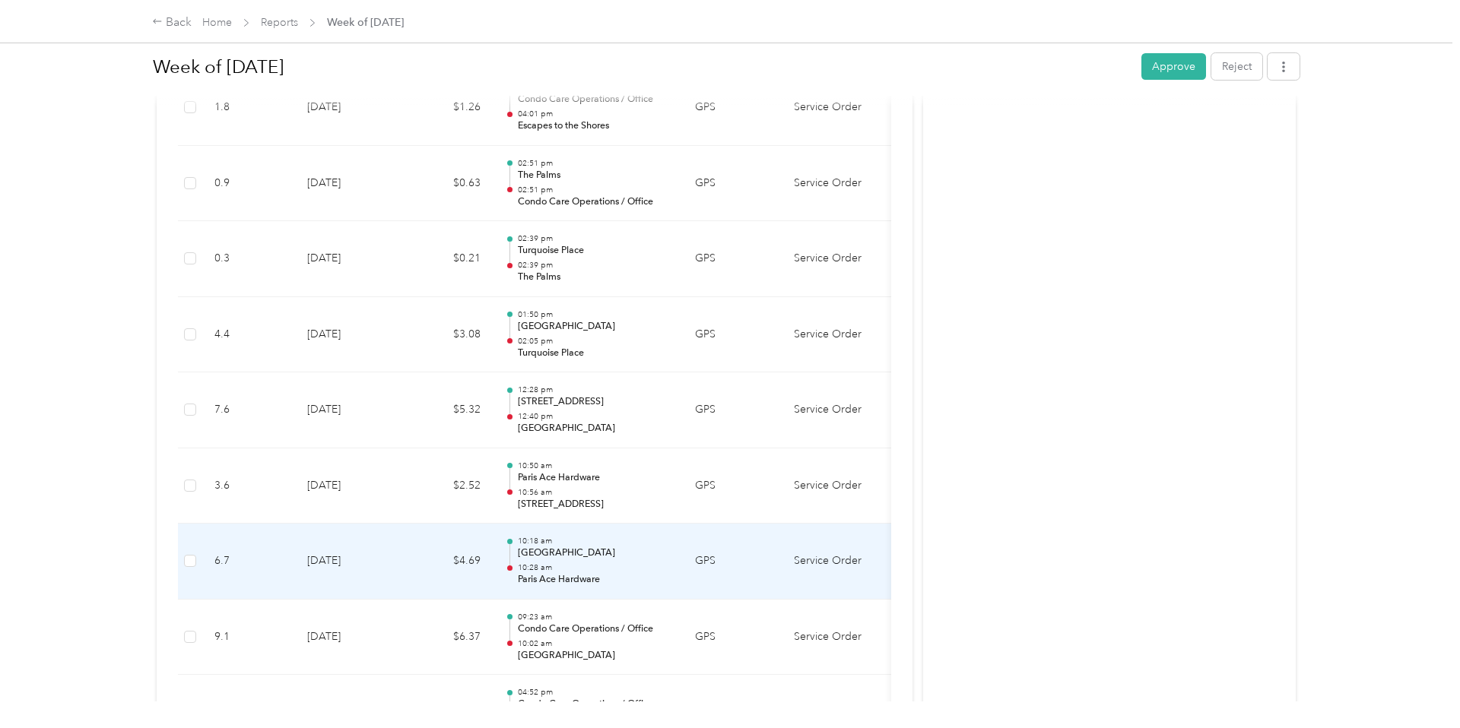
scroll to position [569, 0]
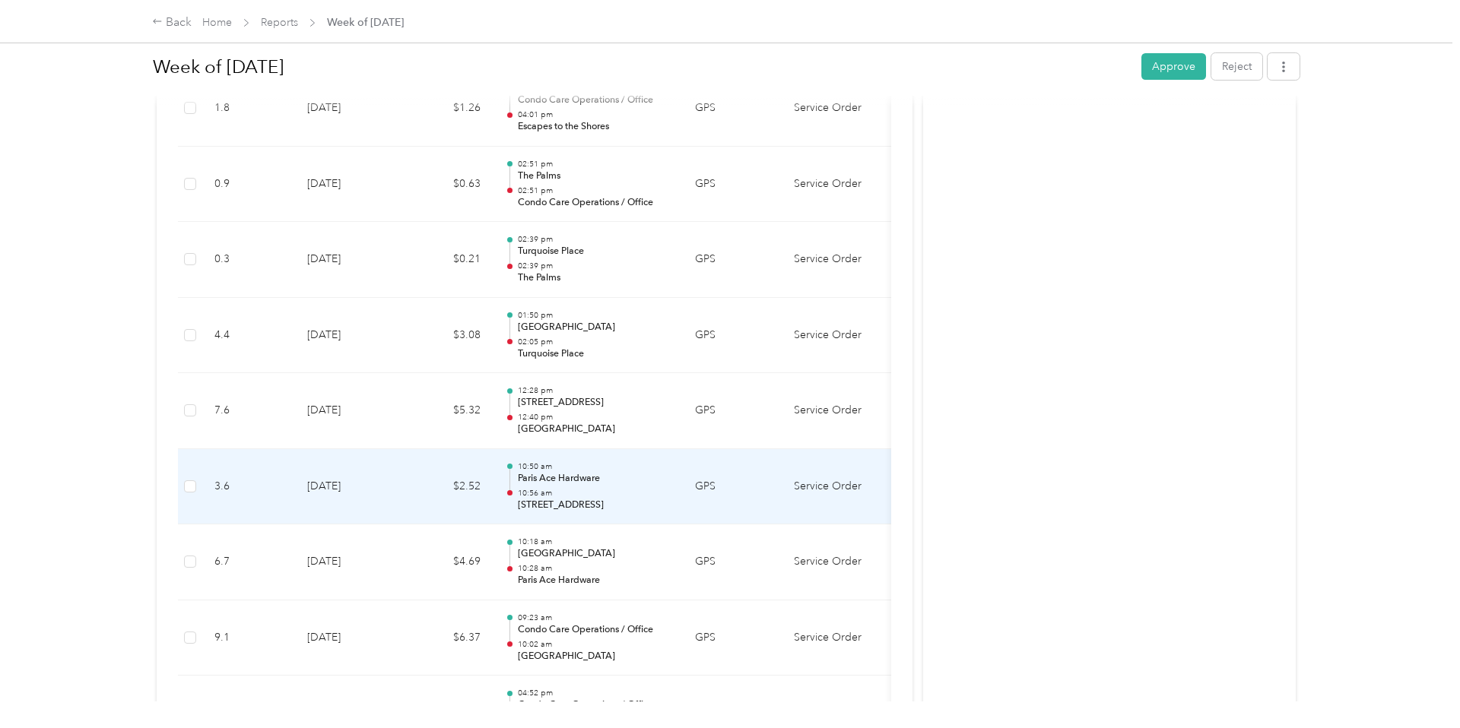
click at [411, 489] on td "$2.52" at bounding box center [446, 487] width 91 height 76
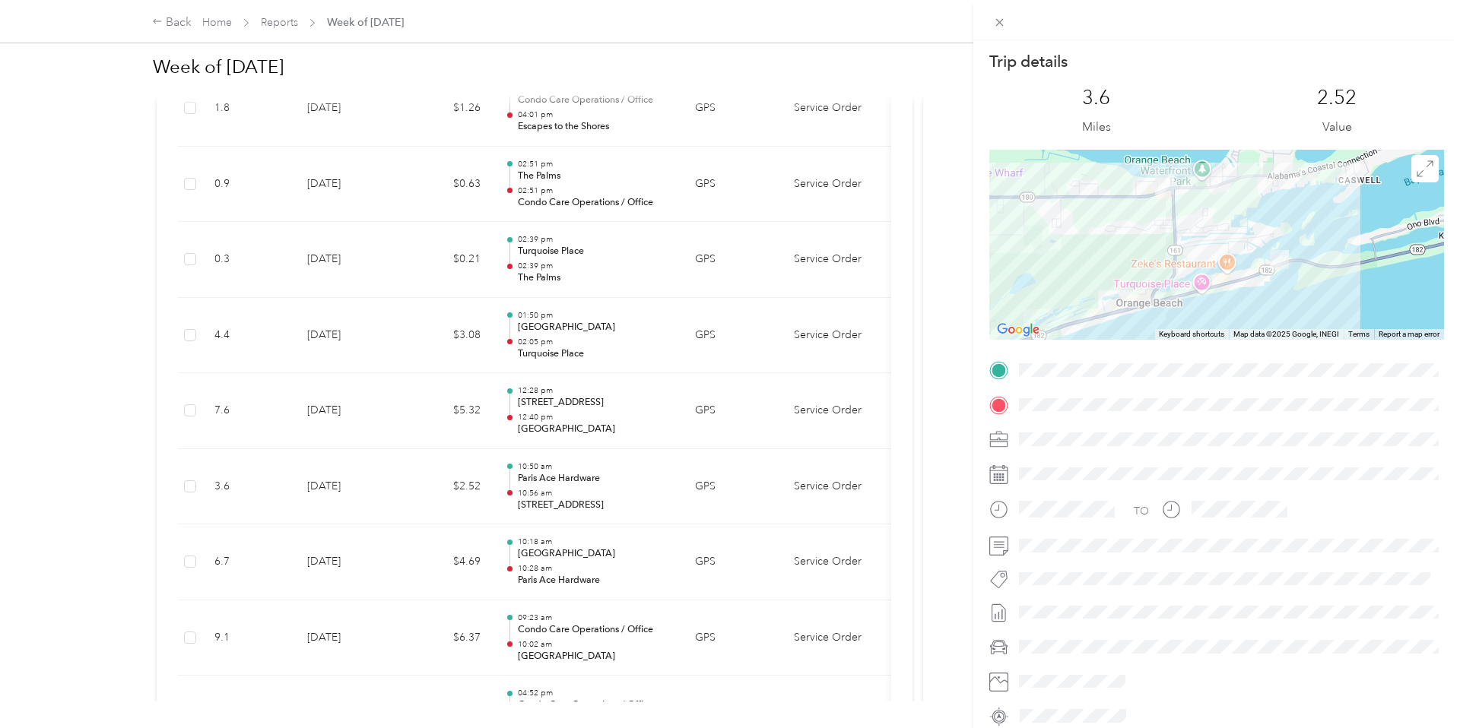
click at [411, 489] on div "Trip details This trip cannot be edited because it is either under review, appr…" at bounding box center [730, 364] width 1460 height 728
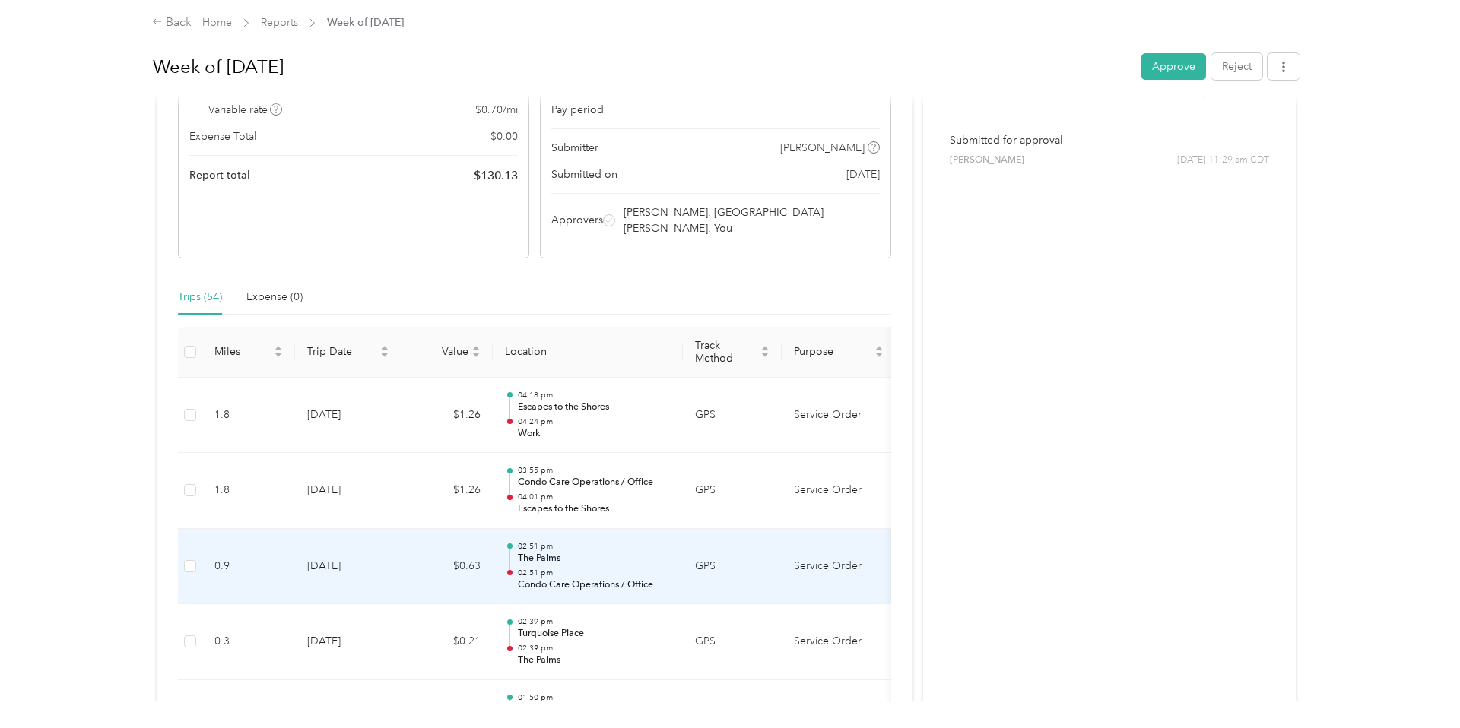
scroll to position [186, 0]
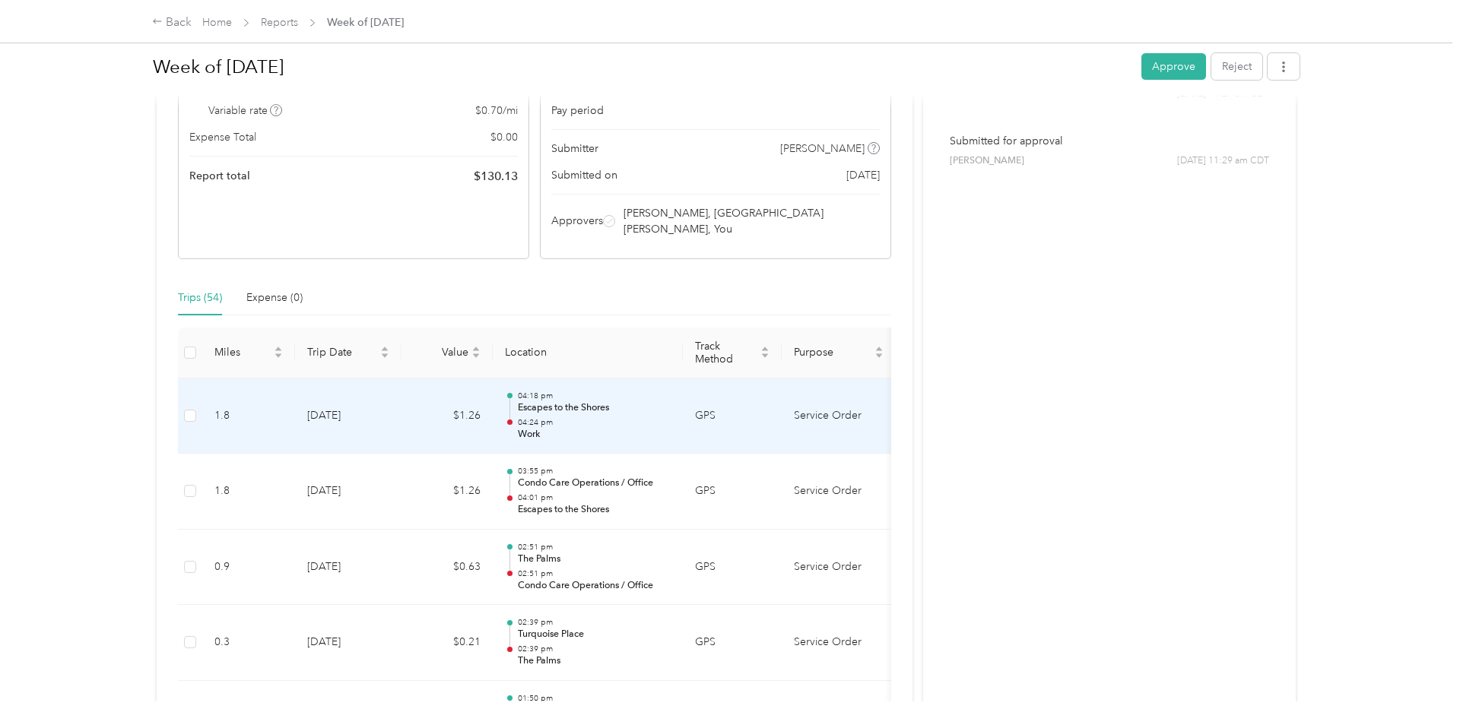
click at [395, 423] on td "[DATE]" at bounding box center [348, 417] width 106 height 76
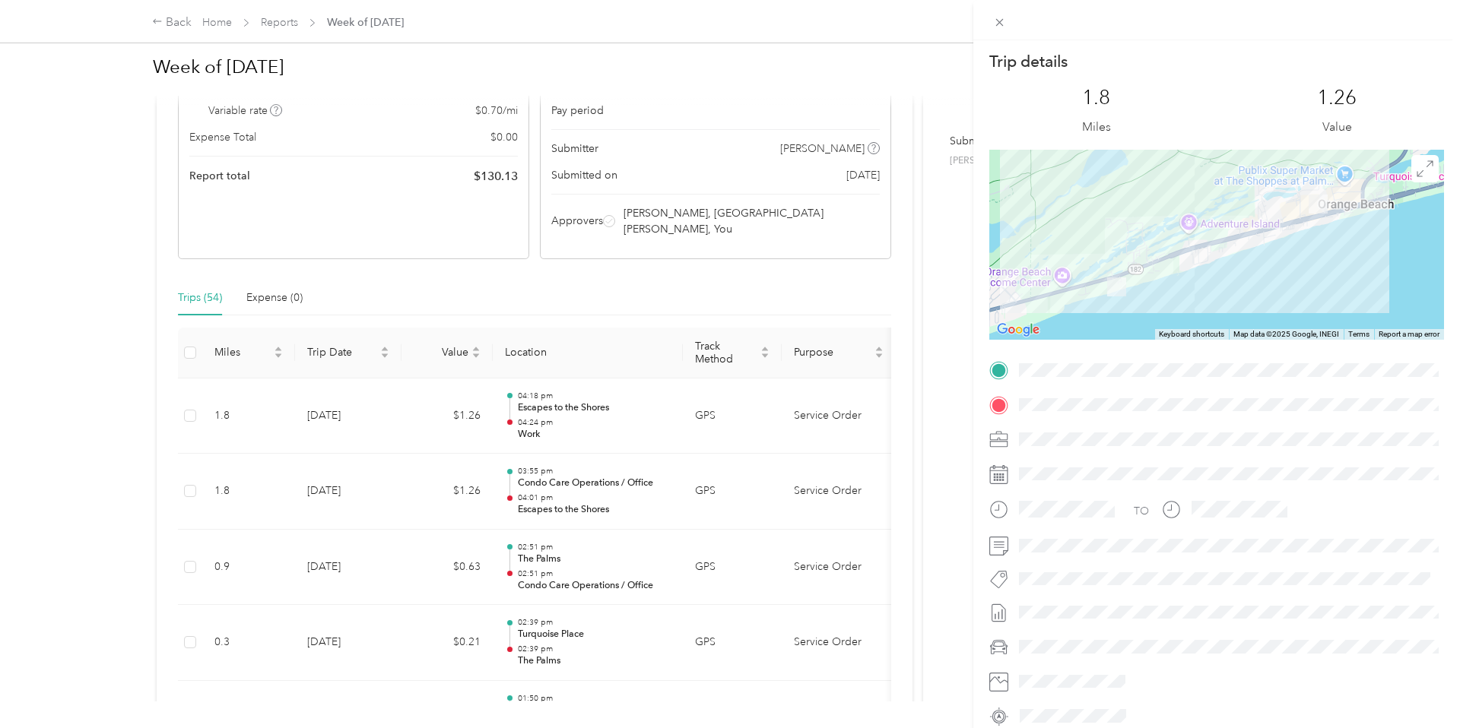
click at [395, 423] on div "Trip details This trip cannot be edited because it is either under review, appr…" at bounding box center [730, 364] width 1460 height 728
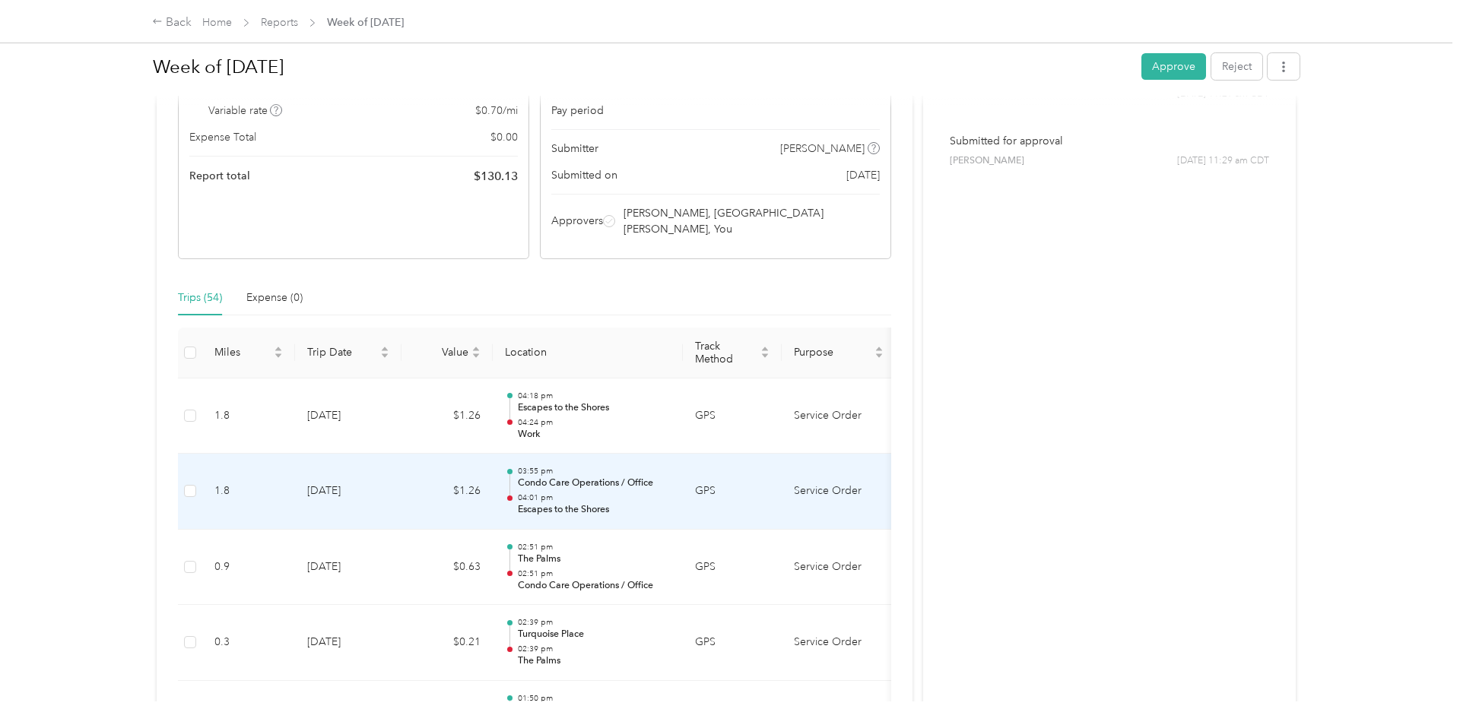
click at [397, 471] on td "[DATE]" at bounding box center [348, 492] width 106 height 76
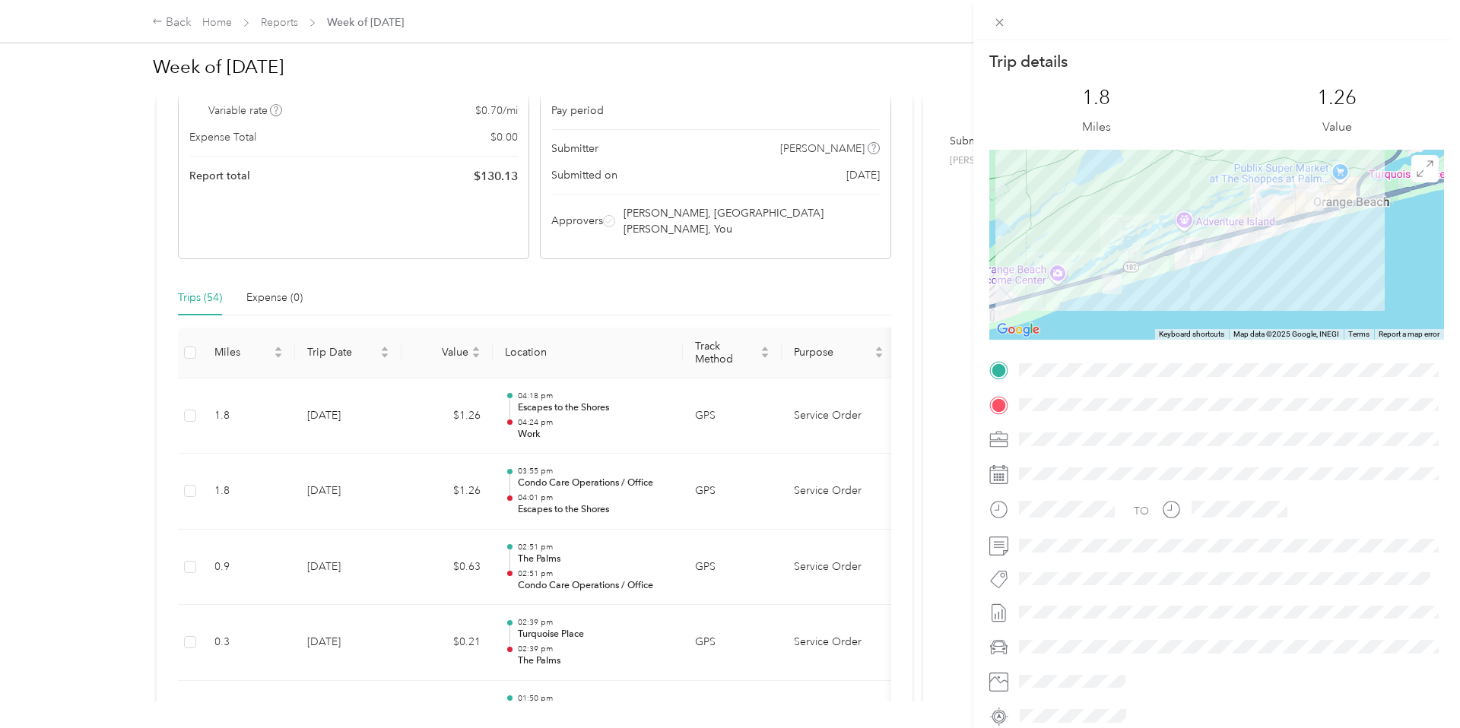
click at [398, 471] on div "Trip details This trip cannot be edited because it is either under review, appr…" at bounding box center [730, 364] width 1460 height 728
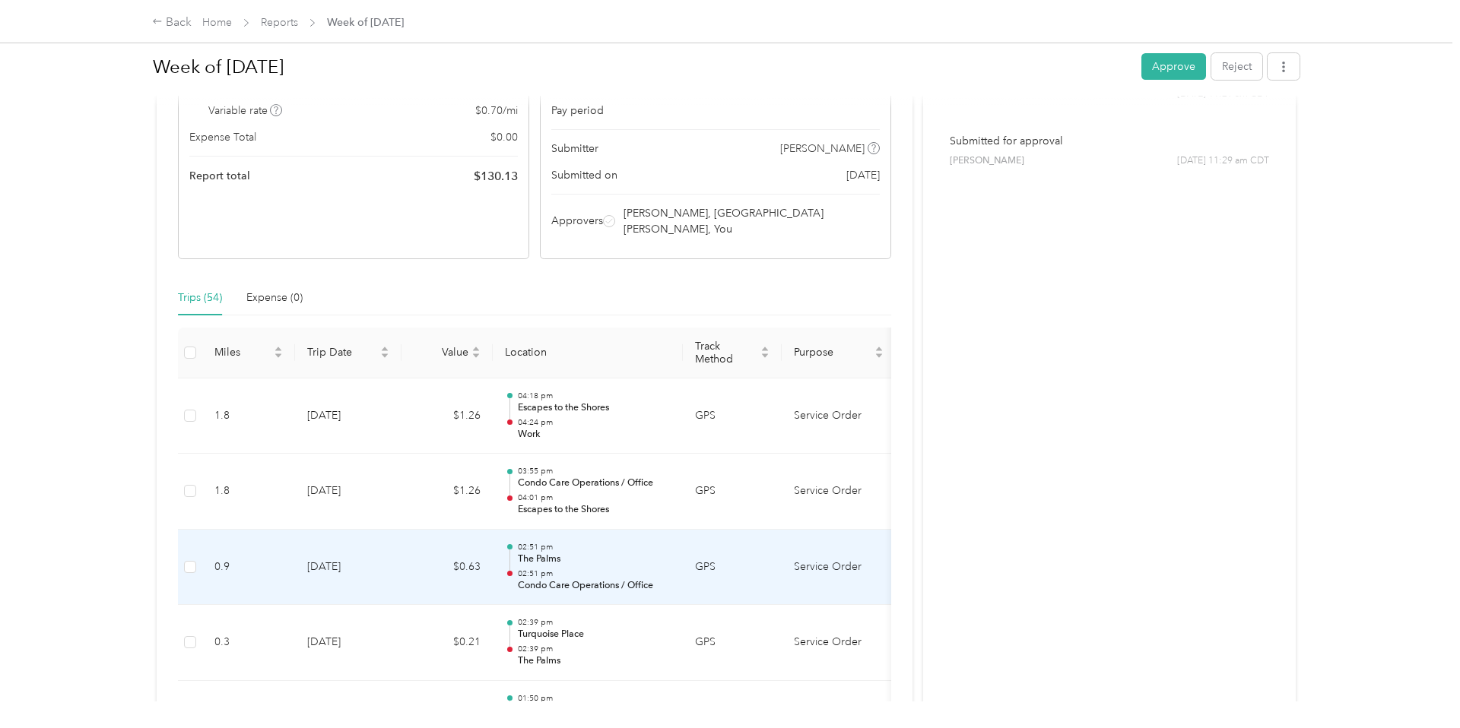
click at [428, 546] on td "$0.63" at bounding box center [446, 568] width 91 height 76
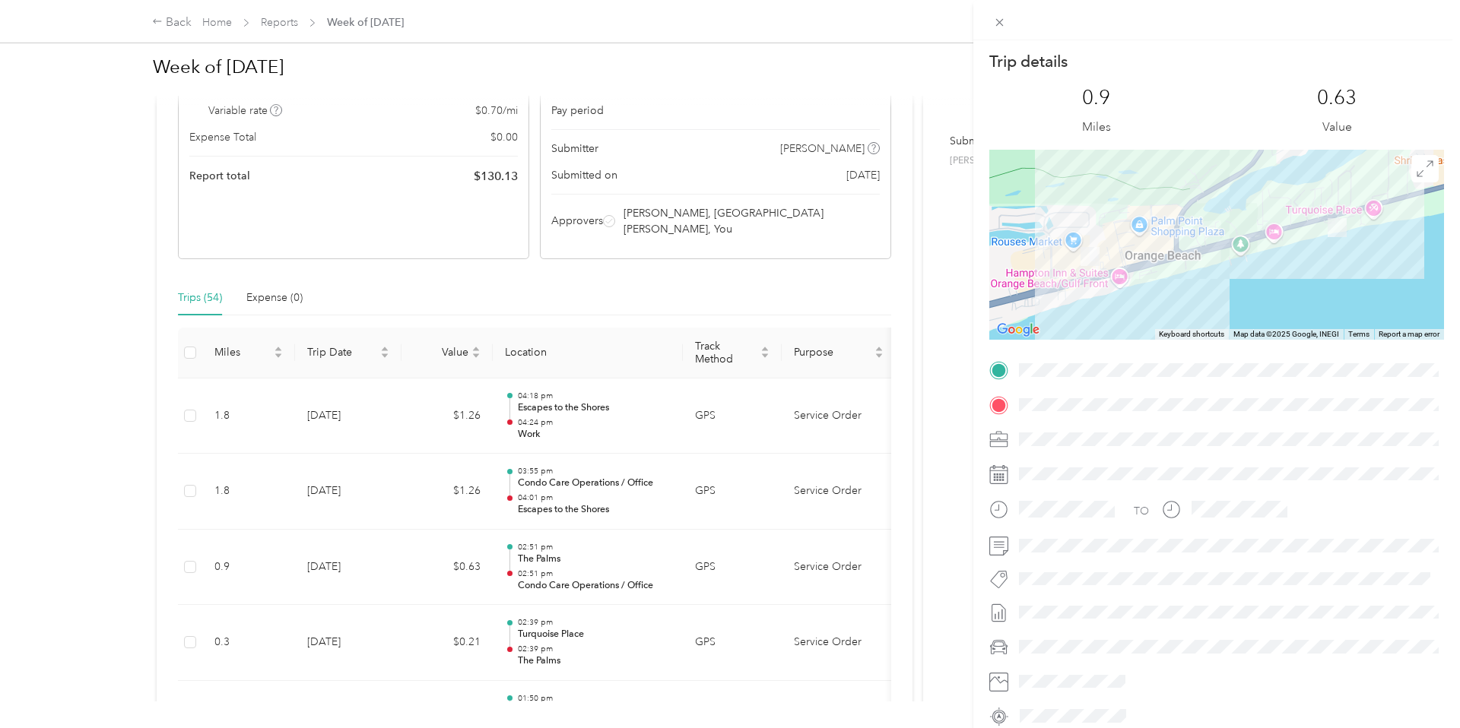
click at [429, 546] on div "Trip details This trip cannot be edited because it is either under review, appr…" at bounding box center [730, 364] width 1460 height 728
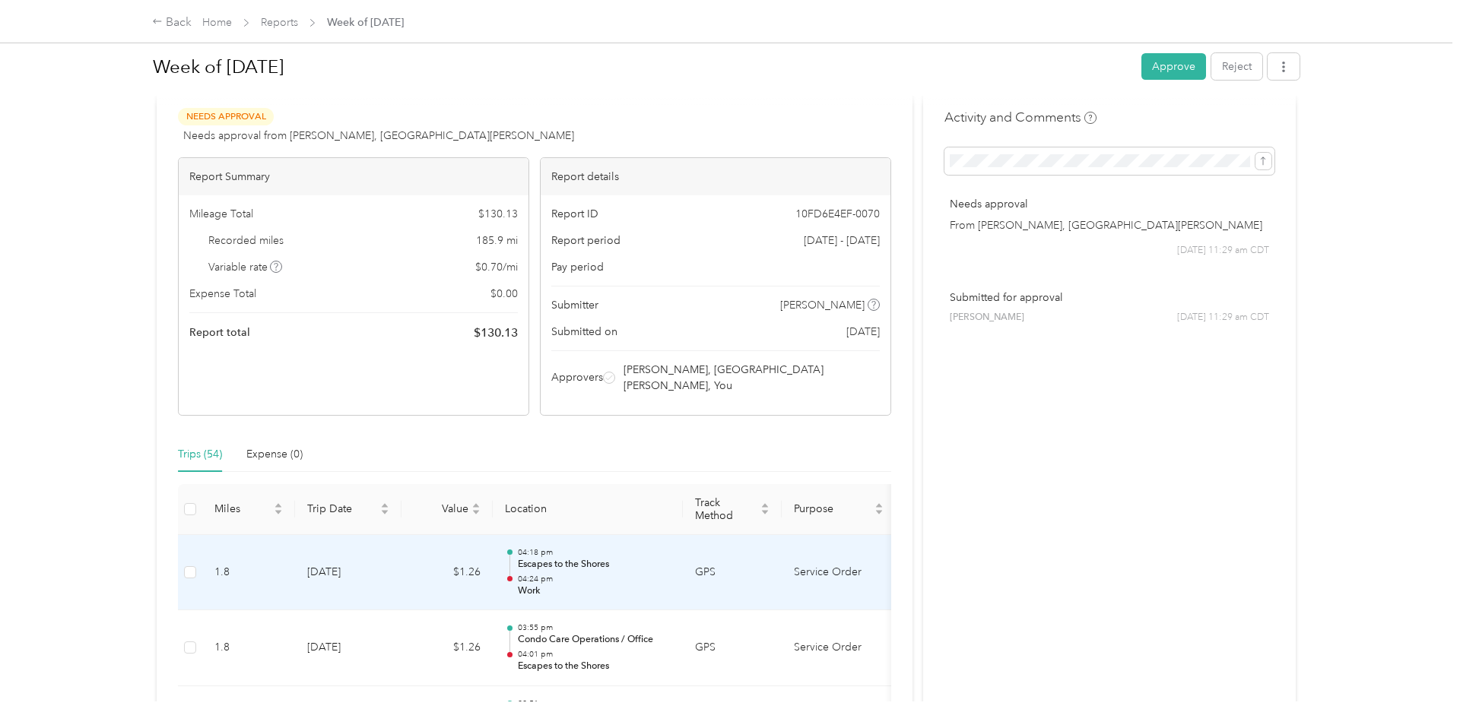
scroll to position [0, 0]
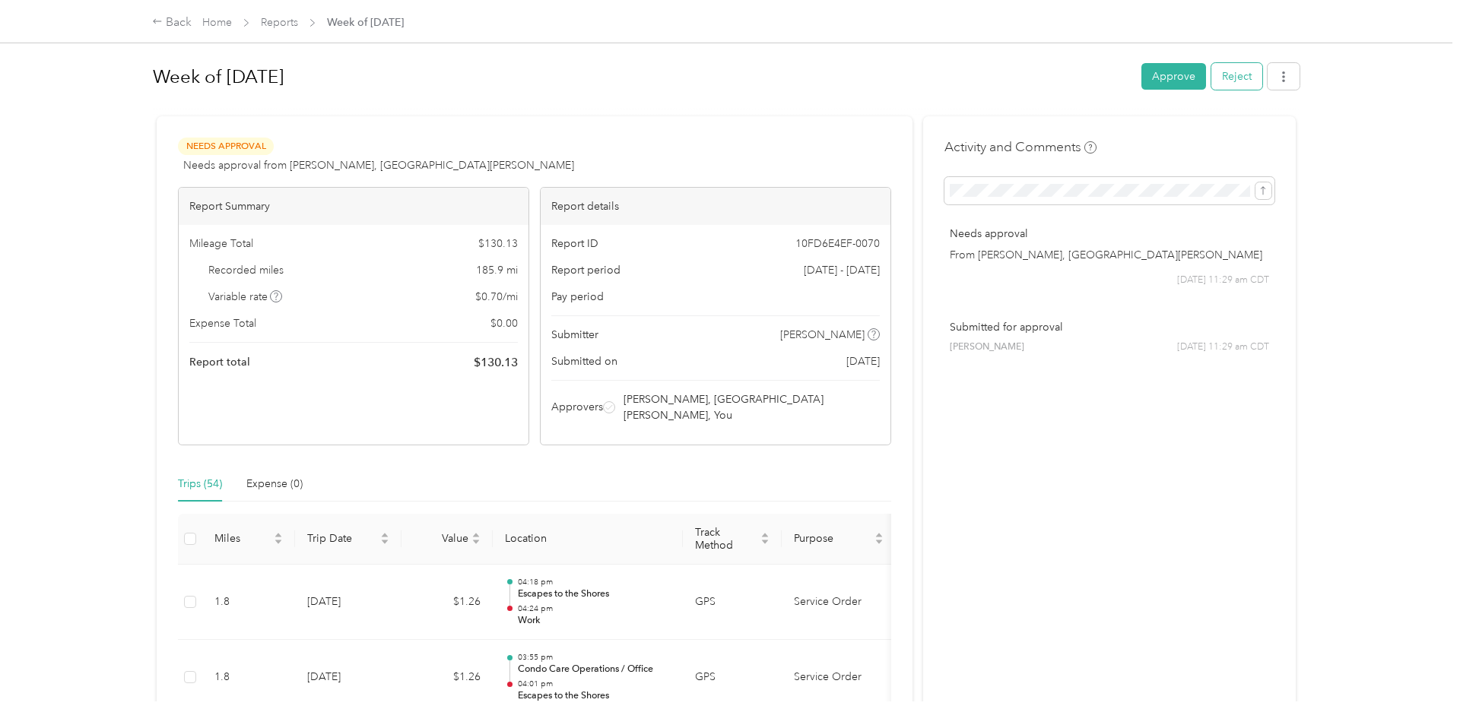
click at [1247, 82] on button "Reject" at bounding box center [1236, 76] width 51 height 27
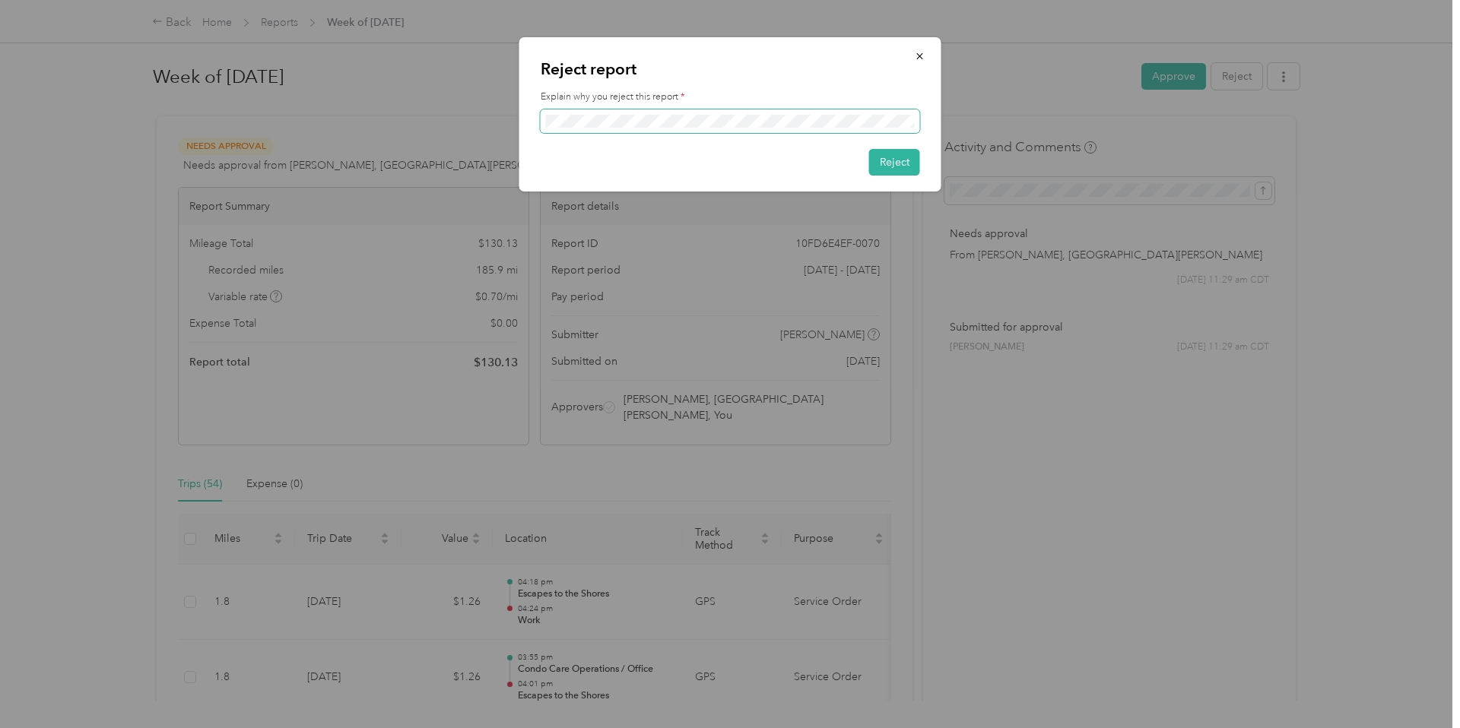
scroll to position [0, 151]
click at [885, 159] on button "Reject" at bounding box center [894, 162] width 51 height 27
